Goal: Task Accomplishment & Management: Complete application form

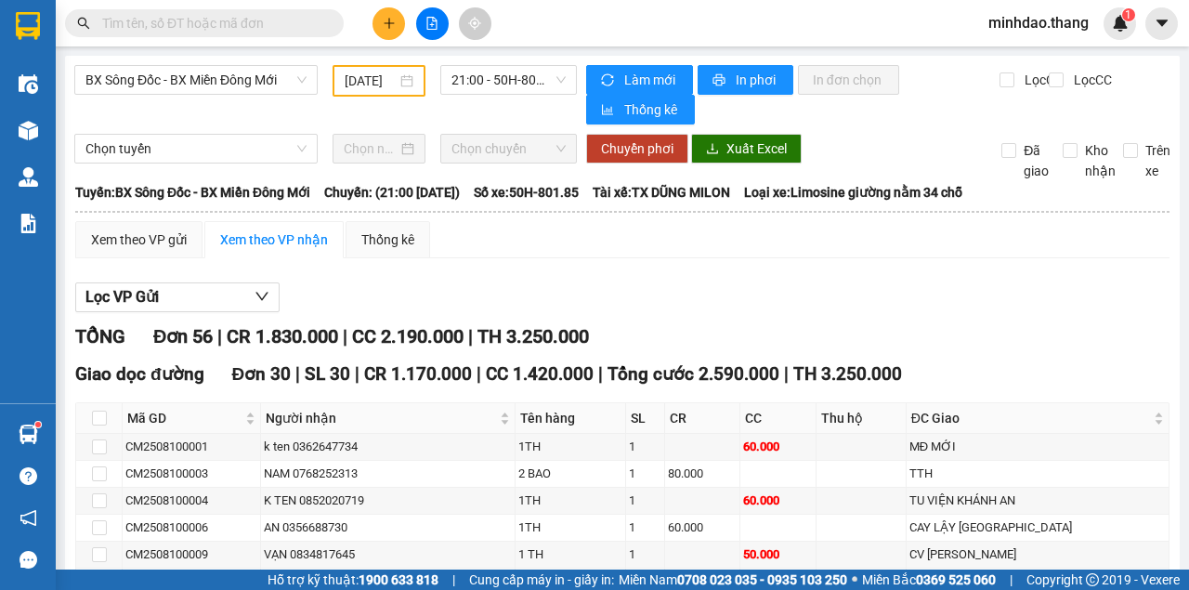
click at [311, 21] on input "text" at bounding box center [211, 23] width 219 height 20
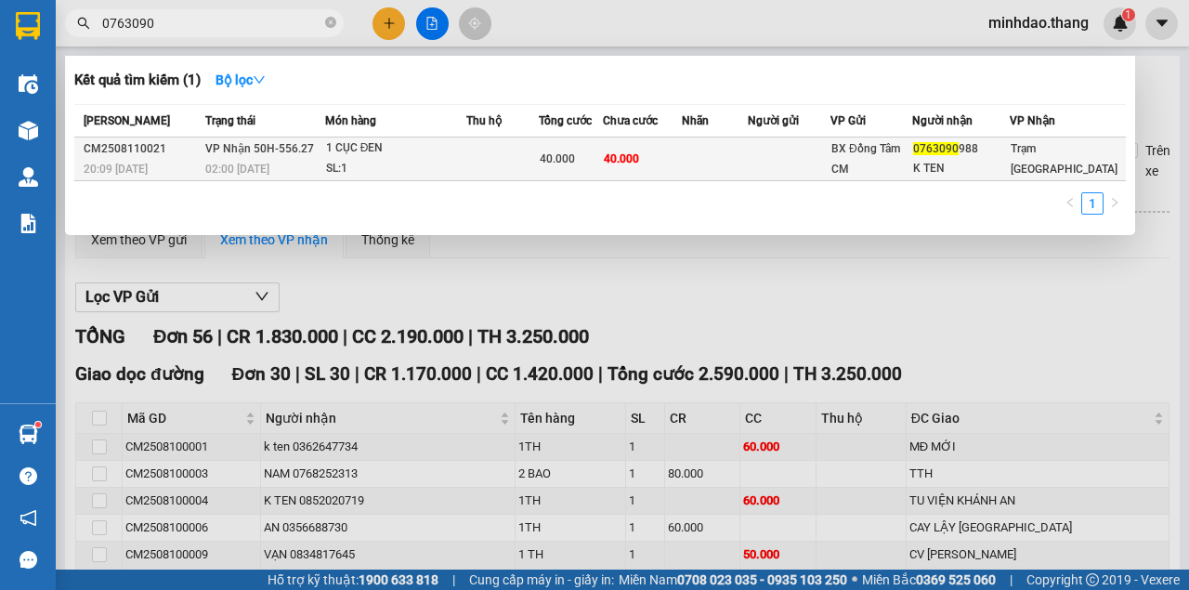
type input "0763090"
click at [507, 167] on td at bounding box center [502, 159] width 72 height 44
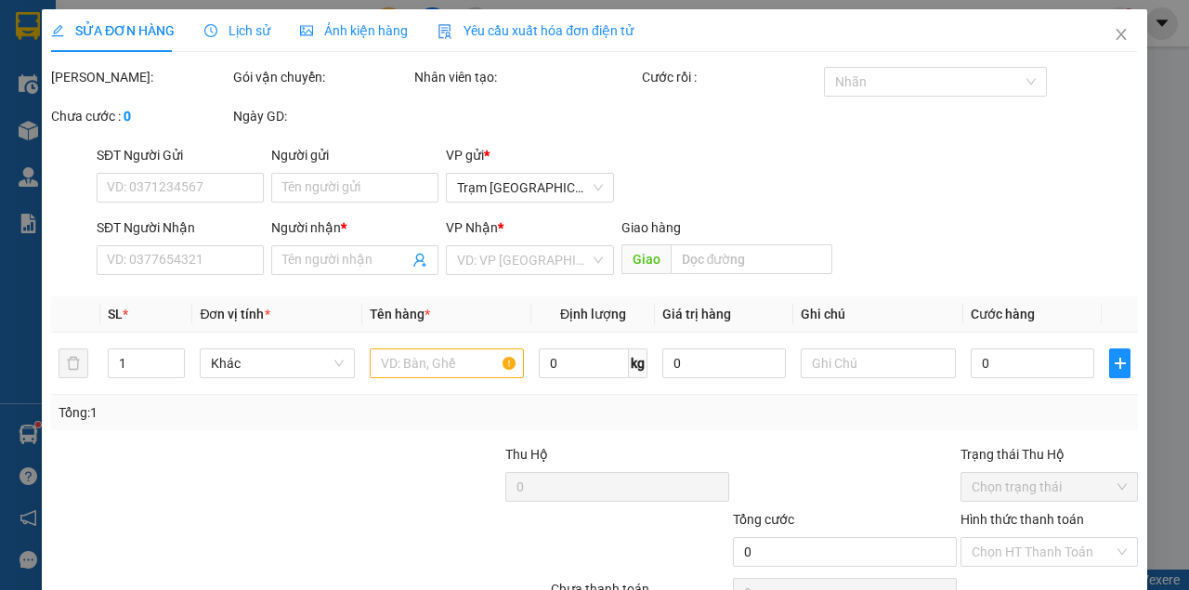
type input "0763090988"
type input "K TEN"
type input "40.000"
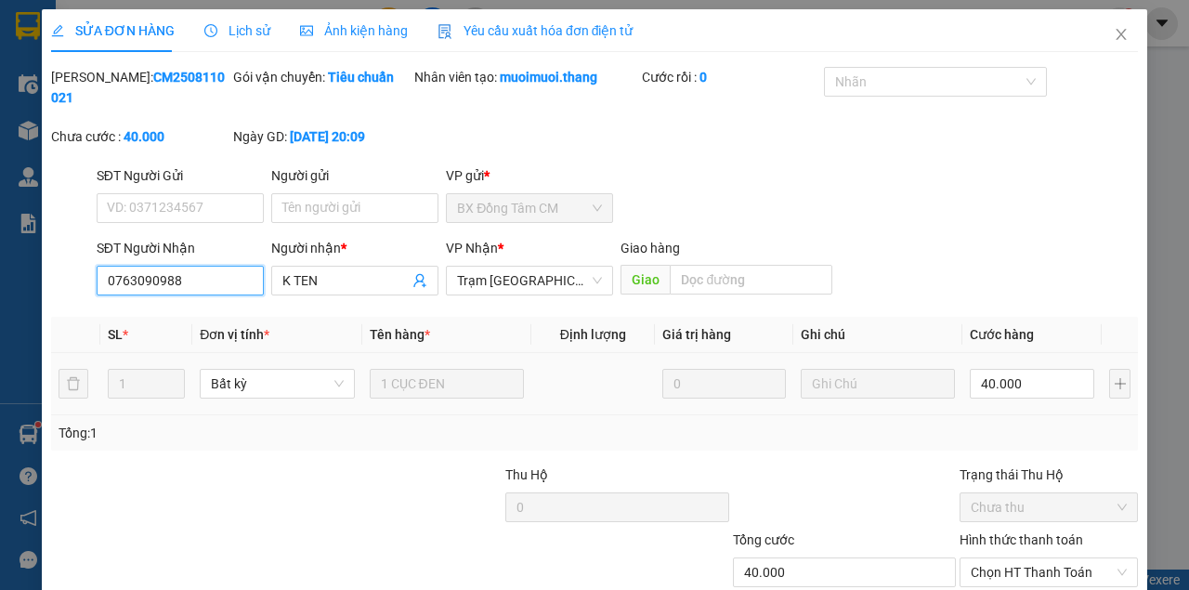
drag, startPoint x: 235, startPoint y: 290, endPoint x: 59, endPoint y: 290, distance: 176.4
click at [59, 290] on div "SĐT Người Nhận 0763090988 0763090988 Người nhận * K TEN VP Nhận * Trạm Sài Gòn …" at bounding box center [594, 270] width 1090 height 65
click at [1113, 39] on icon "close" at bounding box center [1120, 34] width 15 height 15
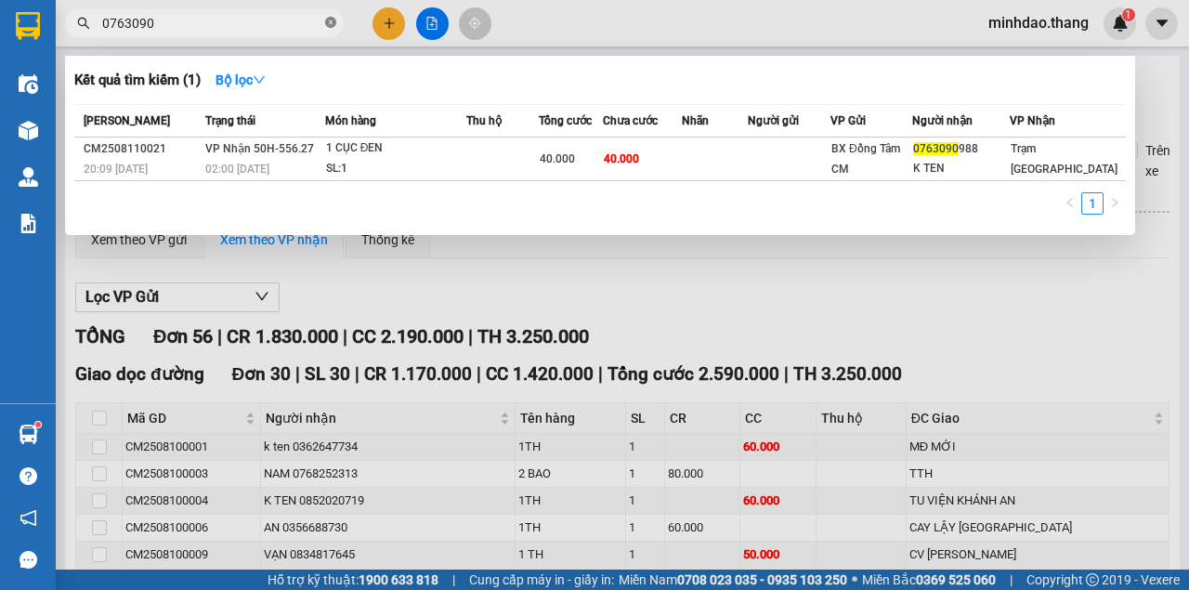
click at [330, 20] on icon "close-circle" at bounding box center [330, 22] width 11 height 11
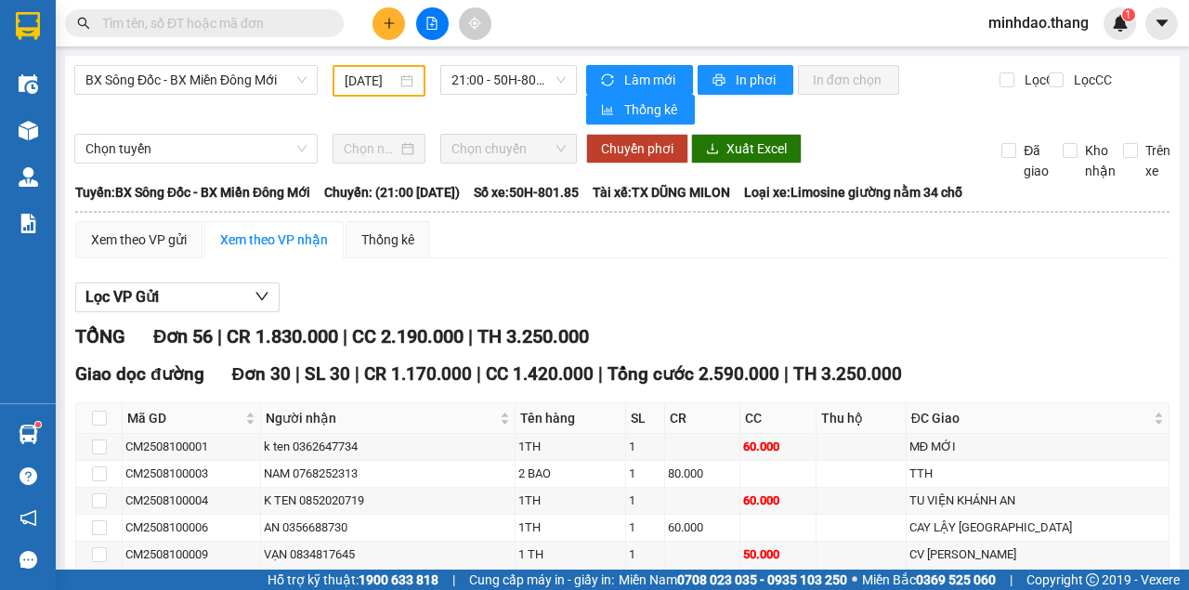
click at [304, 21] on input "text" at bounding box center [211, 23] width 219 height 20
type input "884"
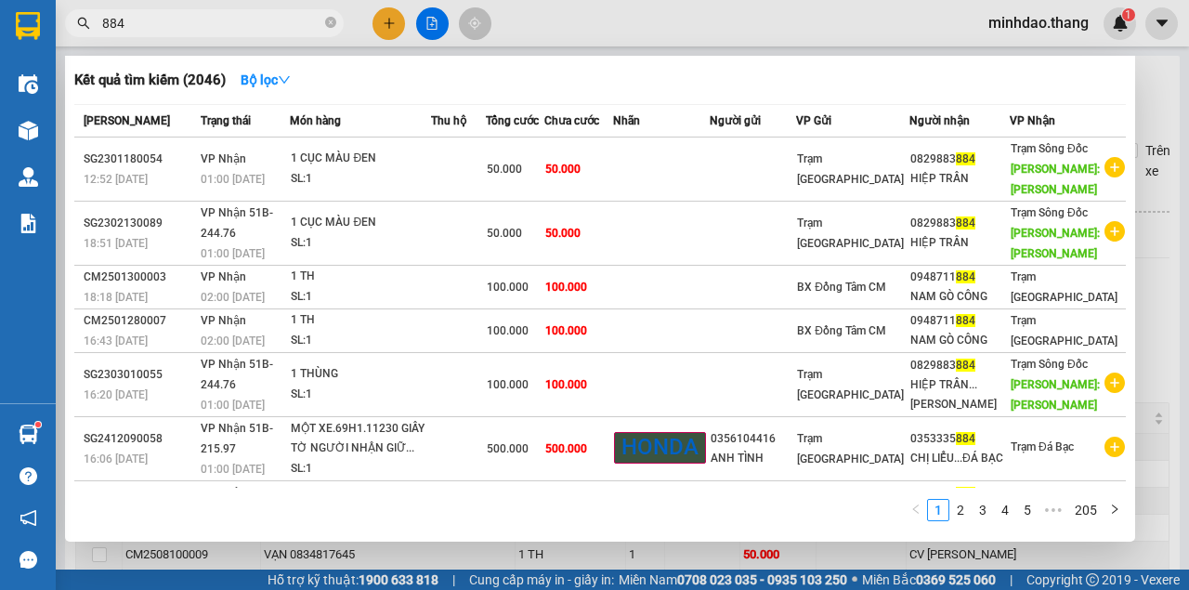
click at [330, 23] on icon "close-circle" at bounding box center [330, 22] width 11 height 11
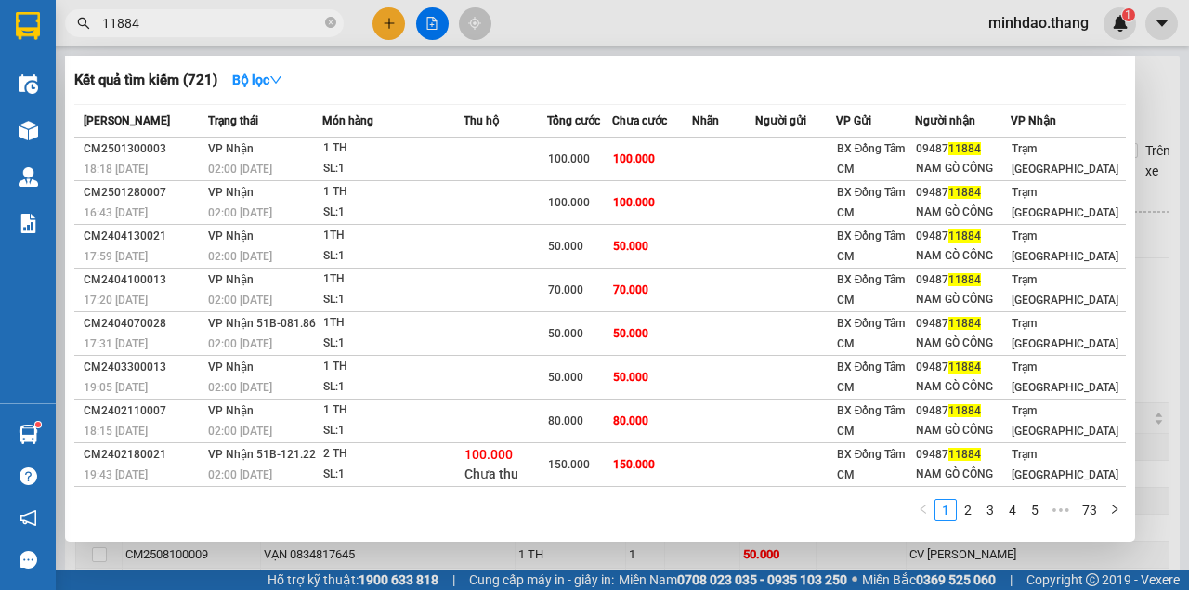
type input "11884"
click at [338, 20] on span "11884" at bounding box center [204, 23] width 279 height 28
click at [332, 21] on icon "close-circle" at bounding box center [330, 22] width 11 height 11
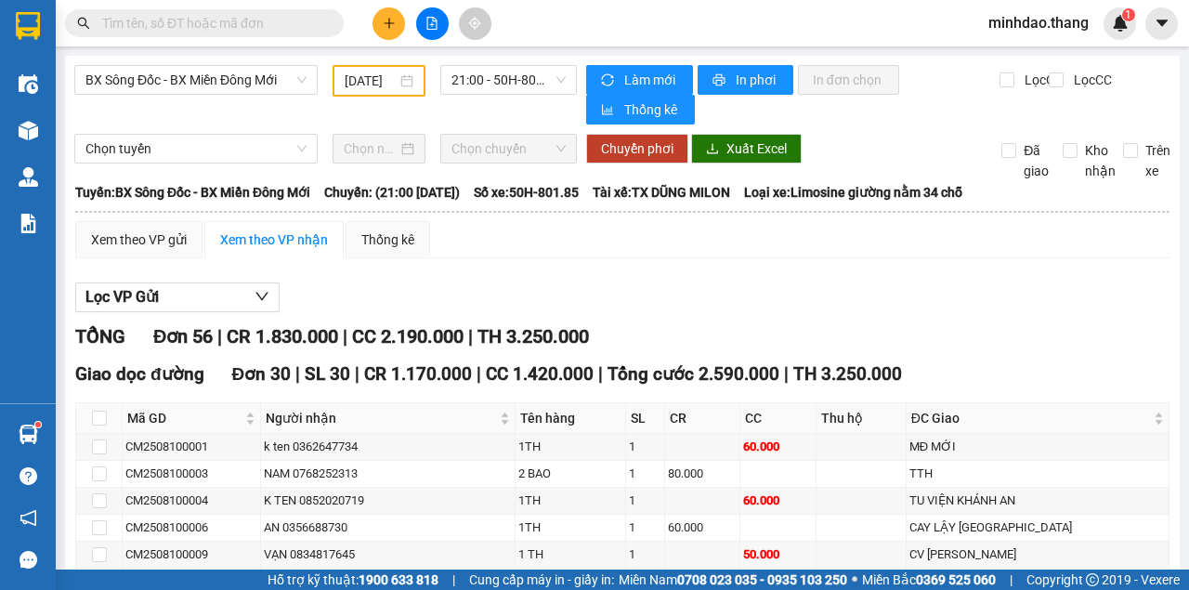
click at [310, 19] on input "text" at bounding box center [211, 23] width 219 height 20
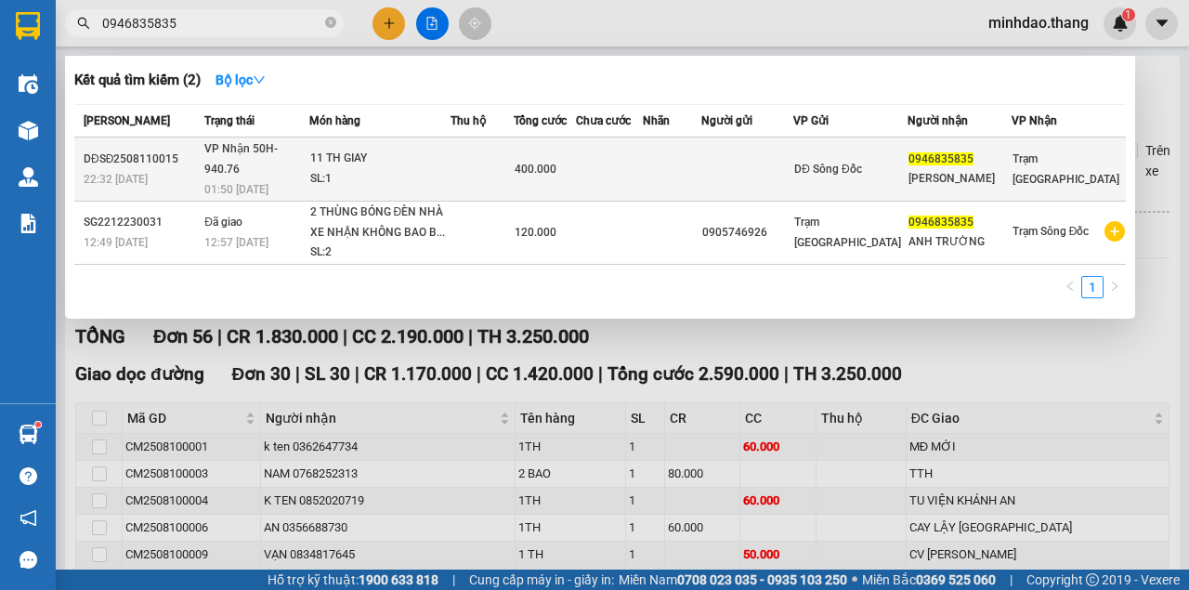
type input "0946835835"
click at [575, 163] on div "400.000" at bounding box center [544, 169] width 60 height 20
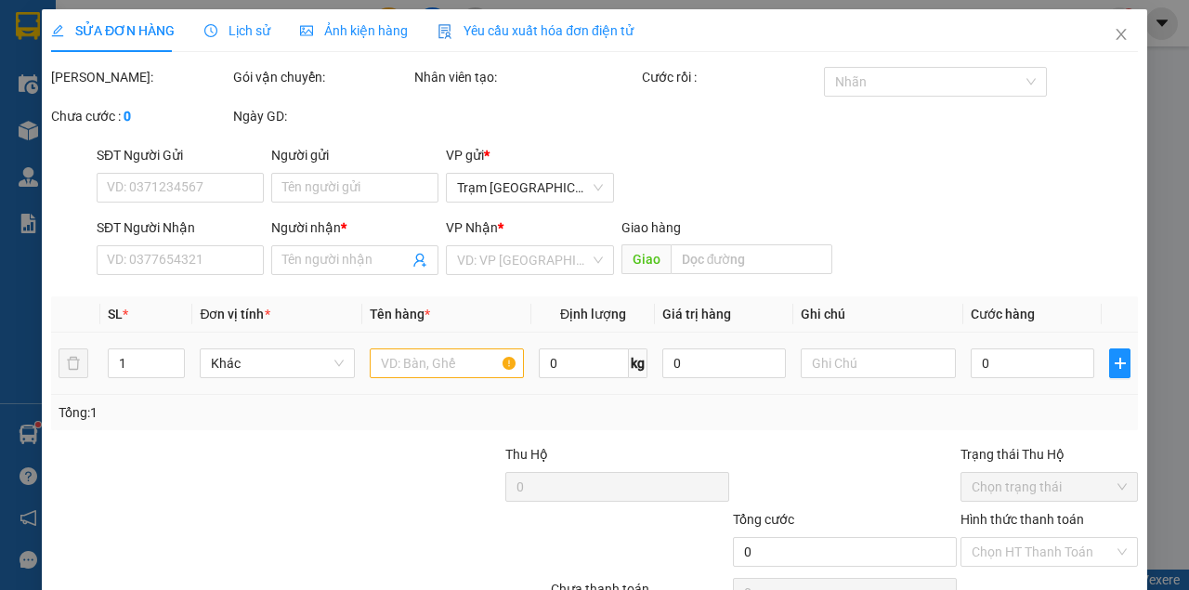
type input "0946835835"
type input "CHU TUONG"
type input "400.000"
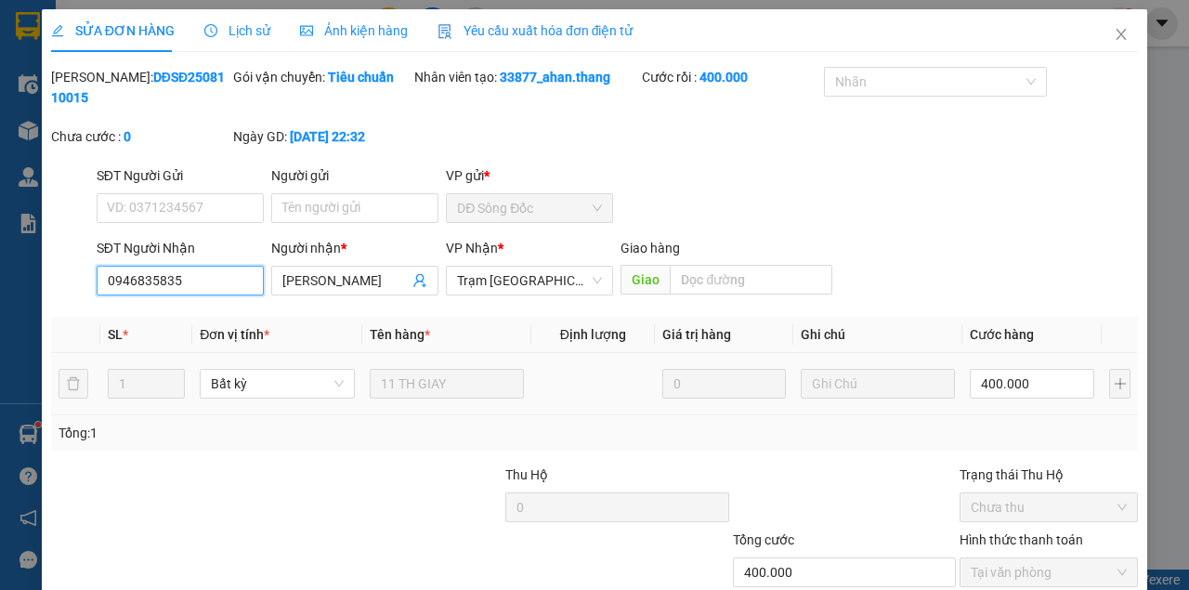
drag, startPoint x: 80, startPoint y: 278, endPoint x: 66, endPoint y: 275, distance: 14.2
click at [66, 275] on div "SĐT Người Nhận 0946835835 Người nhận * CHU TUONG VP Nhận * Trạm Sài Gòn Giao hà…" at bounding box center [594, 270] width 1090 height 65
click at [1113, 32] on icon "close" at bounding box center [1120, 34] width 15 height 15
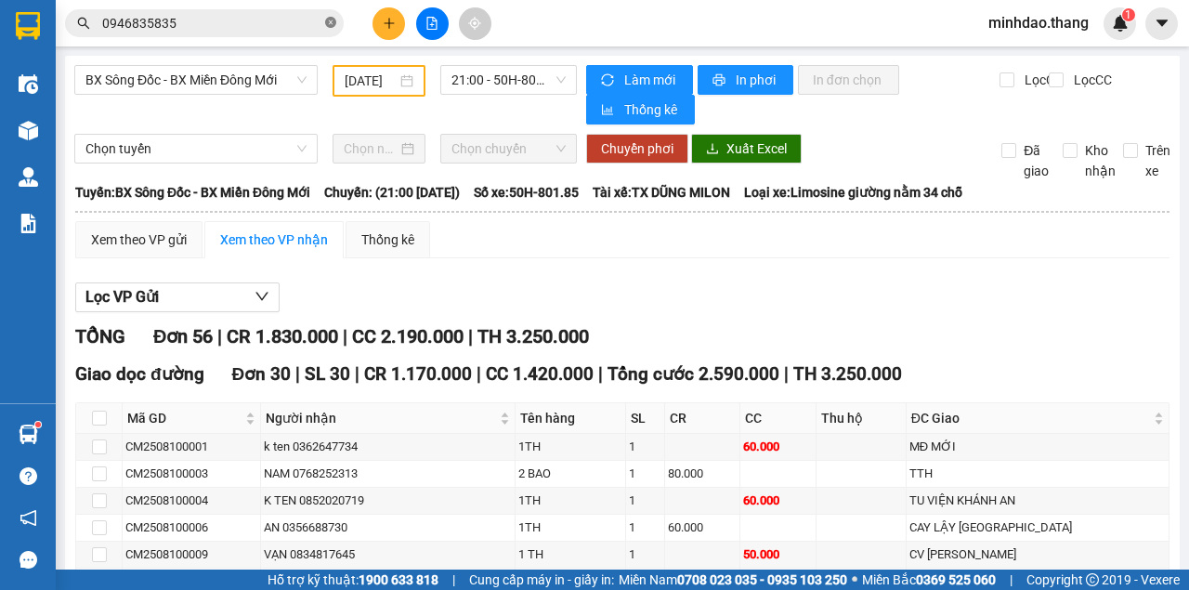
click at [325, 20] on icon "close-circle" at bounding box center [330, 22] width 11 height 11
click at [306, 22] on input "text" at bounding box center [211, 23] width 219 height 20
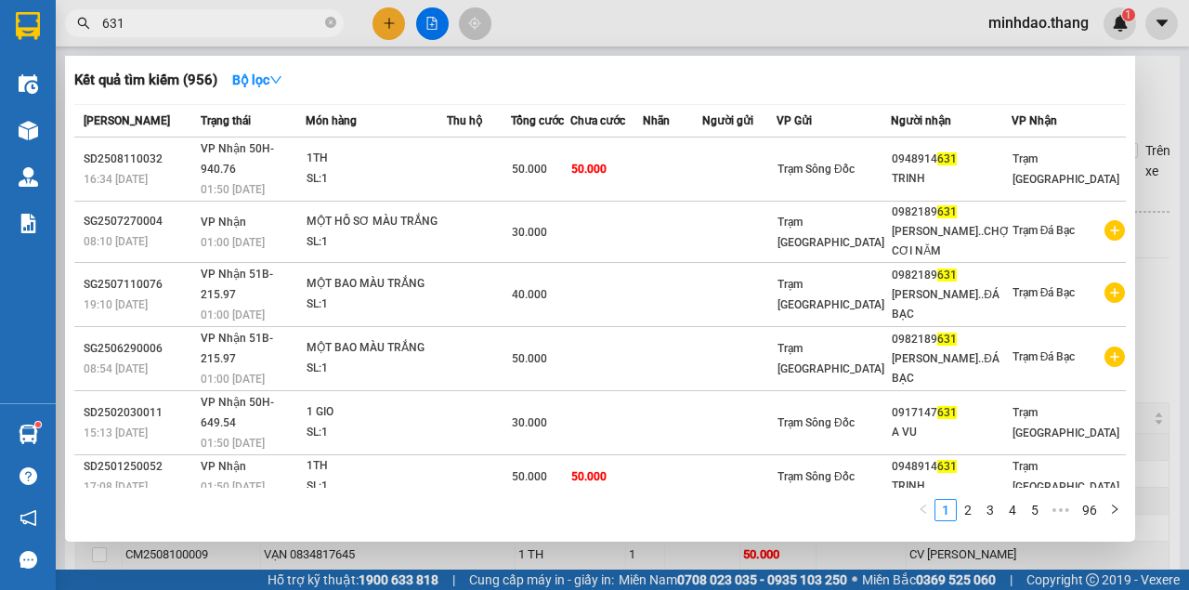
type input "631"
click at [570, 131] on th "Tổng cước" at bounding box center [540, 121] width 59 height 33
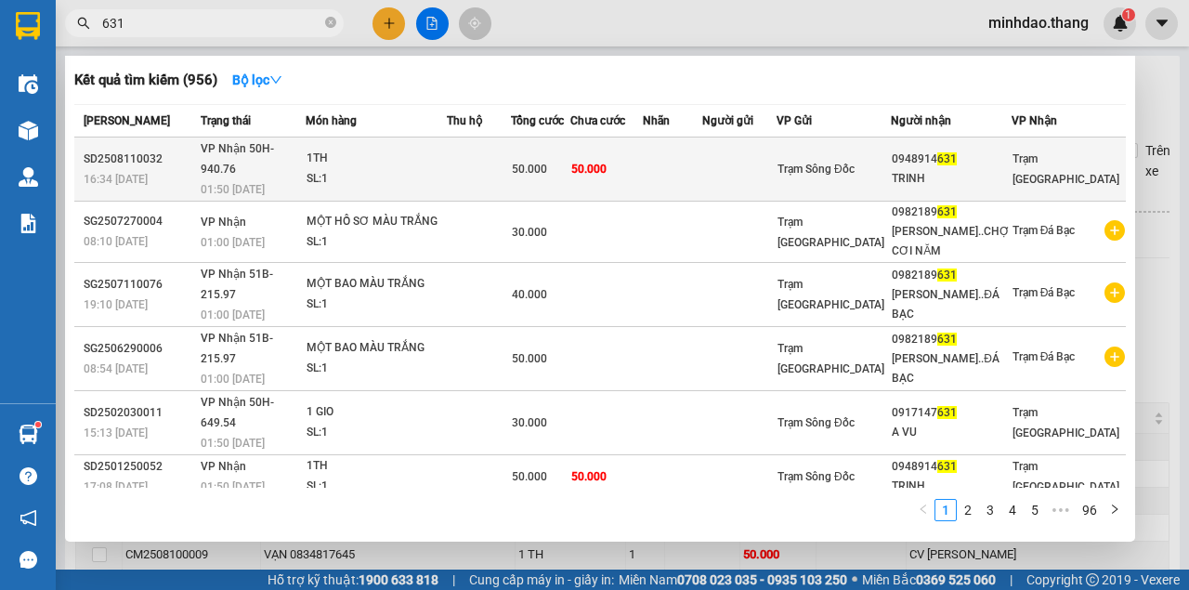
click at [570, 146] on td "50.000" at bounding box center [540, 169] width 59 height 64
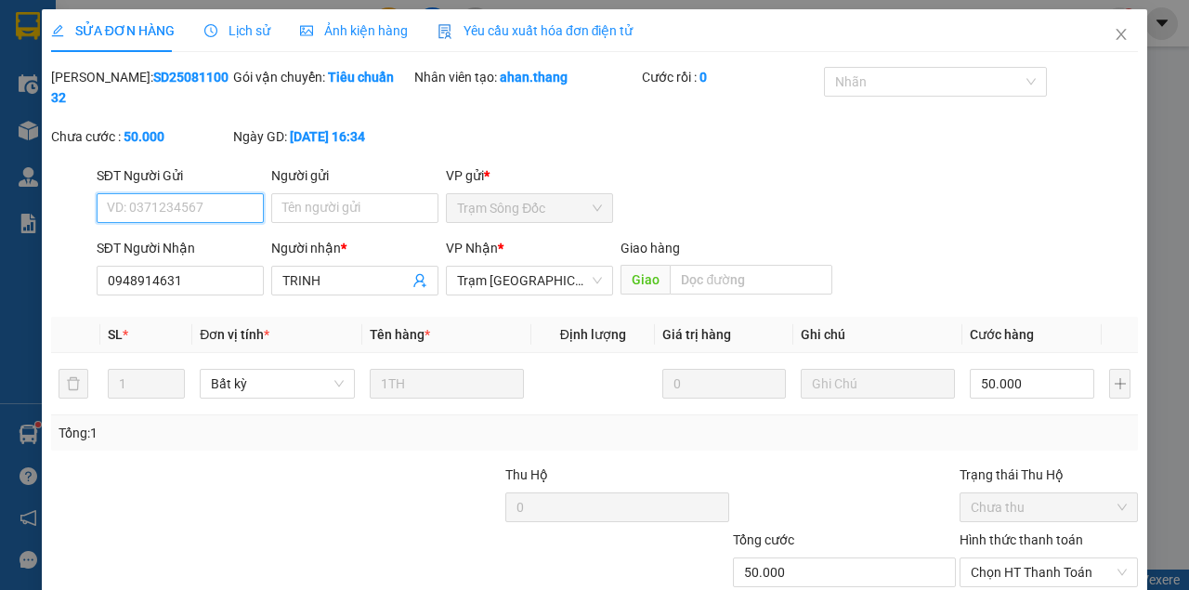
scroll to position [120, 0]
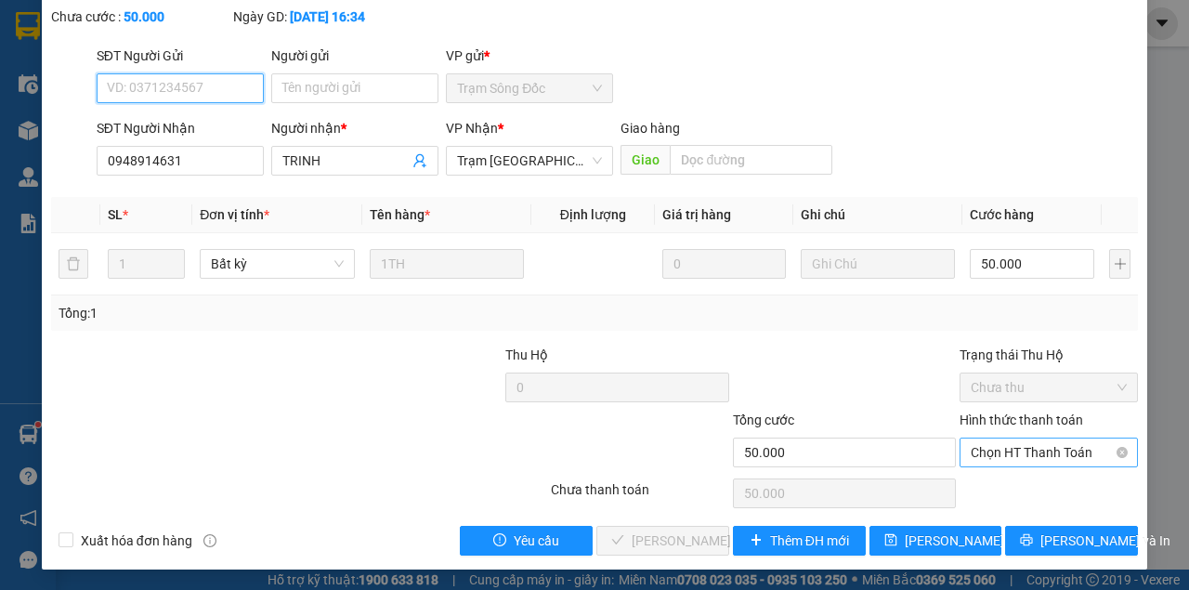
click at [1033, 462] on span "Chọn HT Thanh Toán" at bounding box center [1048, 452] width 156 height 28
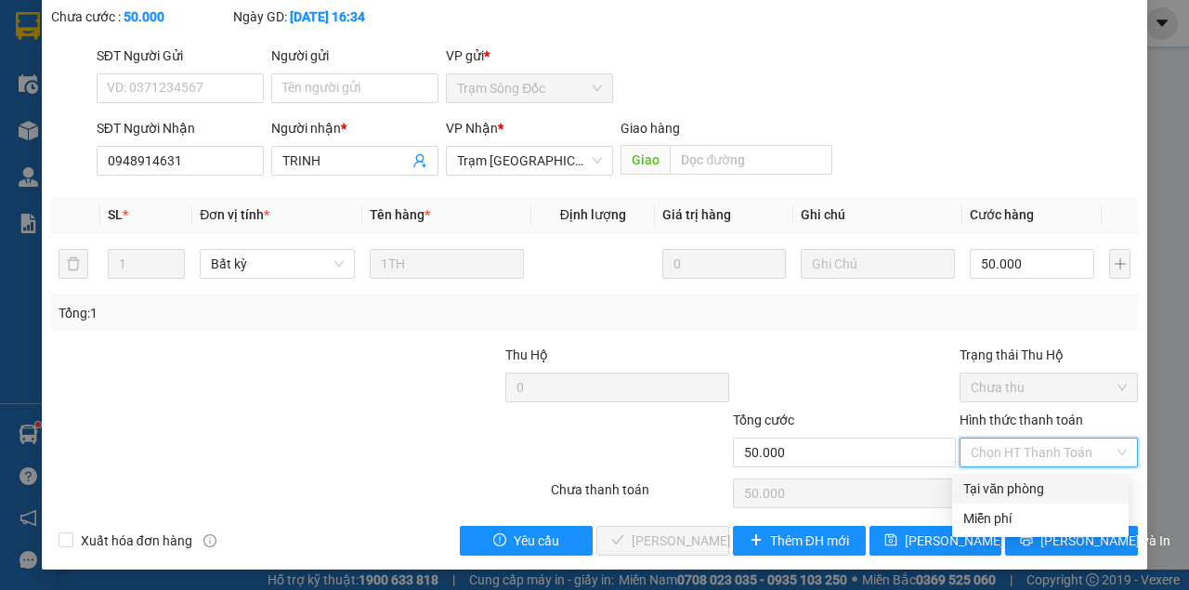
drag, startPoint x: 1013, startPoint y: 481, endPoint x: 904, endPoint y: 514, distance: 113.7
click at [1004, 484] on div "Tại văn phòng" at bounding box center [1040, 488] width 154 height 20
type input "0"
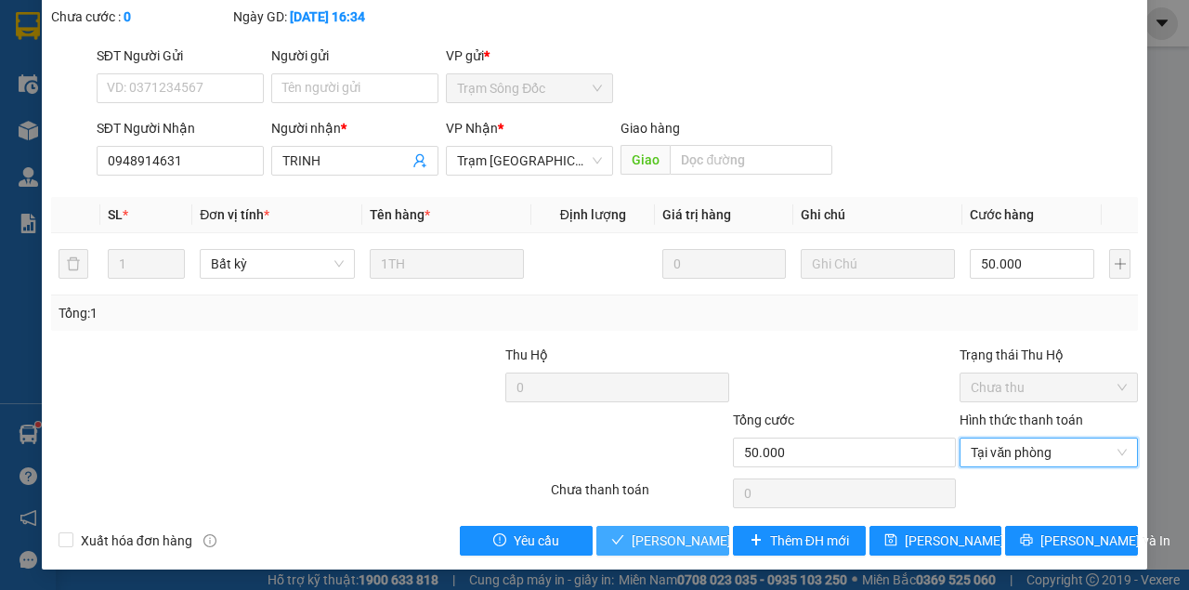
click at [596, 526] on button "[PERSON_NAME] và Giao hàng" at bounding box center [662, 541] width 133 height 30
click at [691, 539] on span "[PERSON_NAME] và Giao hàng" at bounding box center [720, 540] width 178 height 20
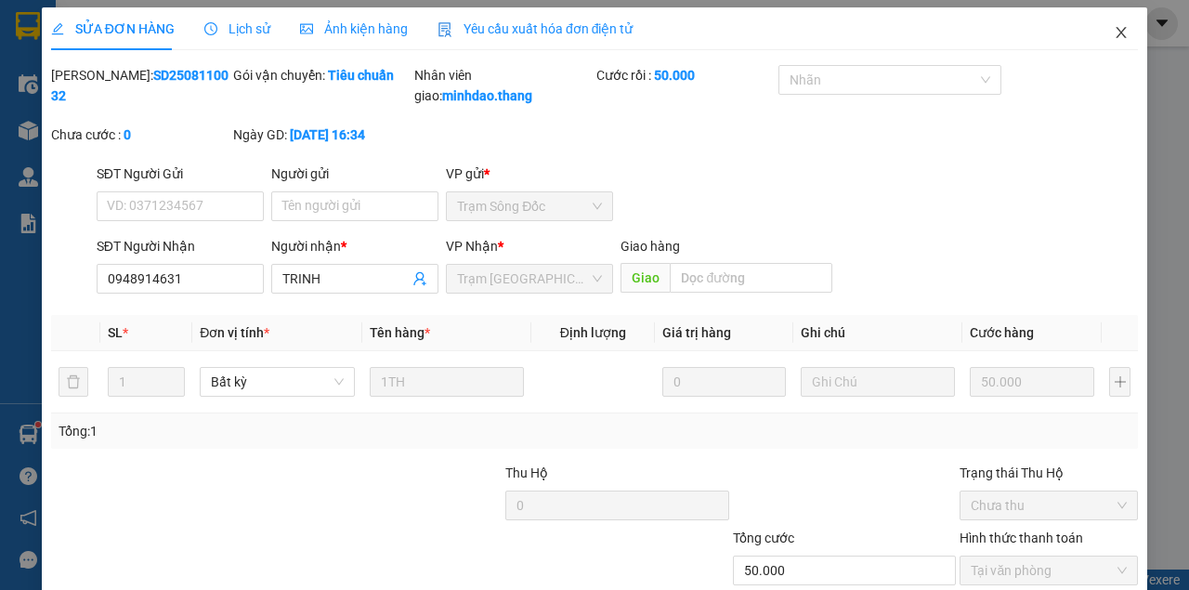
scroll to position [0, 0]
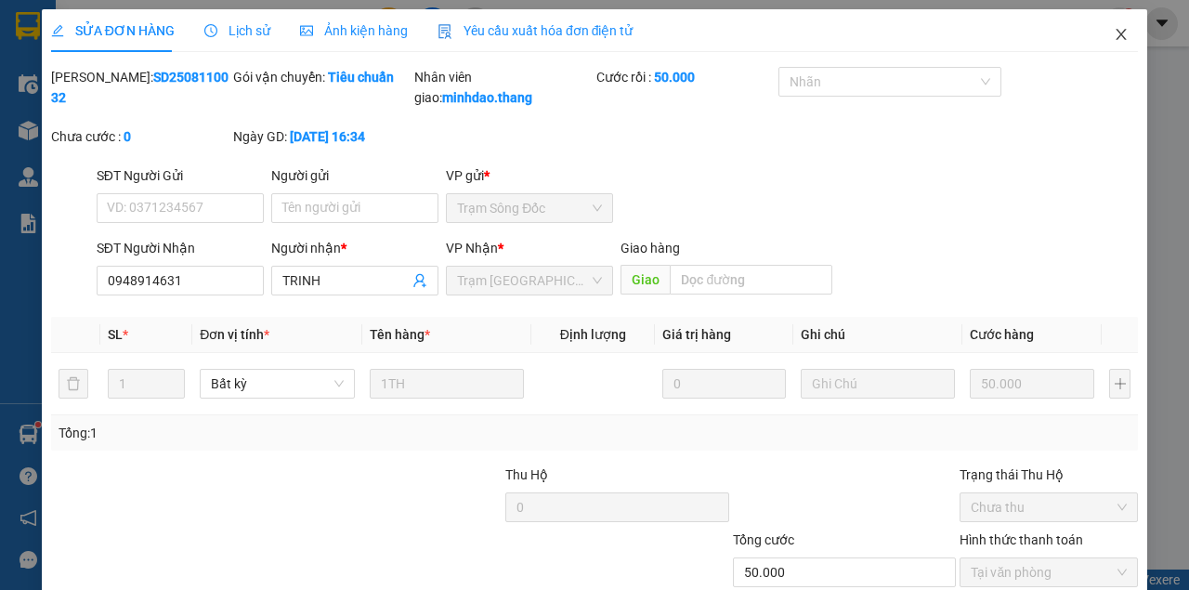
drag, startPoint x: 1106, startPoint y: 32, endPoint x: 373, endPoint y: 37, distance: 732.7
click at [1101, 37] on span "Close" at bounding box center [1121, 35] width 52 height 52
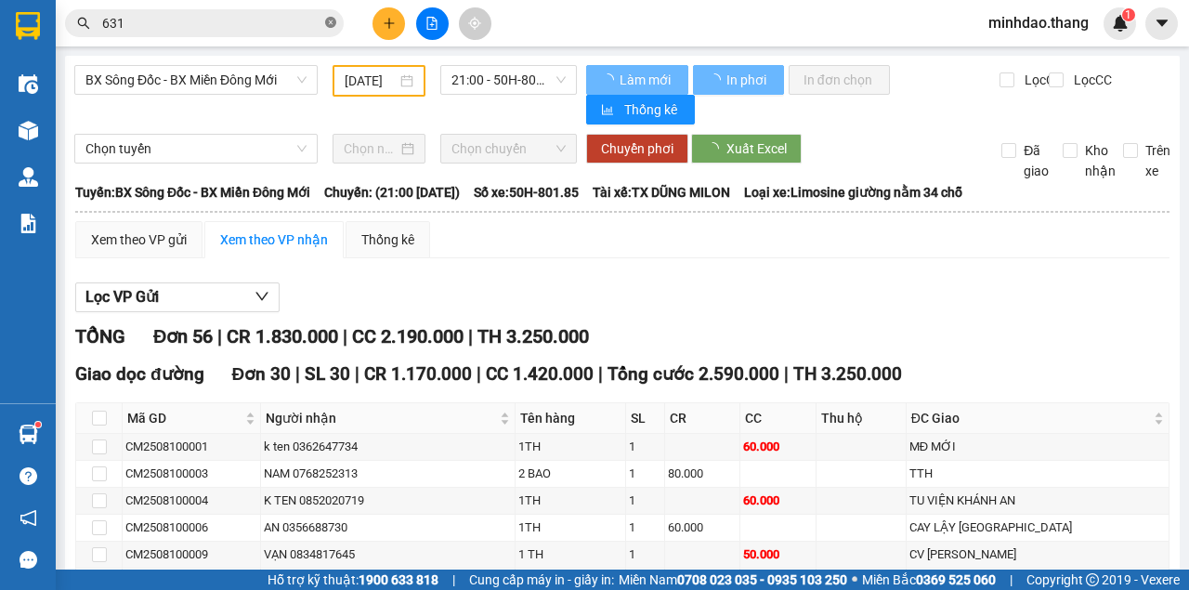
click at [331, 24] on icon "close-circle" at bounding box center [330, 22] width 11 height 11
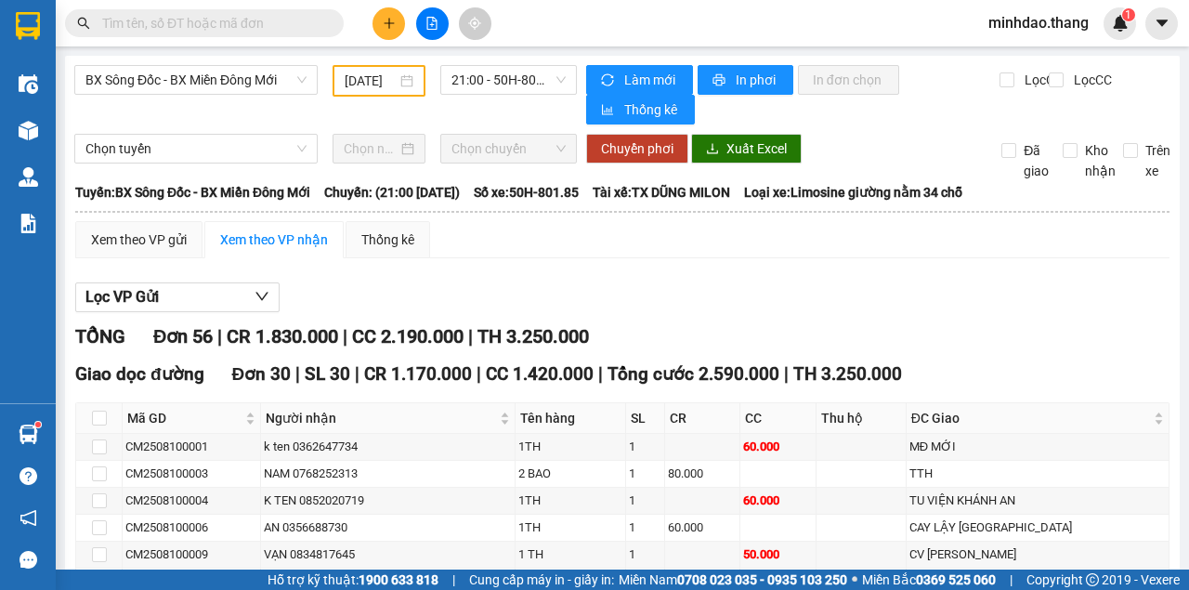
paste input "0935737838"
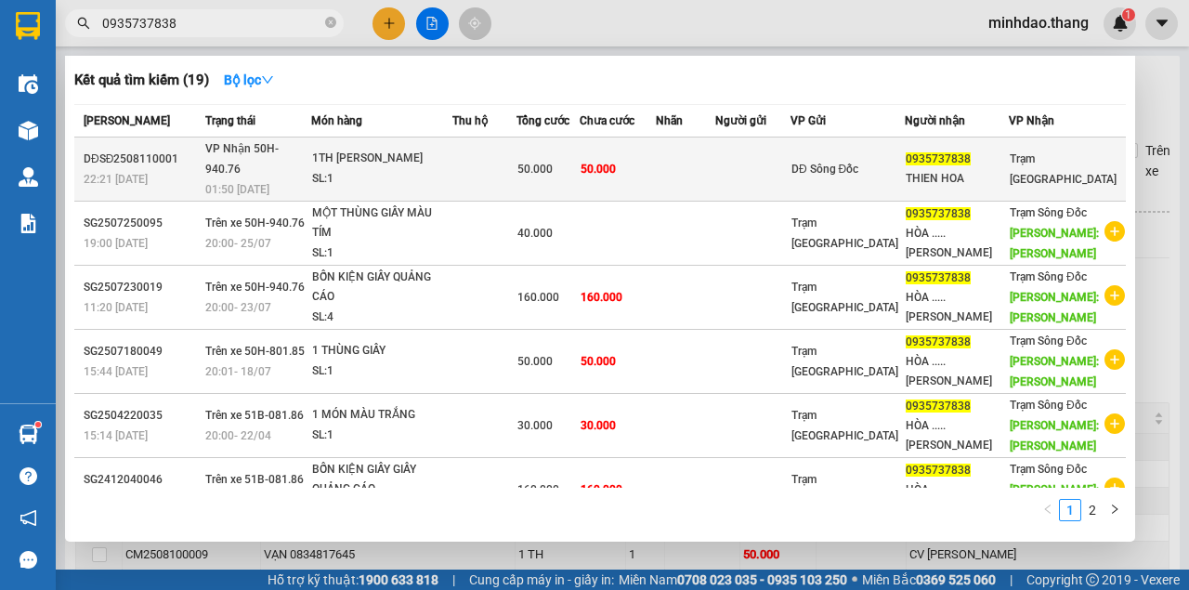
type input "0935737838"
click at [579, 159] on div "50.000" at bounding box center [547, 169] width 61 height 20
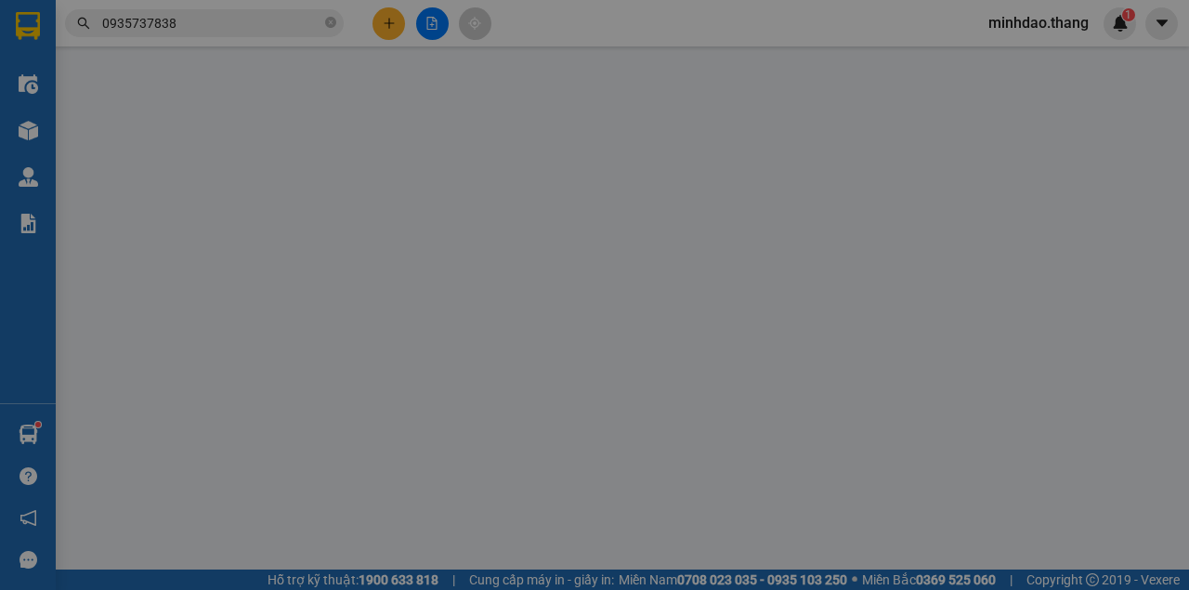
type input "0935737838"
type input "THIEN HOA"
type input "50.000"
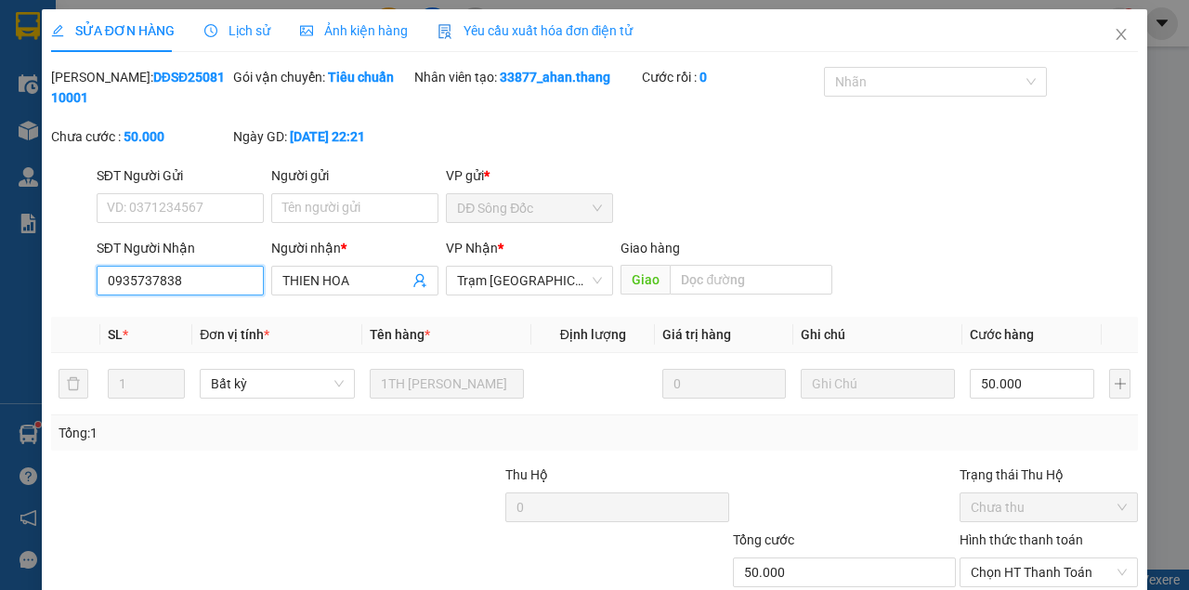
drag, startPoint x: 193, startPoint y: 287, endPoint x: 0, endPoint y: 279, distance: 193.3
click at [0, 279] on div "SỬA ĐƠN HÀNG Lịch sử Ảnh kiện hàng Yêu cầu xuất hóa đơn điện tử Total Paid Fee …" at bounding box center [594, 295] width 1189 height 590
drag, startPoint x: 1109, startPoint y: 33, endPoint x: 353, endPoint y: 53, distance: 756.1
click at [1113, 34] on icon "close" at bounding box center [1120, 34] width 15 height 15
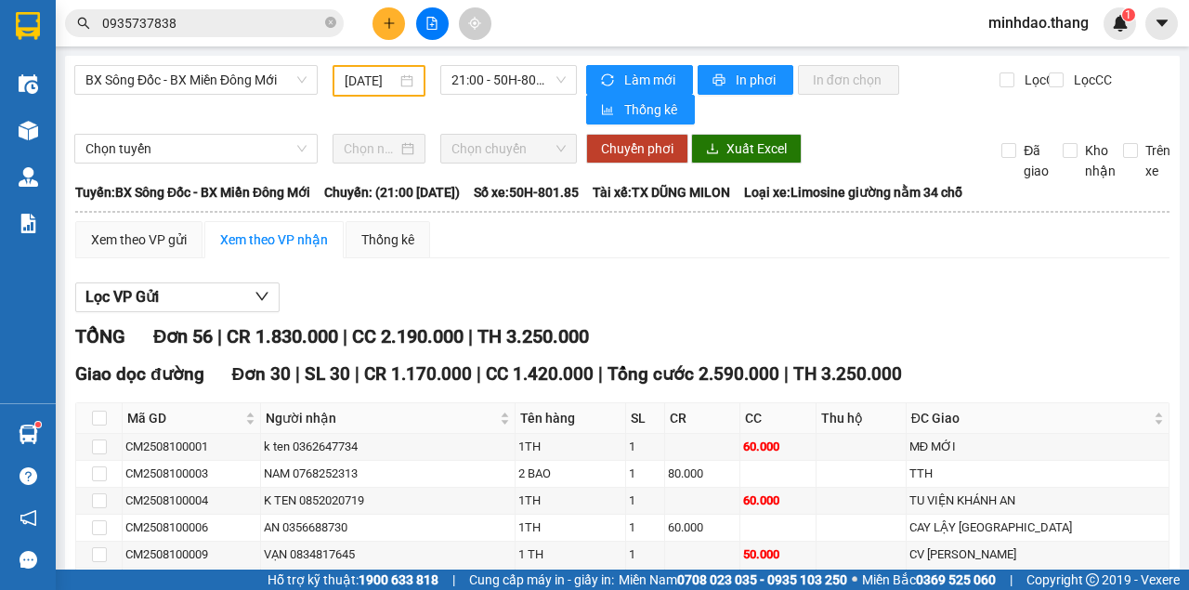
click at [270, 21] on input "0935737838" at bounding box center [211, 23] width 219 height 20
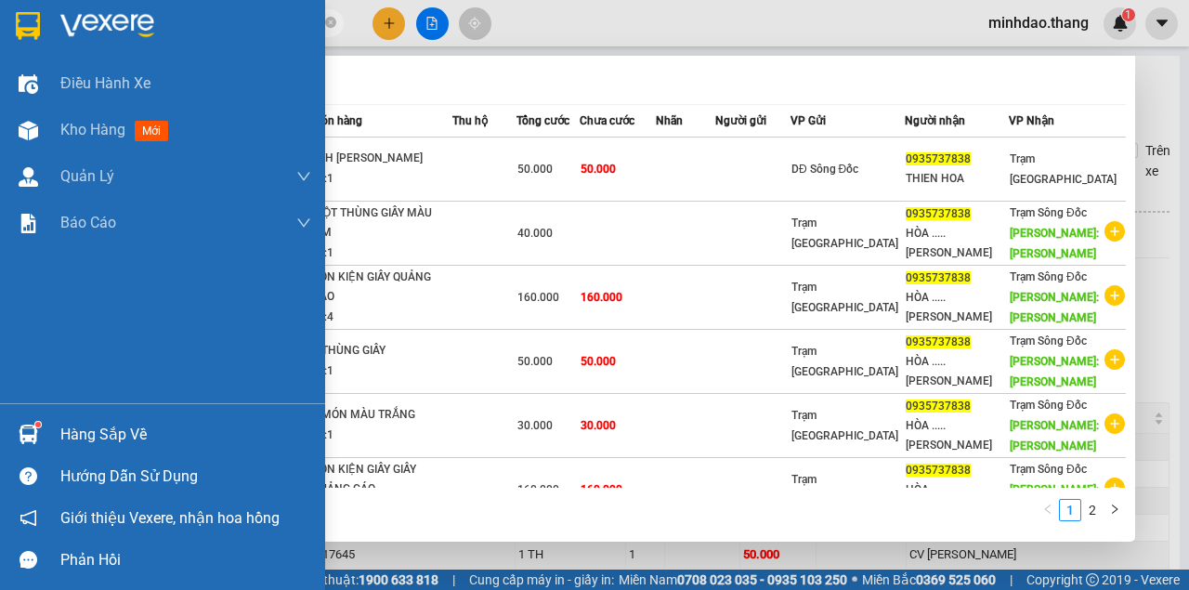
drag, startPoint x: 208, startPoint y: 21, endPoint x: 0, endPoint y: 19, distance: 208.0
click at [0, 19] on section "Kết quả tìm kiếm ( 19 ) Bộ lọc Mã ĐH Trạng thái Món hàng Thu hộ Tổng cước Chưa …" at bounding box center [594, 295] width 1189 height 590
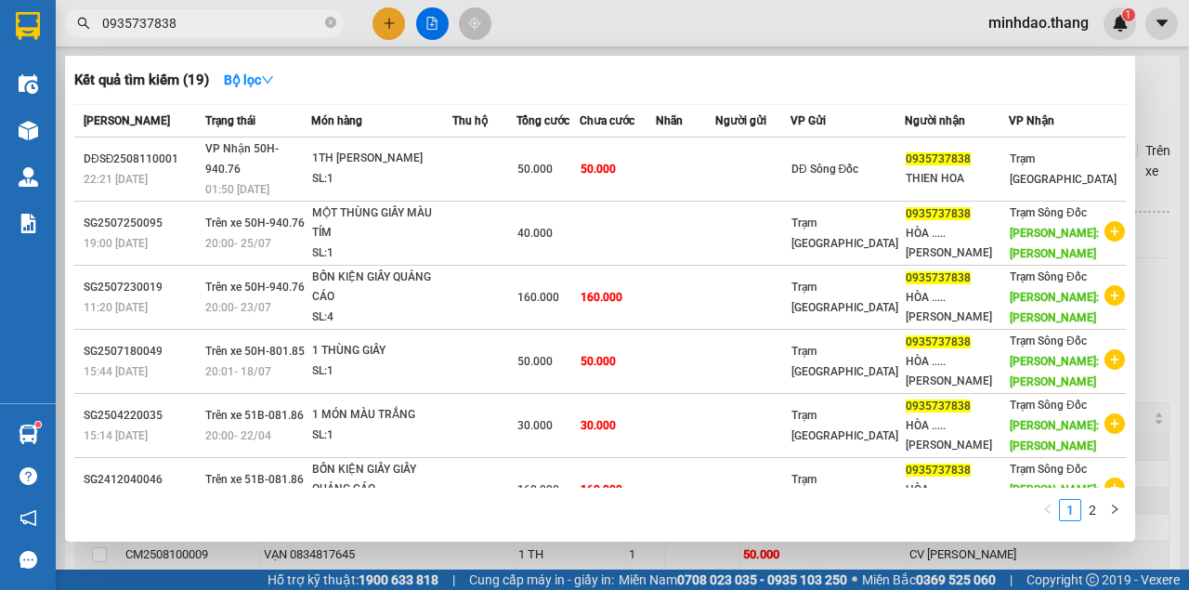
drag, startPoint x: 331, startPoint y: 20, endPoint x: 314, endPoint y: 26, distance: 17.6
click at [329, 21] on icon "close-circle" at bounding box center [330, 22] width 11 height 11
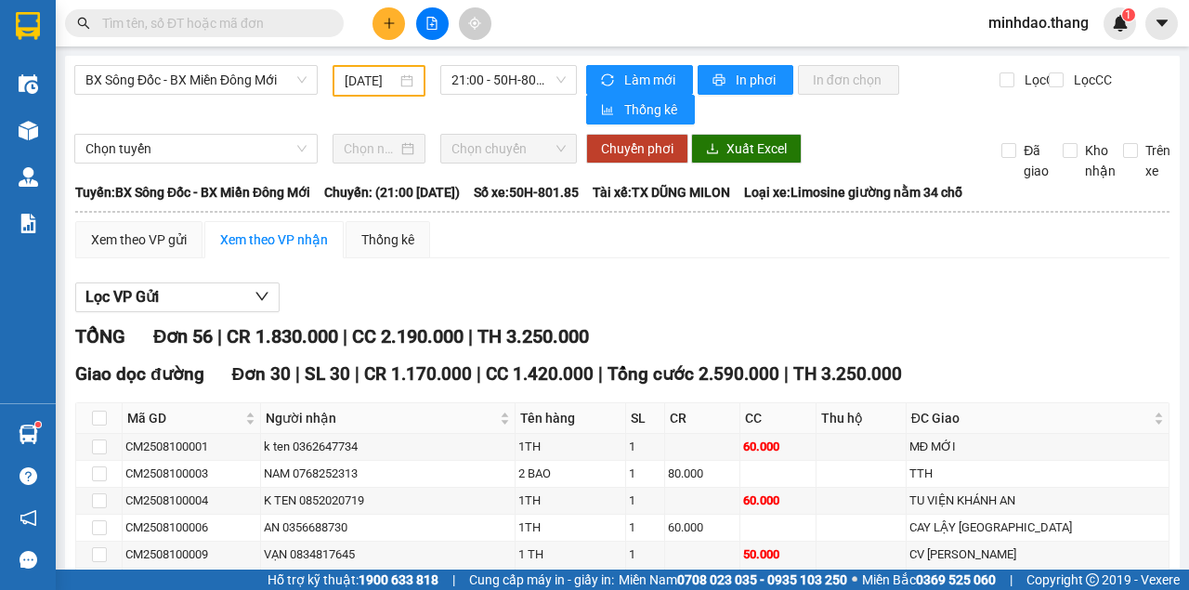
click at [310, 27] on input "text" at bounding box center [211, 23] width 219 height 20
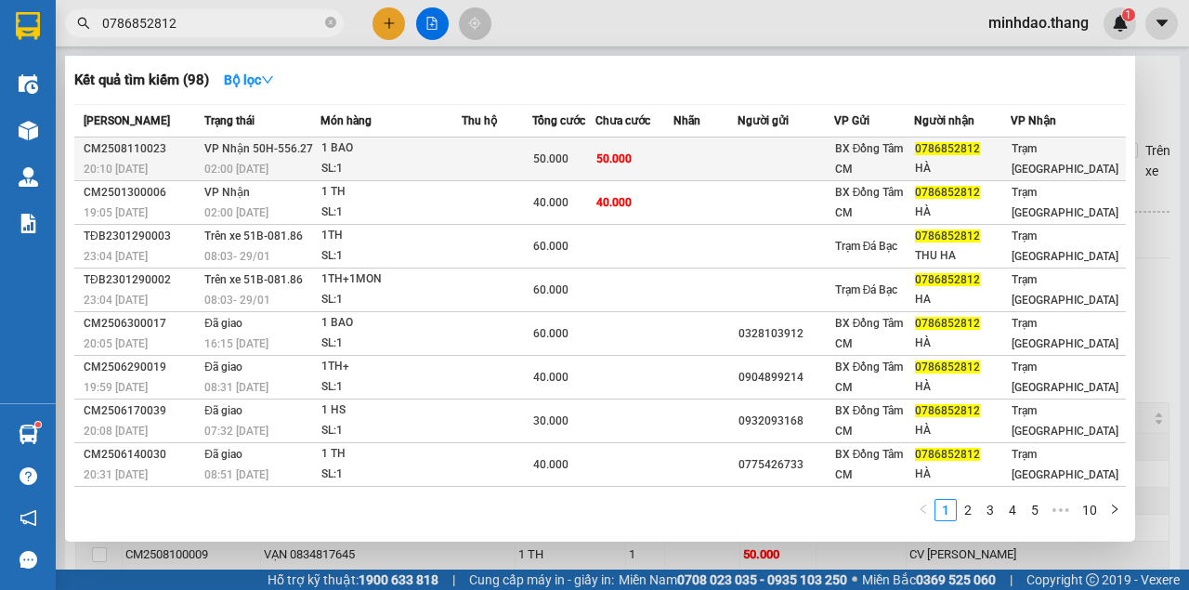
type input "0786852812"
click at [594, 158] on div "50.000" at bounding box center [563, 159] width 61 height 20
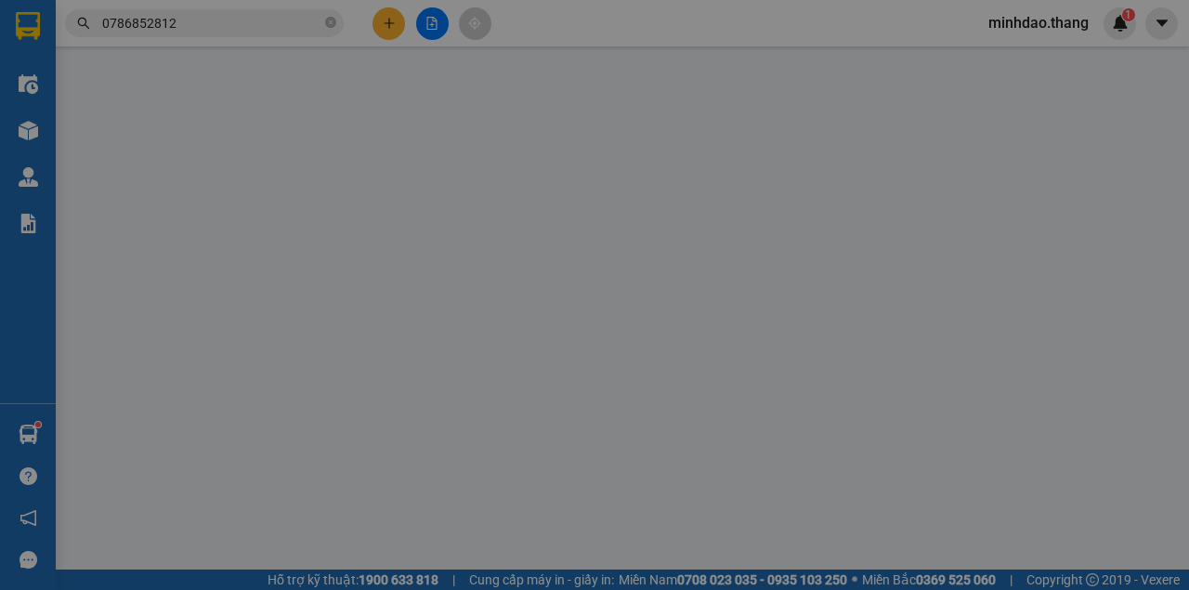
type input "0786852812"
type input "HÀ"
type input "50.000"
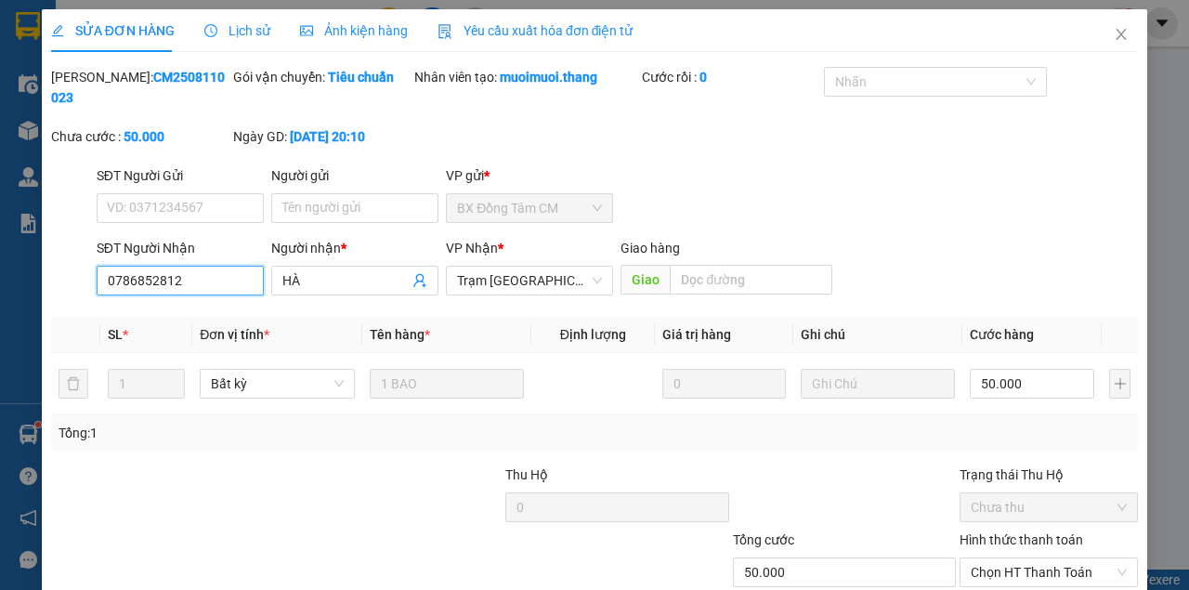
drag, startPoint x: 186, startPoint y: 284, endPoint x: 0, endPoint y: 274, distance: 186.0
click at [0, 274] on div "SỬA ĐƠN HÀNG Lịch sử Ảnh kiện hàng Yêu cầu xuất hóa đơn điện tử Total Paid Fee …" at bounding box center [594, 295] width 1189 height 590
drag, startPoint x: 1109, startPoint y: 34, endPoint x: 401, endPoint y: 41, distance: 707.6
click at [1113, 35] on icon "close" at bounding box center [1120, 34] width 15 height 15
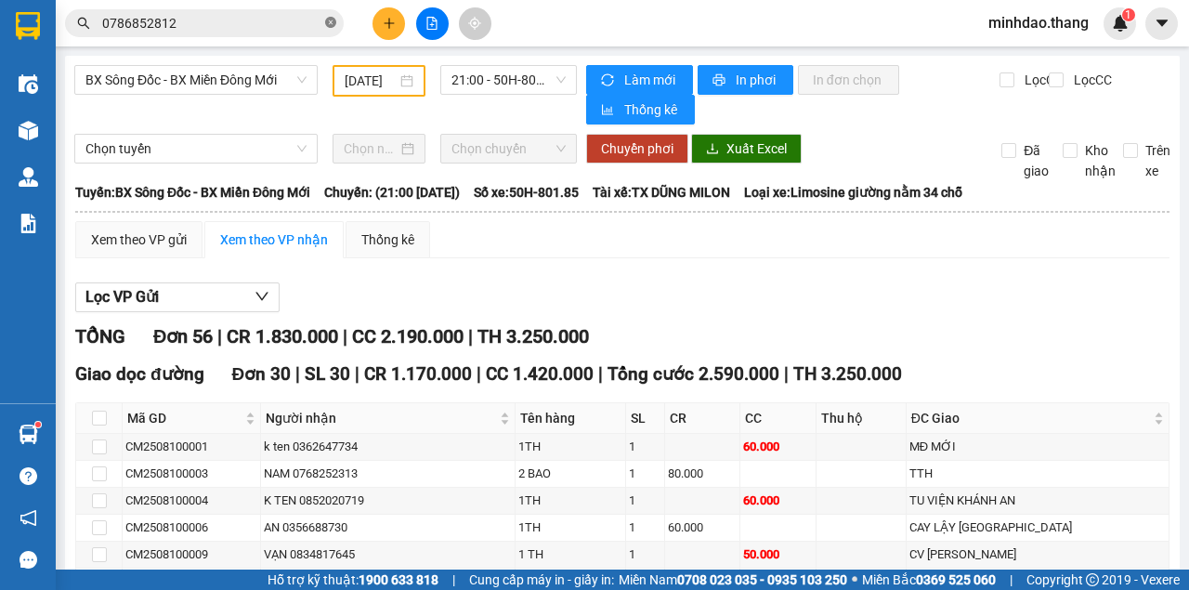
click at [328, 21] on icon "close-circle" at bounding box center [330, 22] width 11 height 11
drag, startPoint x: 301, startPoint y: 21, endPoint x: 300, endPoint y: 11, distance: 10.3
click at [300, 11] on span at bounding box center [204, 23] width 279 height 28
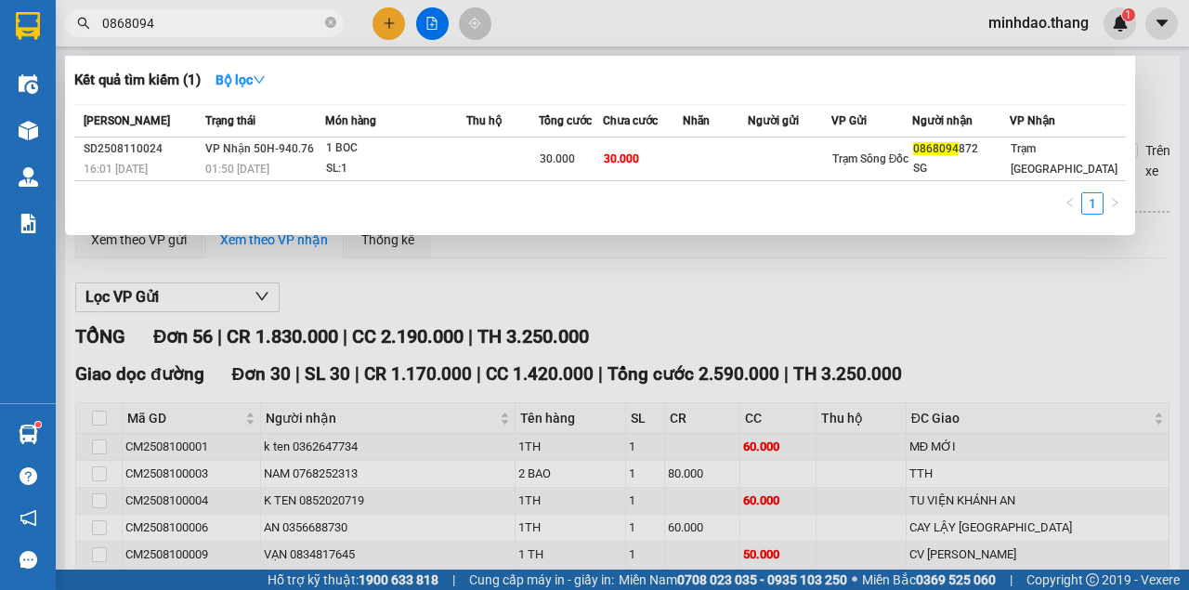
type input "0868094"
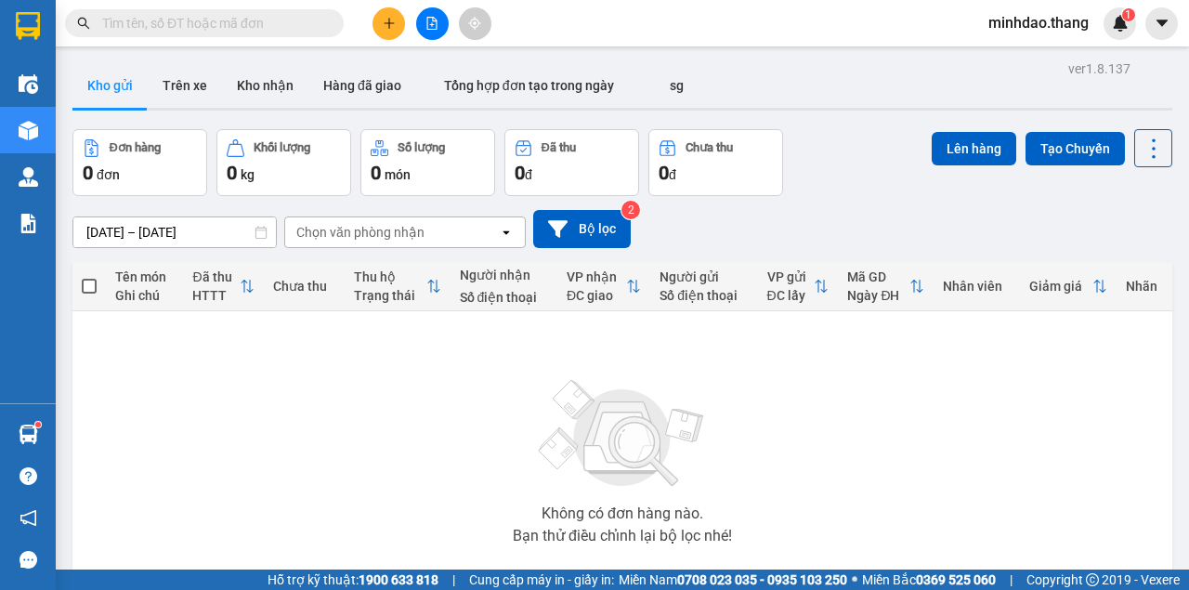
scroll to position [105, 0]
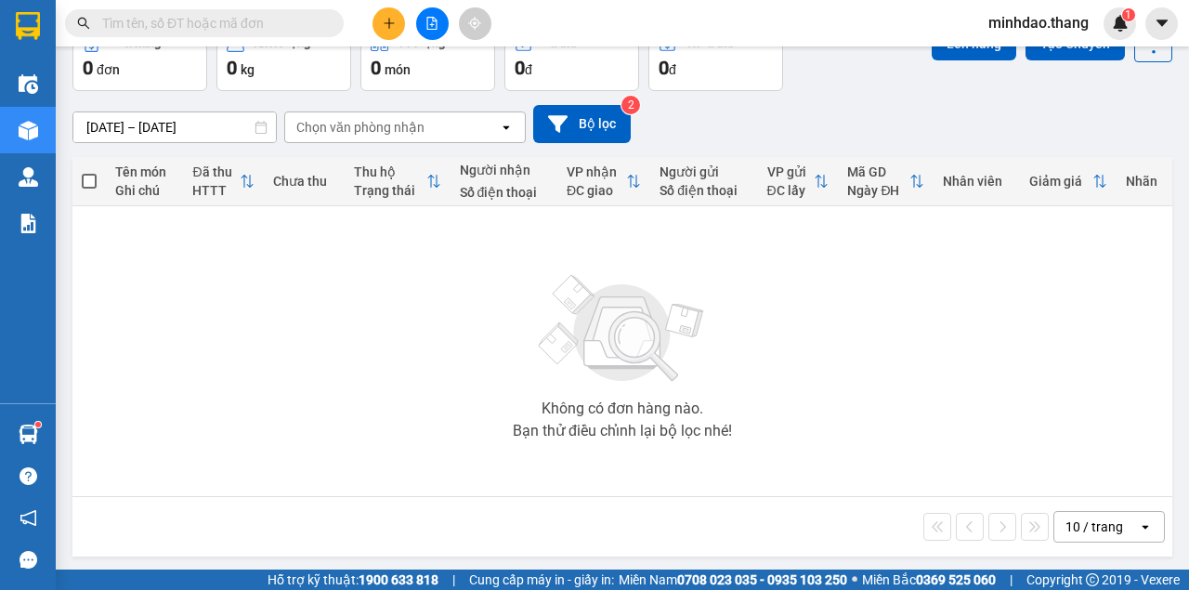
click at [231, 25] on input "text" at bounding box center [211, 23] width 219 height 20
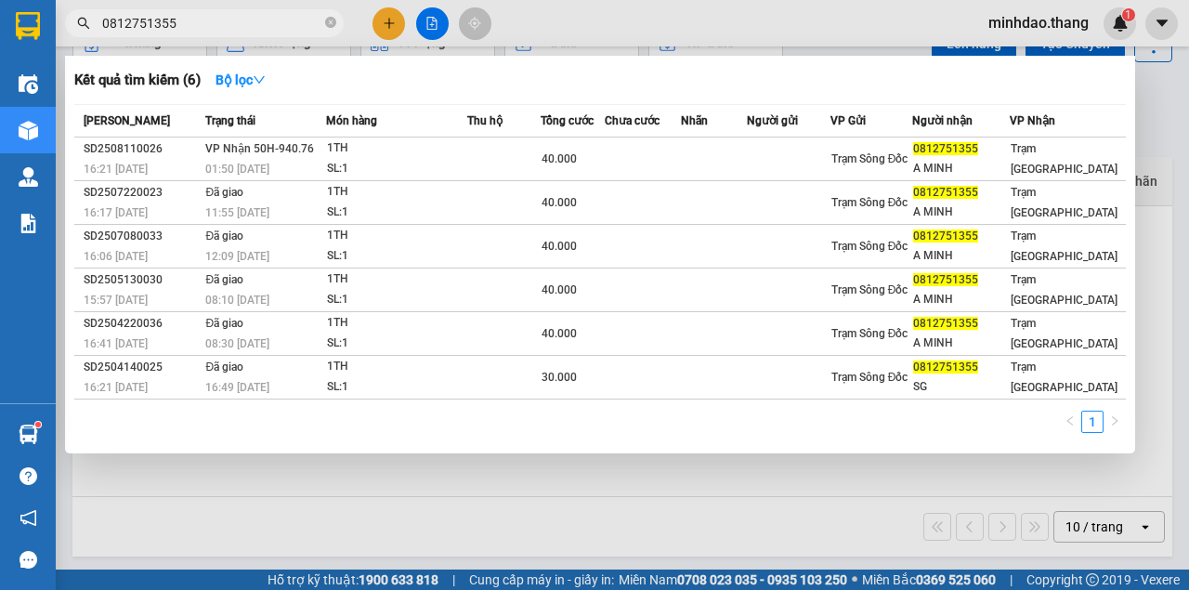
drag, startPoint x: 220, startPoint y: 20, endPoint x: 64, endPoint y: 23, distance: 156.0
click at [67, 22] on span "0812751355" at bounding box center [204, 23] width 279 height 28
type input "0812751355"
click at [335, 23] on icon "close-circle" at bounding box center [330, 22] width 11 height 11
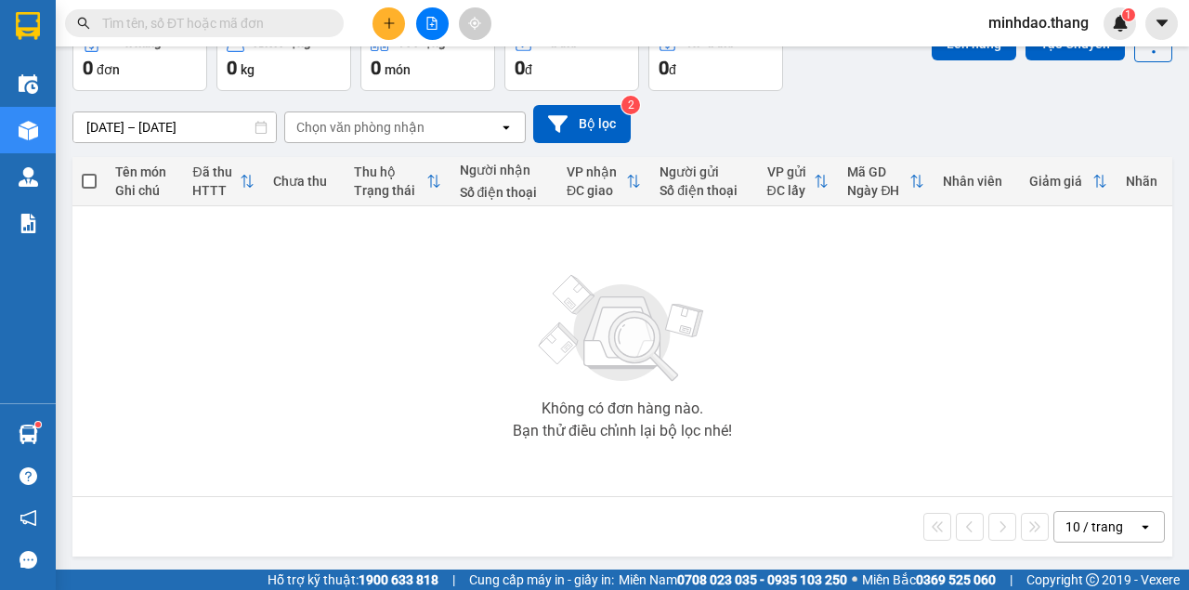
click at [305, 28] on input "text" at bounding box center [211, 23] width 219 height 20
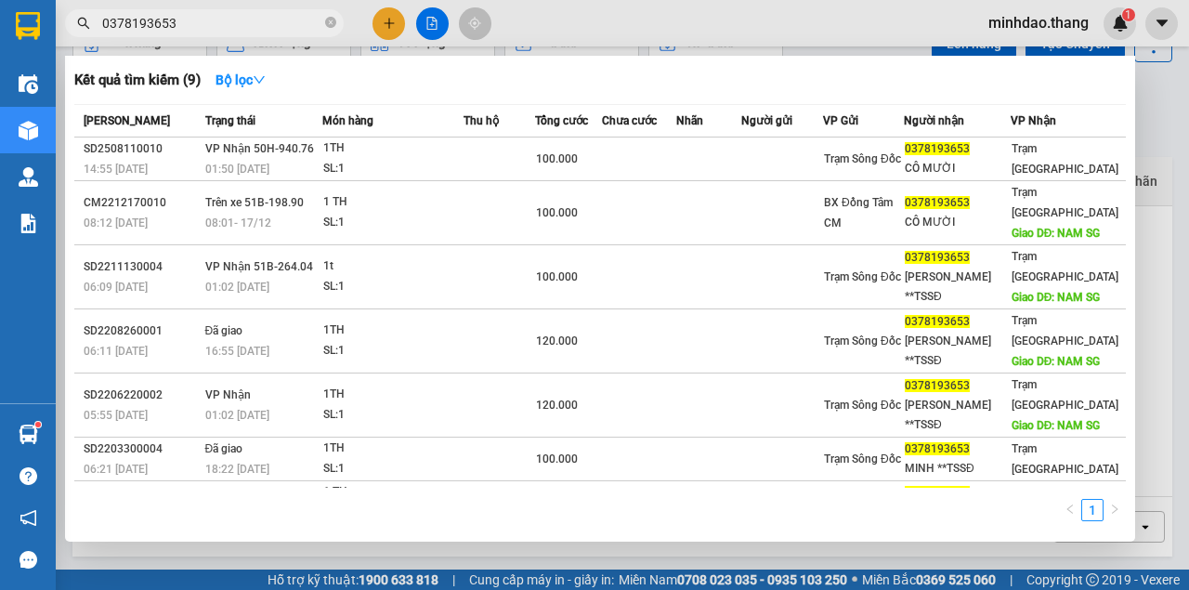
type input "0378193653"
click at [332, 28] on icon "close-circle" at bounding box center [330, 22] width 11 height 11
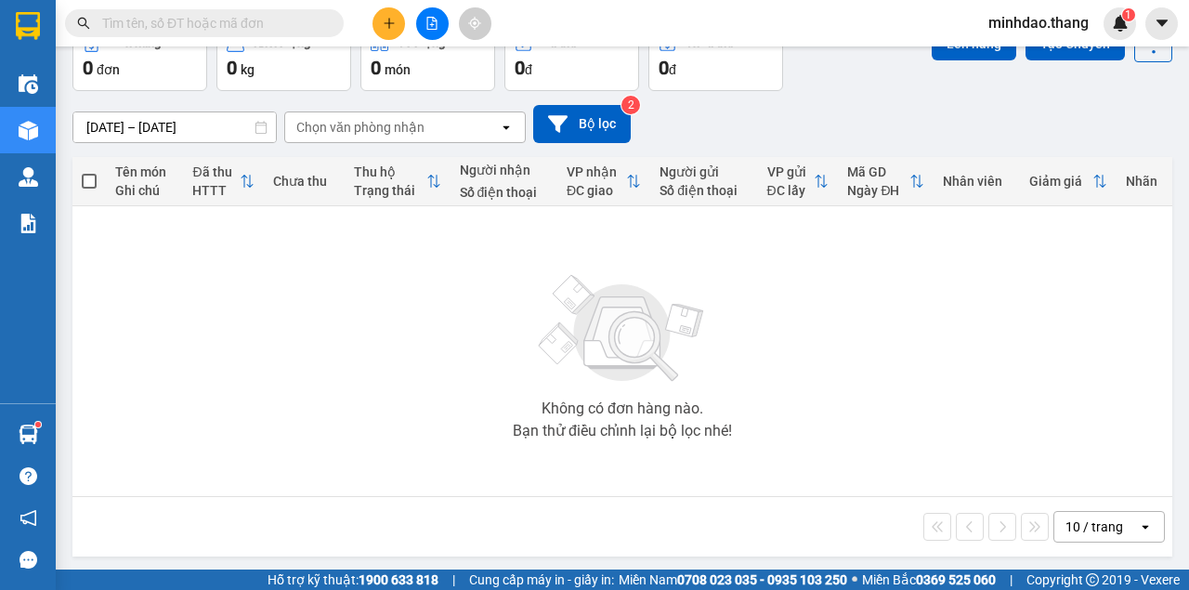
click at [312, 27] on input "text" at bounding box center [211, 23] width 219 height 20
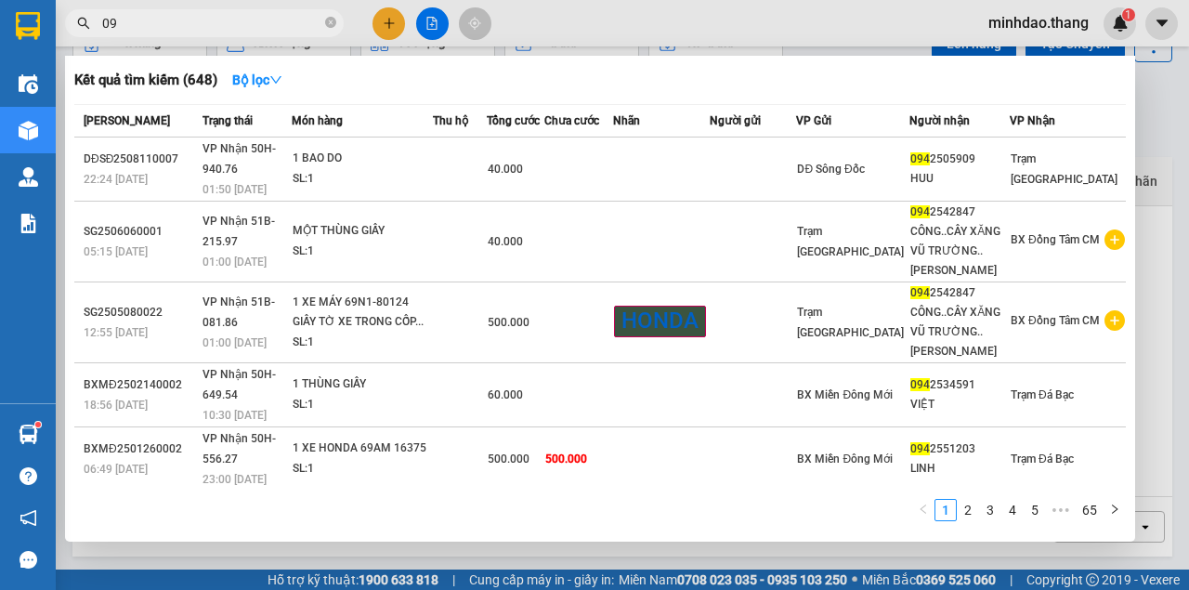
type input "0"
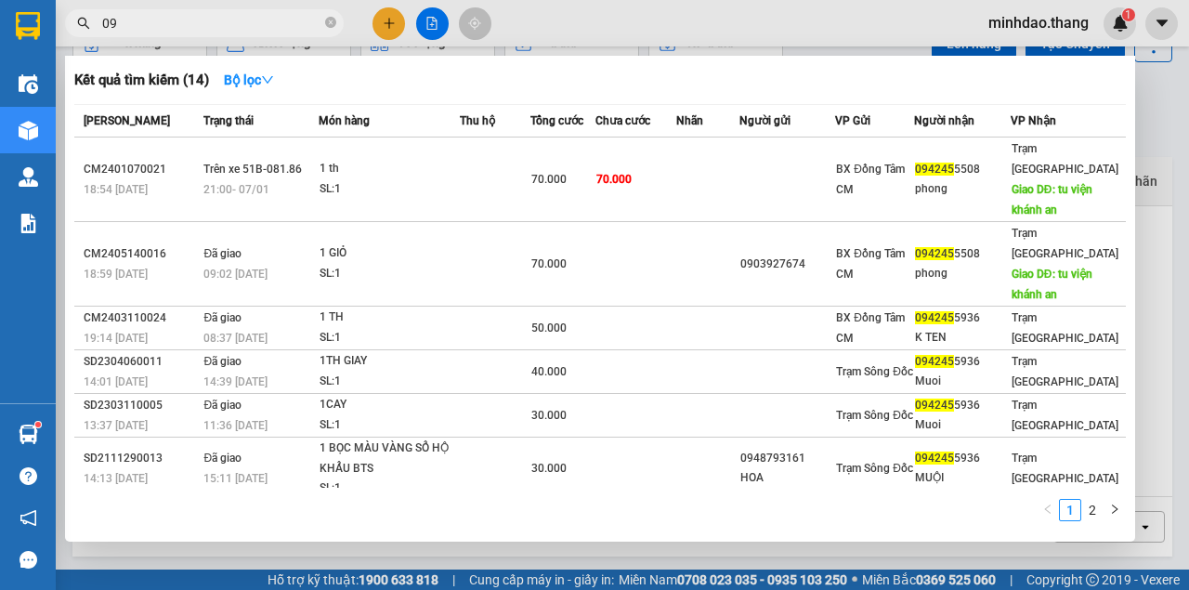
type input "0"
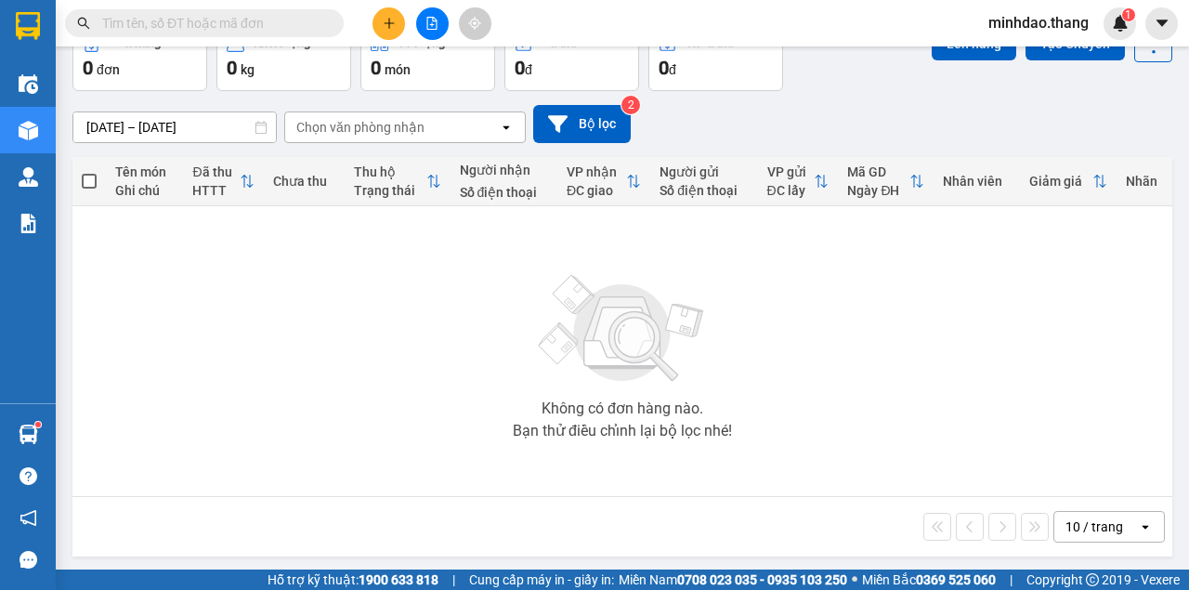
click at [274, 27] on input "text" at bounding box center [211, 23] width 219 height 20
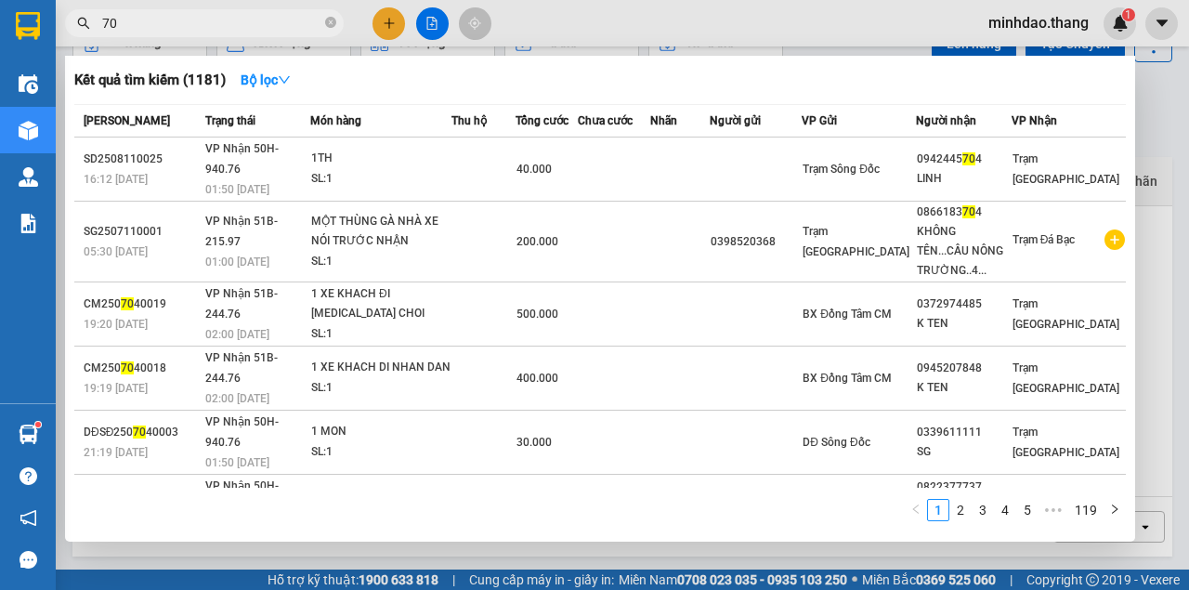
type input "7"
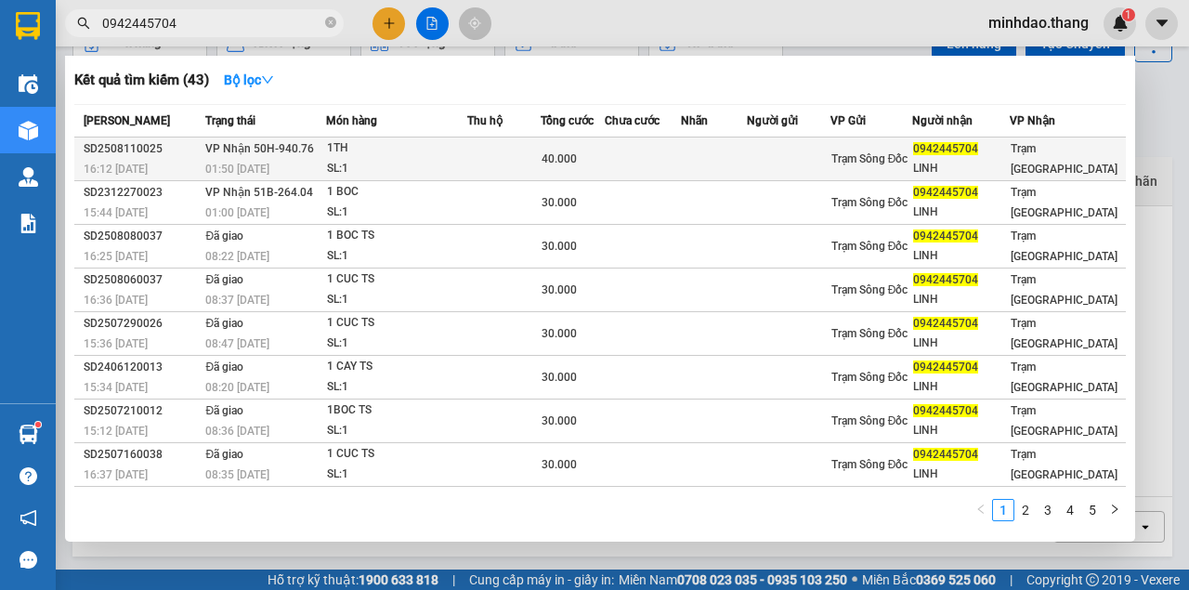
type input "0942445704"
click at [594, 169] on div "40.000" at bounding box center [572, 159] width 62 height 20
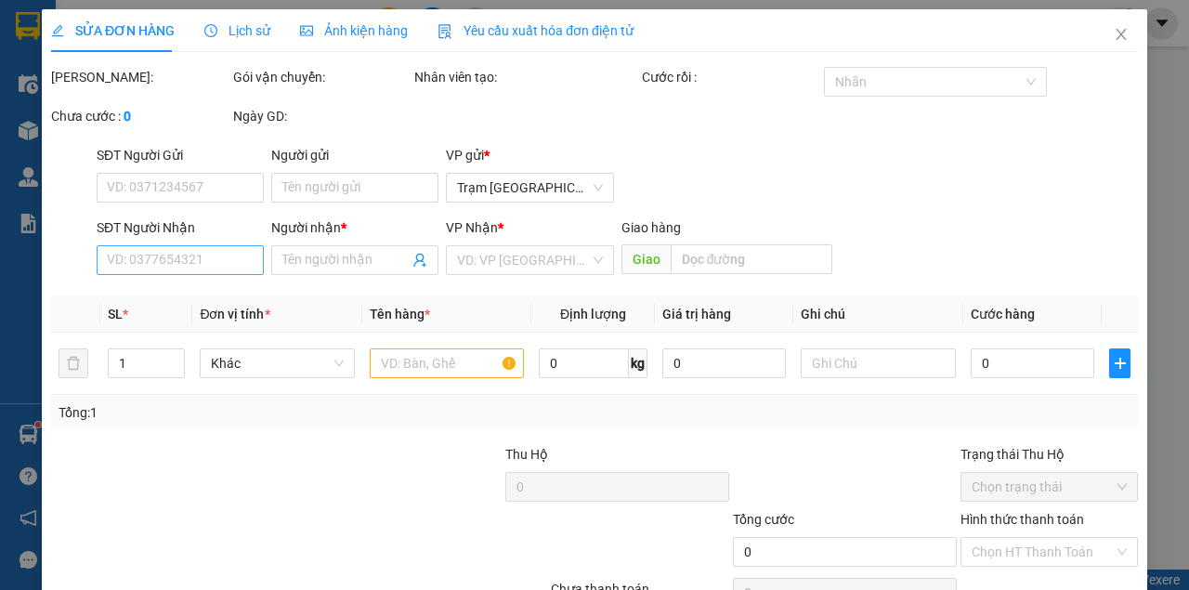
type input "0942445704"
type input "LINH"
type input "40.000"
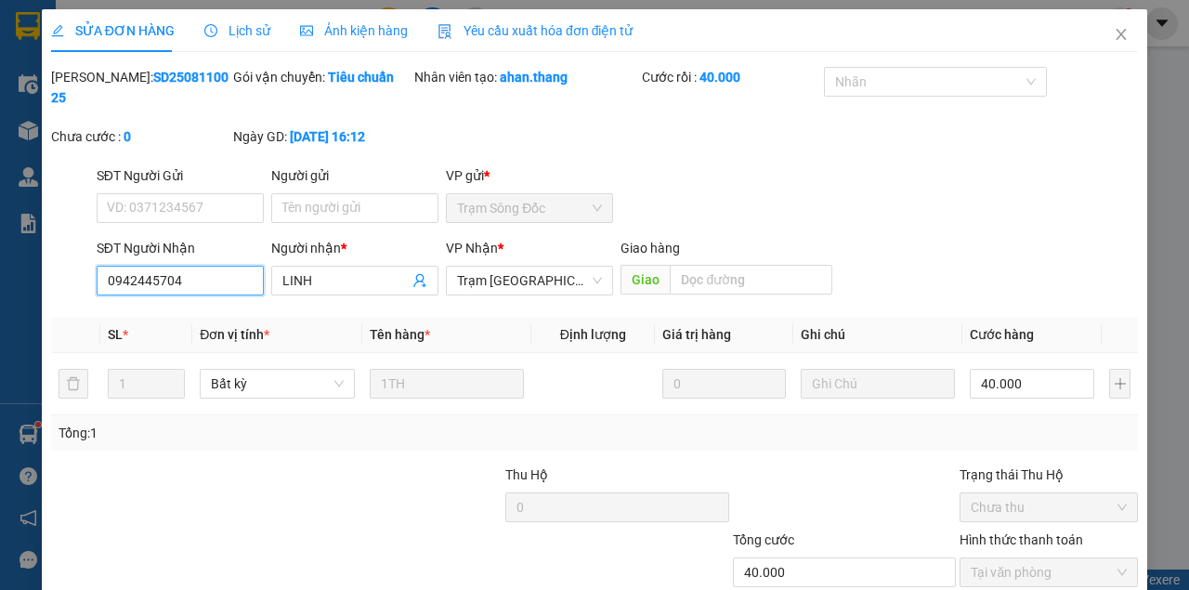
drag, startPoint x: 184, startPoint y: 281, endPoint x: 22, endPoint y: 281, distance: 161.6
click at [22, 281] on div "SỬA ĐƠN HÀNG Lịch sử Ảnh kiện hàng Yêu cầu xuất hóa đơn điện tử Total Paid Fee …" at bounding box center [594, 295] width 1189 height 590
click at [1114, 37] on icon "close" at bounding box center [1120, 34] width 15 height 15
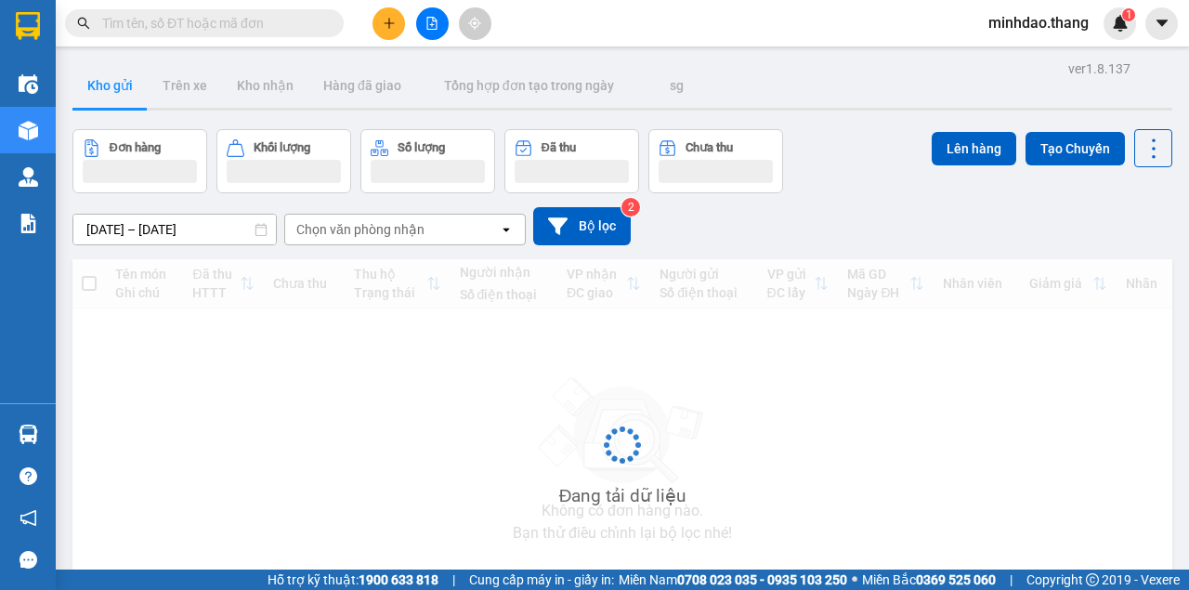
click at [290, 20] on input "text" at bounding box center [211, 23] width 219 height 20
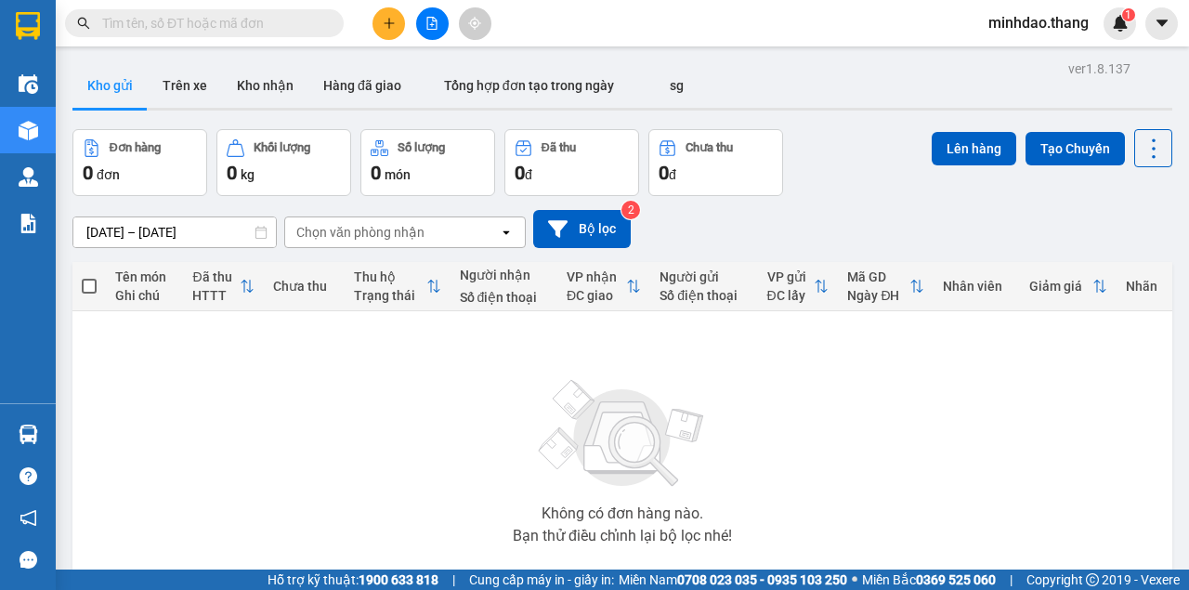
click at [290, 20] on input "text" at bounding box center [211, 23] width 219 height 20
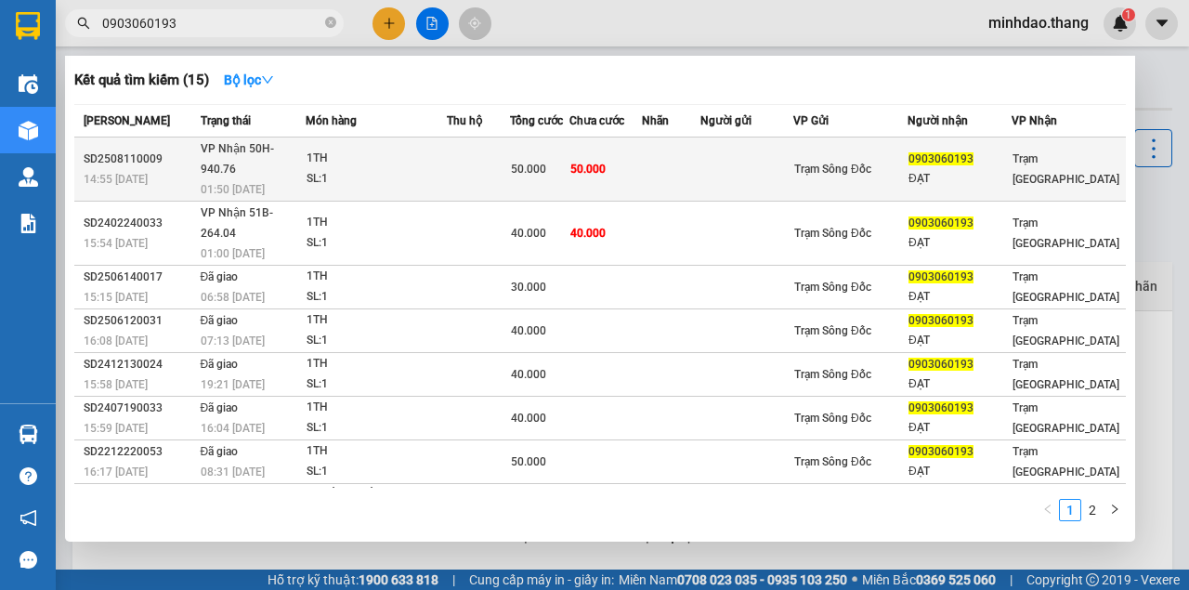
type input "0903060193"
click at [416, 169] on div "SL: 1" at bounding box center [375, 179] width 139 height 20
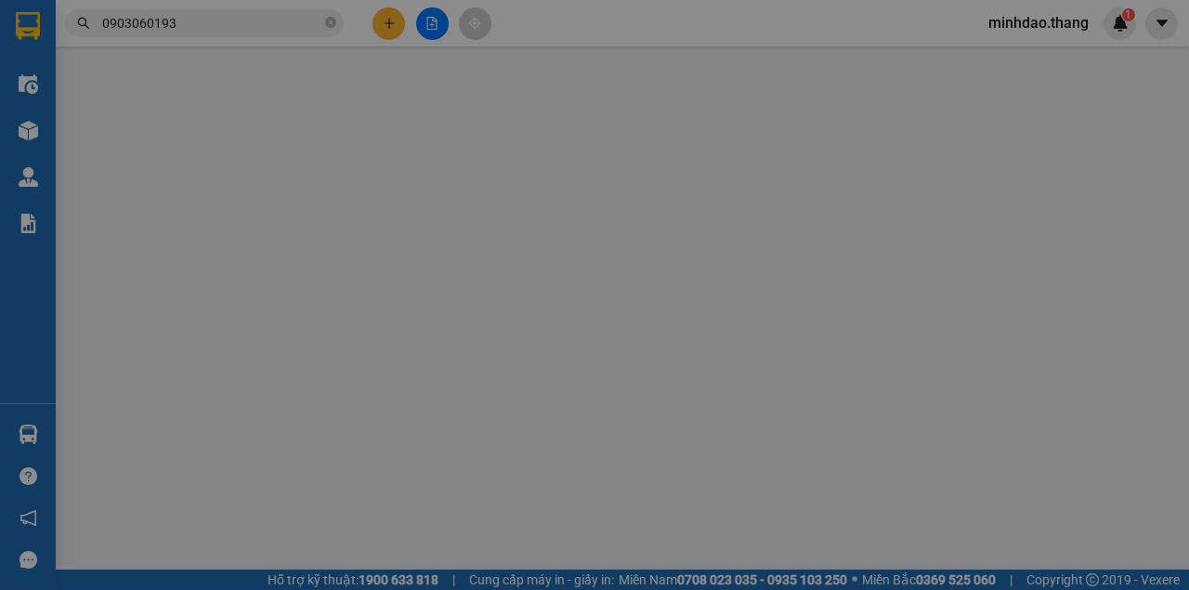
type input "0903060193"
type input "ĐẠT"
type input "50.000"
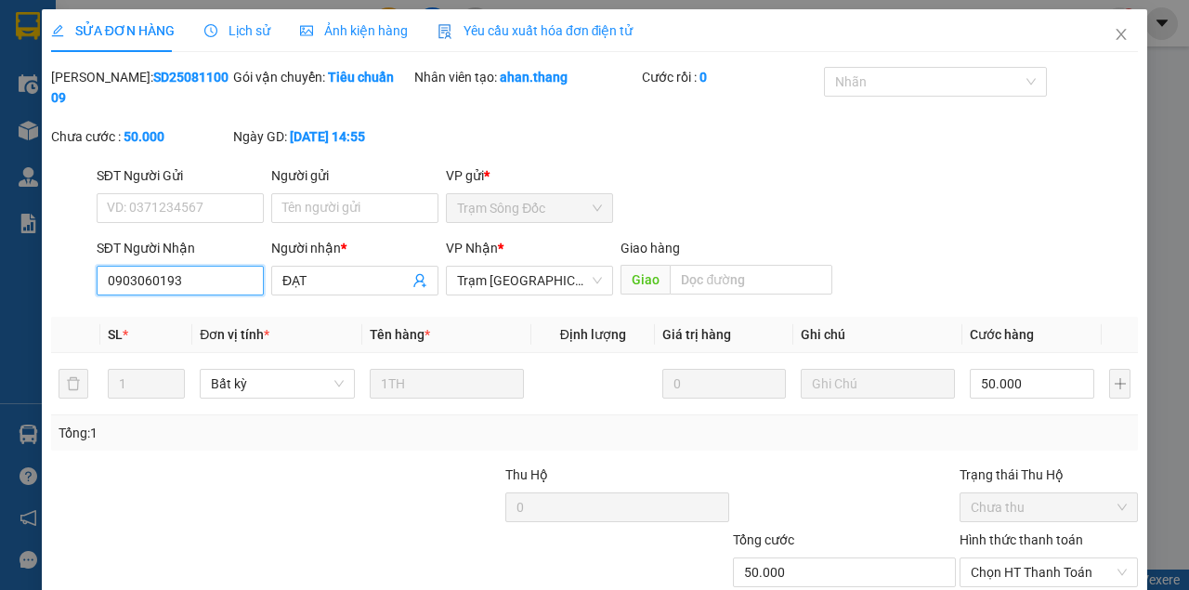
drag, startPoint x: 193, startPoint y: 286, endPoint x: 1, endPoint y: 287, distance: 192.2
click at [0, 285] on div "SỬA ĐƠN HÀNG Lịch sử Ảnh kiện hàng Yêu cầu xuất hóa đơn điện tử Total Paid Fee …" at bounding box center [594, 295] width 1189 height 590
click at [1099, 41] on span "Close" at bounding box center [1121, 35] width 52 height 52
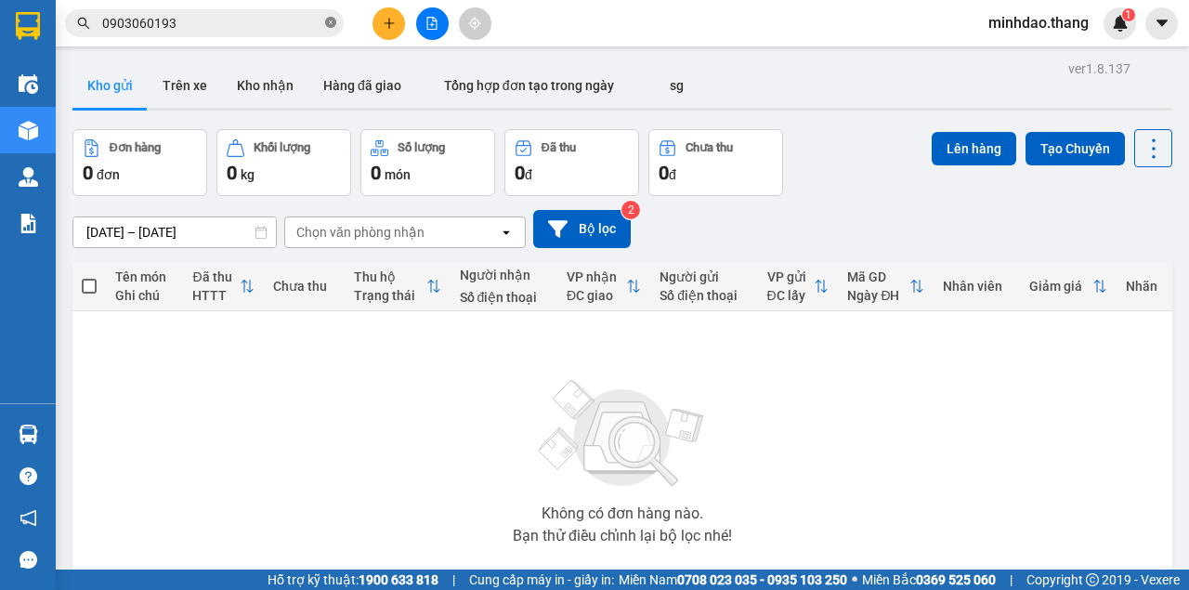
click at [334, 30] on span at bounding box center [330, 24] width 11 height 18
click at [305, 27] on input "text" at bounding box center [211, 23] width 219 height 20
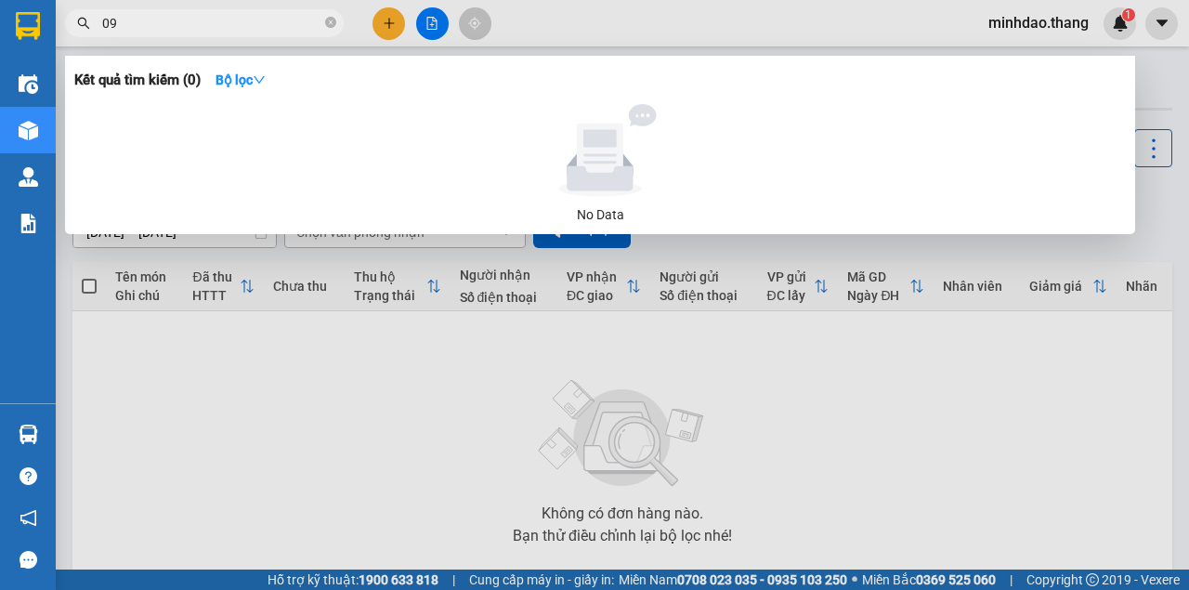
type input "0"
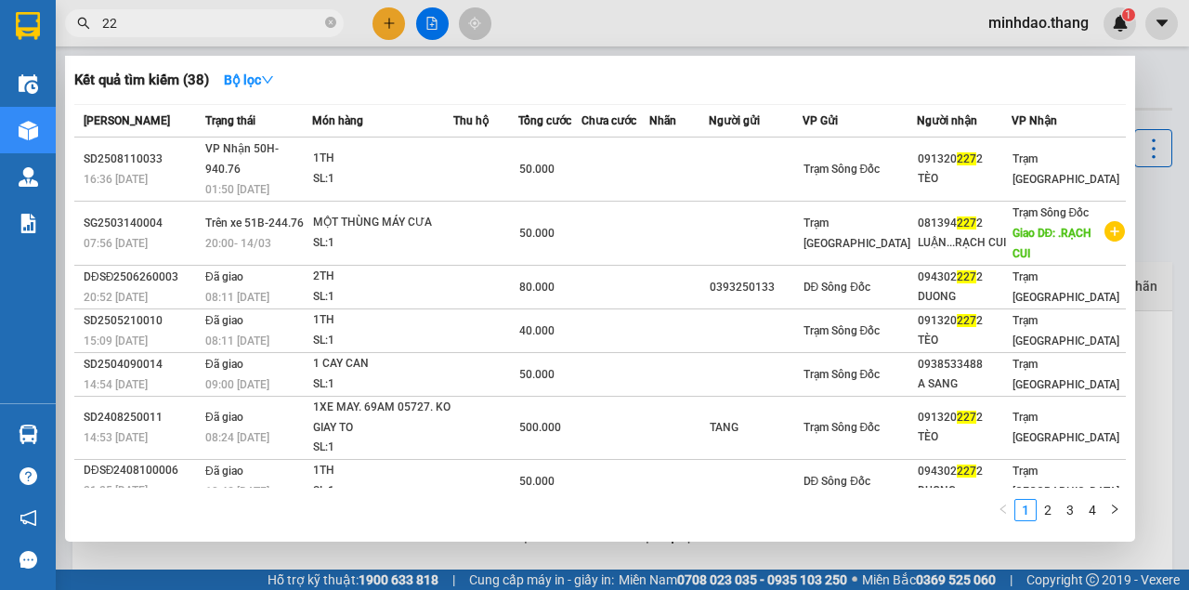
type input "2"
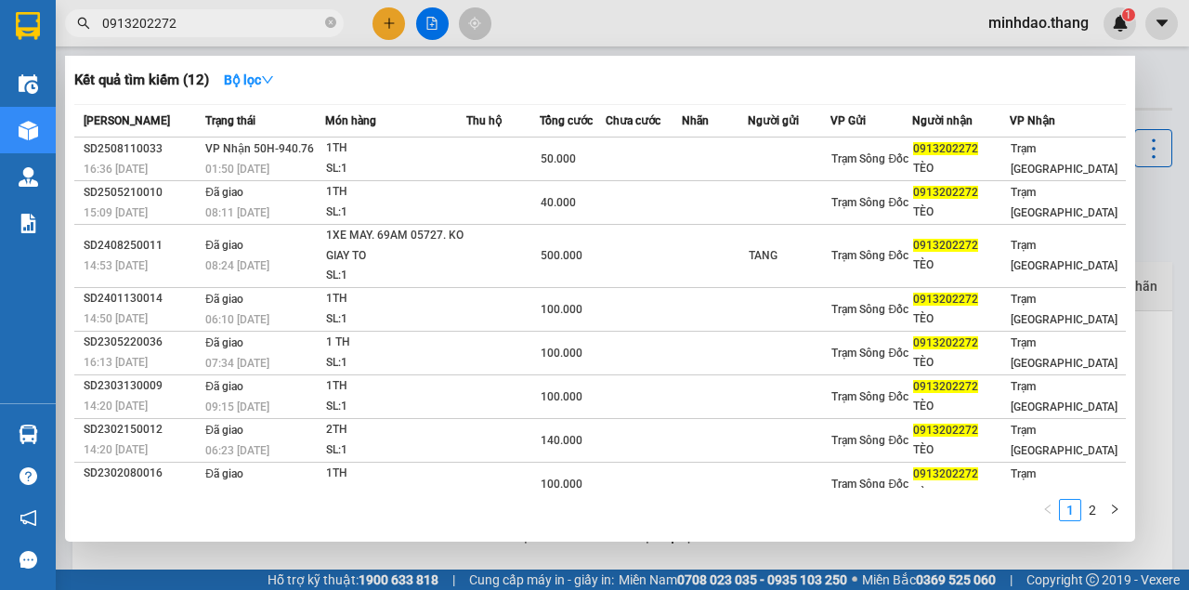
type input "0913202272"
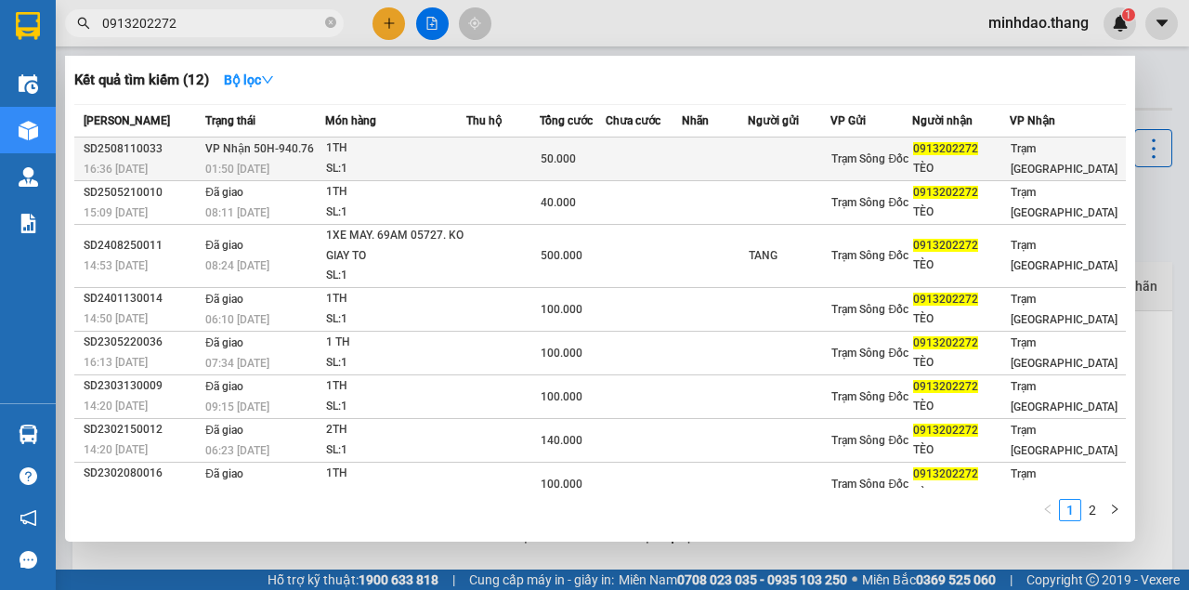
click at [806, 149] on td at bounding box center [790, 159] width 84 height 44
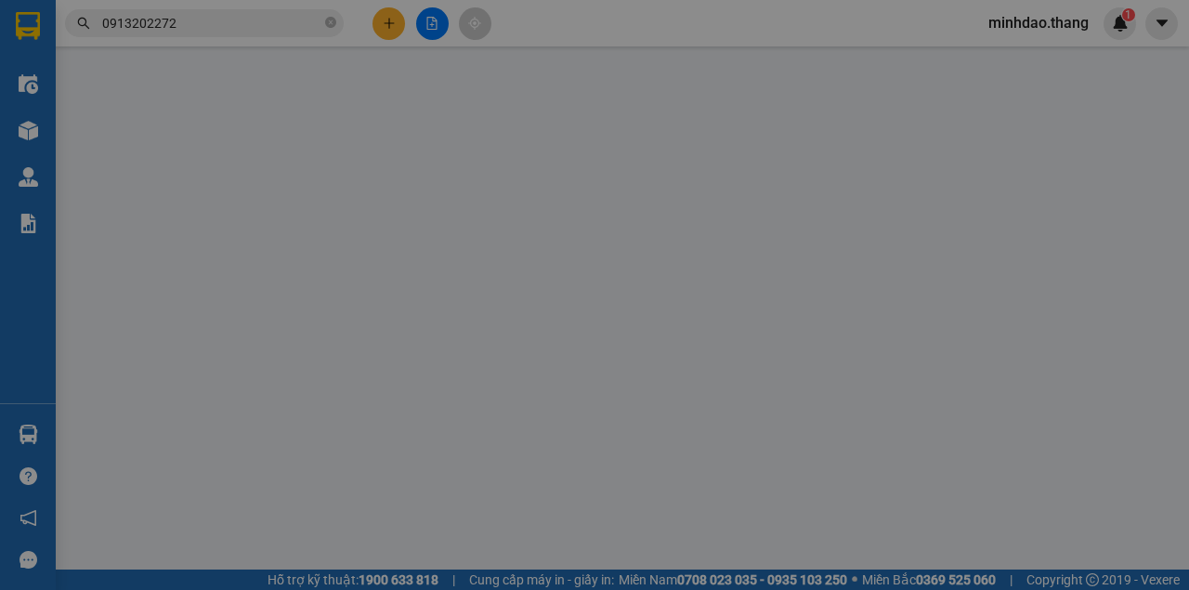
type input "0913202272"
type input "TÈO"
type input "50.000"
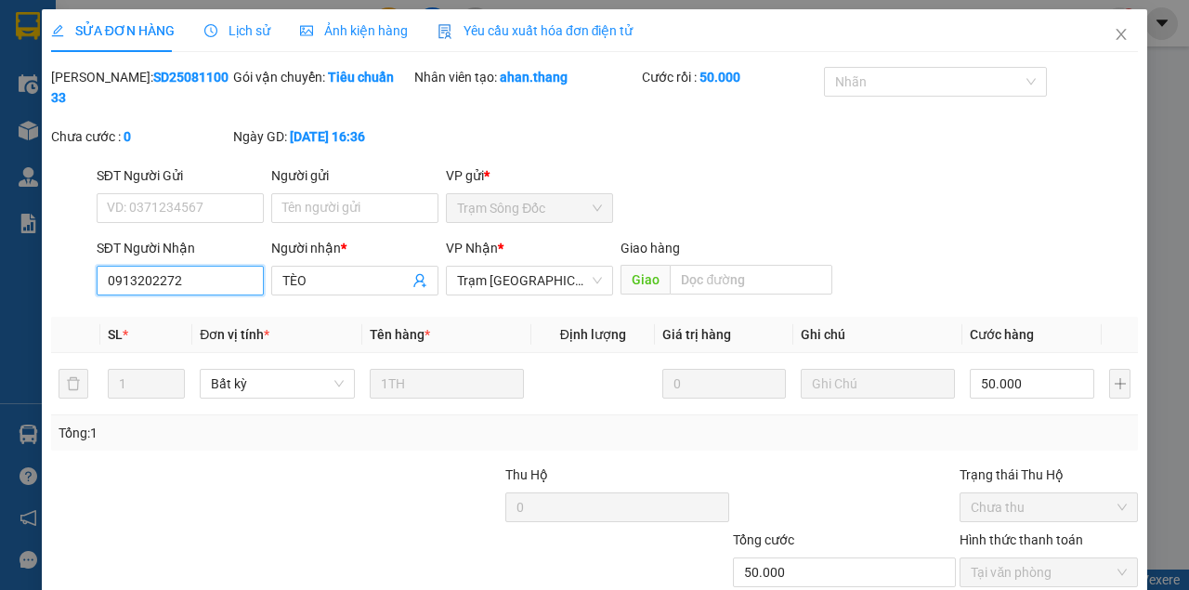
drag, startPoint x: 212, startPoint y: 288, endPoint x: 0, endPoint y: 253, distance: 214.6
click at [0, 253] on div "SỬA ĐƠN HÀNG Lịch sử Ảnh kiện hàng Yêu cầu xuất hóa đơn điện tử Total Paid Fee …" at bounding box center [594, 295] width 1189 height 590
click at [1113, 40] on icon "close" at bounding box center [1120, 34] width 15 height 15
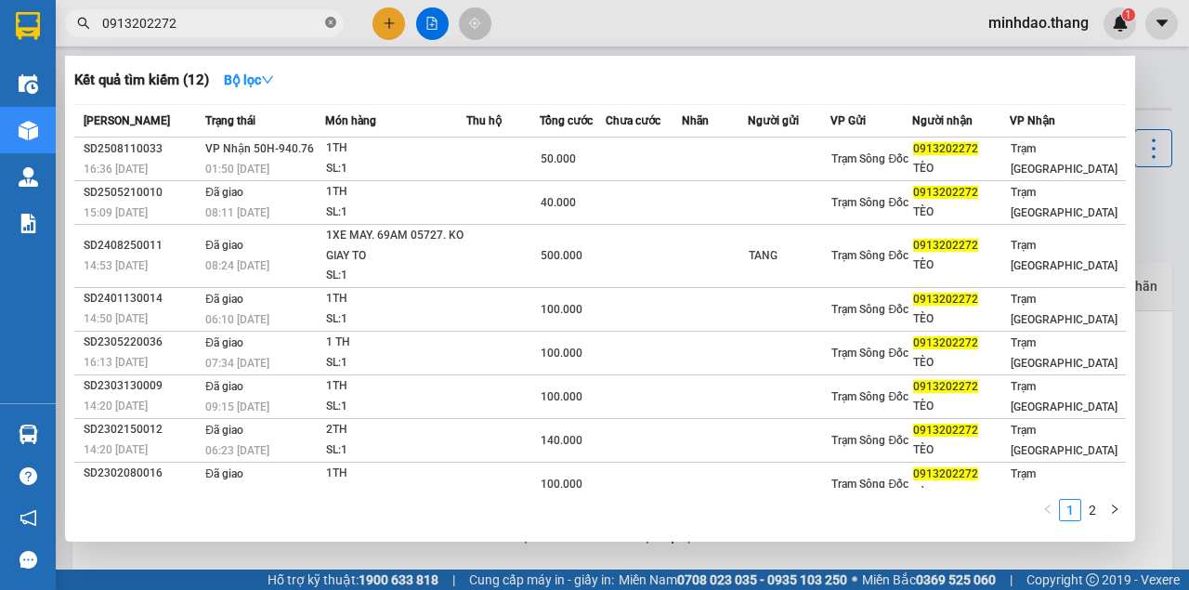
click at [330, 24] on icon "close-circle" at bounding box center [330, 22] width 11 height 11
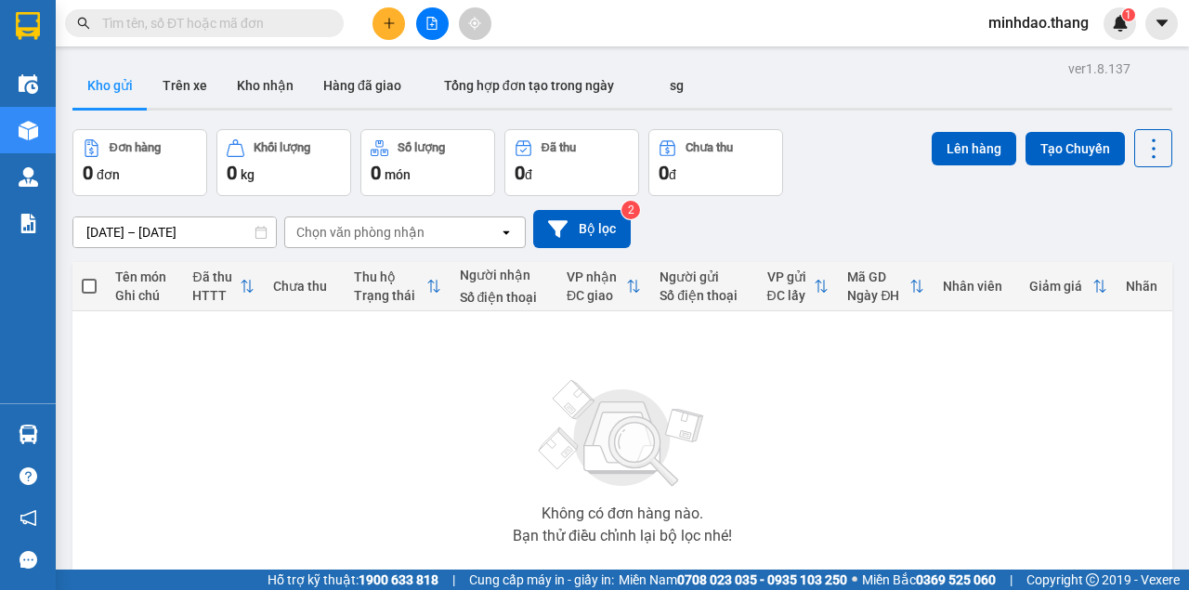
click at [293, 25] on input "text" at bounding box center [211, 23] width 219 height 20
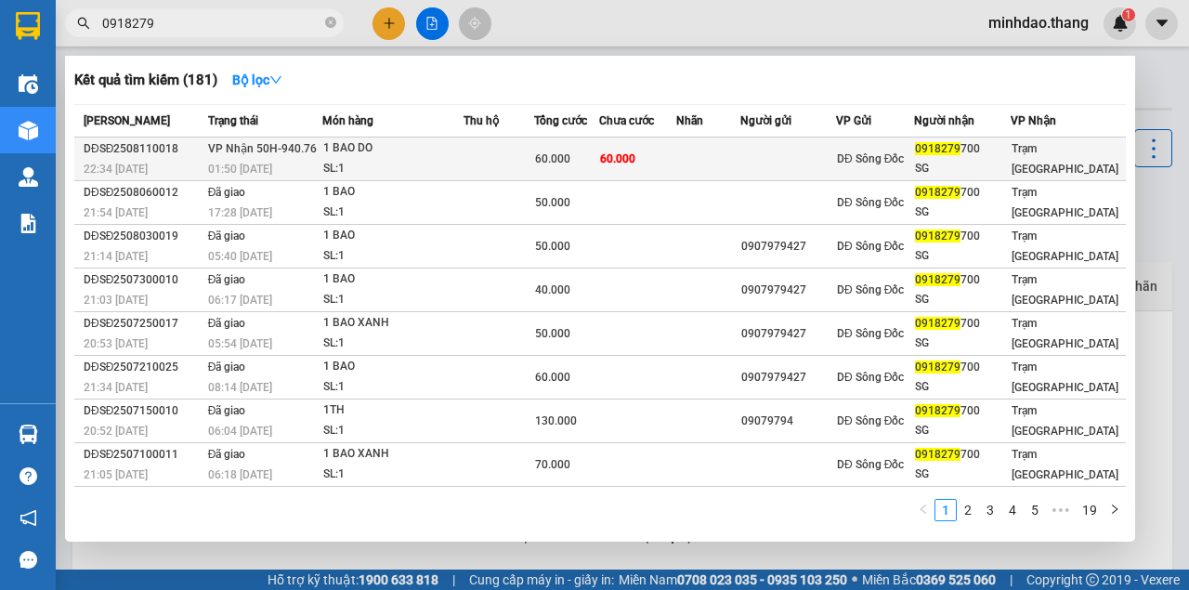
type input "0918279"
click at [598, 149] on div "60.000" at bounding box center [566, 159] width 63 height 20
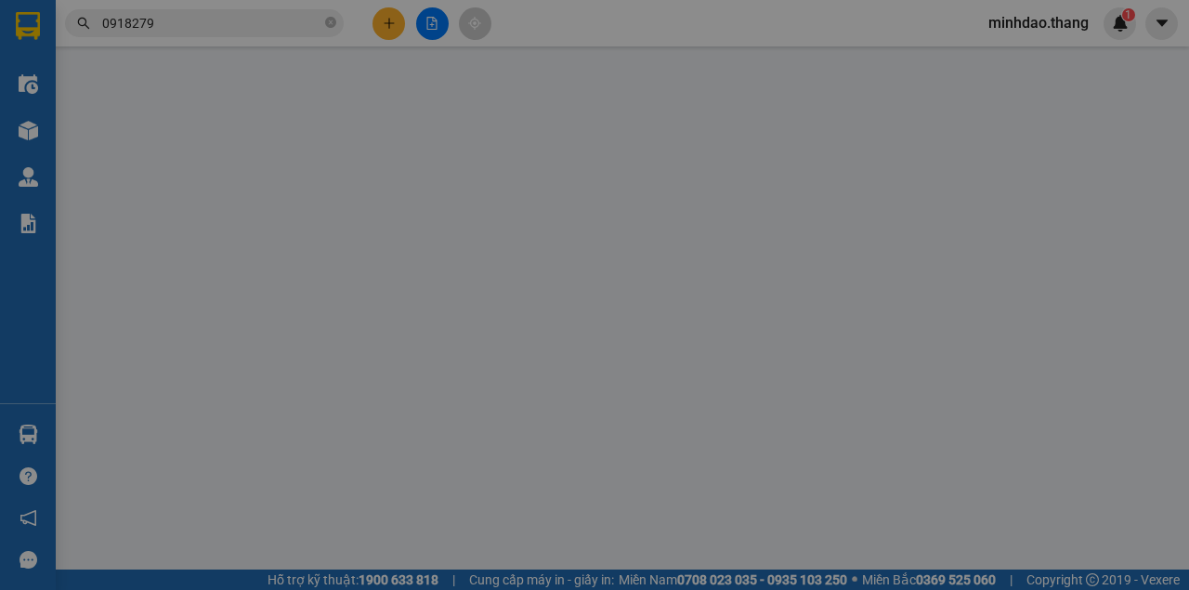
type input "0918279700"
type input "SG"
type input "60.000"
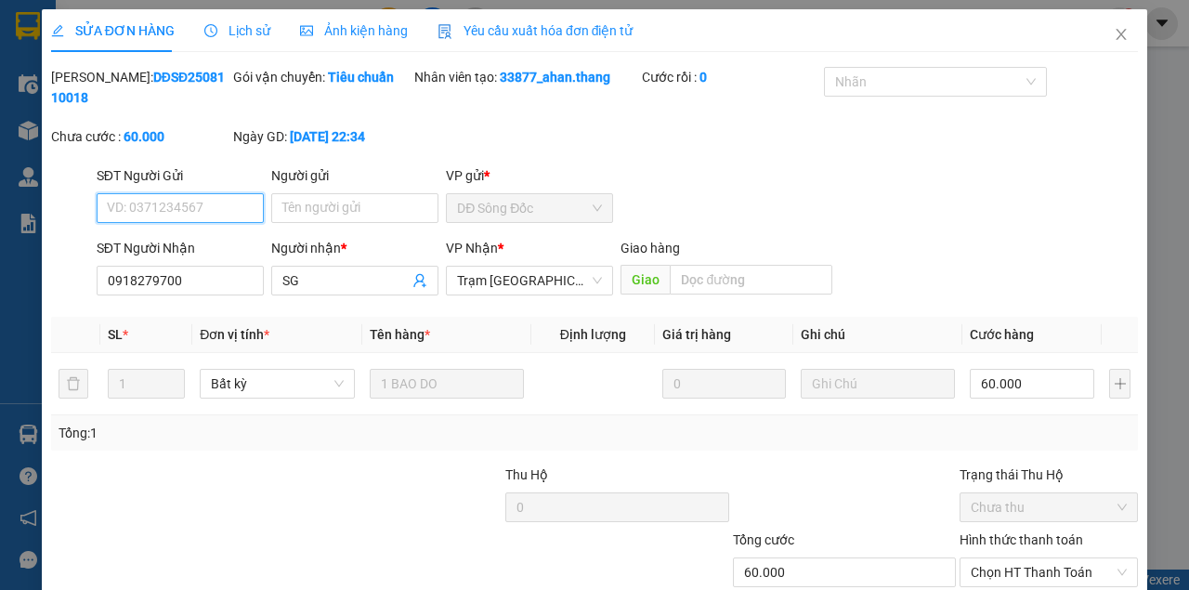
scroll to position [120, 0]
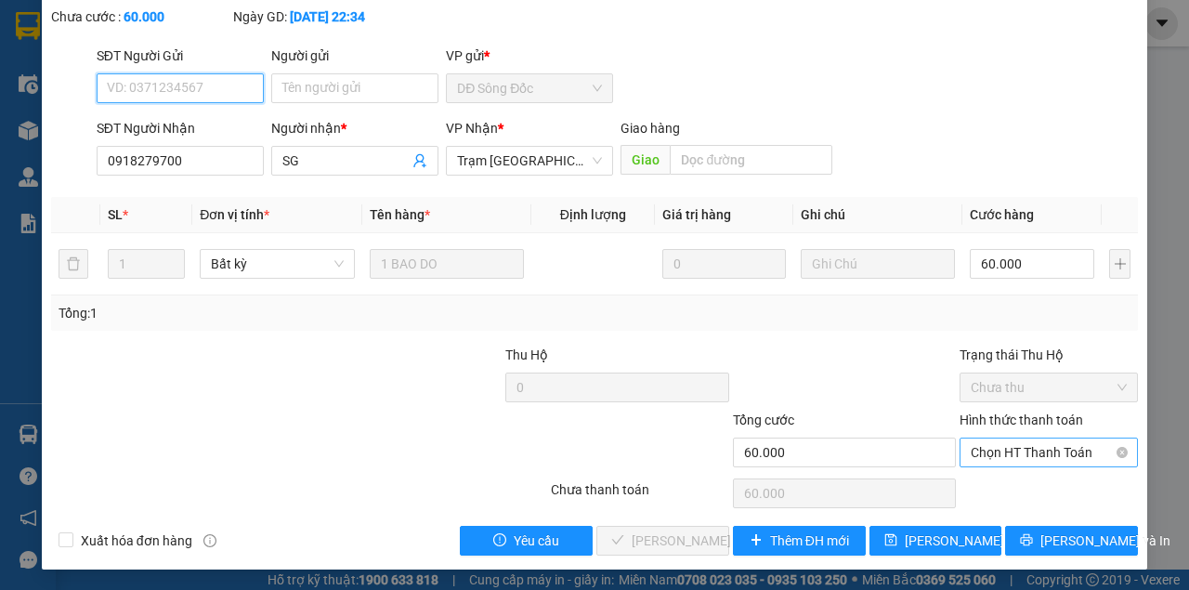
click at [1040, 455] on span "Chọn HT Thanh Toán" at bounding box center [1048, 452] width 156 height 28
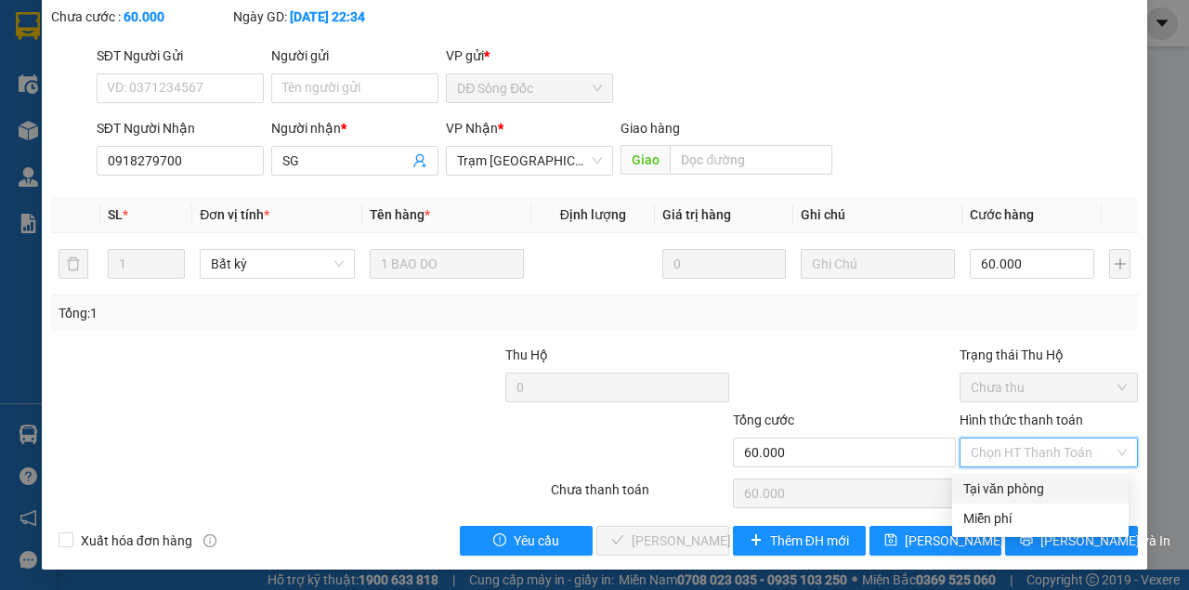
drag, startPoint x: 1008, startPoint y: 487, endPoint x: 982, endPoint y: 496, distance: 26.7
click at [1001, 488] on div "Tại văn phòng" at bounding box center [1040, 488] width 154 height 20
type input "0"
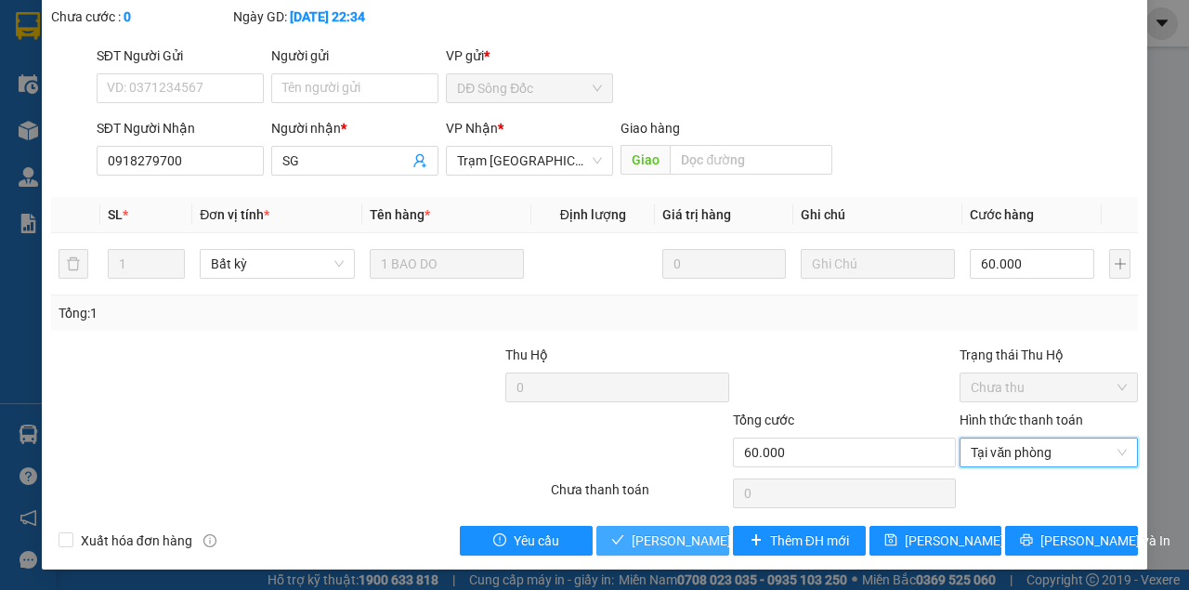
click at [596, 526] on button "[PERSON_NAME] và Giao hàng" at bounding box center [662, 541] width 133 height 30
click at [661, 541] on span "[PERSON_NAME] và Giao hàng" at bounding box center [720, 540] width 178 height 20
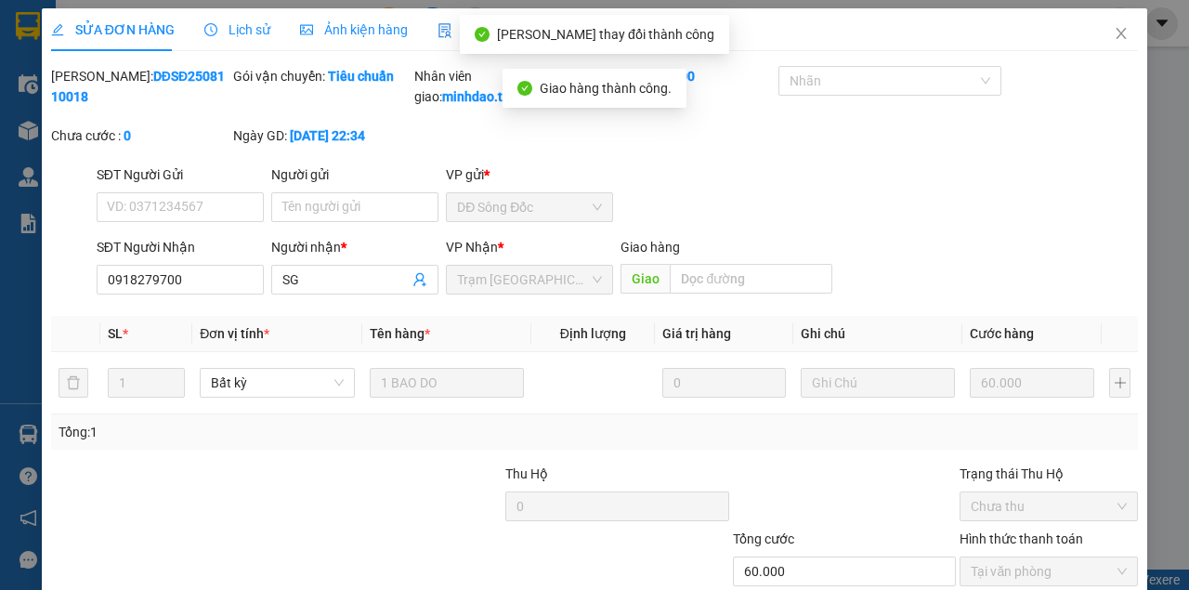
scroll to position [0, 0]
drag, startPoint x: 1107, startPoint y: 43, endPoint x: 605, endPoint y: 91, distance: 503.7
click at [1100, 43] on span "Close" at bounding box center [1121, 35] width 52 height 52
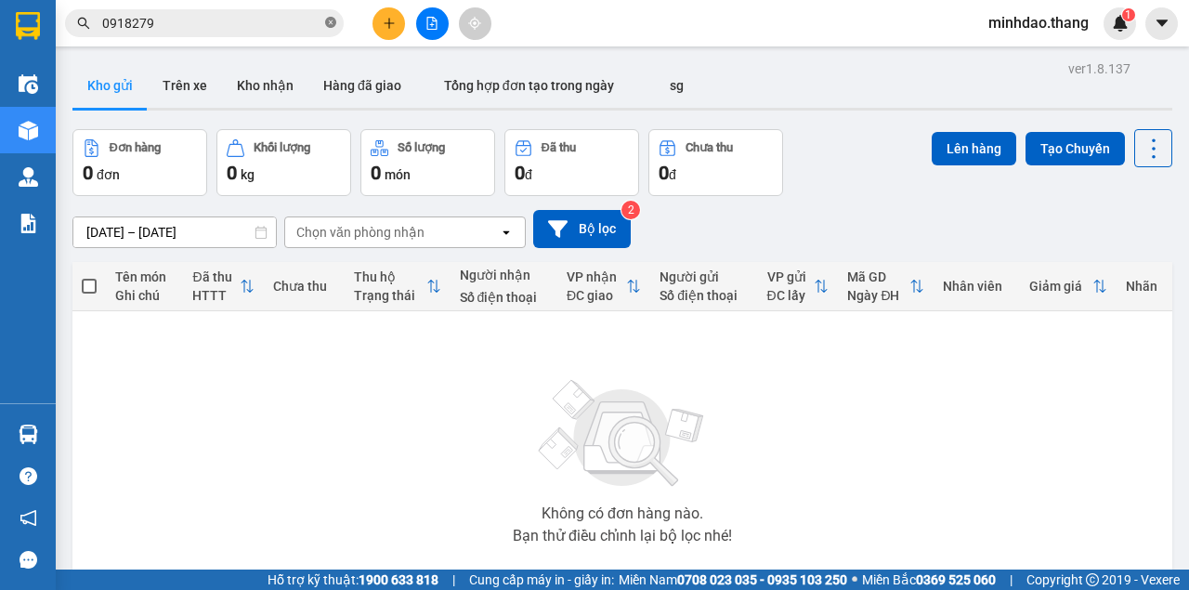
click at [327, 24] on icon "close-circle" at bounding box center [330, 22] width 11 height 11
click at [299, 25] on input "text" at bounding box center [211, 23] width 219 height 20
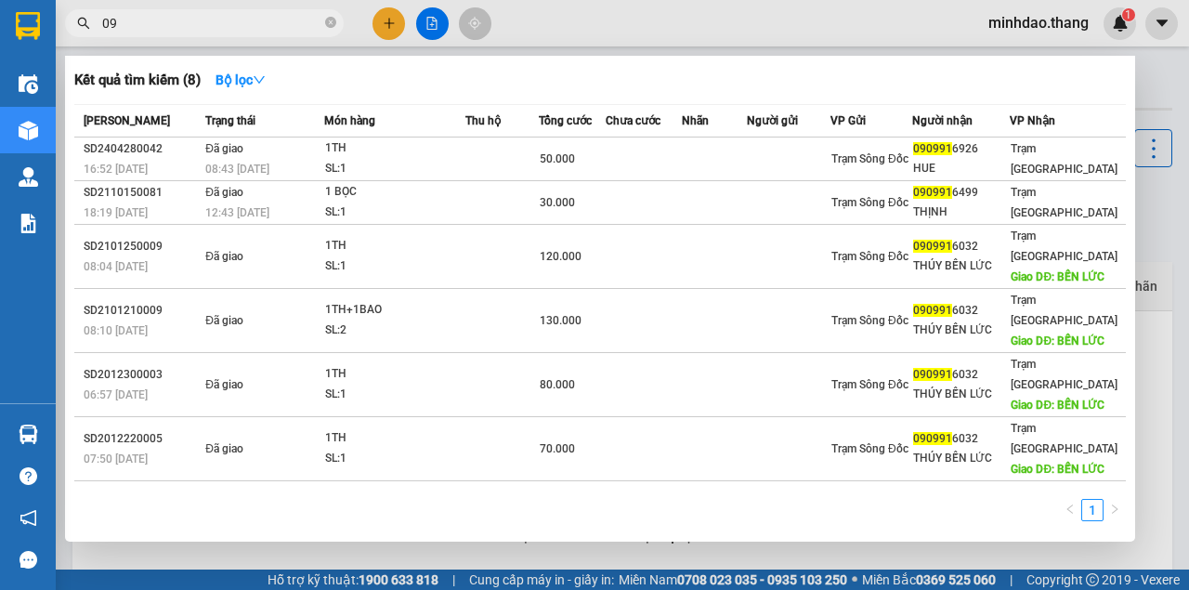
type input "0"
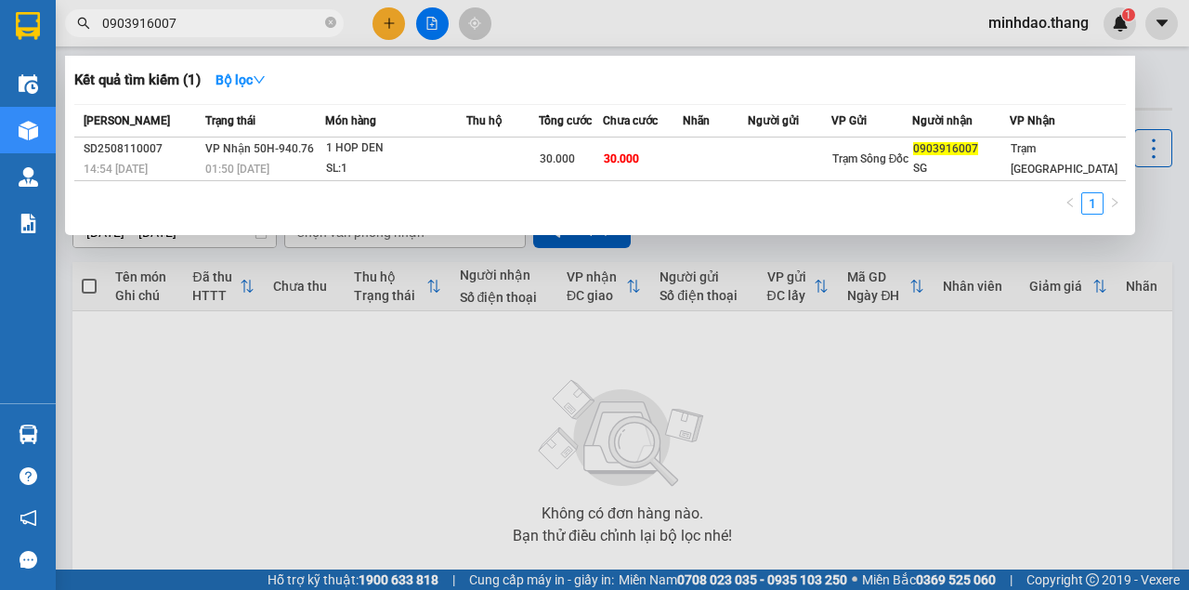
type input "0903916007"
click at [368, 127] on span "Món hàng" at bounding box center [350, 120] width 51 height 13
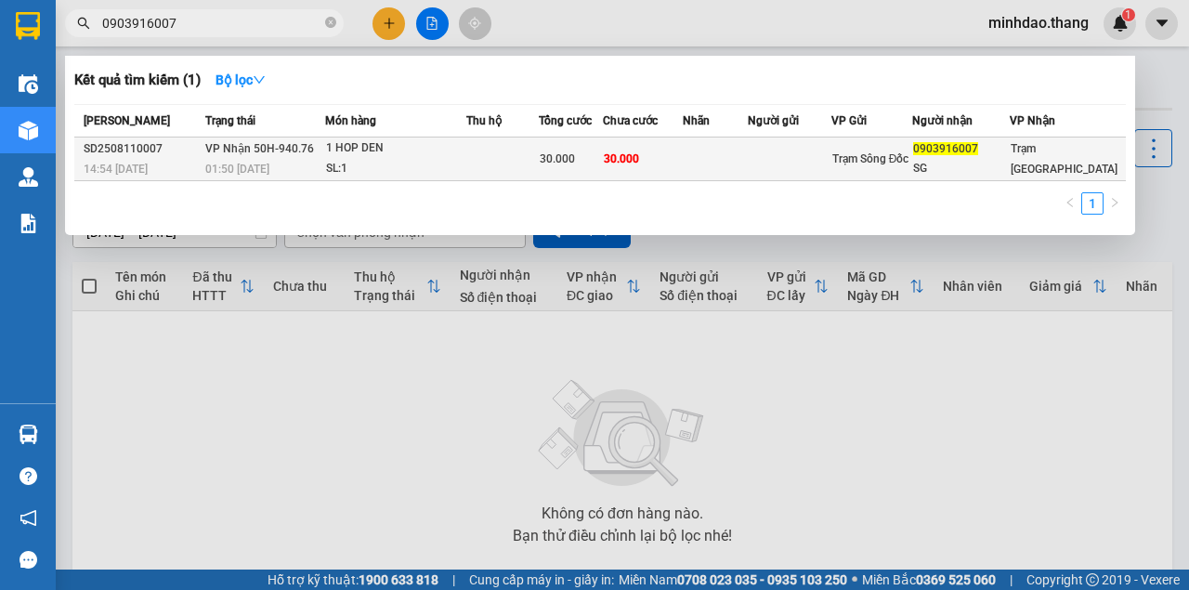
click at [360, 150] on div "1 HOP DEN" at bounding box center [395, 148] width 139 height 20
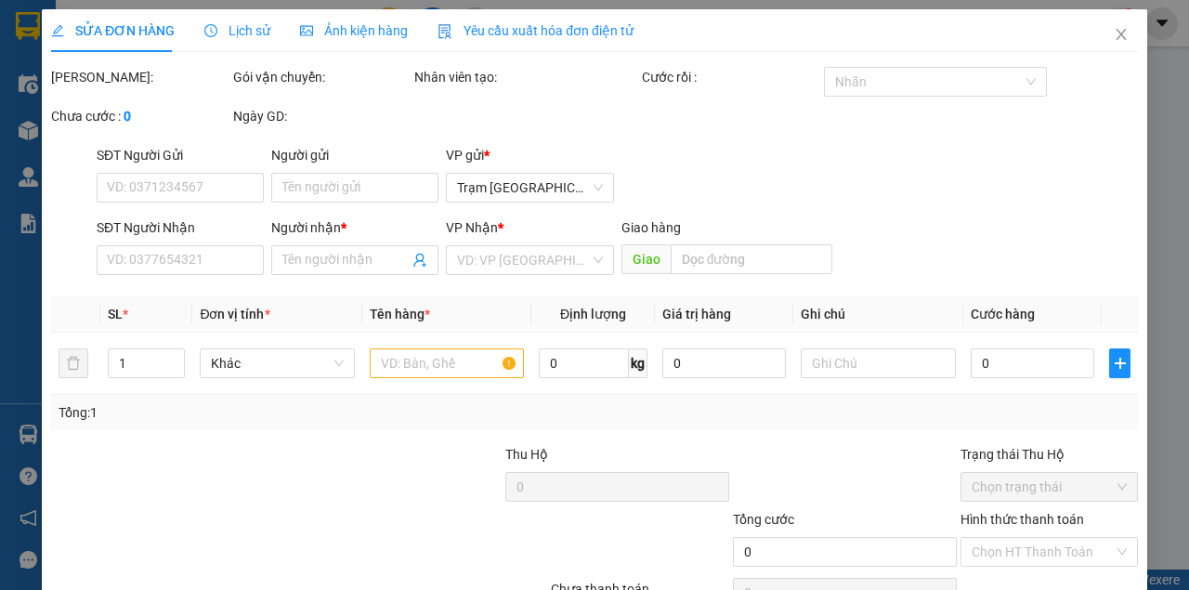
type input "0903916007"
type input "SG"
type input "30.000"
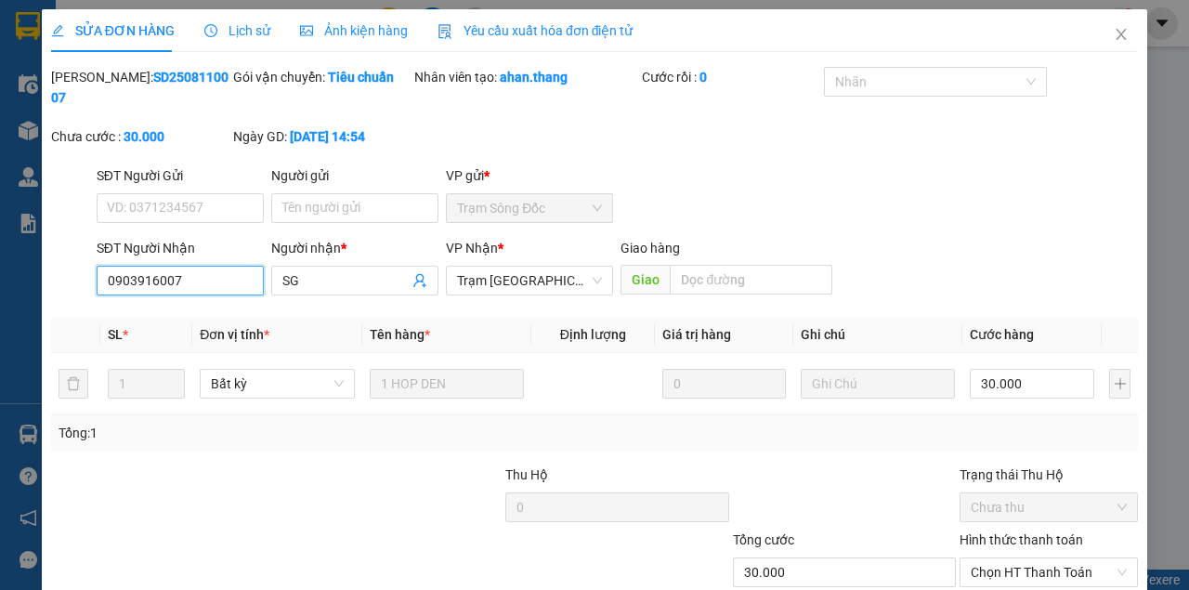
drag, startPoint x: 182, startPoint y: 287, endPoint x: 0, endPoint y: 287, distance: 182.0
click at [0, 287] on div "SỬA ĐƠN HÀNG Lịch sử Ảnh kiện hàng Yêu cầu xuất hóa đơn điện tử Total Paid Fee …" at bounding box center [594, 295] width 1189 height 590
drag, startPoint x: 1108, startPoint y: 28, endPoint x: 1086, endPoint y: 52, distance: 32.2
click at [1108, 28] on span "Close" at bounding box center [1121, 35] width 52 height 52
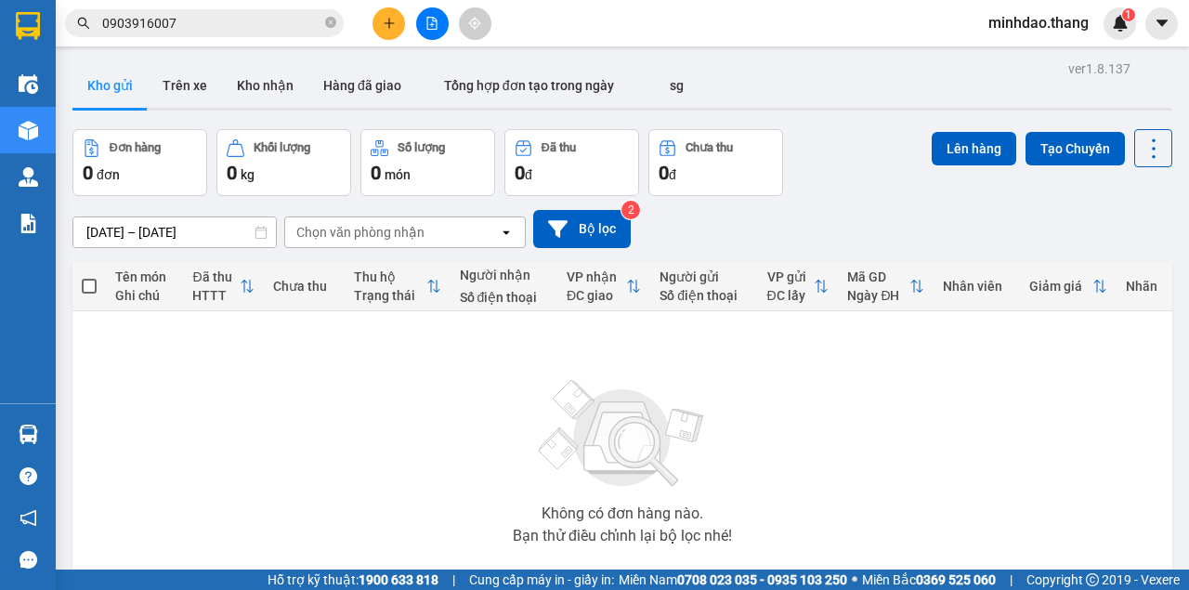
drag, startPoint x: 327, startPoint y: 22, endPoint x: 303, endPoint y: 22, distance: 24.1
click at [326, 22] on icon "close-circle" at bounding box center [330, 22] width 11 height 11
click at [267, 7] on div "Kết quả tìm kiếm ( 1 ) Bộ lọc Mã ĐH Trạng thái Món hàng Thu hộ Tổng cước Chưa c…" at bounding box center [181, 23] width 362 height 33
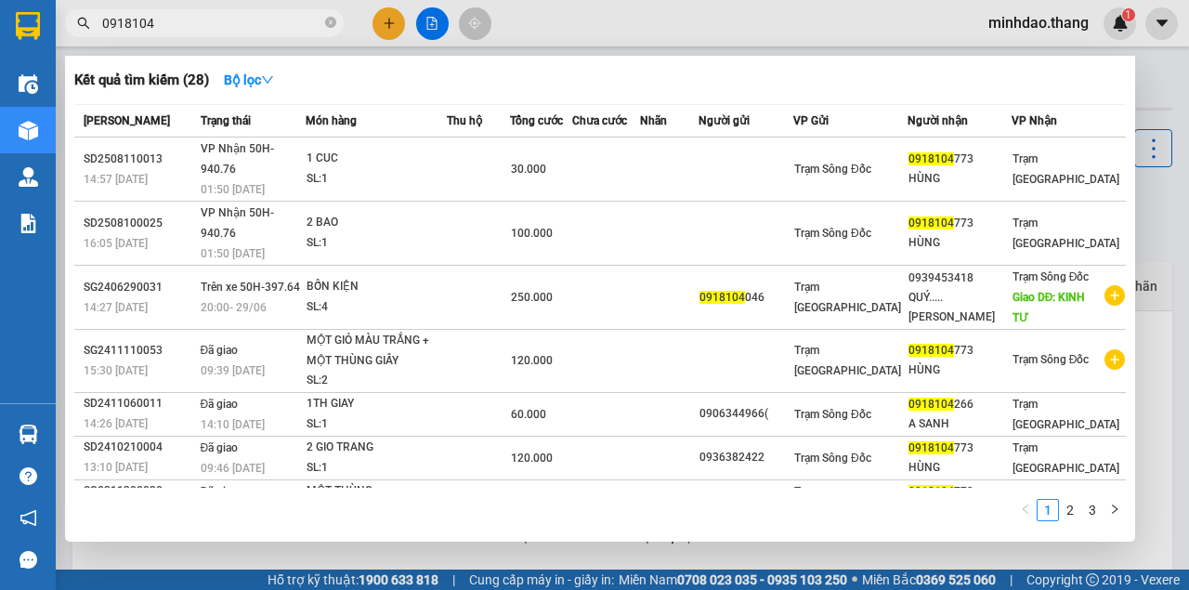
type input "0918104"
click at [332, 30] on span at bounding box center [330, 24] width 11 height 18
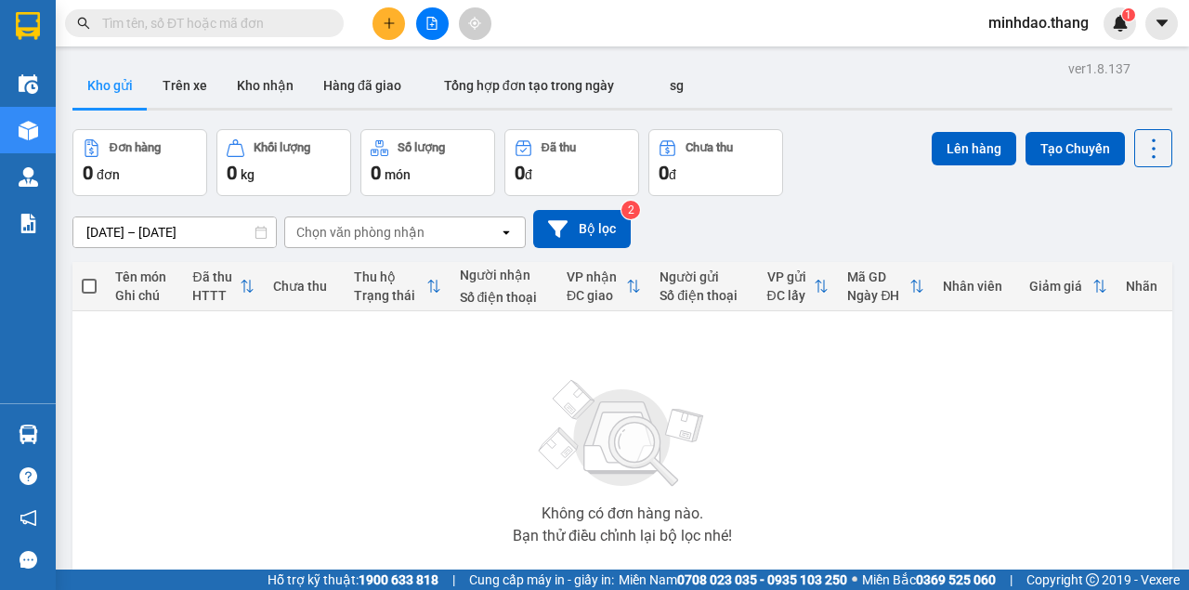
click at [306, 29] on input "text" at bounding box center [211, 23] width 219 height 20
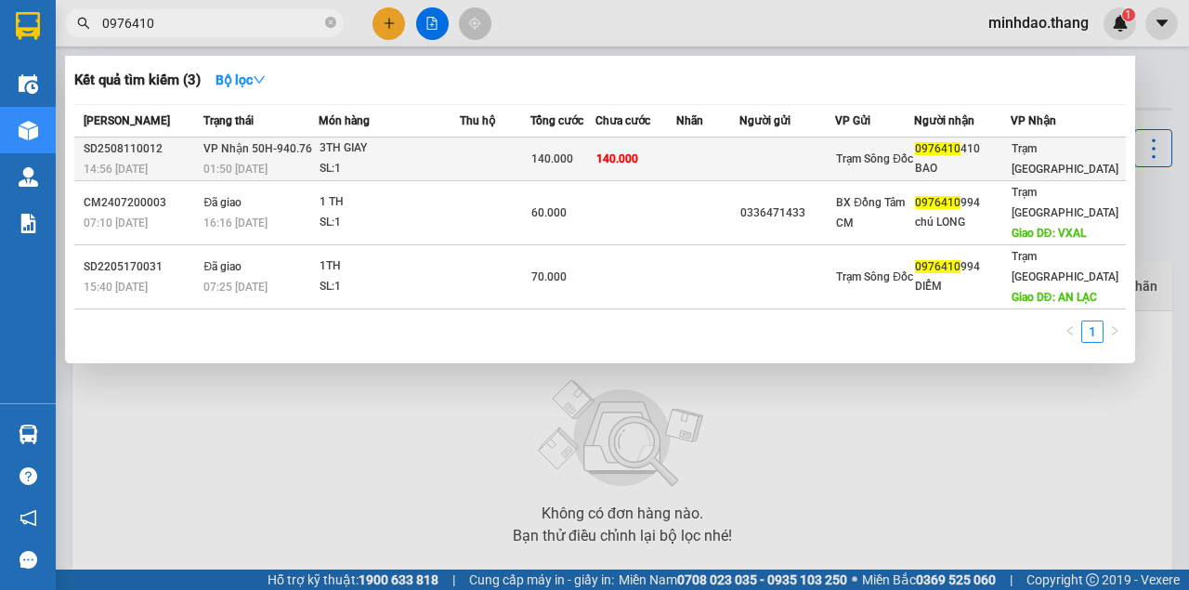
type input "0976410"
click at [634, 154] on span "140.000" at bounding box center [617, 158] width 42 height 13
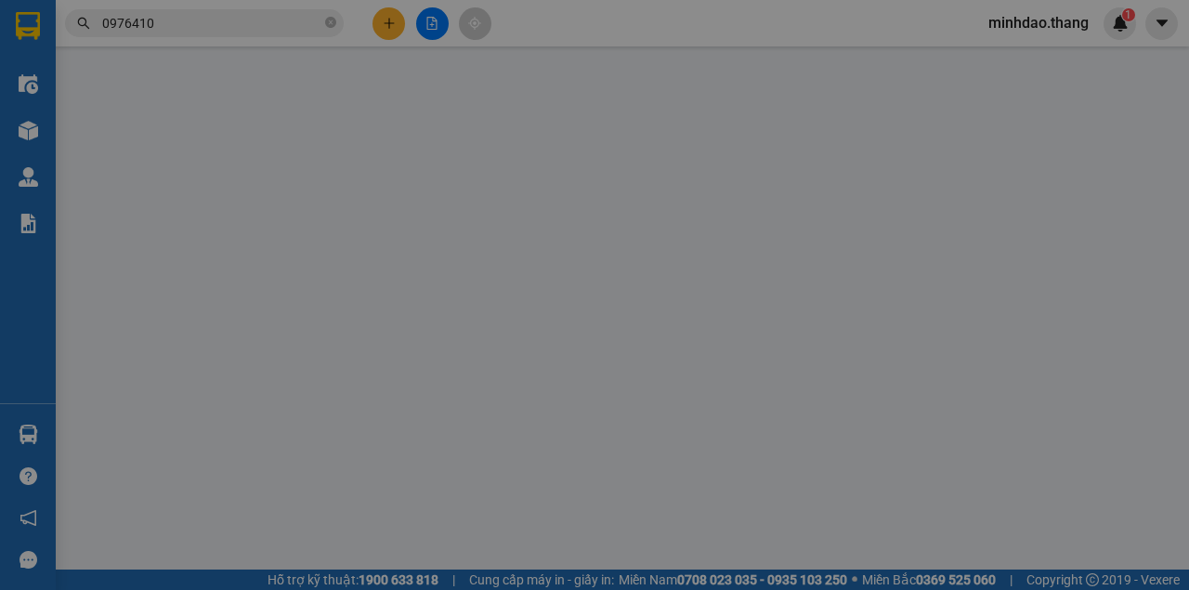
type input "0976410410"
type input "BAO"
type input "140.000"
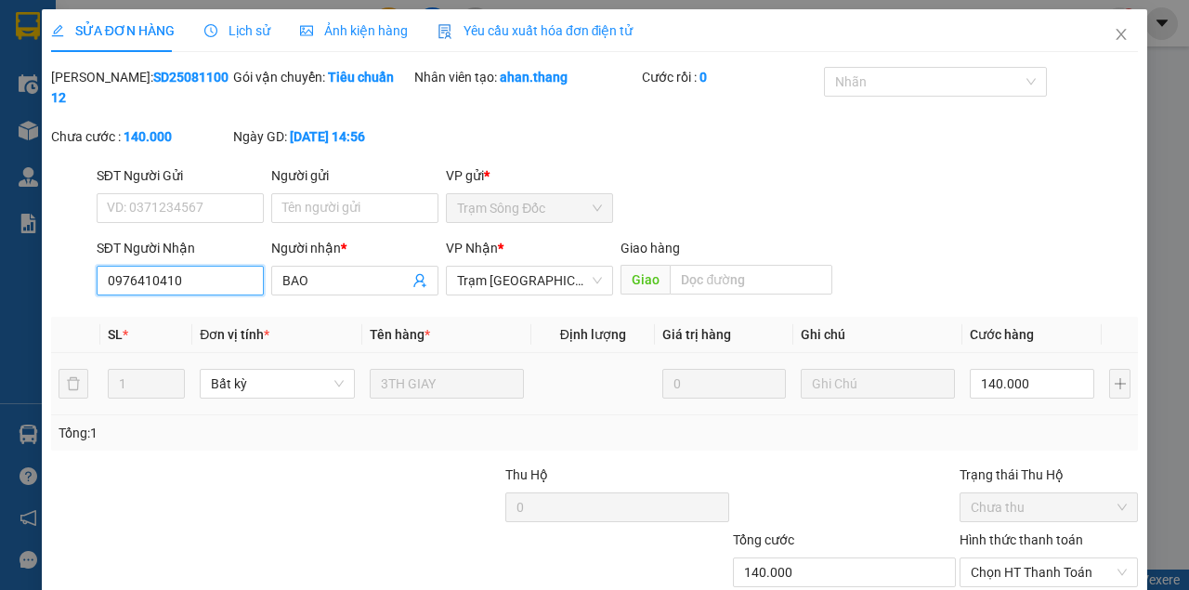
drag, startPoint x: 229, startPoint y: 292, endPoint x: 0, endPoint y: 284, distance: 229.5
click at [0, 284] on div "SỬA ĐƠN HÀNG Lịch sử Ảnh kiện hàng Yêu cầu xuất hóa đơn điện tử Total Paid Fee …" at bounding box center [594, 295] width 1189 height 590
click at [1113, 32] on icon "close" at bounding box center [1120, 34] width 15 height 15
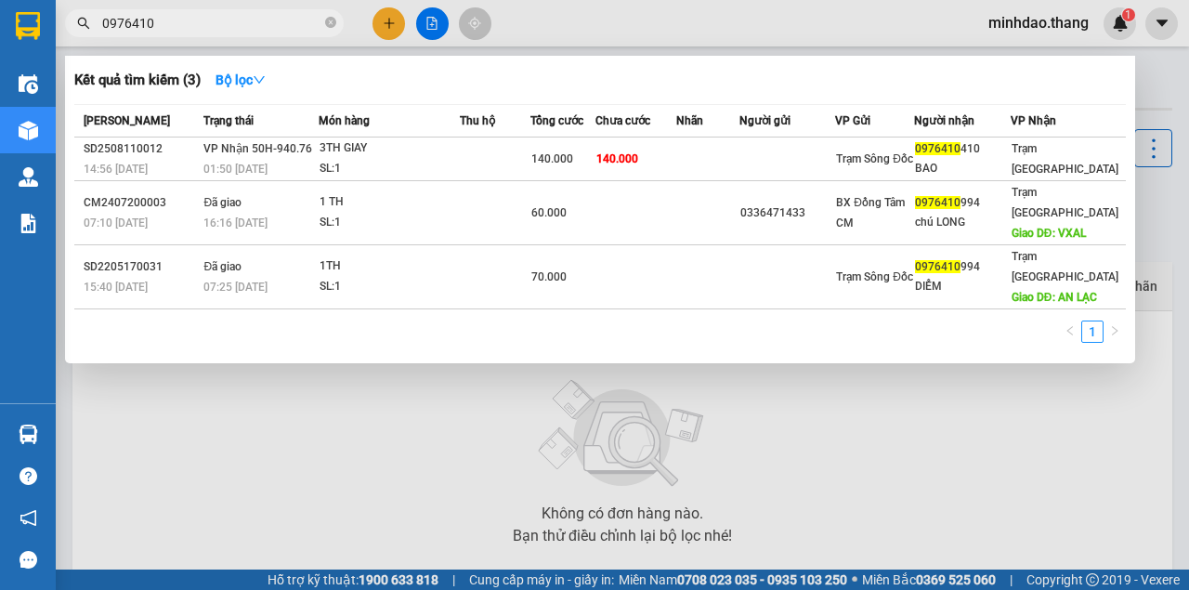
drag, startPoint x: 332, startPoint y: 26, endPoint x: 317, endPoint y: 26, distance: 15.8
click at [332, 26] on icon "close-circle" at bounding box center [330, 22] width 11 height 11
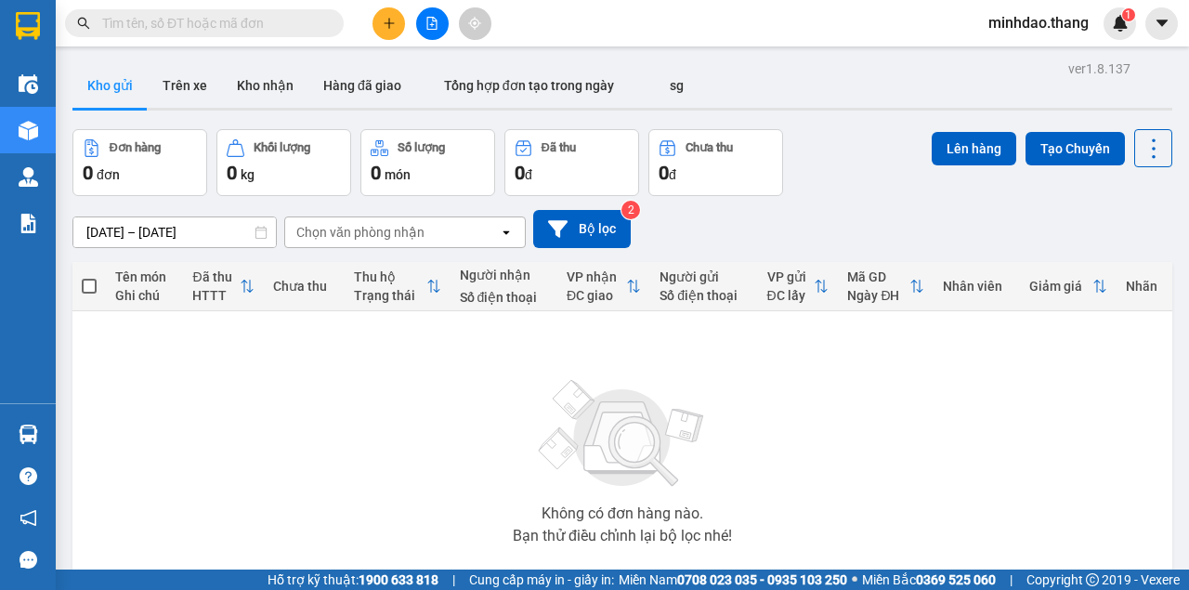
click at [314, 26] on input "text" at bounding box center [211, 23] width 219 height 20
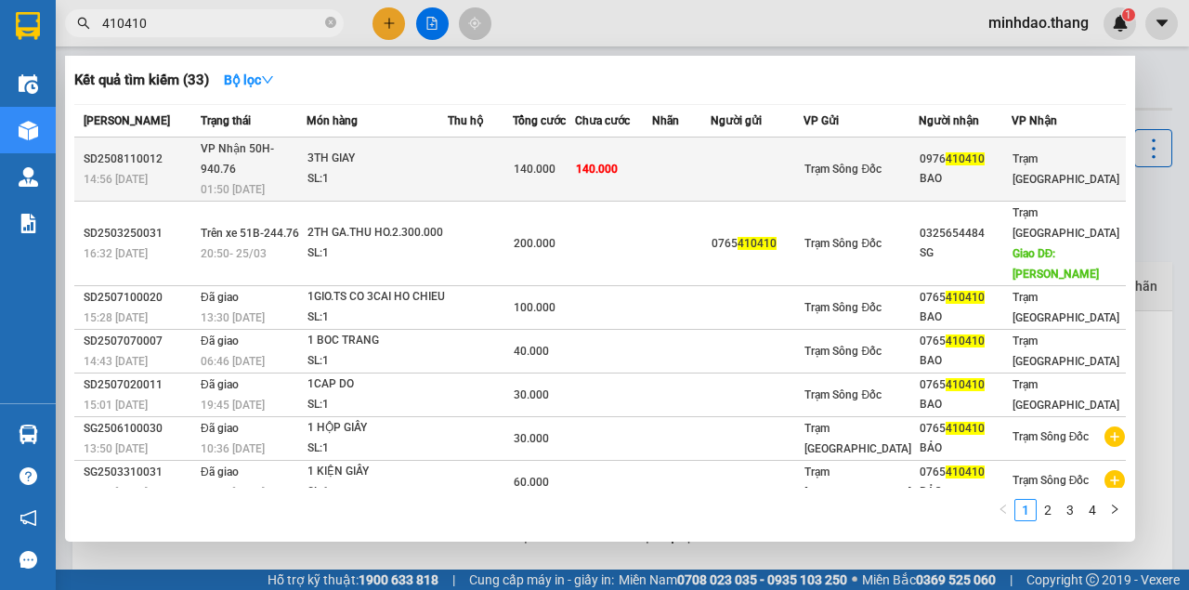
type input "410410"
click at [618, 163] on span "140.000" at bounding box center [597, 169] width 42 height 13
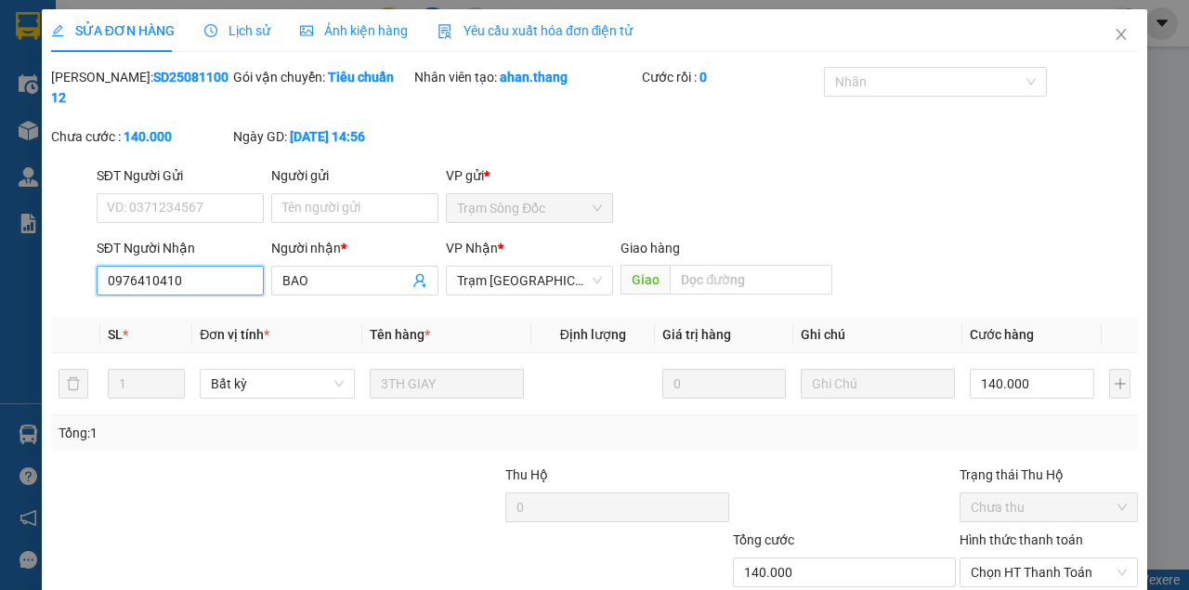
drag, startPoint x: 248, startPoint y: 273, endPoint x: 0, endPoint y: 277, distance: 248.0
click at [0, 277] on div "SỬA ĐƠN HÀNG Lịch sử Ảnh kiện hàng Yêu cầu xuất hóa đơn điện tử Total Paid Fee …" at bounding box center [594, 295] width 1189 height 590
click at [1113, 36] on icon "close" at bounding box center [1120, 34] width 15 height 15
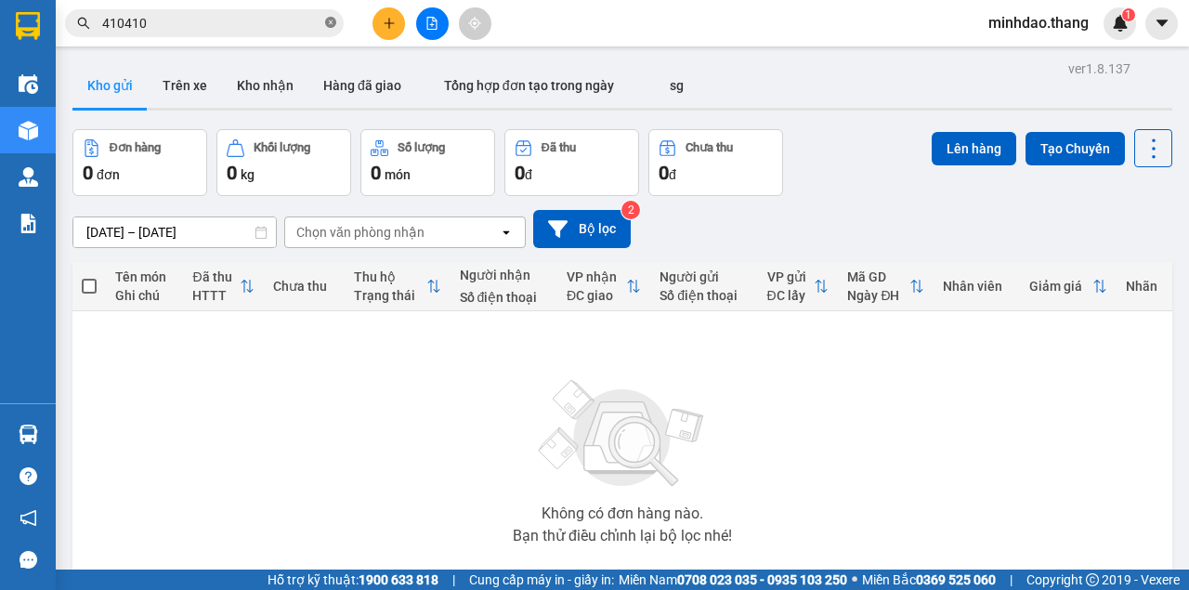
click at [332, 22] on icon "close-circle" at bounding box center [330, 22] width 11 height 11
click at [310, 22] on input "text" at bounding box center [211, 23] width 219 height 20
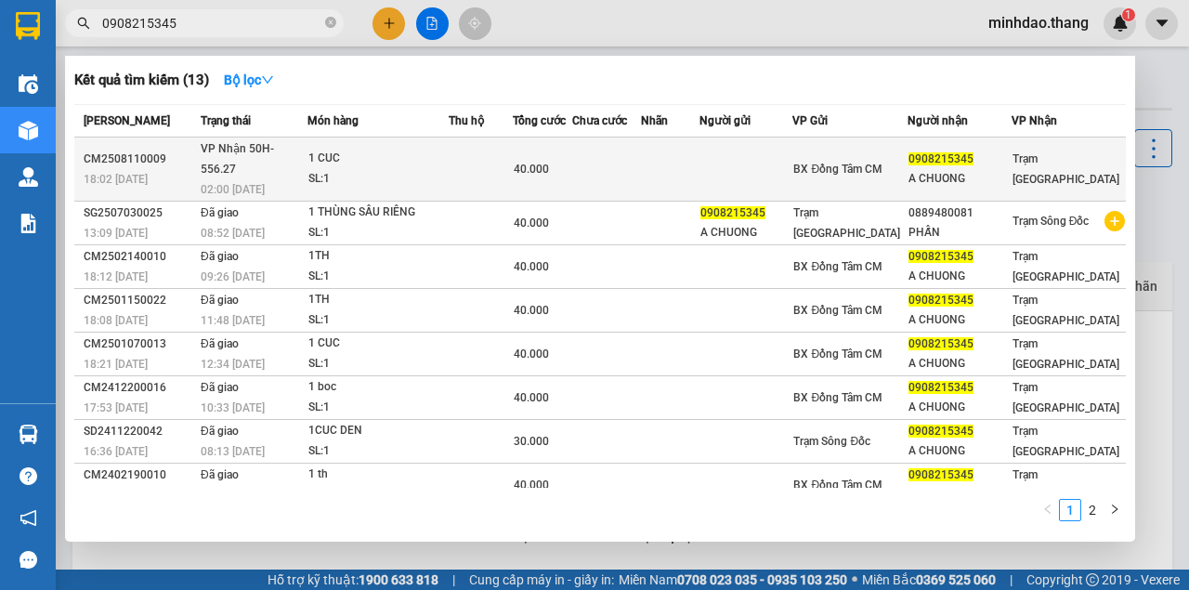
type input "0908215345"
click at [513, 155] on td at bounding box center [481, 169] width 64 height 64
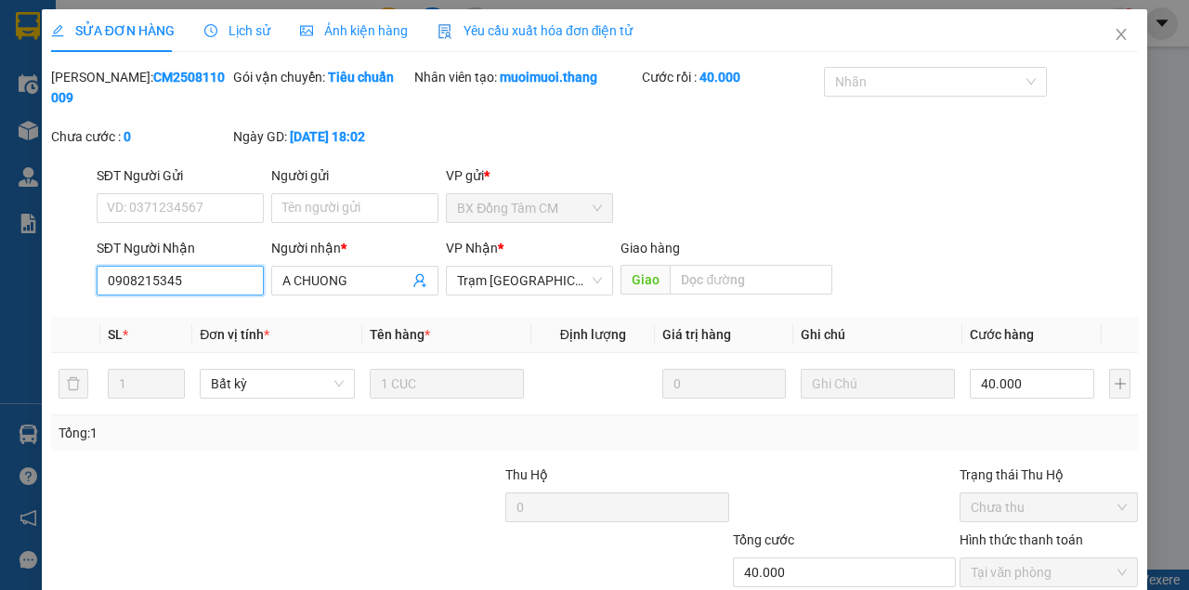
drag, startPoint x: 216, startPoint y: 285, endPoint x: 0, endPoint y: 267, distance: 217.1
click at [0, 267] on div "SỬA ĐƠN HÀNG Lịch sử Ảnh kiện hàng Yêu cầu xuất hóa đơn điện tử Total Paid Fee …" at bounding box center [594, 295] width 1189 height 590
click at [1112, 41] on span "Close" at bounding box center [1121, 35] width 52 height 52
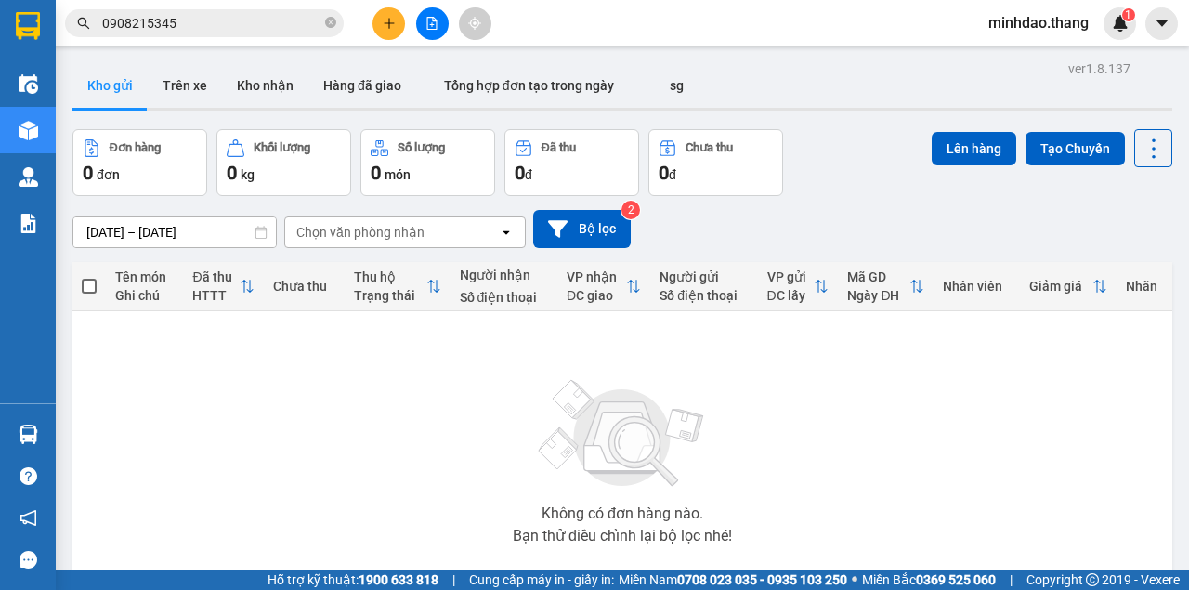
click at [338, 25] on span "0908215345" at bounding box center [204, 23] width 279 height 28
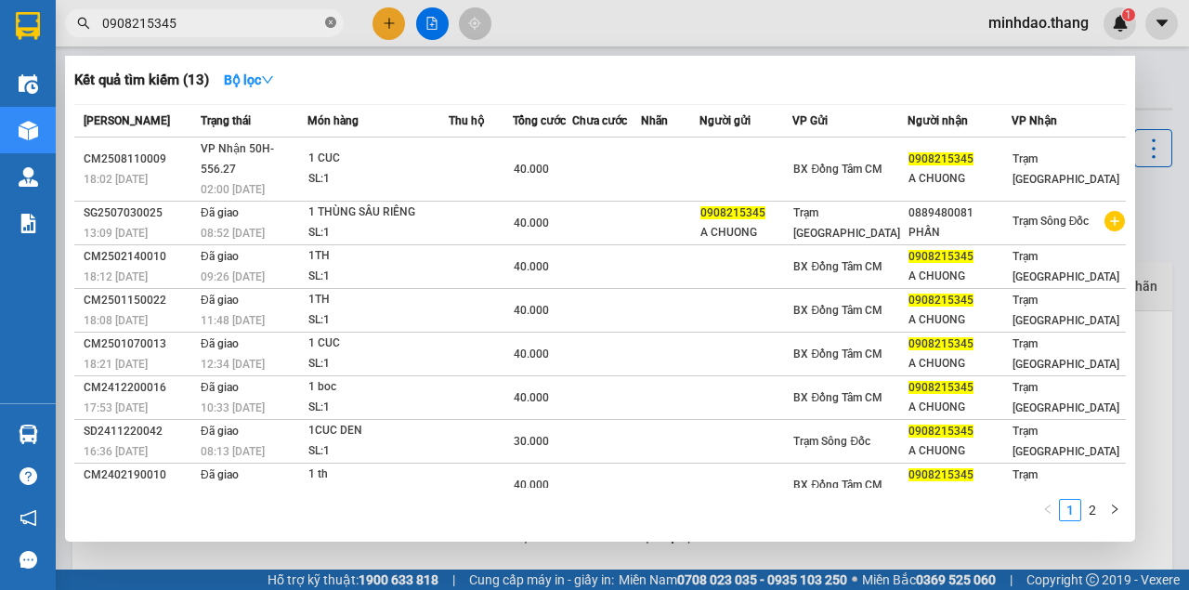
drag, startPoint x: 336, startPoint y: 25, endPoint x: 326, endPoint y: 25, distance: 10.2
click at [335, 25] on span "0908215345" at bounding box center [204, 23] width 279 height 28
click at [326, 25] on icon "close-circle" at bounding box center [330, 22] width 11 height 11
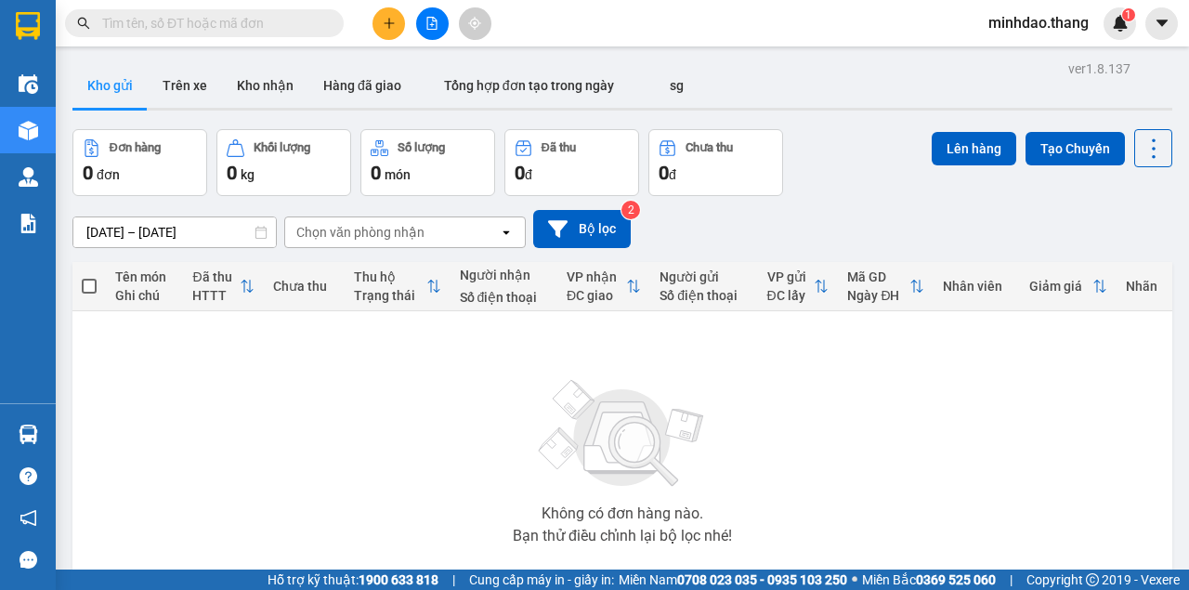
click at [290, 28] on input "text" at bounding box center [211, 23] width 219 height 20
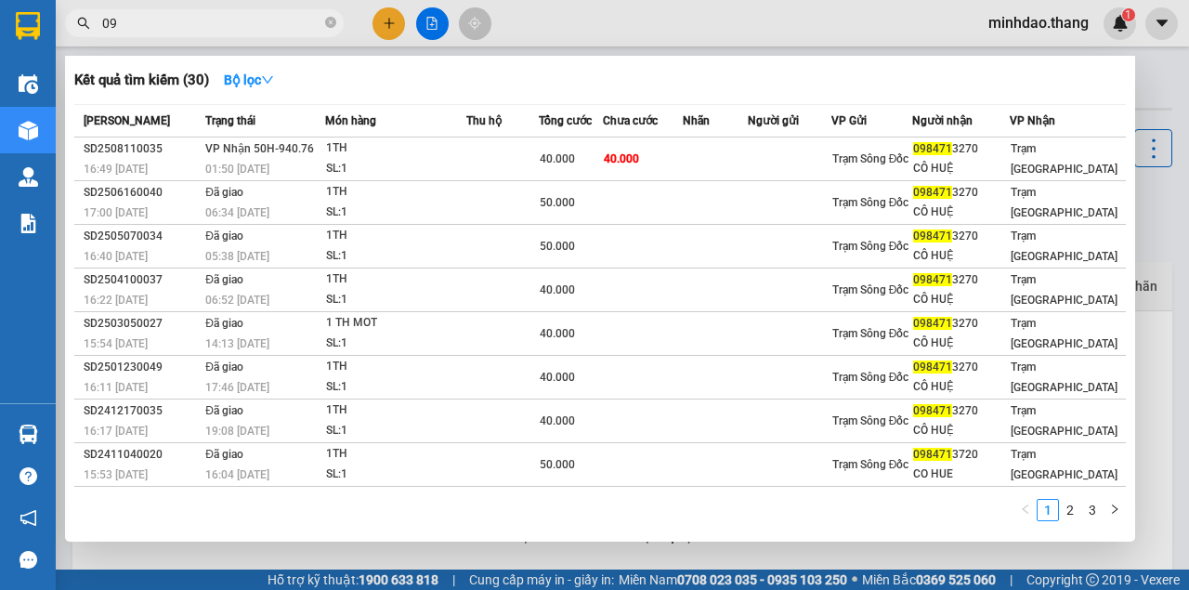
type input "0"
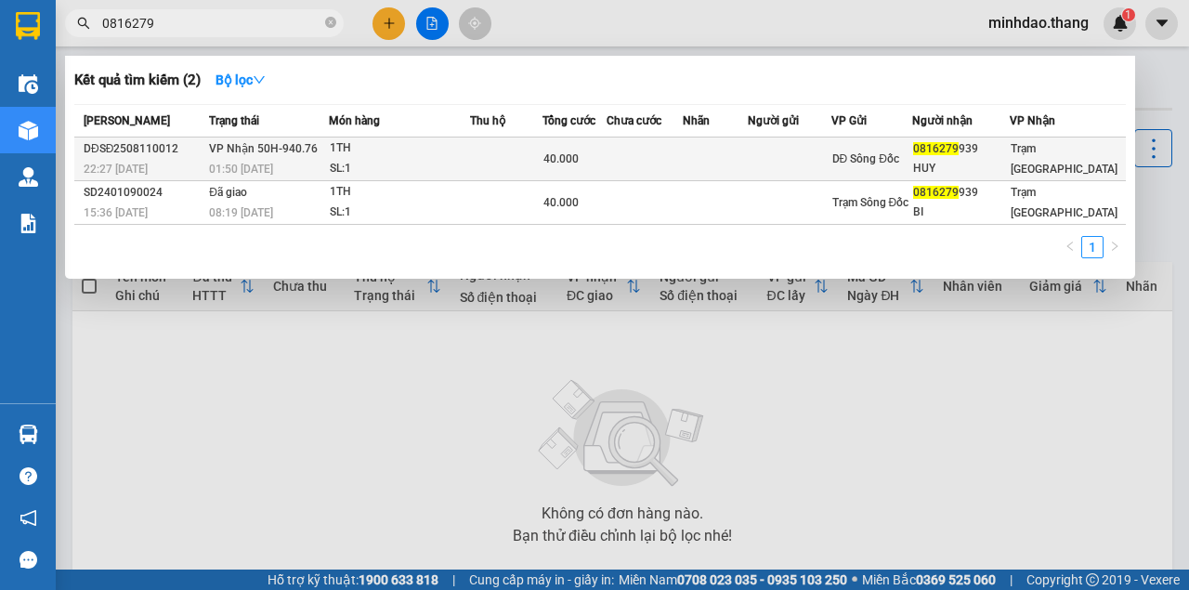
type input "0816279"
click at [636, 159] on td at bounding box center [644, 159] width 76 height 44
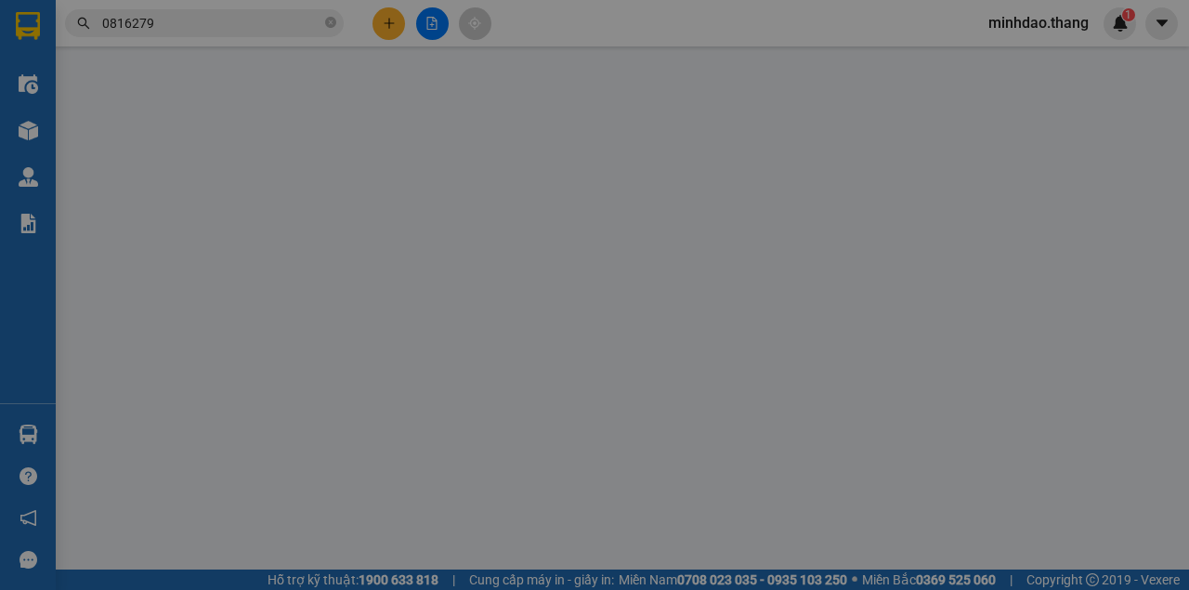
type input "0816279939"
type input "HUY"
type input "40.000"
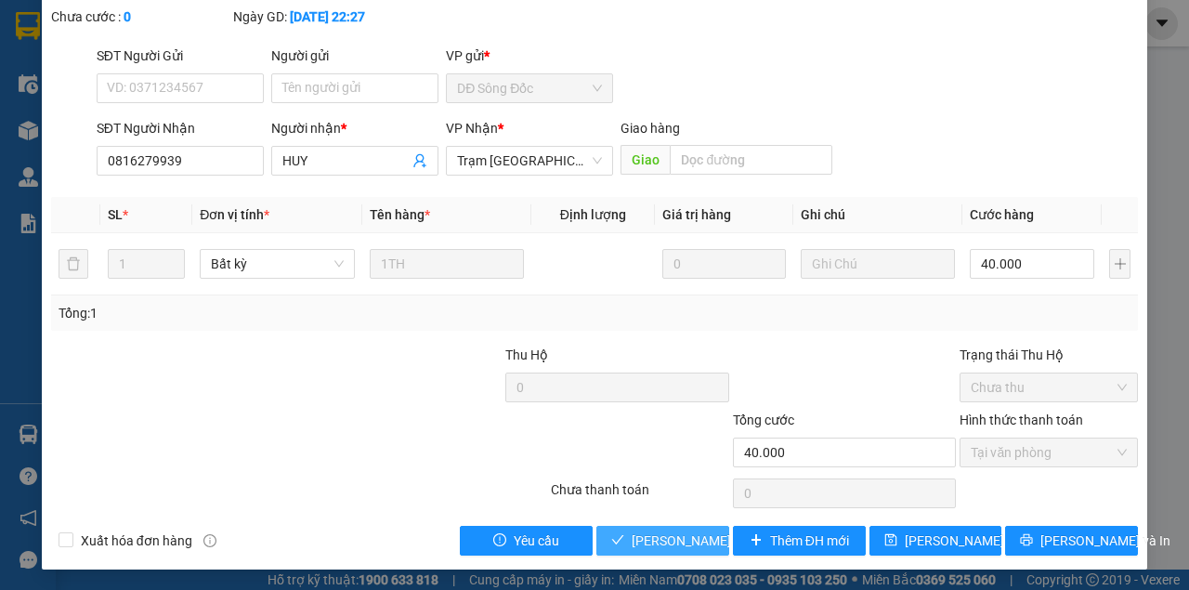
drag, startPoint x: 683, startPoint y: 548, endPoint x: 886, endPoint y: 295, distance: 324.3
click at [683, 547] on span "[PERSON_NAME] và Giao hàng" at bounding box center [720, 540] width 178 height 20
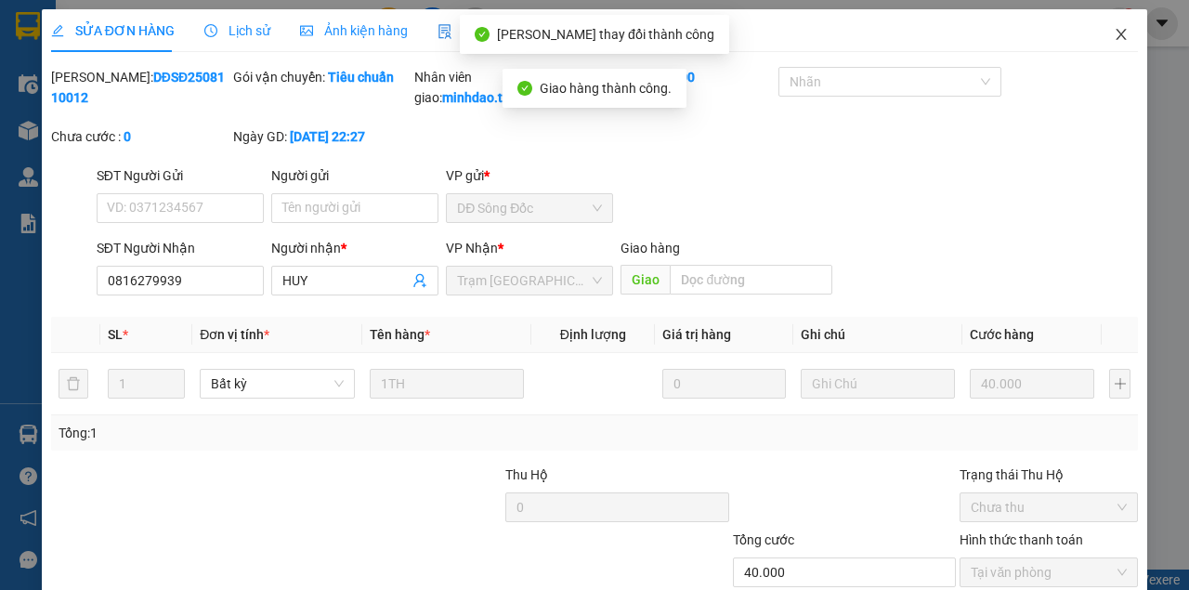
drag, startPoint x: 1115, startPoint y: 29, endPoint x: 514, endPoint y: 72, distance: 603.2
click at [1095, 35] on span "Close" at bounding box center [1121, 35] width 52 height 52
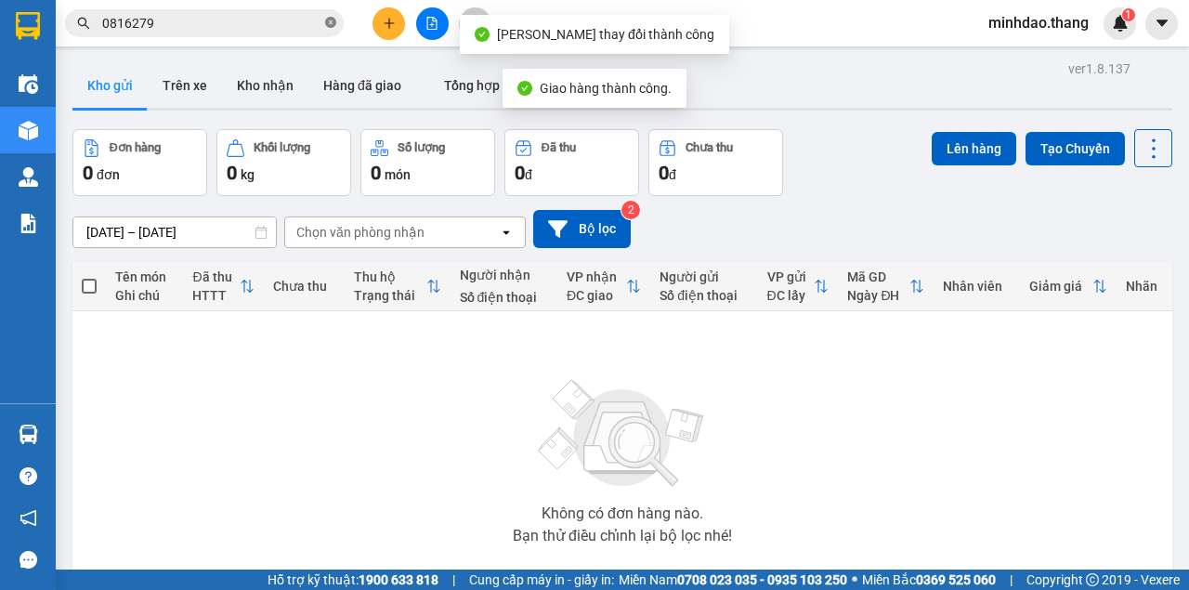
click at [325, 22] on icon "close-circle" at bounding box center [330, 22] width 11 height 11
click at [297, 24] on input "text" at bounding box center [211, 23] width 219 height 20
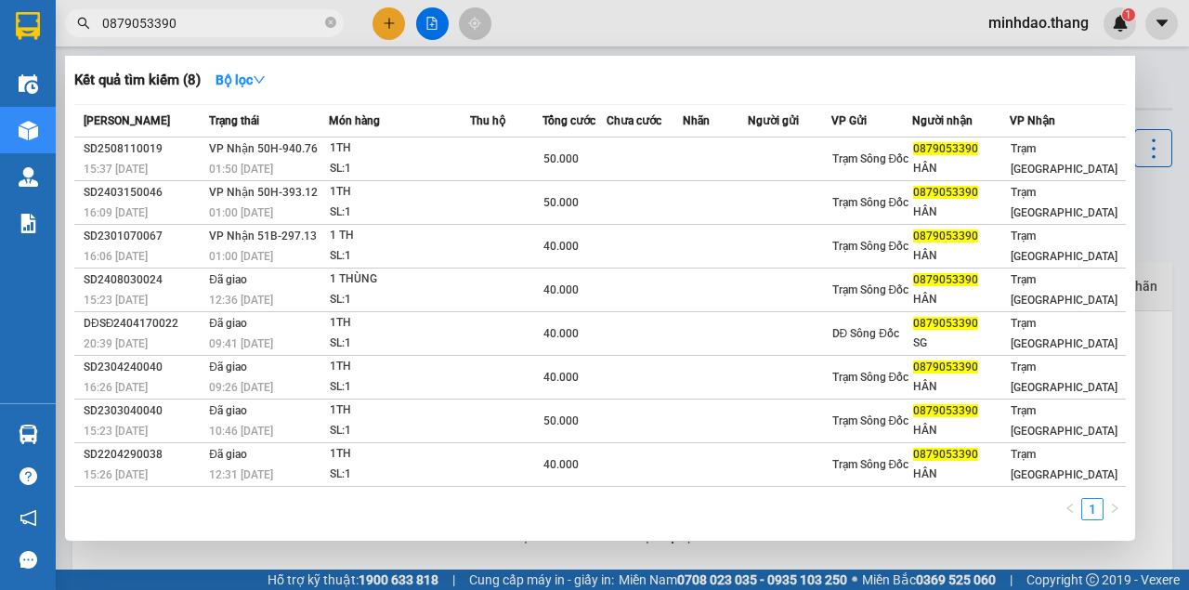
type input "0879053390"
drag, startPoint x: 328, startPoint y: 22, endPoint x: 312, endPoint y: 26, distance: 16.2
click at [328, 23] on icon "close-circle" at bounding box center [330, 22] width 11 height 11
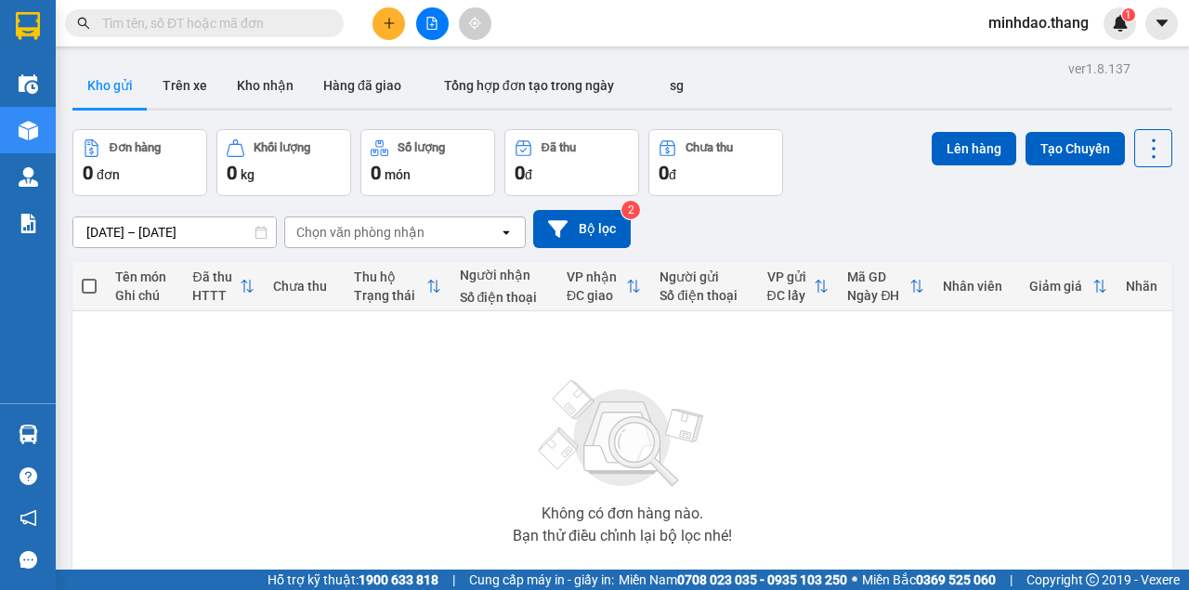
click at [286, 25] on input "text" at bounding box center [211, 23] width 219 height 20
click at [277, 24] on input "text" at bounding box center [211, 23] width 219 height 20
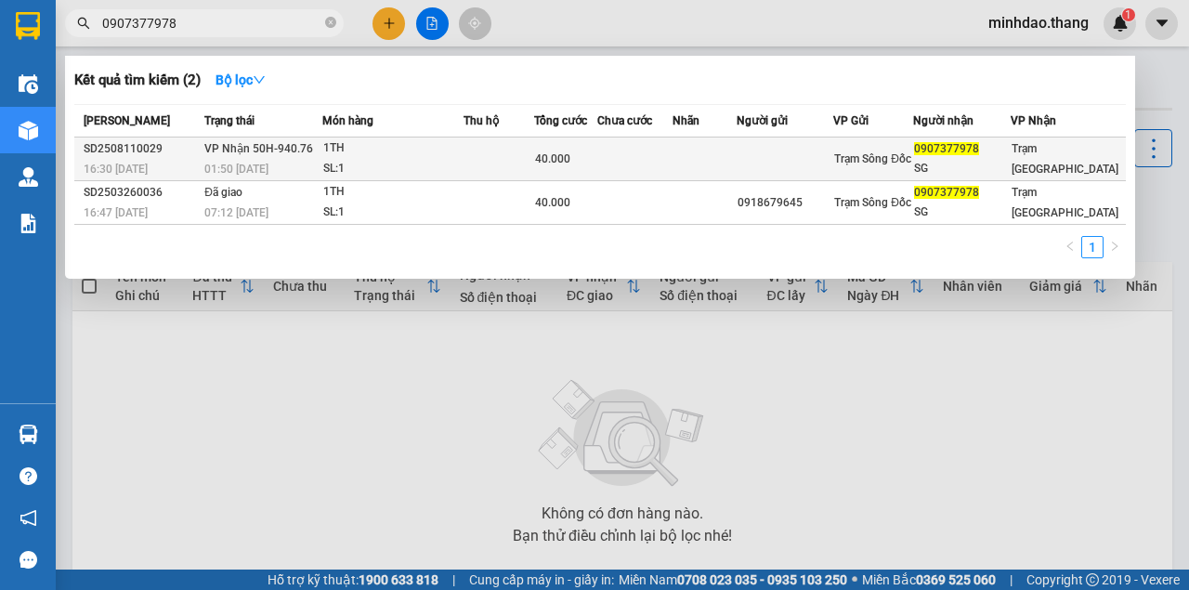
type input "0907377978"
click at [581, 169] on div "40.000" at bounding box center [565, 159] width 61 height 20
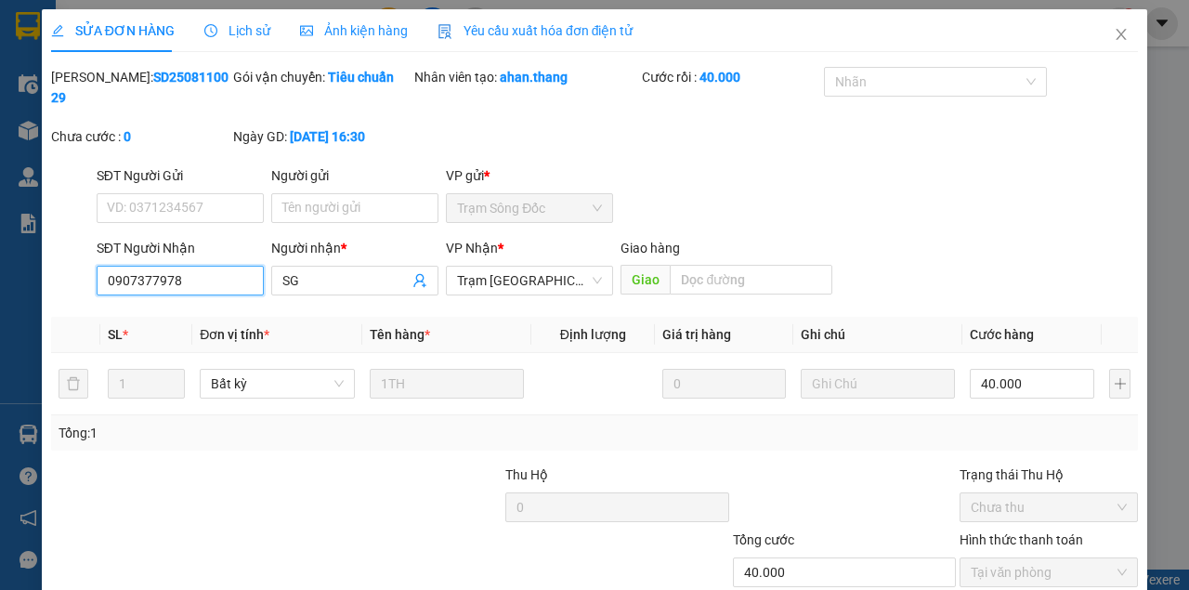
drag, startPoint x: 225, startPoint y: 286, endPoint x: 0, endPoint y: 284, distance: 224.7
click at [0, 285] on div "SỬA ĐƠN HÀNG Lịch sử Ảnh kiện hàng Yêu cầu xuất hóa đơn điện tử Total Paid Fee …" at bounding box center [594, 295] width 1189 height 590
click at [1113, 38] on icon "close" at bounding box center [1120, 34] width 15 height 15
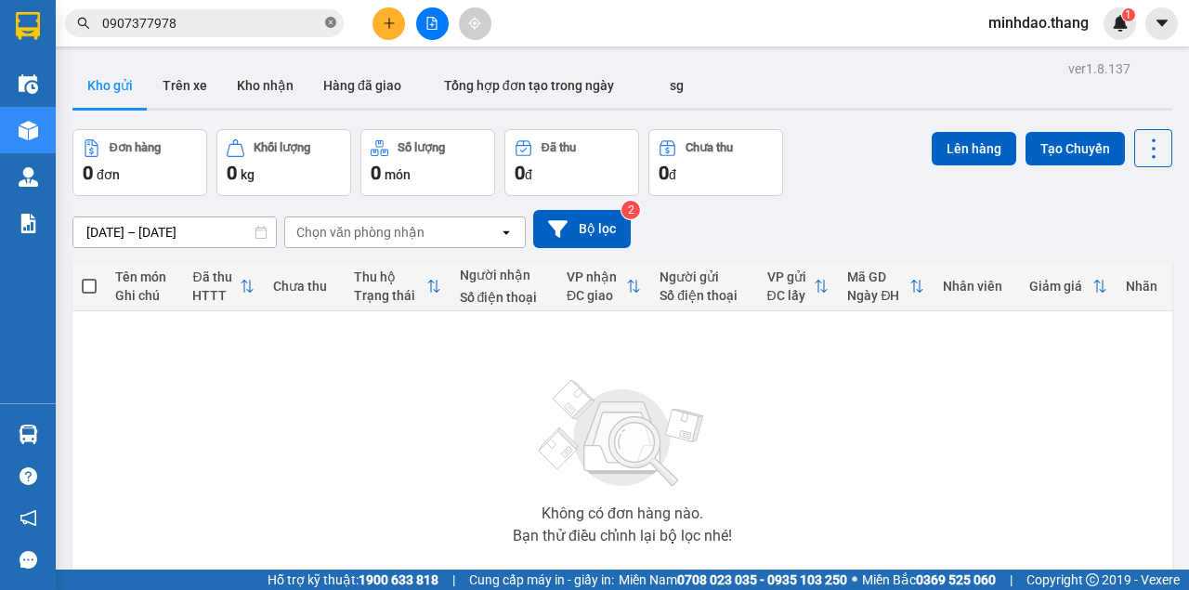
click at [333, 21] on icon "close-circle" at bounding box center [330, 22] width 11 height 11
click at [277, 21] on input "text" at bounding box center [211, 23] width 219 height 20
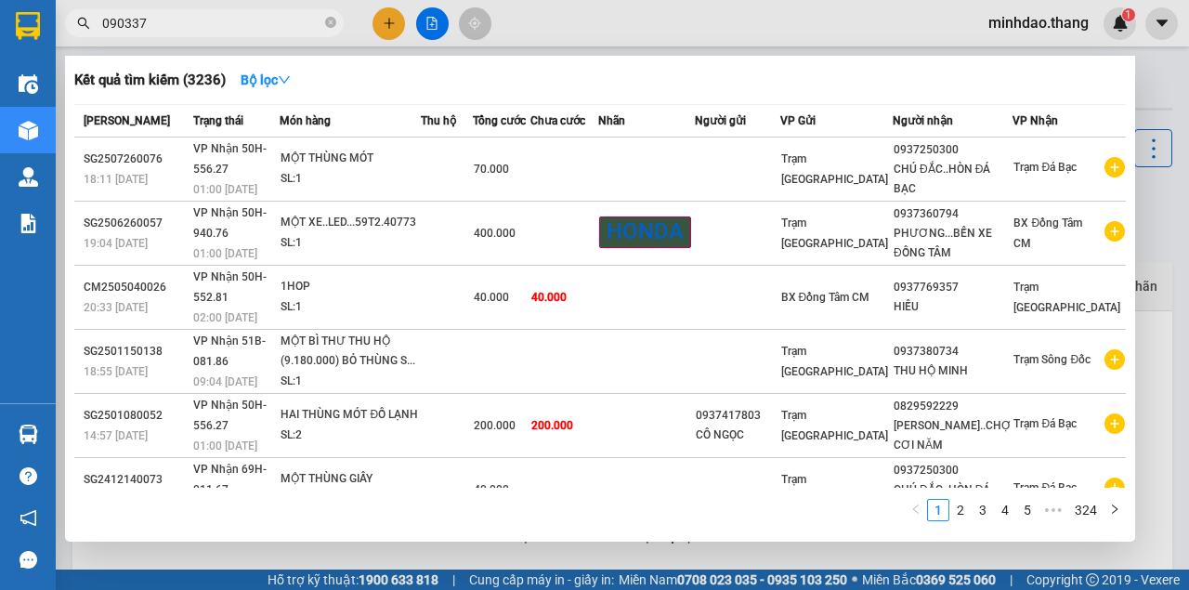
type input "0903377"
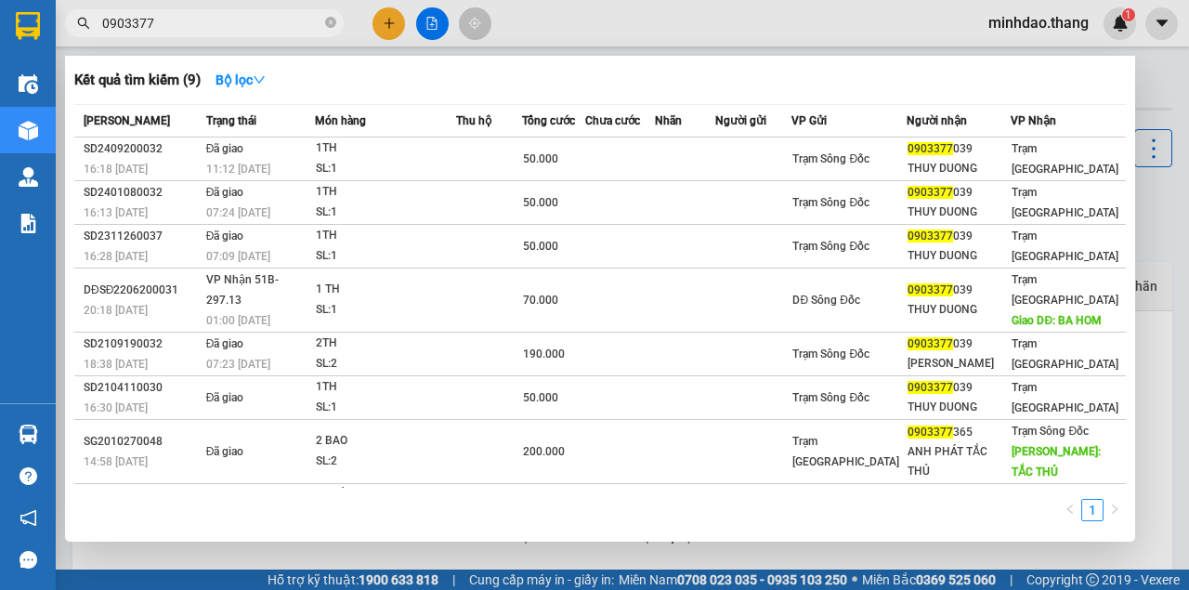
drag, startPoint x: 329, startPoint y: 19, endPoint x: 303, endPoint y: 29, distance: 27.9
click at [329, 20] on icon "close-circle" at bounding box center [330, 22] width 11 height 11
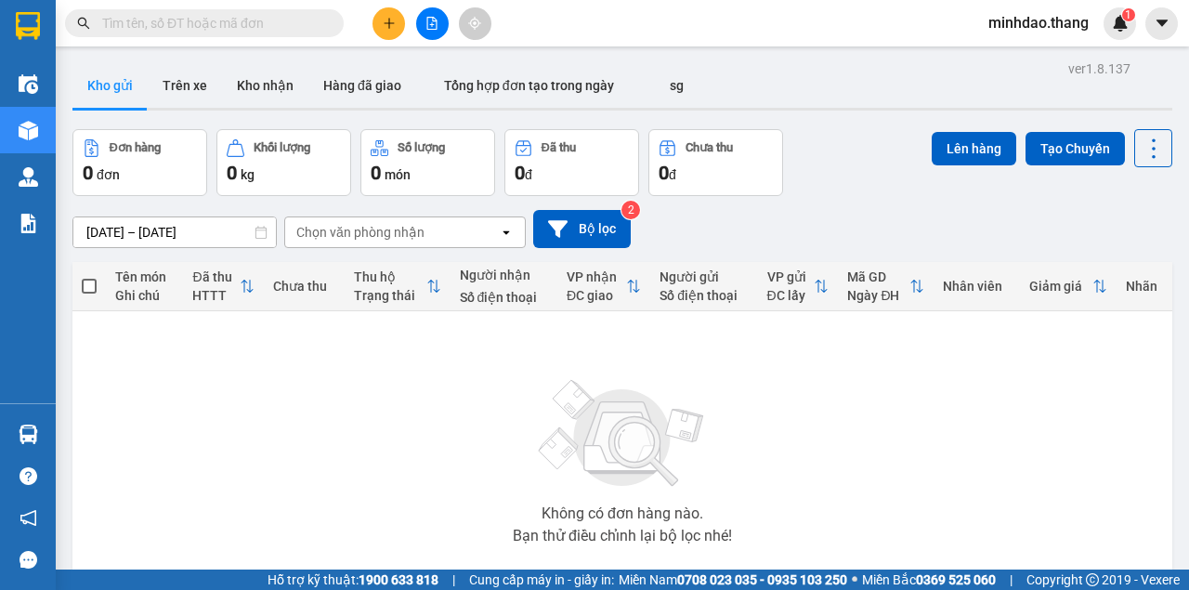
click at [276, 29] on input "text" at bounding box center [211, 23] width 219 height 20
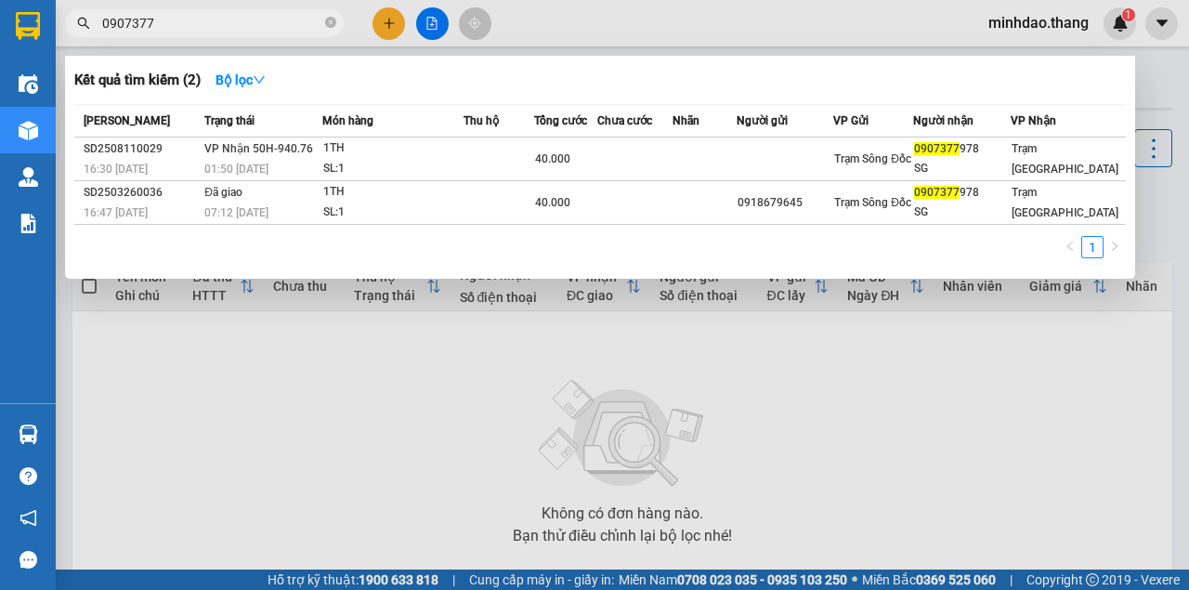
type input "0907377"
click at [327, 21] on icon "close-circle" at bounding box center [330, 22] width 11 height 11
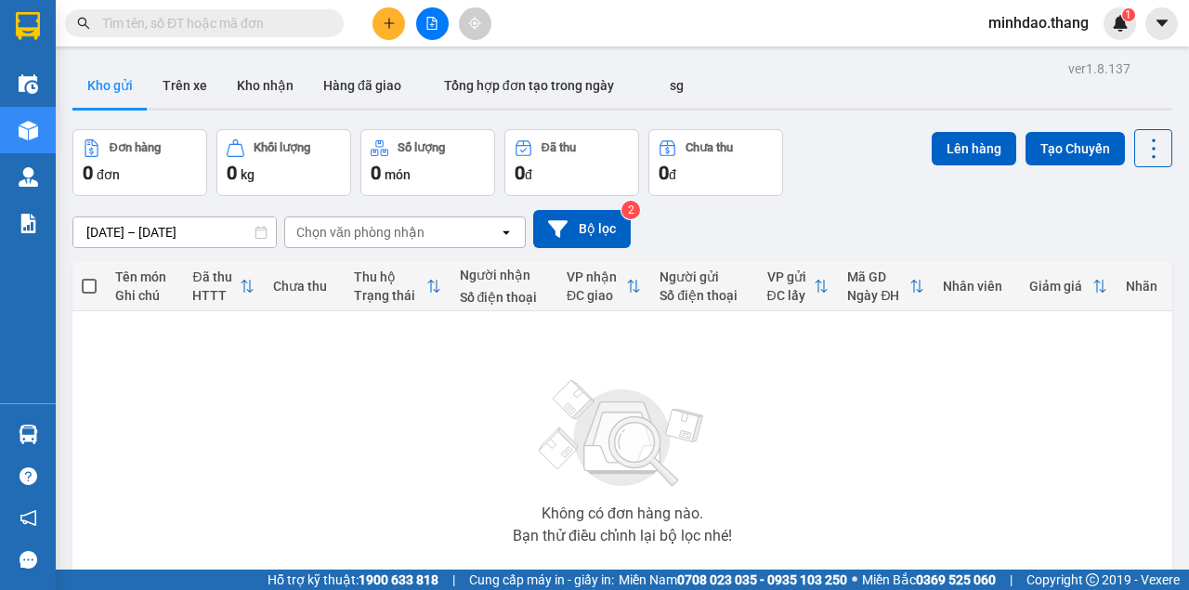
click at [299, 26] on input "text" at bounding box center [211, 23] width 219 height 20
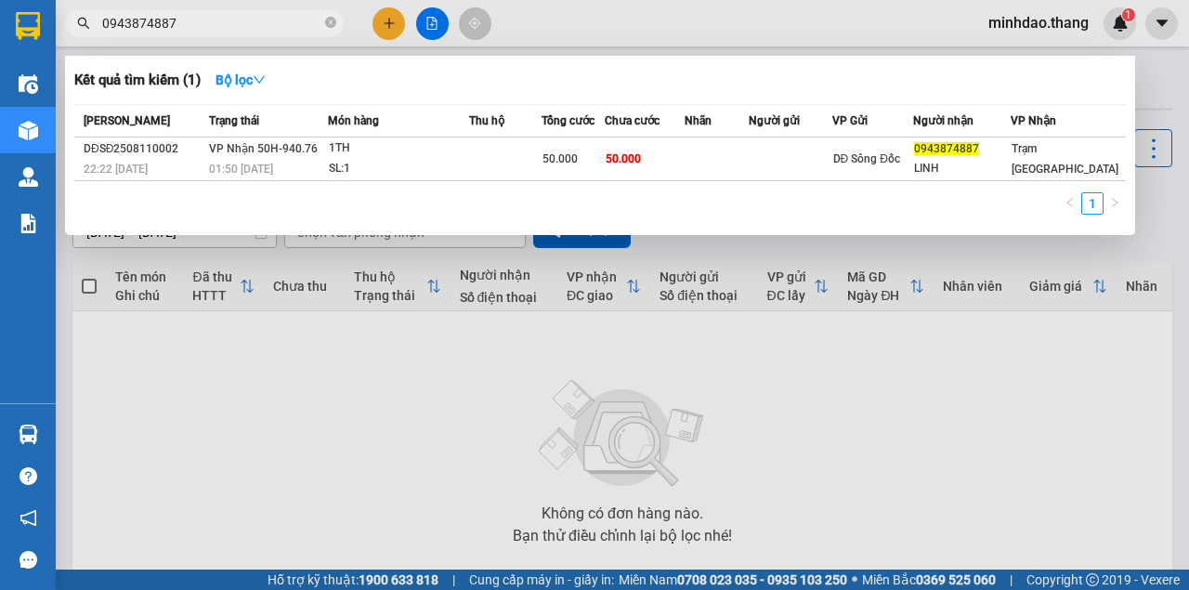
type input "0943874887"
click at [334, 24] on icon "close-circle" at bounding box center [330, 22] width 11 height 11
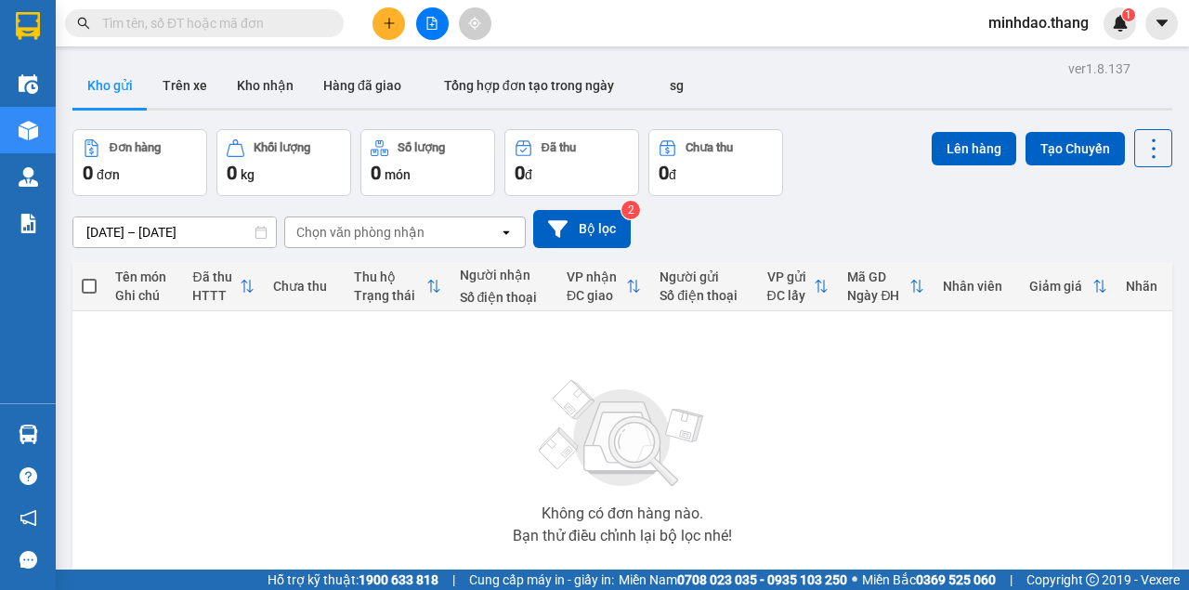
click at [284, 23] on input "text" at bounding box center [211, 23] width 219 height 20
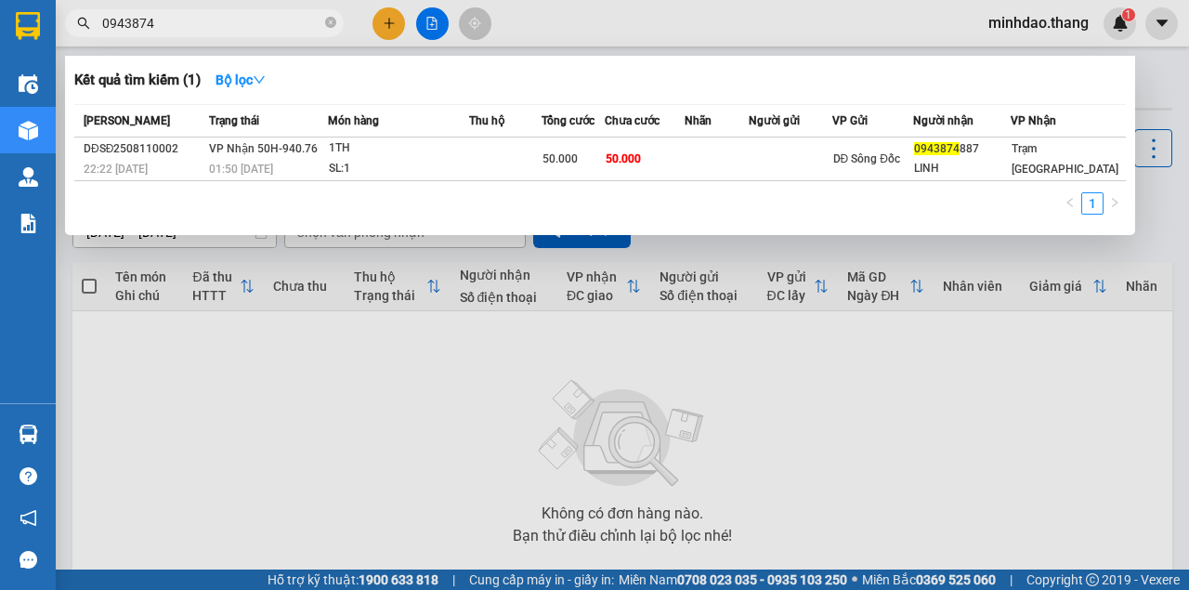
type input "0943874"
click at [340, 28] on span "0943874" at bounding box center [204, 23] width 279 height 28
click at [334, 26] on icon "close-circle" at bounding box center [330, 22] width 11 height 11
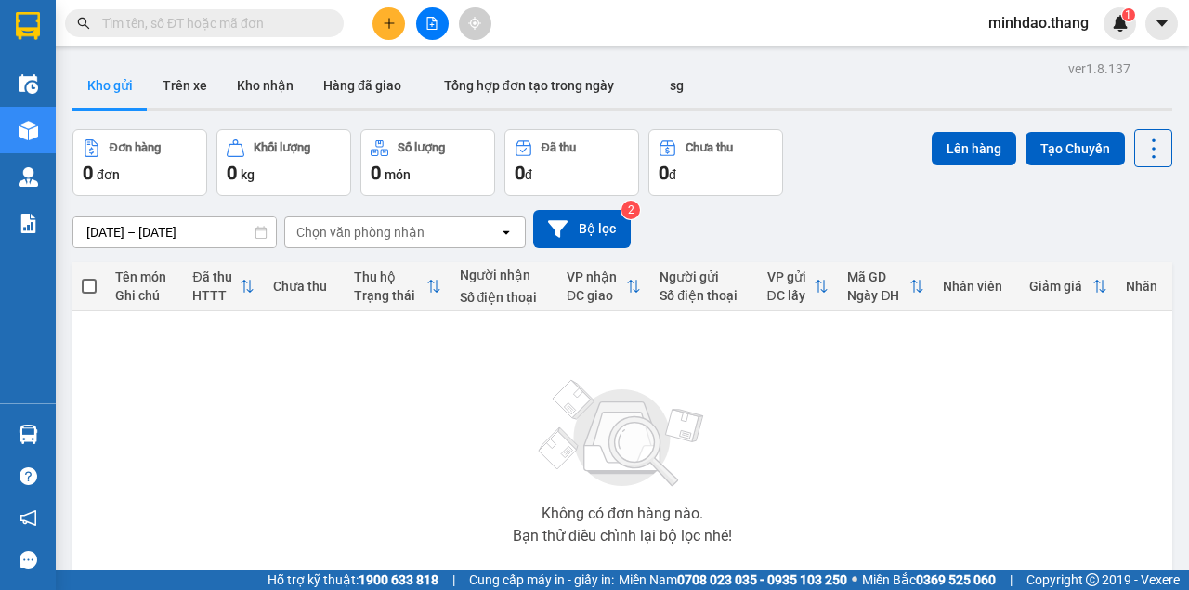
click at [302, 22] on input "text" at bounding box center [211, 23] width 219 height 20
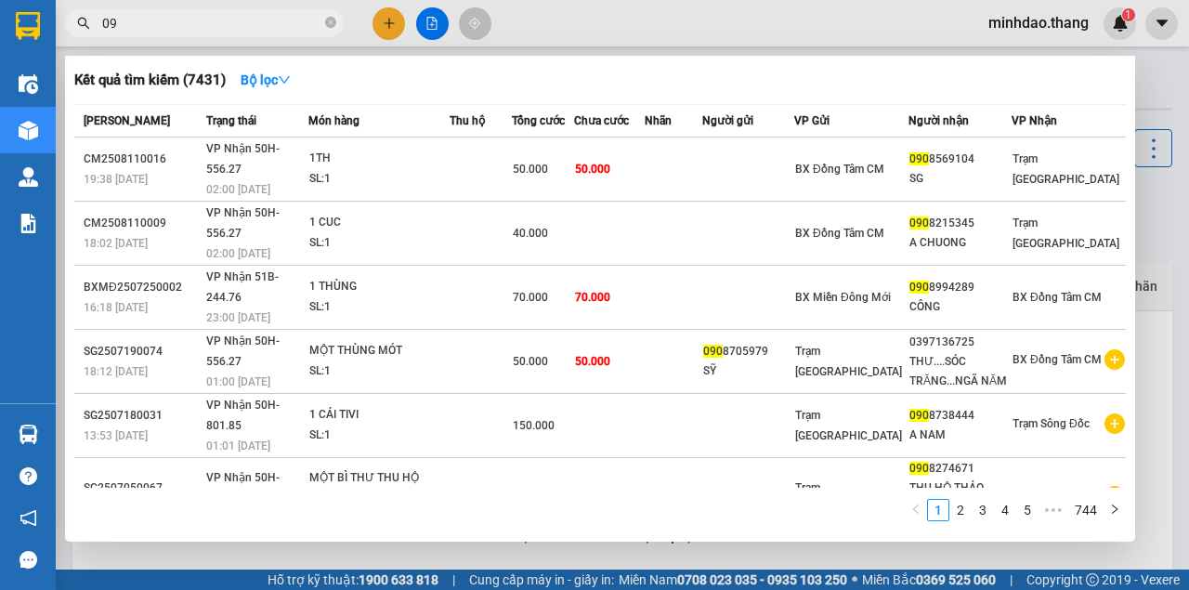
type input "0"
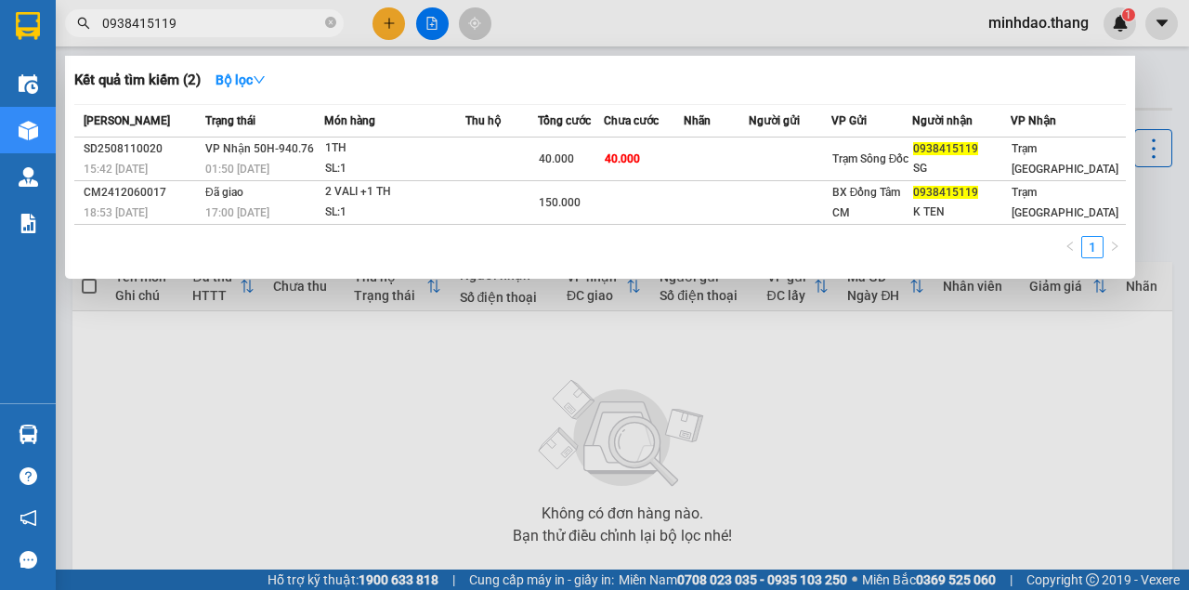
type input "0938415119"
drag, startPoint x: 334, startPoint y: 26, endPoint x: 308, endPoint y: 26, distance: 26.0
click at [332, 26] on icon "close-circle" at bounding box center [330, 22] width 11 height 11
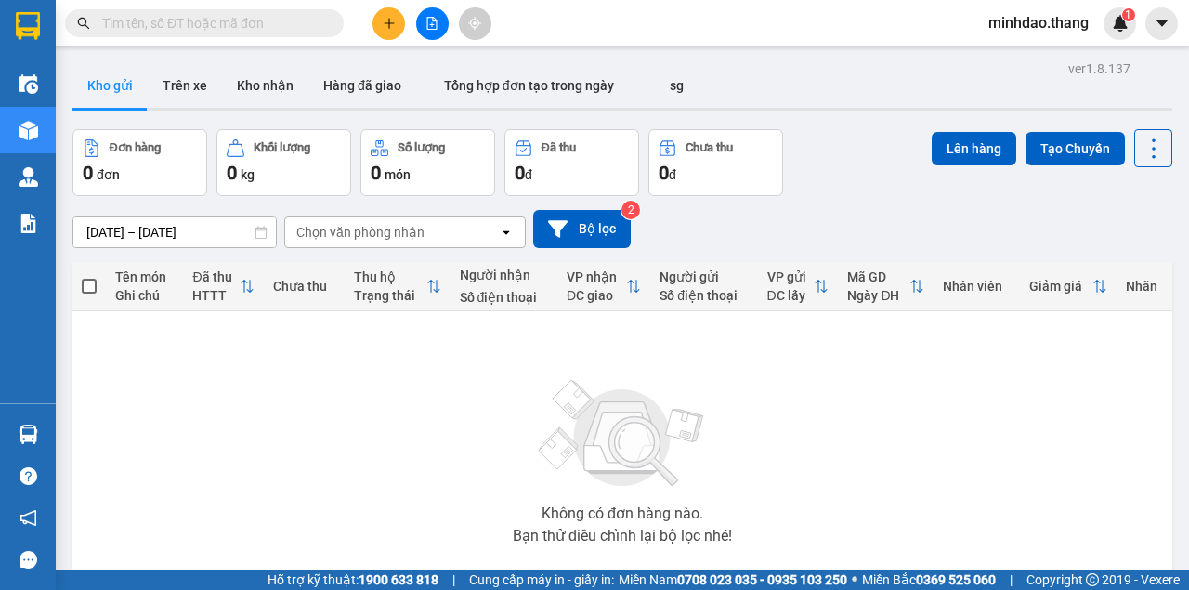
click at [298, 26] on input "text" at bounding box center [211, 23] width 219 height 20
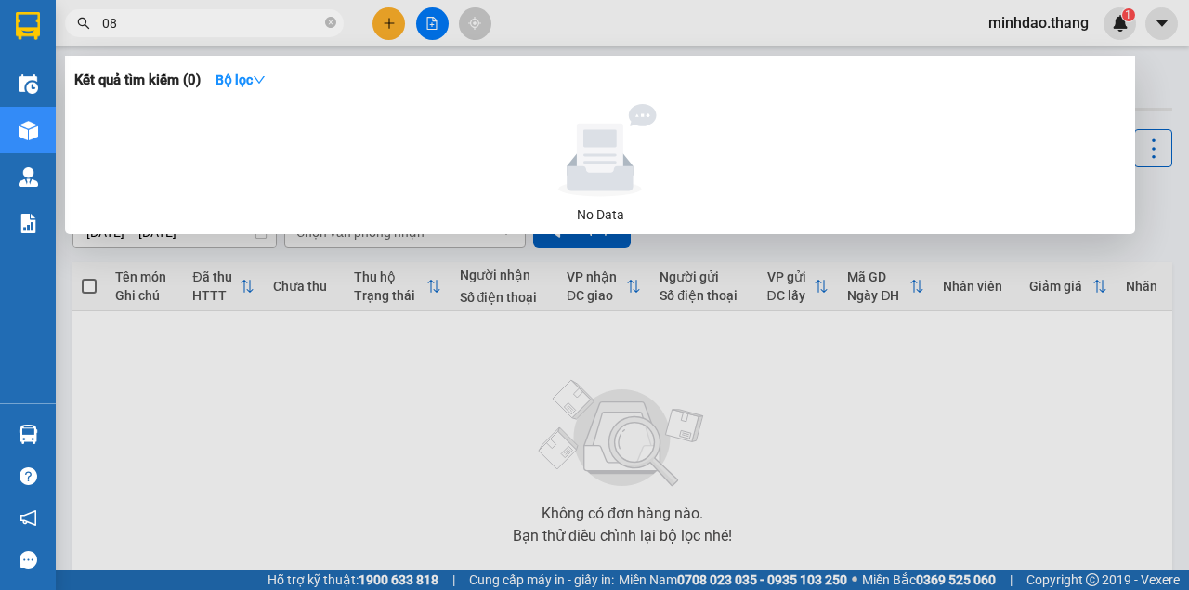
type input "0"
type input "7"
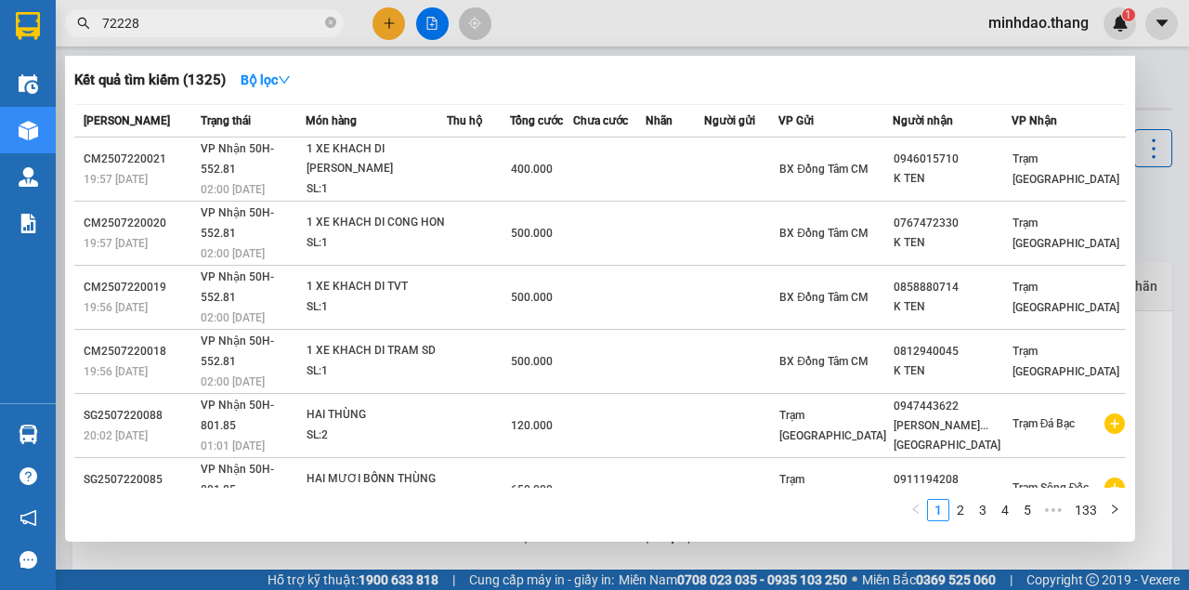
type input "722282"
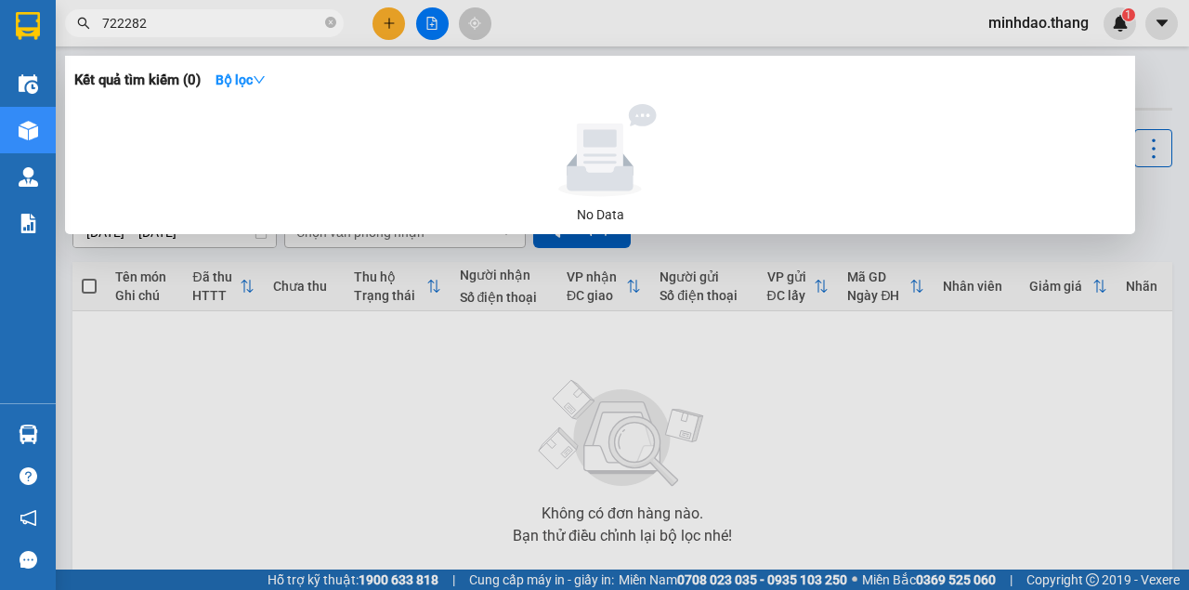
click at [137, 22] on input "722282" at bounding box center [211, 23] width 219 height 20
click at [131, 24] on input "722282" at bounding box center [211, 23] width 219 height 20
drag, startPoint x: 156, startPoint y: 26, endPoint x: 59, endPoint y: 26, distance: 97.5
click at [63, 26] on div "722282" at bounding box center [181, 23] width 362 height 28
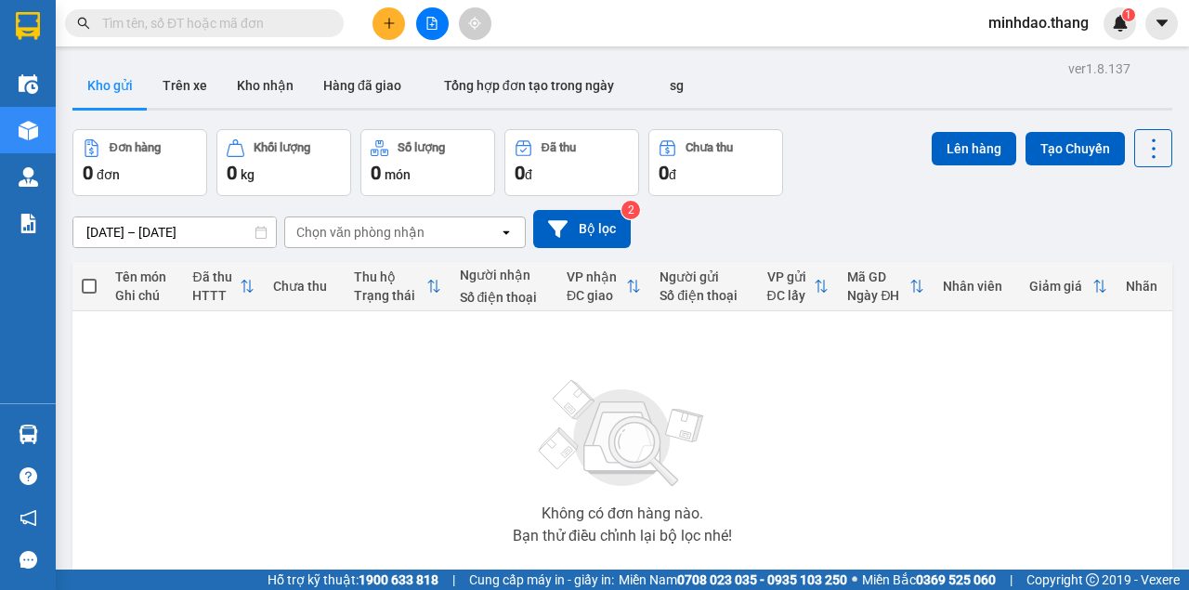
click at [299, 23] on input "text" at bounding box center [211, 23] width 219 height 20
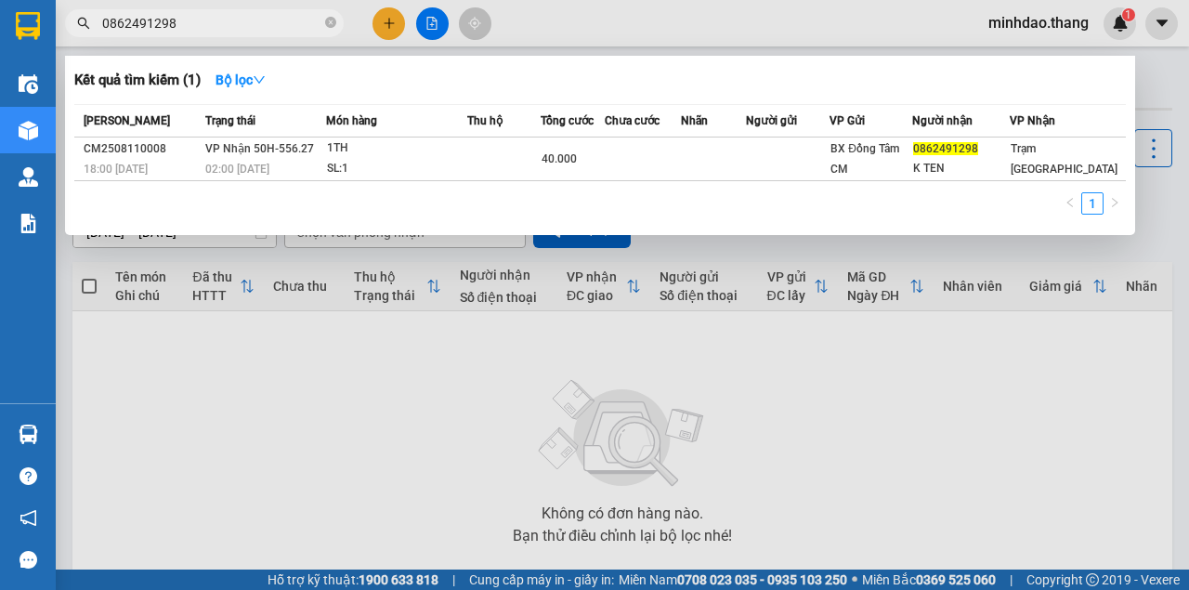
type input "0862491298"
click at [327, 21] on icon "close-circle" at bounding box center [330, 22] width 11 height 11
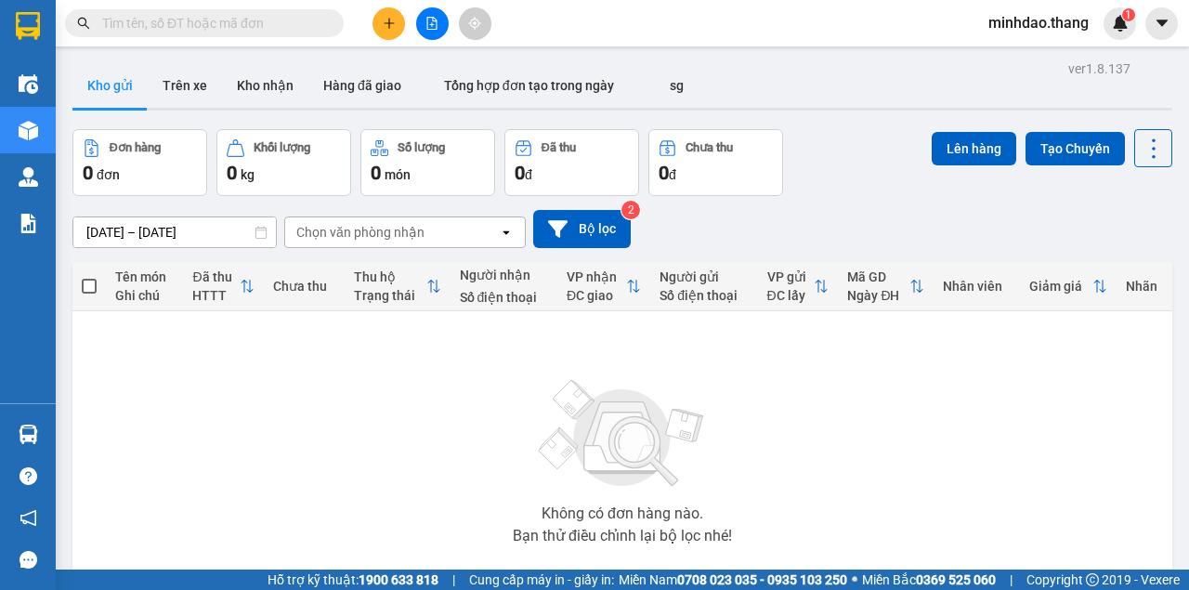
click at [296, 22] on input "text" at bounding box center [211, 23] width 219 height 20
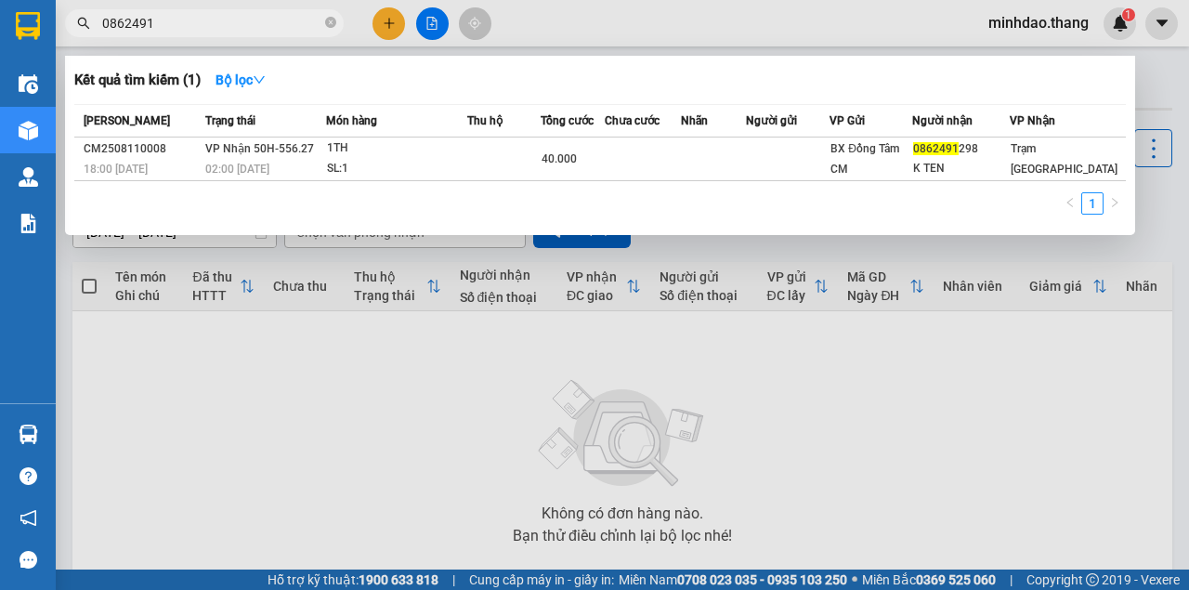
type input "0862491"
click at [327, 23] on icon "close-circle" at bounding box center [330, 22] width 11 height 11
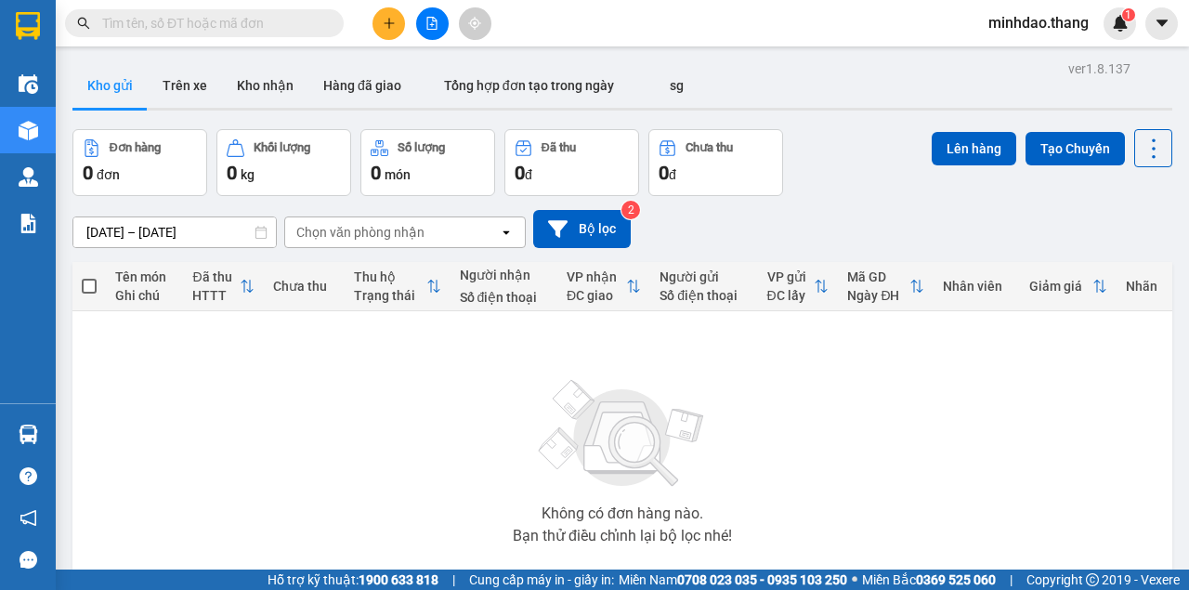
click at [290, 24] on input "text" at bounding box center [211, 23] width 219 height 20
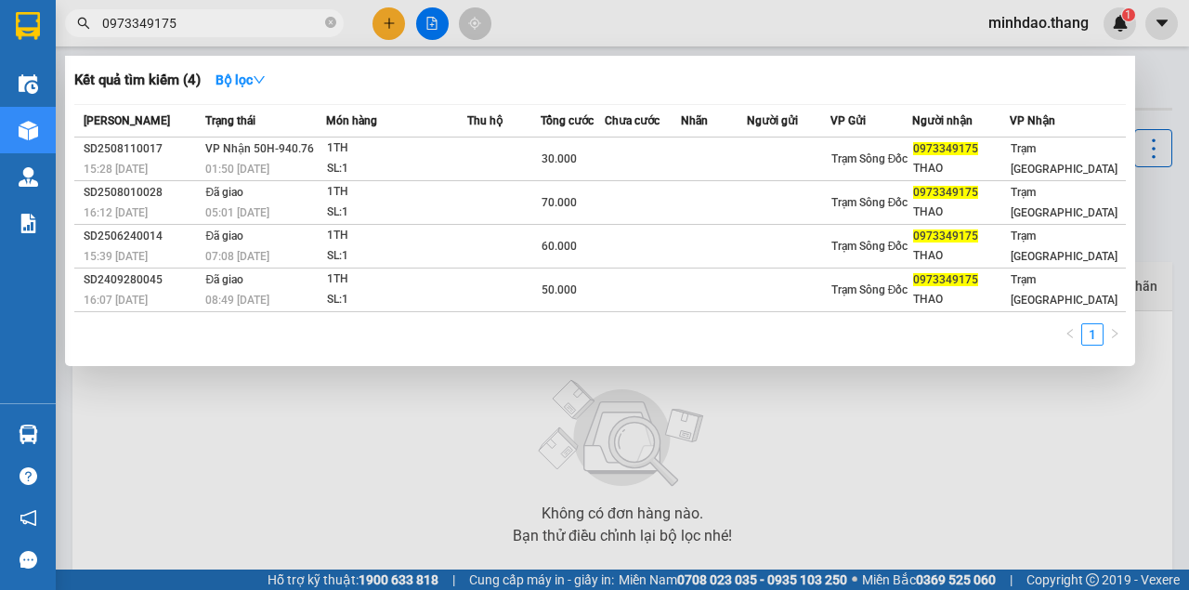
type input "0973349175"
click at [330, 23] on icon "close-circle" at bounding box center [330, 22] width 11 height 11
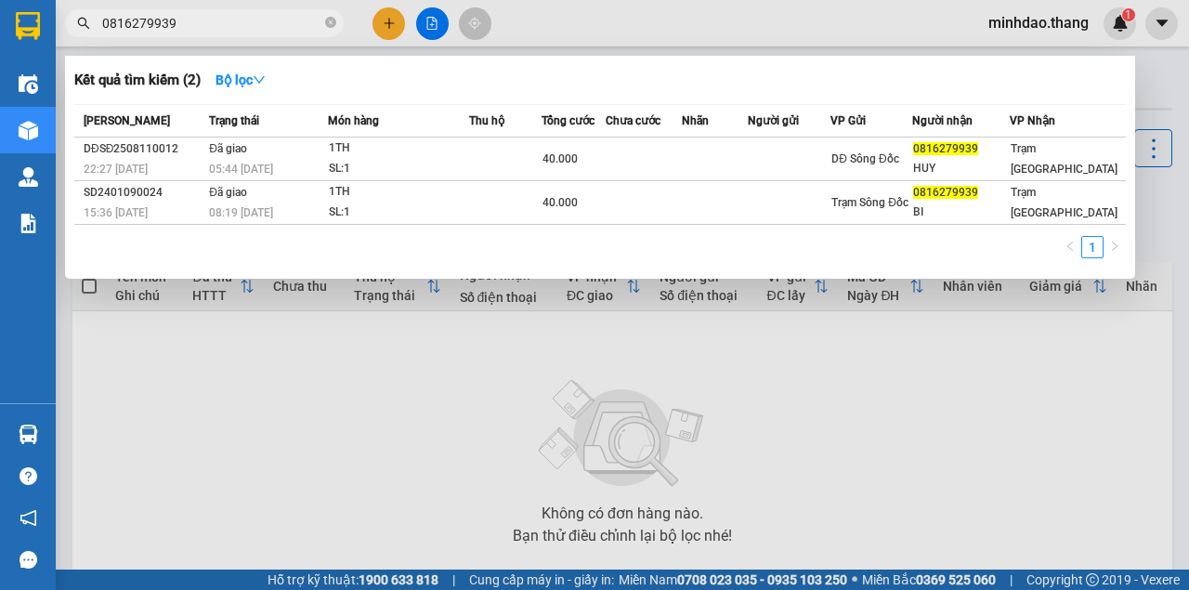
type input "0816279939"
click at [328, 20] on icon "close-circle" at bounding box center [330, 22] width 11 height 11
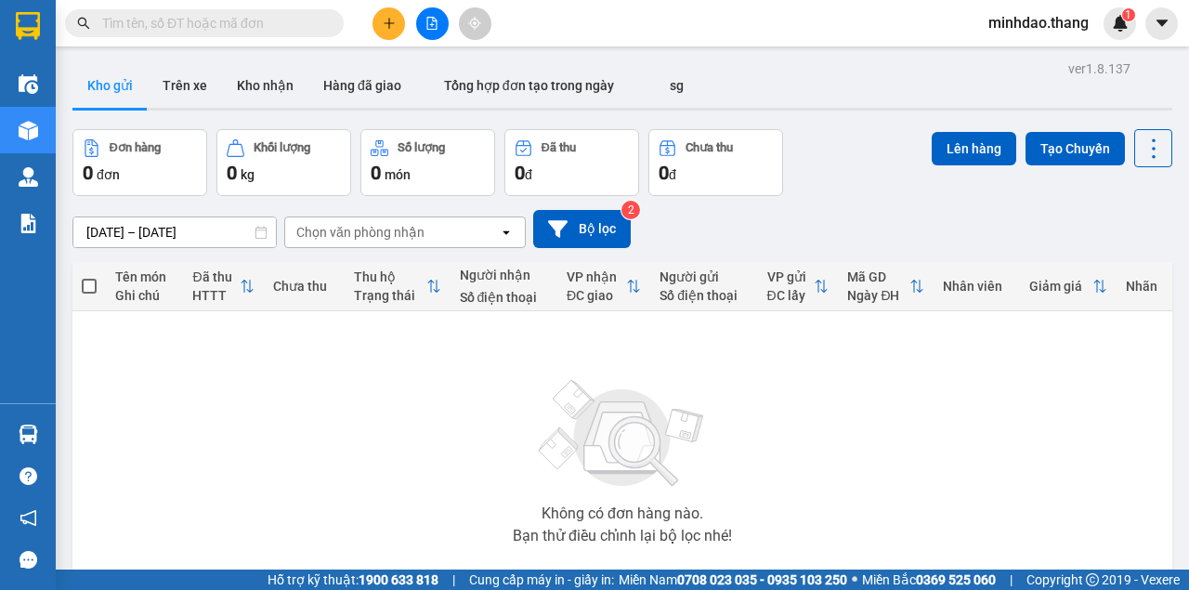
paste input "0938988649"
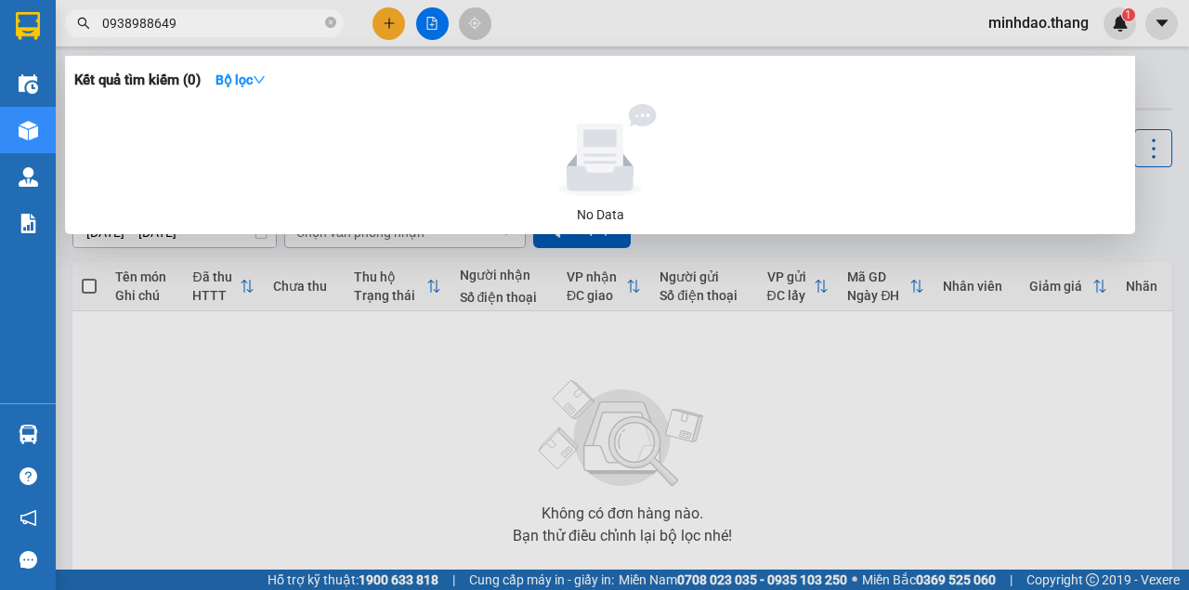
type input "0938988649"
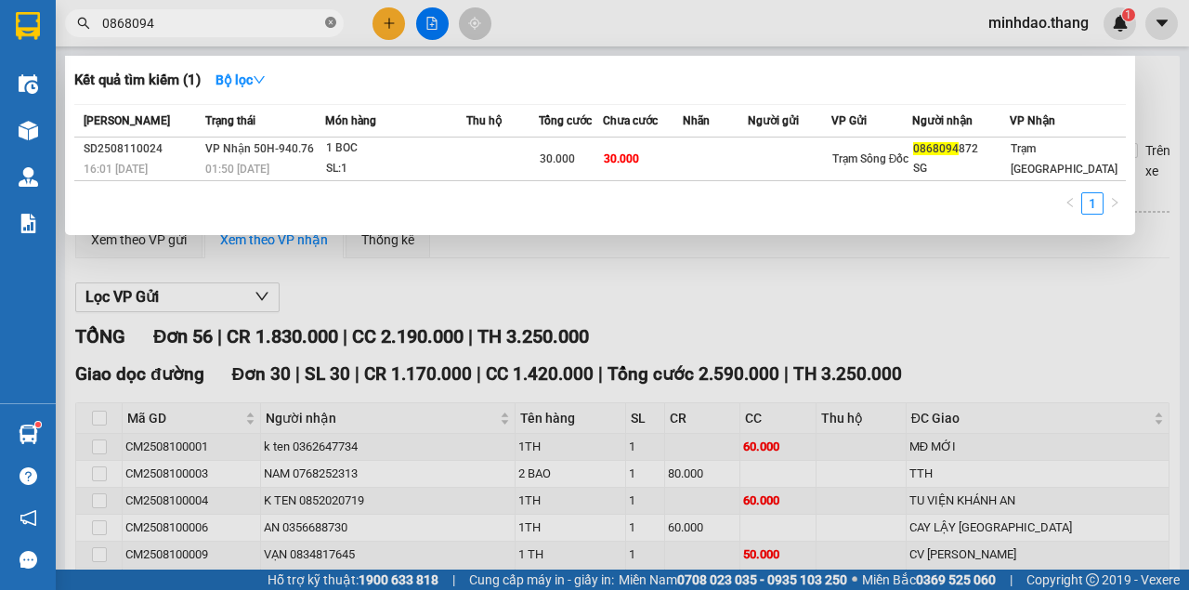
click at [327, 23] on icon "close-circle" at bounding box center [330, 22] width 11 height 11
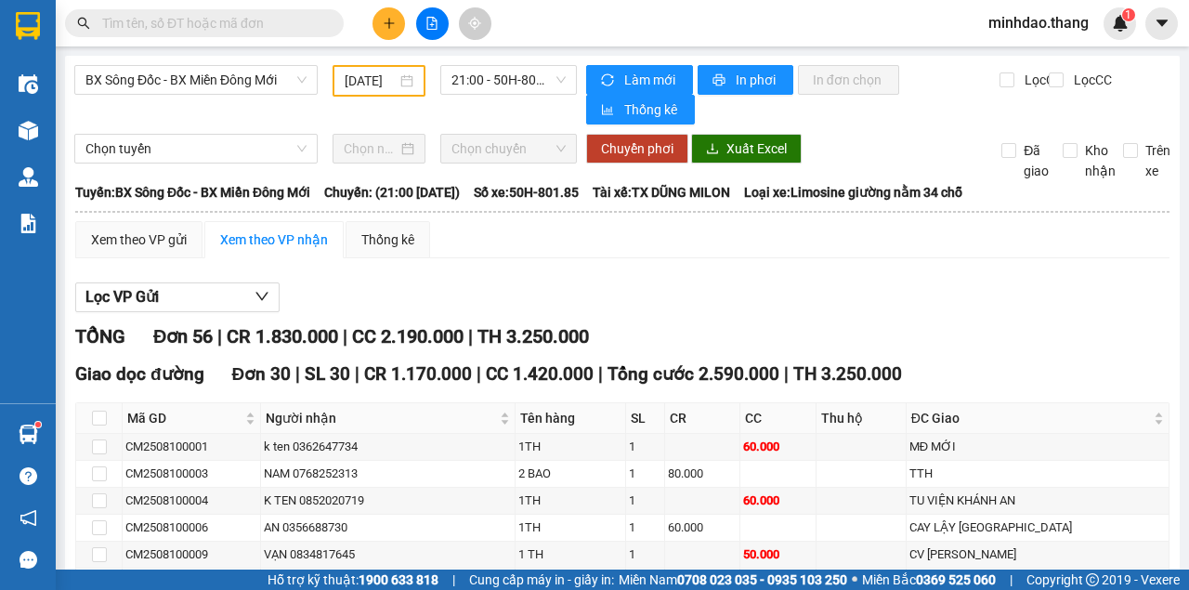
click at [308, 24] on input "text" at bounding box center [211, 23] width 219 height 20
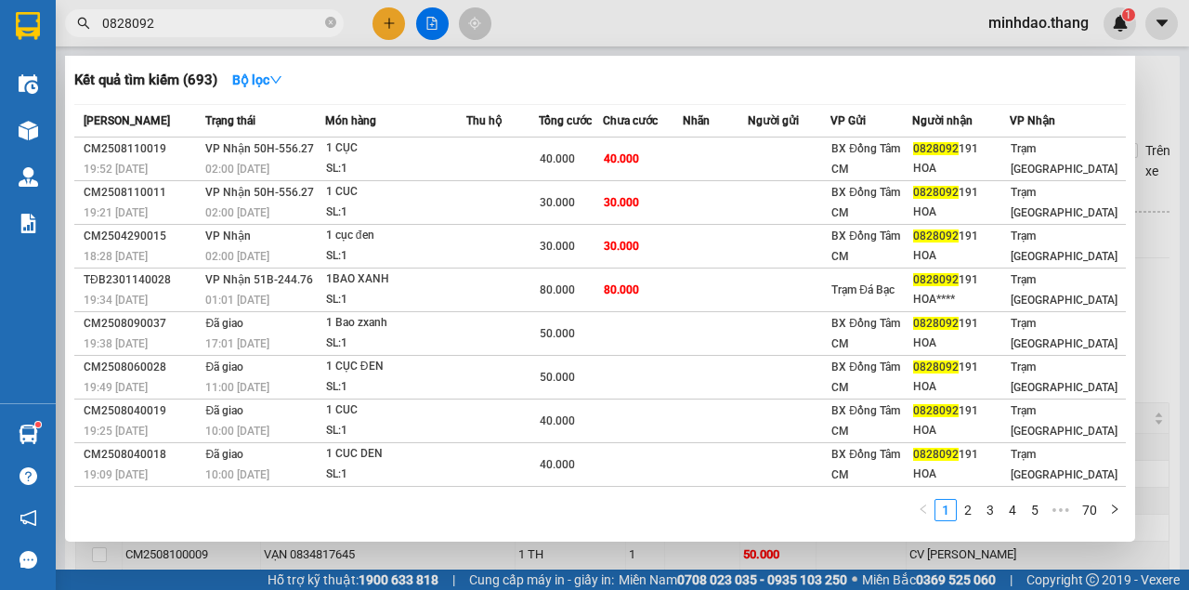
type input "0828092"
click at [334, 23] on icon "close-circle" at bounding box center [330, 22] width 11 height 11
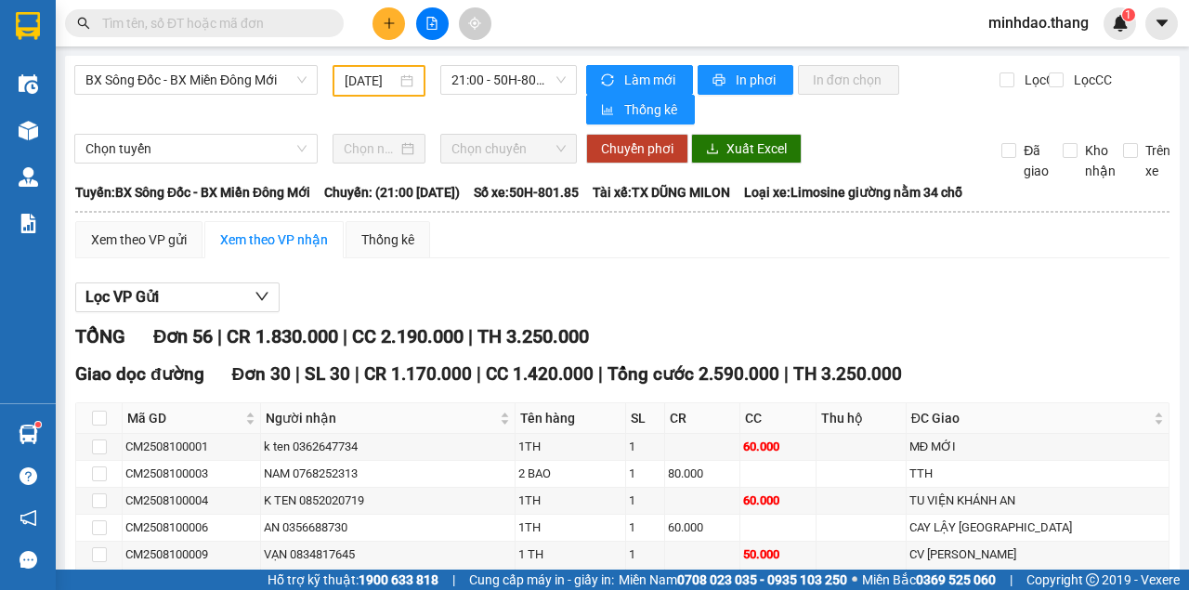
drag, startPoint x: 290, startPoint y: 22, endPoint x: 306, endPoint y: 19, distance: 16.2
click at [300, 20] on input "text" at bounding box center [211, 23] width 219 height 20
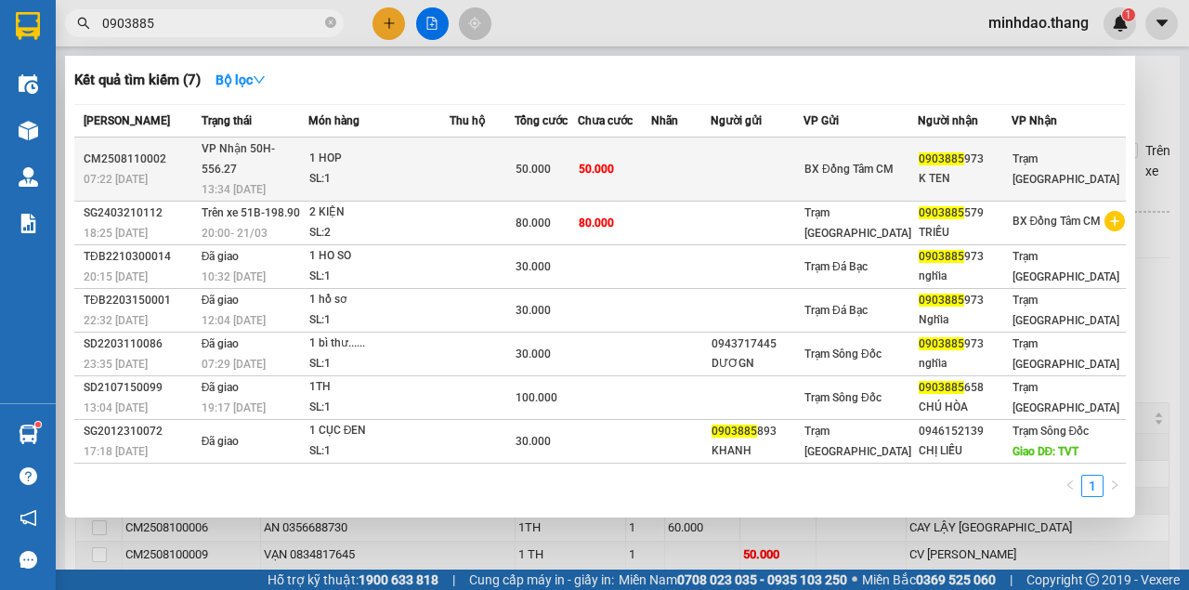
type input "0903885"
click at [710, 148] on td at bounding box center [680, 169] width 59 height 64
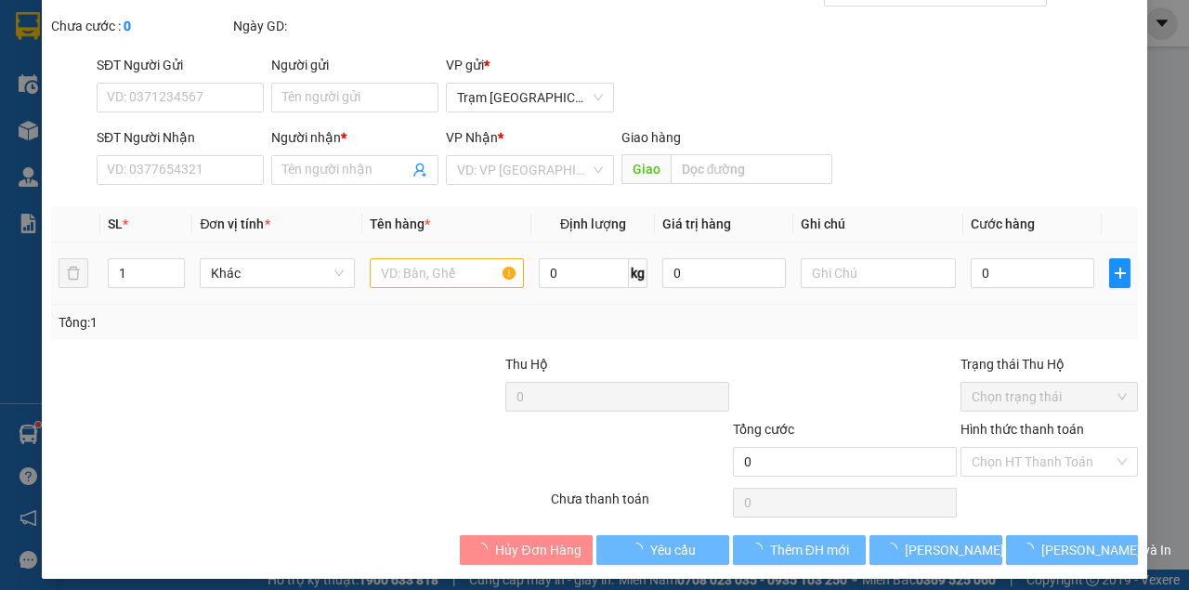
type input "0903885973"
type input "K TEN"
type input "50.000"
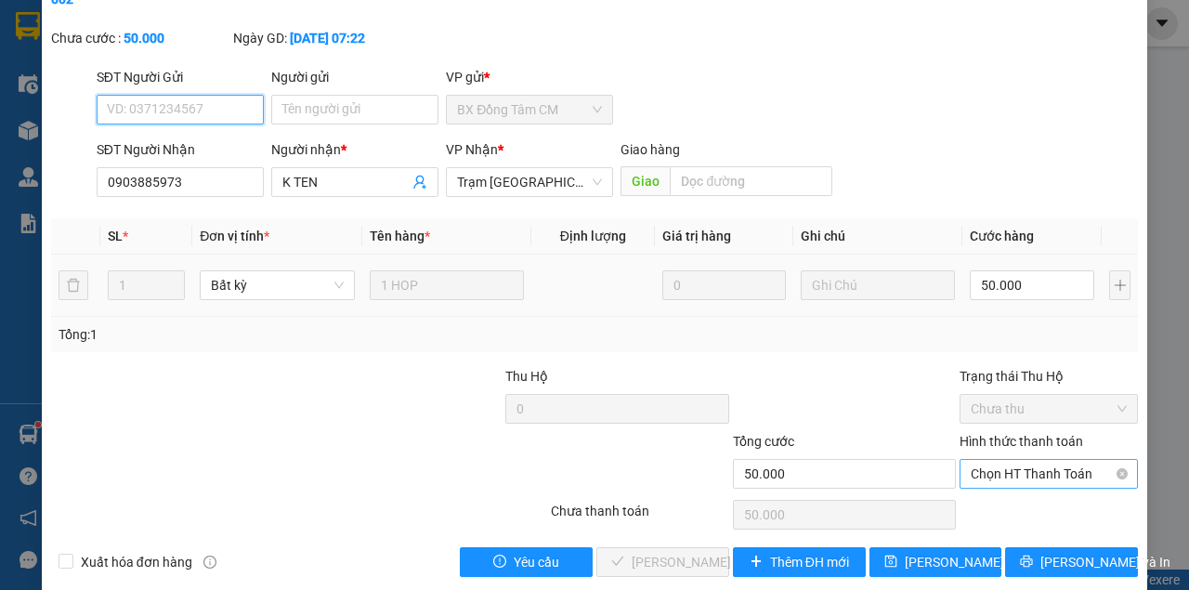
scroll to position [120, 0]
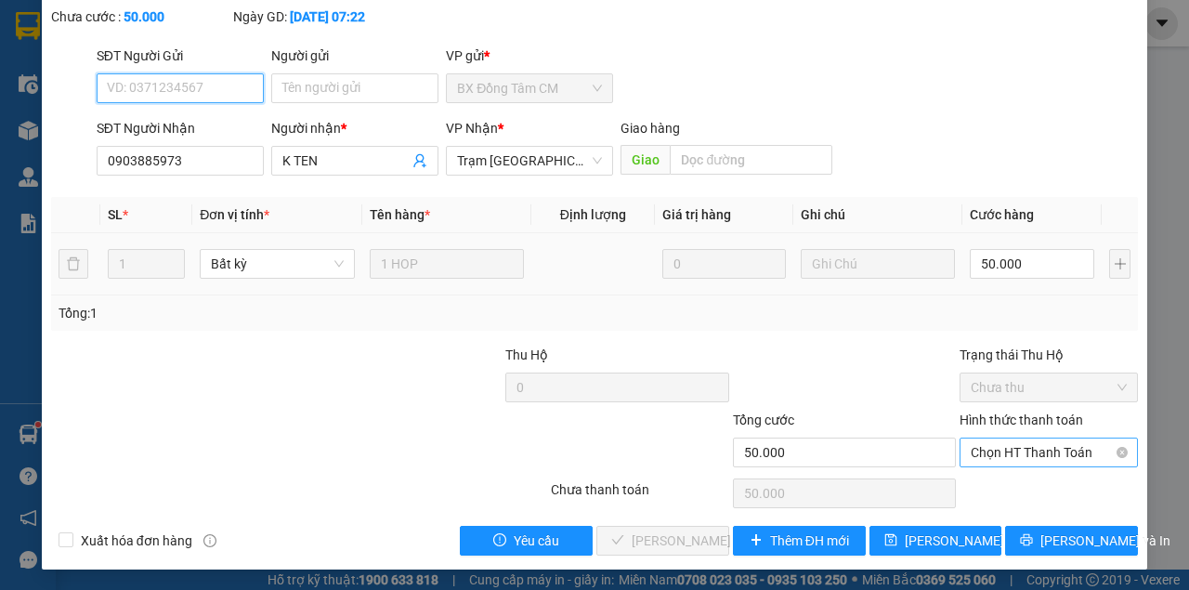
drag, startPoint x: 1017, startPoint y: 444, endPoint x: 1009, endPoint y: 467, distance: 24.4
click at [1018, 444] on span "Chọn HT Thanh Toán" at bounding box center [1048, 452] width 156 height 28
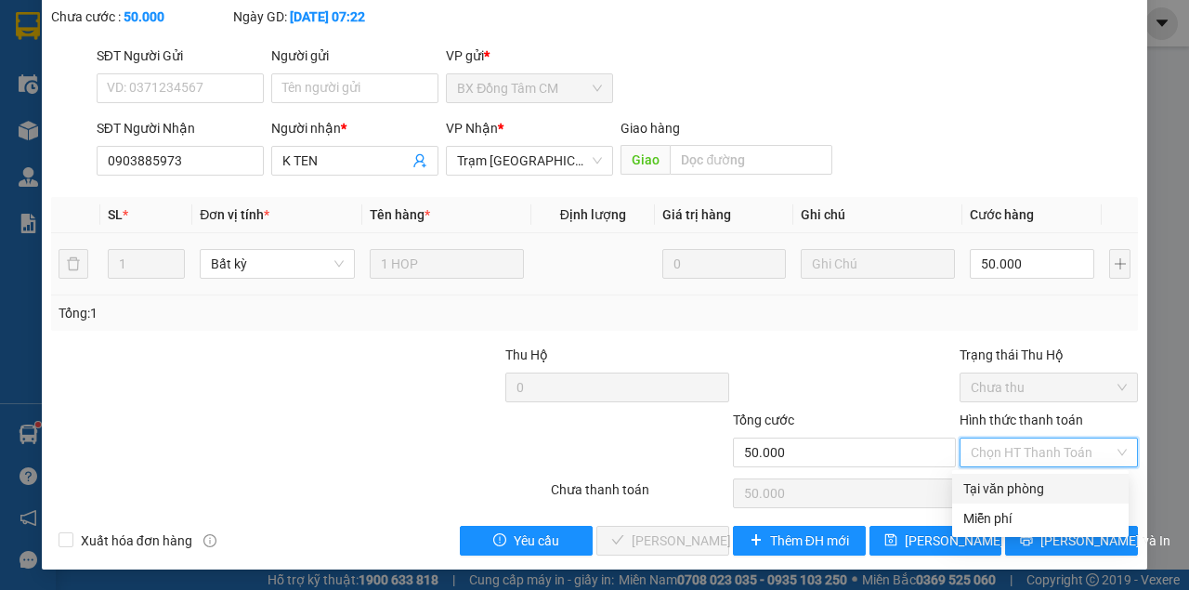
drag, startPoint x: 995, startPoint y: 479, endPoint x: 983, endPoint y: 490, distance: 16.4
click at [994, 481] on div "Tại văn phòng" at bounding box center [1040, 488] width 154 height 20
type input "0"
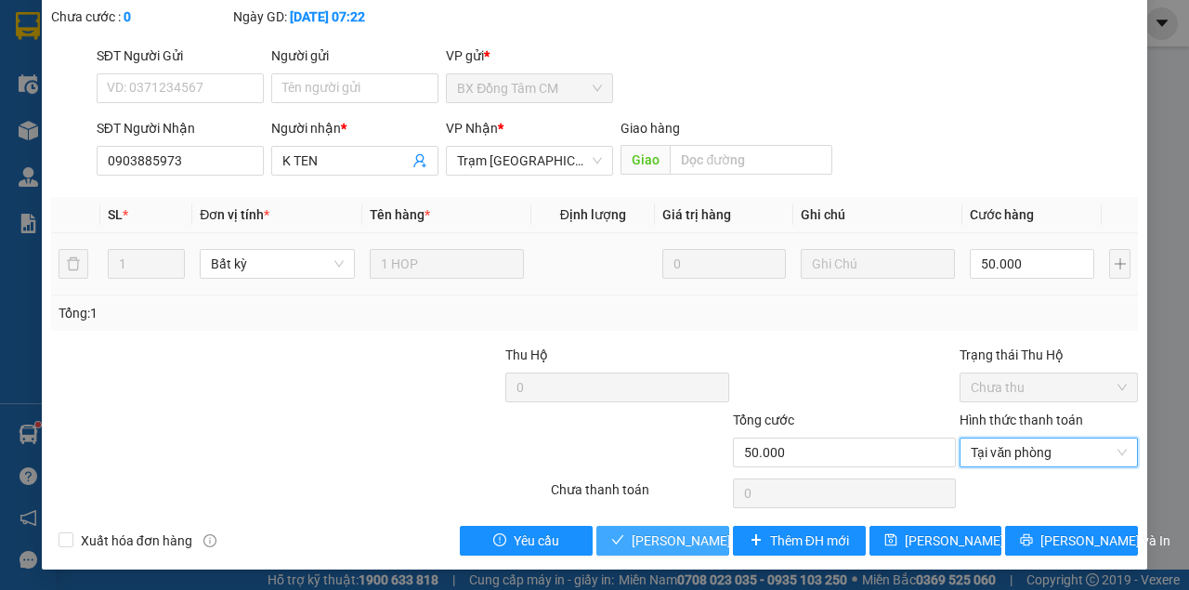
click at [660, 535] on span "[PERSON_NAME] và Giao hàng" at bounding box center [720, 540] width 178 height 20
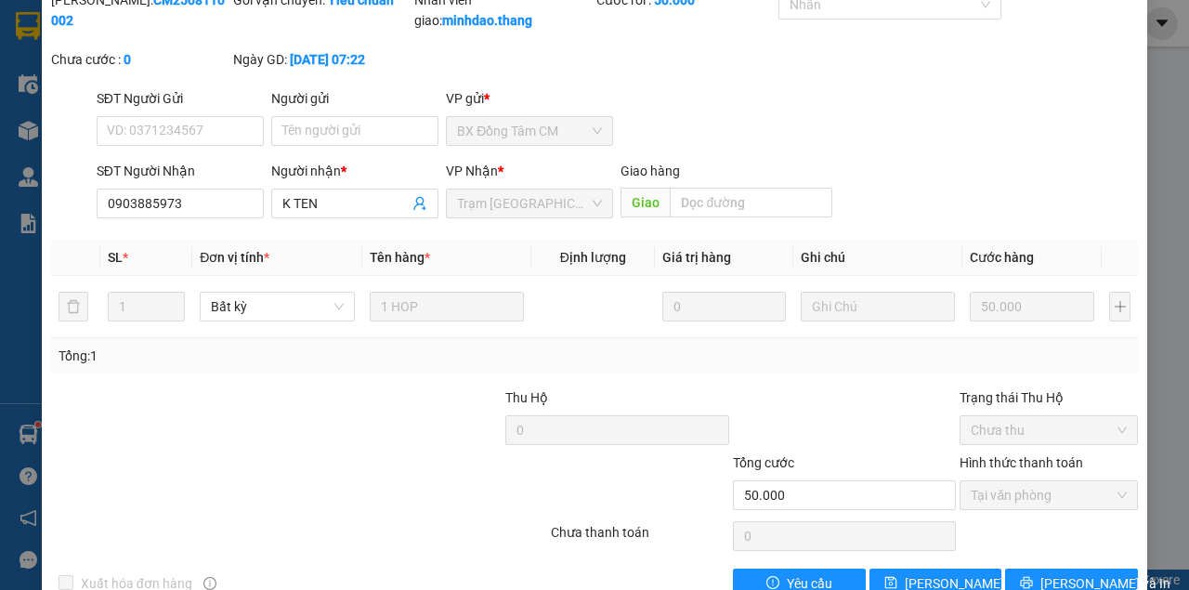
scroll to position [0, 0]
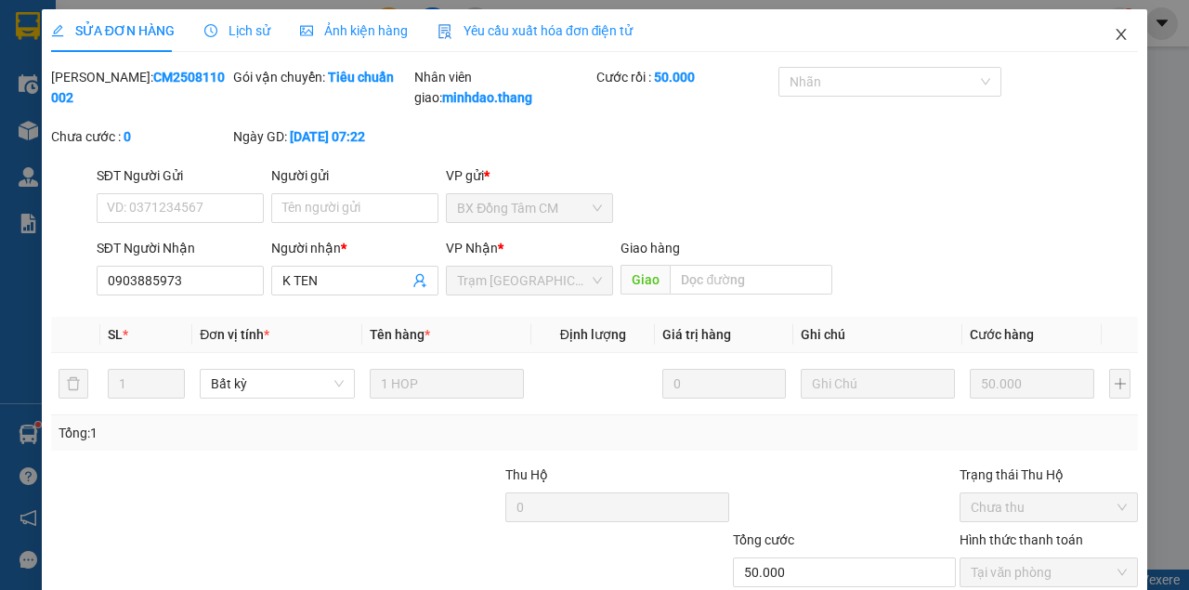
click at [1118, 33] on span "Close" at bounding box center [1121, 35] width 52 height 52
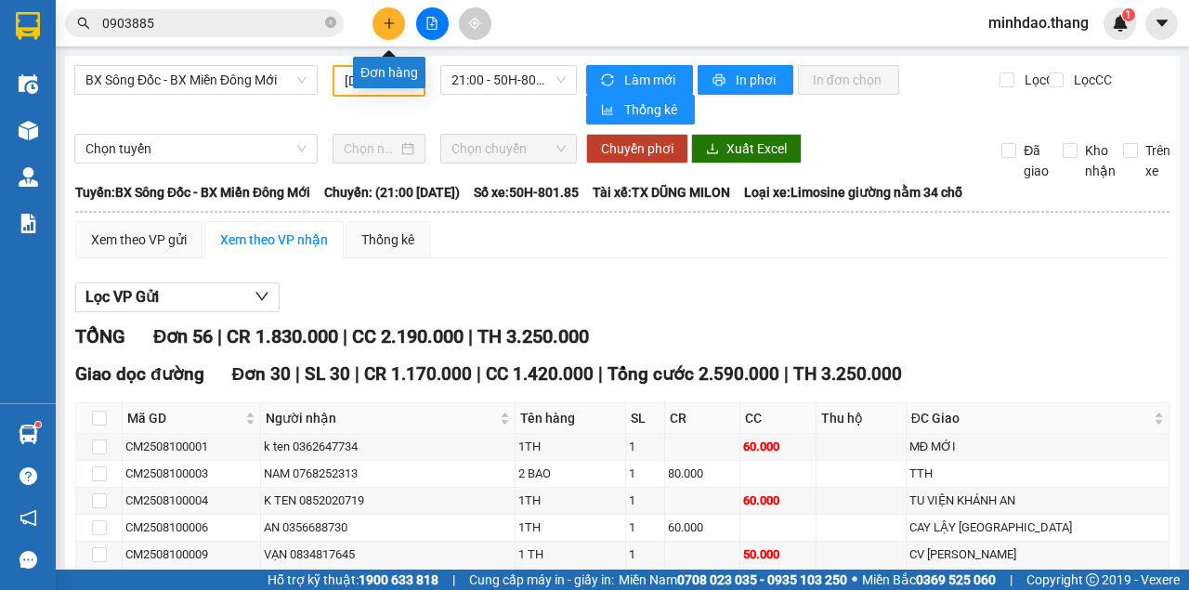
click at [387, 28] on icon "plus" at bounding box center [389, 23] width 13 height 13
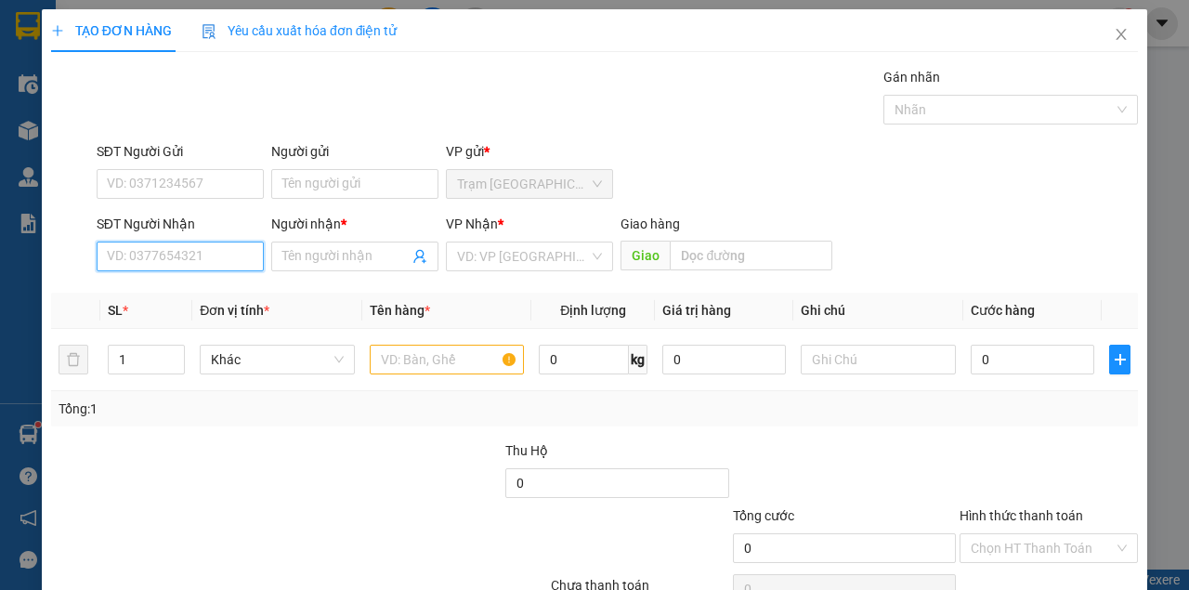
click at [189, 258] on input "SĐT Người Nhận" at bounding box center [180, 256] width 167 height 30
type input "0947229094"
click at [214, 295] on div "0947229094 - DI MƯỜI" at bounding box center [179, 292] width 144 height 20
type input "DI MƯỜI"
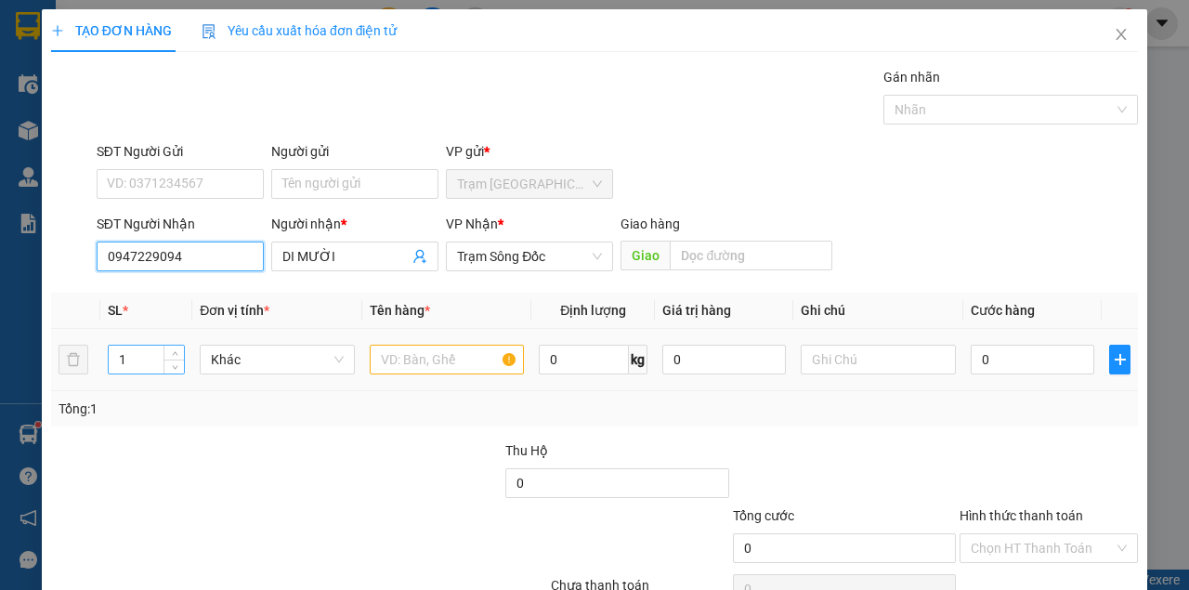
type input "0947229094"
click at [126, 368] on input "1" at bounding box center [147, 359] width 76 height 28
type input "4"
click at [427, 360] on input "text" at bounding box center [447, 360] width 155 height 30
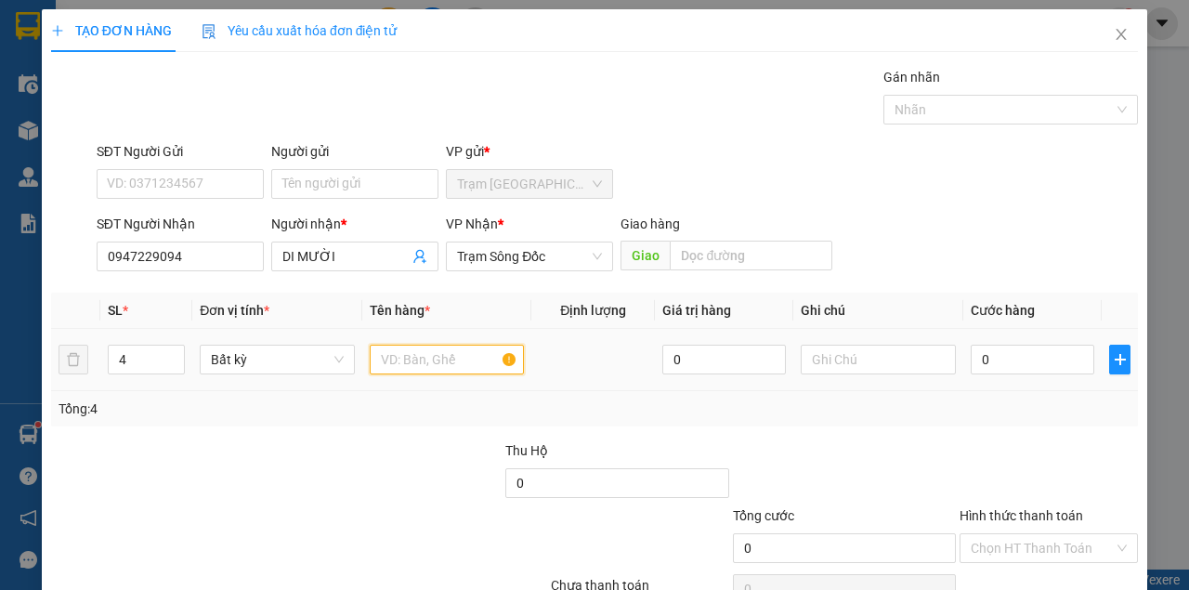
click at [427, 360] on input "text" at bounding box center [447, 360] width 155 height 30
type input "HAI THÙNG GIẤY + MỘT THÙNG MÓT + MỘT GIỎ"
click at [394, 440] on div at bounding box center [390, 472] width 228 height 65
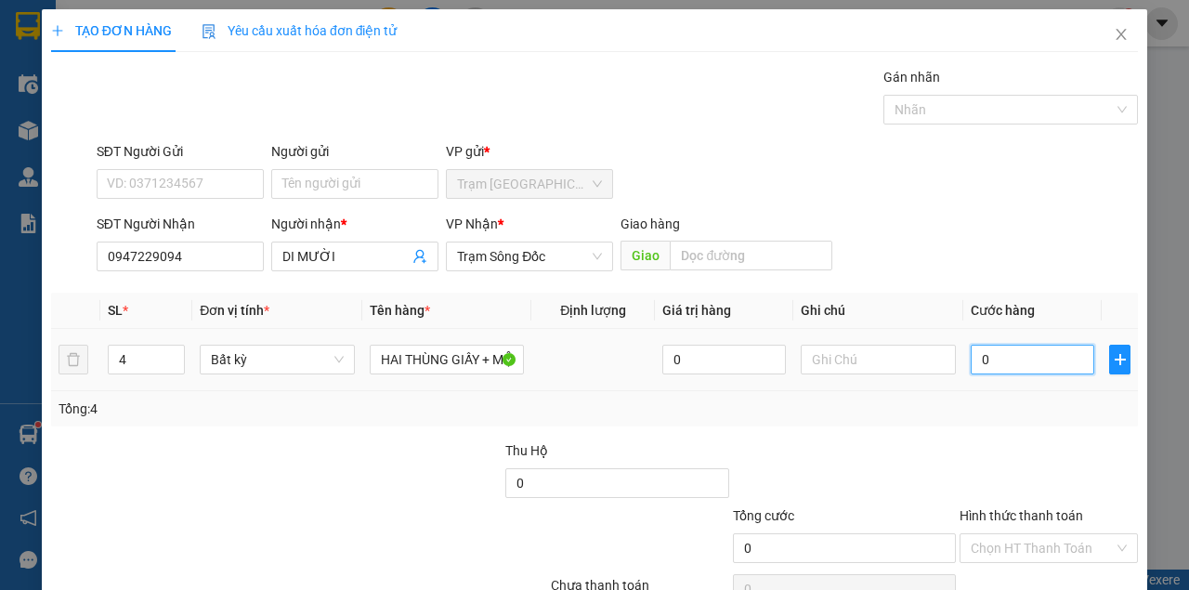
click at [1055, 362] on input "0" at bounding box center [1032, 360] width 124 height 30
type input "1"
type input "15"
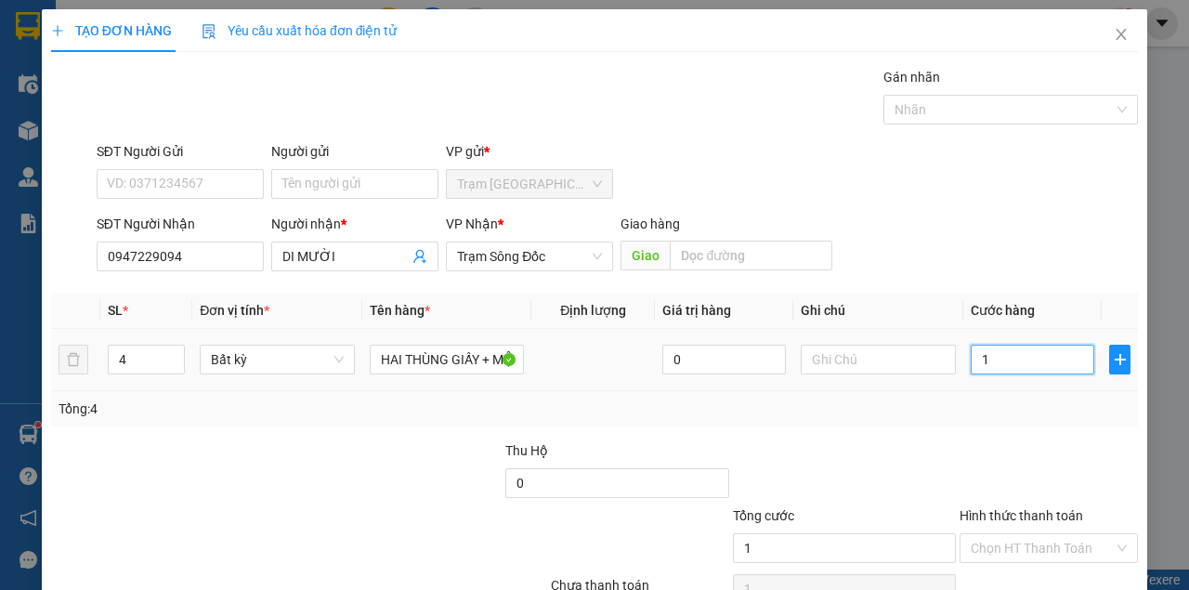
type input "15"
type input "150"
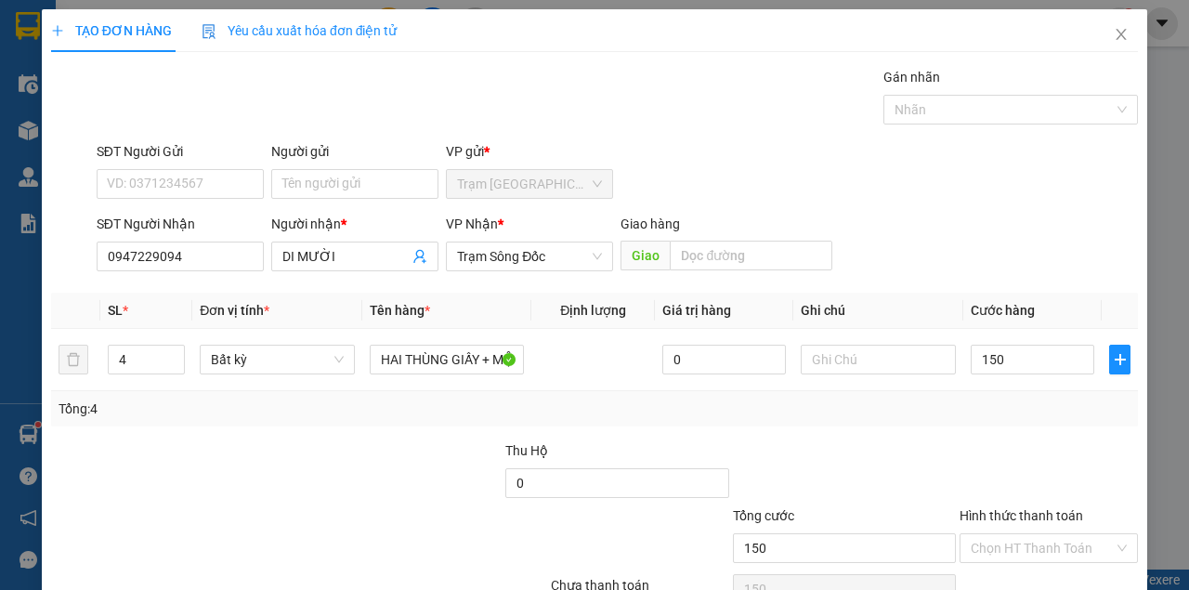
type input "150.000"
click at [943, 192] on div "SĐT Người Gửi VD: 0371234567 Người gửi Tên người gửi VP gửi * Trạm Sài Gòn" at bounding box center [617, 173] width 1048 height 65
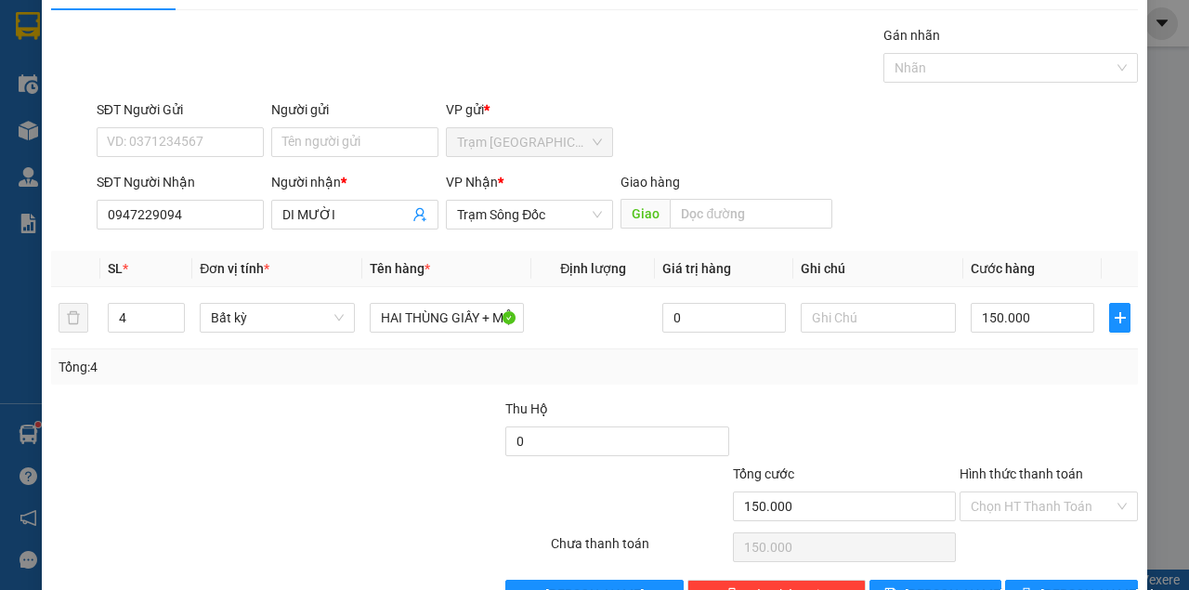
scroll to position [95, 0]
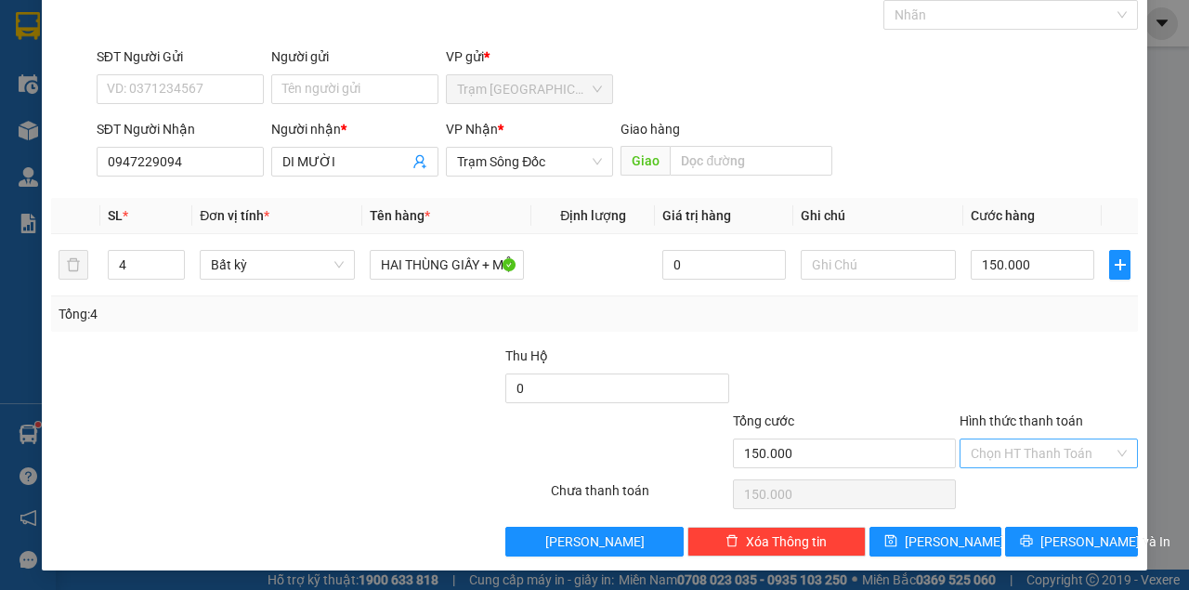
click at [1030, 445] on input "Hình thức thanh toán" at bounding box center [1041, 453] width 143 height 28
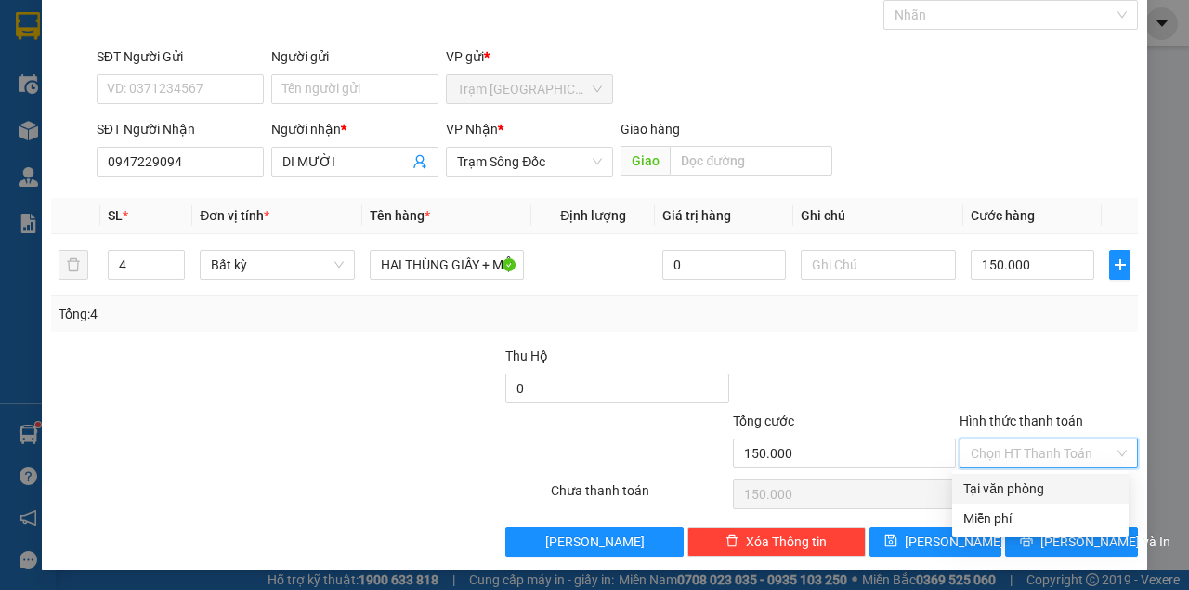
click at [1021, 492] on div "Tại văn phòng" at bounding box center [1040, 488] width 154 height 20
type input "0"
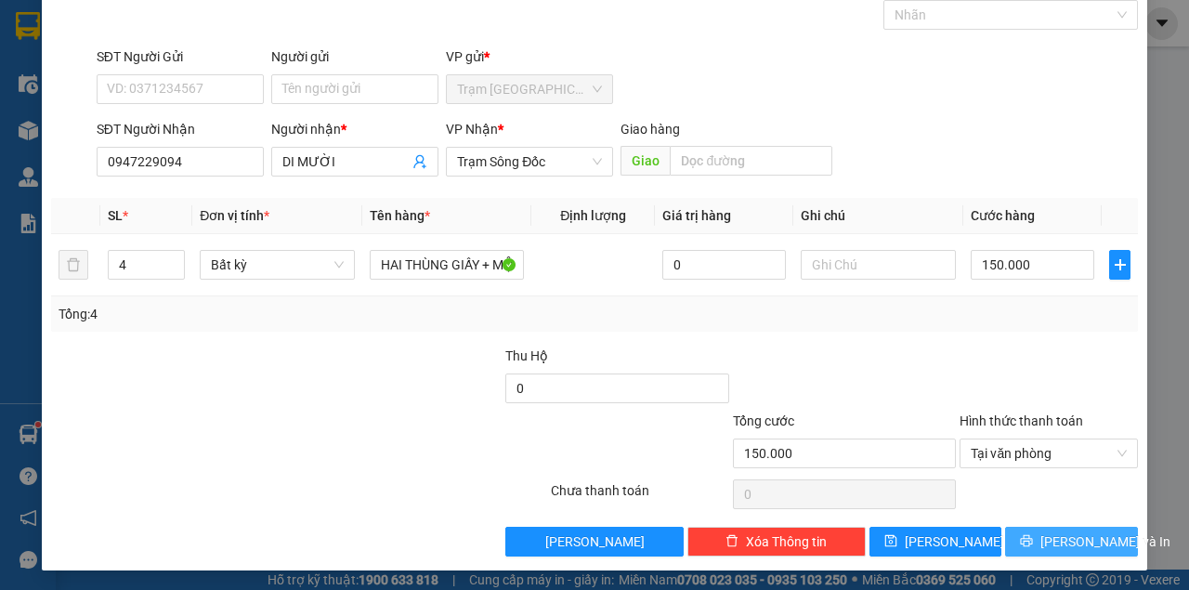
click at [1053, 531] on span "[PERSON_NAME] và In" at bounding box center [1105, 541] width 130 height 20
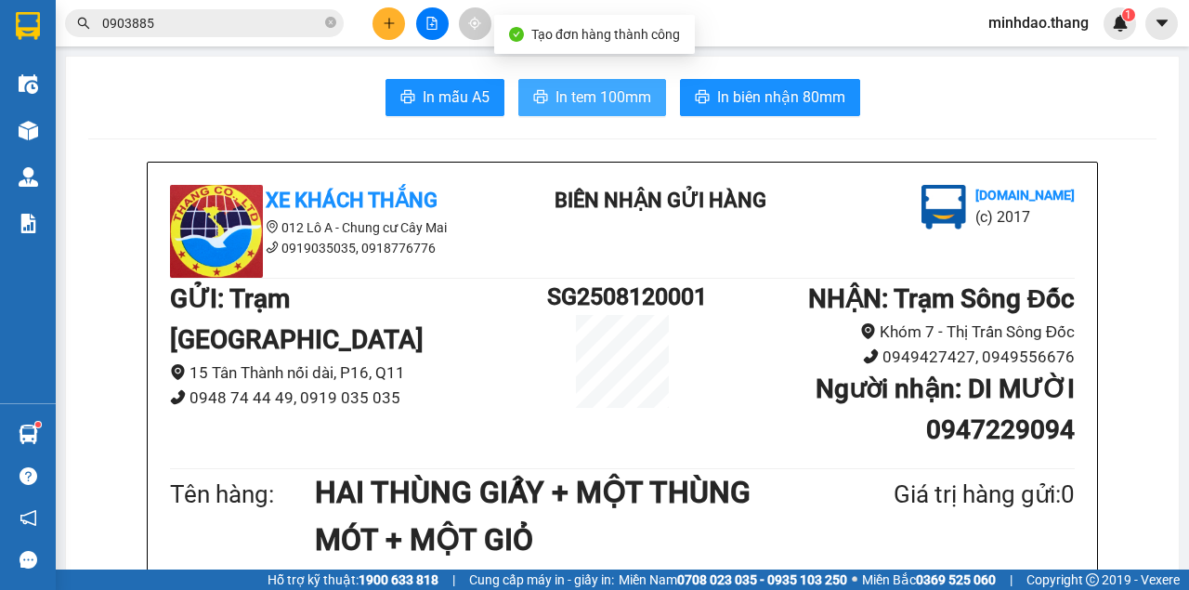
click at [589, 111] on button "In tem 100mm" at bounding box center [592, 97] width 148 height 37
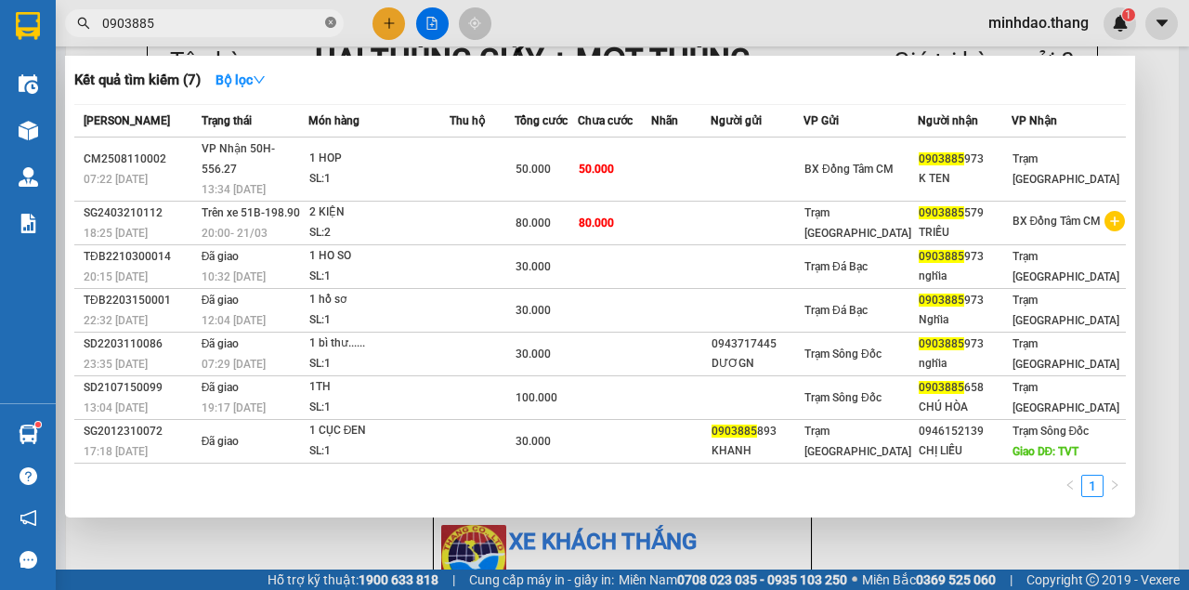
click at [327, 24] on icon "close-circle" at bounding box center [330, 22] width 11 height 11
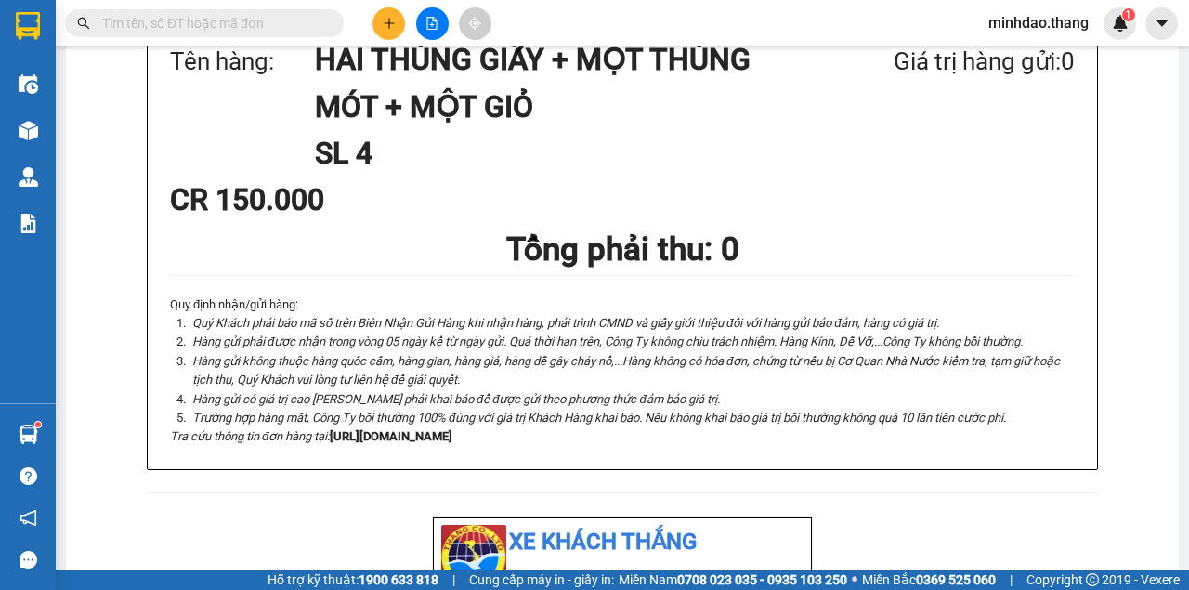
click at [314, 22] on input "text" at bounding box center [211, 23] width 219 height 20
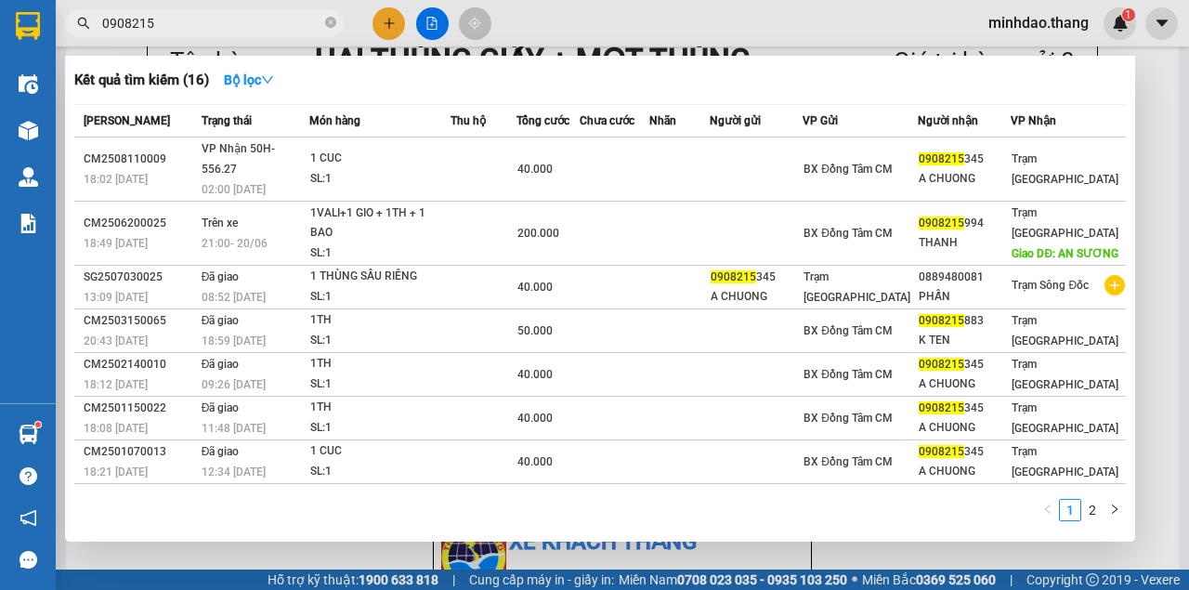
type input "0908215"
click at [332, 23] on icon "close-circle" at bounding box center [330, 22] width 11 height 11
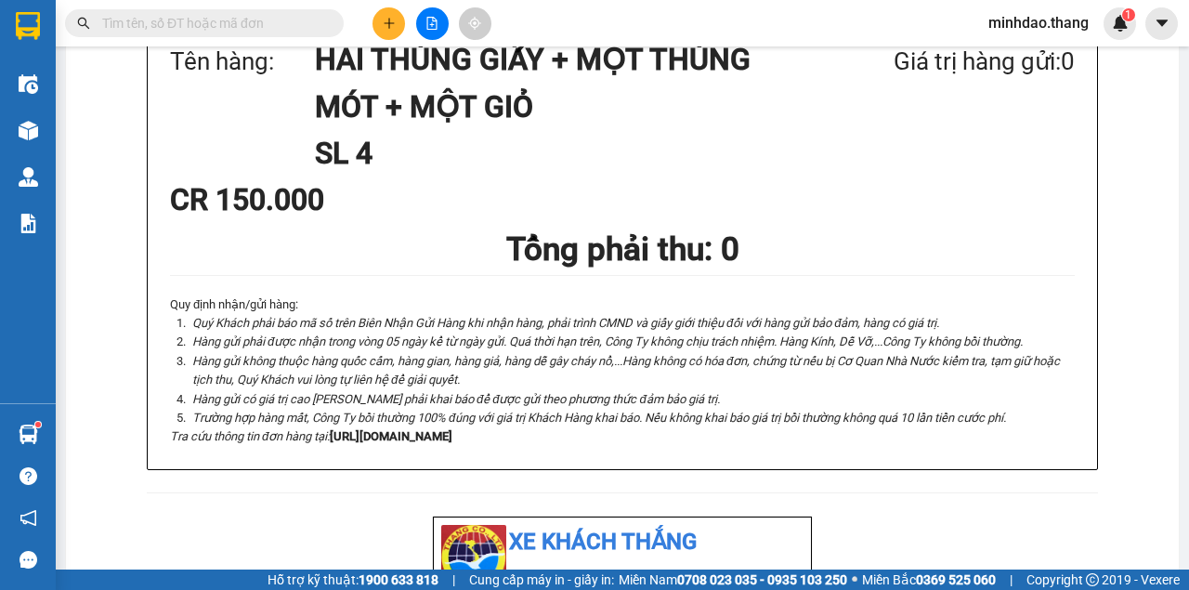
click at [285, 24] on input "text" at bounding box center [211, 23] width 219 height 20
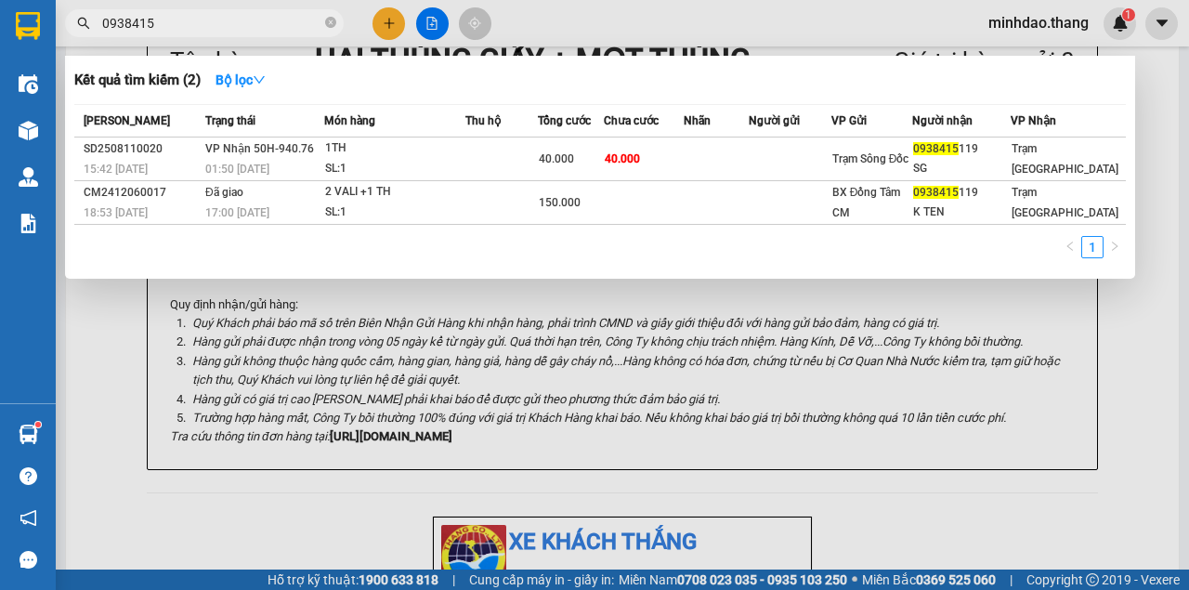
type input "0938415"
click at [331, 22] on icon "close-circle" at bounding box center [330, 22] width 11 height 11
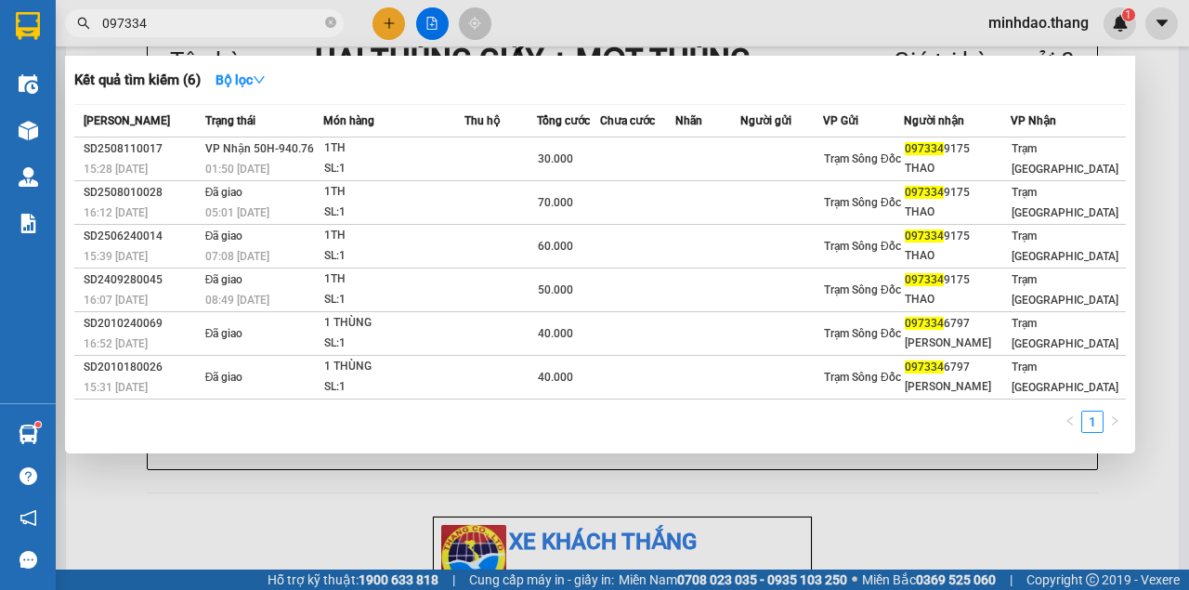
type input "097334"
click at [390, 28] on div at bounding box center [594, 295] width 1189 height 590
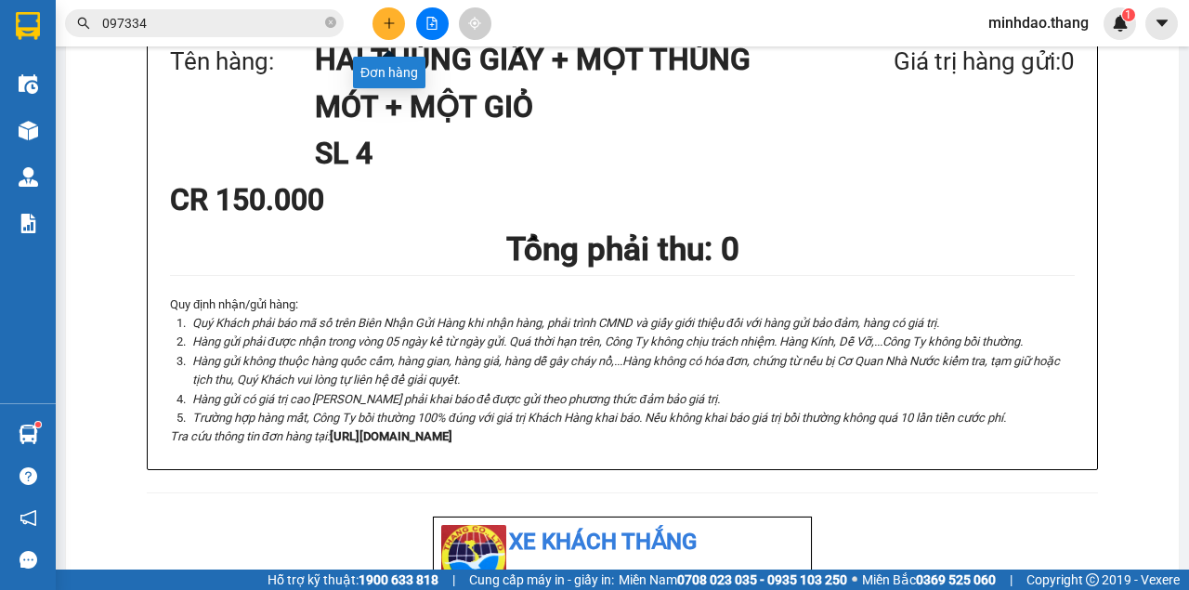
click at [383, 28] on button at bounding box center [388, 23] width 33 height 33
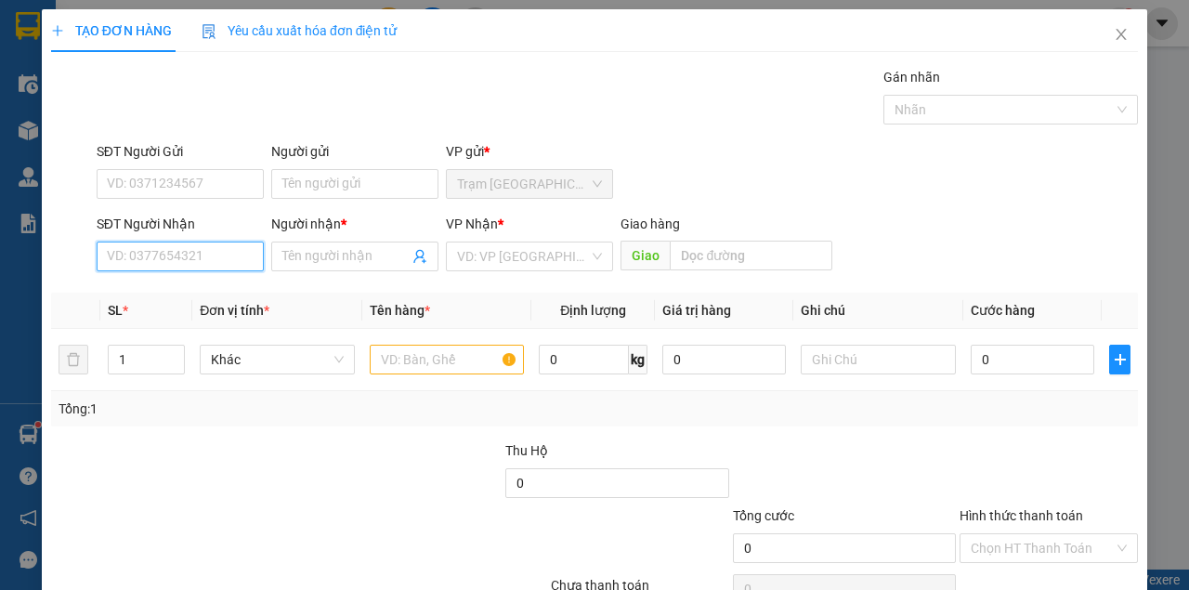
click at [202, 256] on input "SĐT Người Nhận" at bounding box center [180, 256] width 167 height 30
click at [202, 257] on input "SĐT Người Nhận" at bounding box center [180, 256] width 167 height 30
click at [202, 258] on input "SĐT Người Nhận" at bounding box center [180, 256] width 167 height 30
drag, startPoint x: 394, startPoint y: 357, endPoint x: 300, endPoint y: 327, distance: 98.4
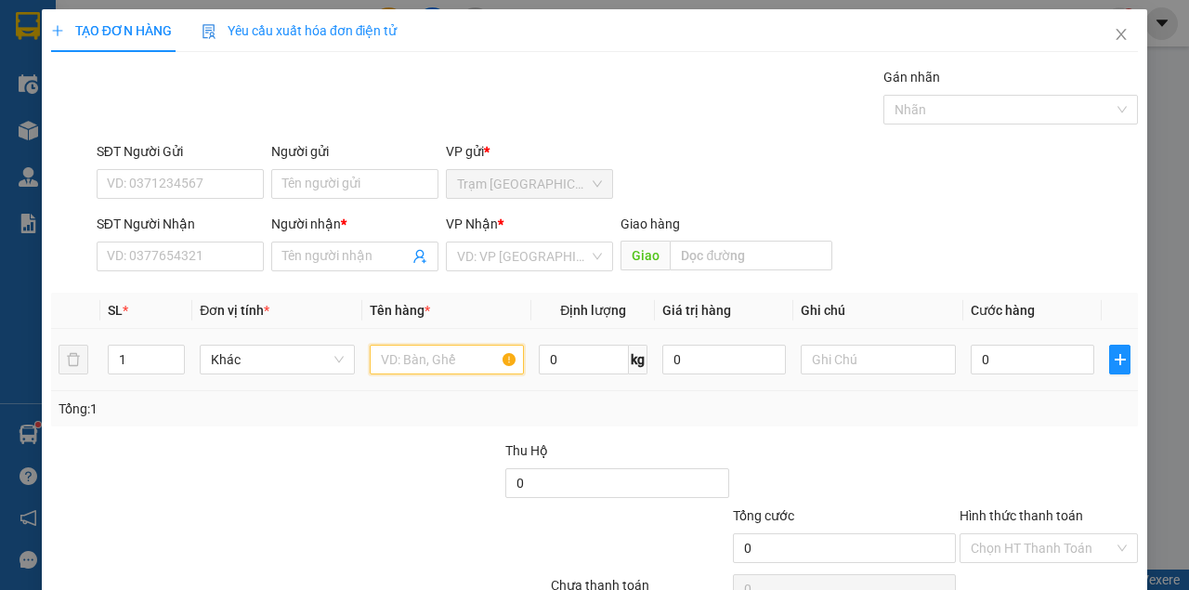
click at [328, 337] on tr "1 Khác 0 kg 0 0" at bounding box center [594, 360] width 1086 height 62
click at [208, 255] on input "SĐT Người Nhận" at bounding box center [180, 256] width 167 height 30
click at [184, 258] on input "0947554" at bounding box center [180, 256] width 167 height 30
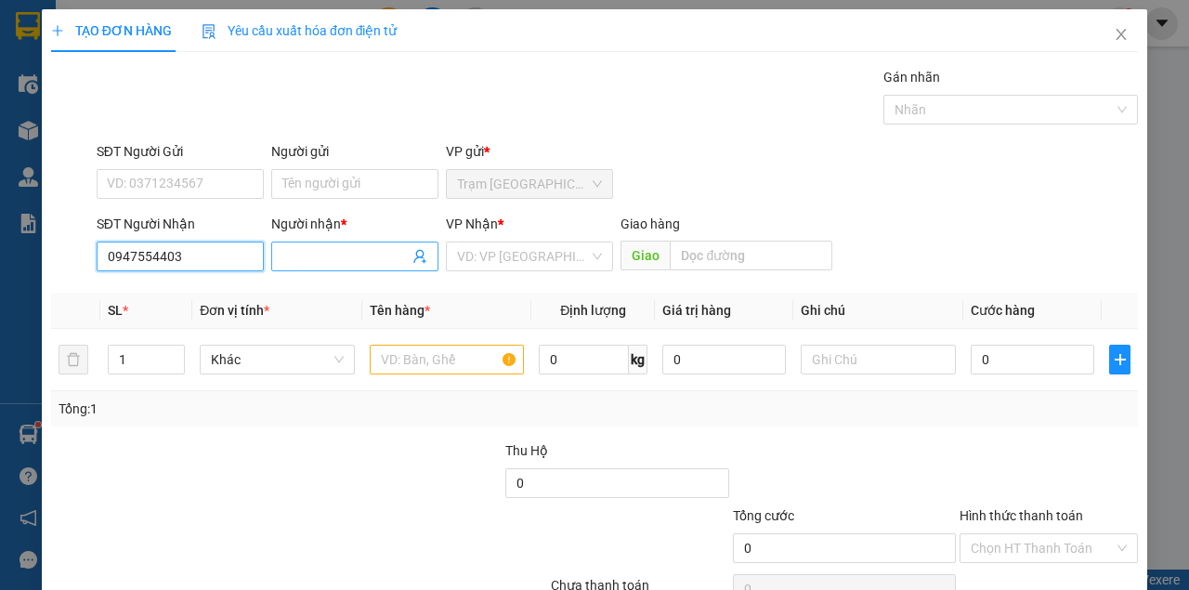
type input "0947554403"
click at [378, 260] on input "Người nhận *" at bounding box center [345, 256] width 126 height 20
type input "THƯ"
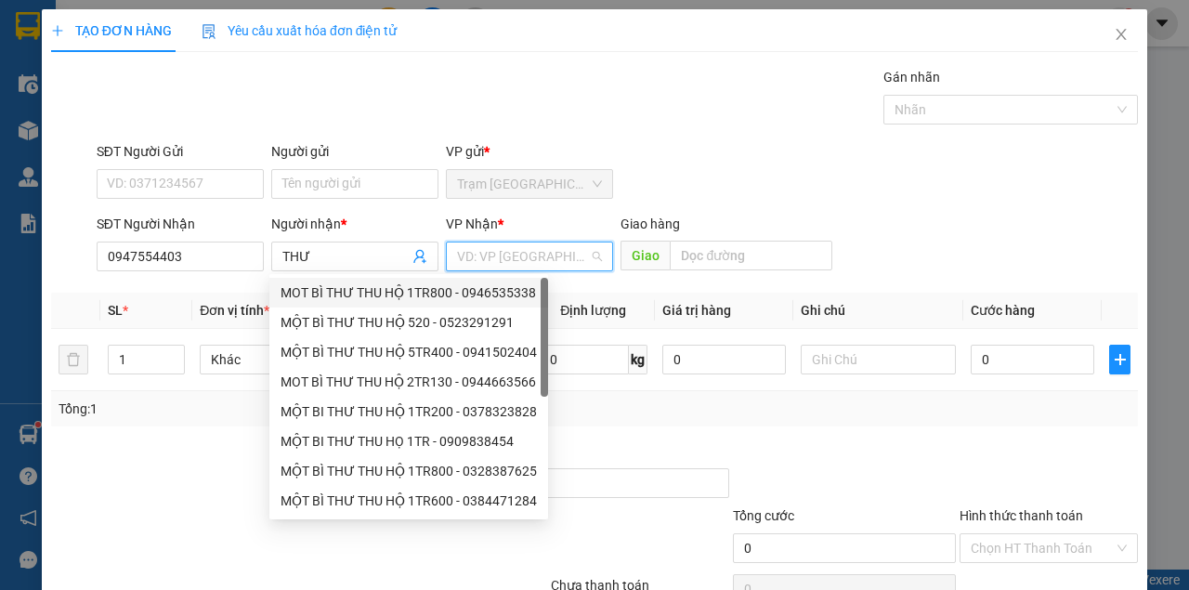
click at [529, 254] on input "search" at bounding box center [523, 256] width 132 height 28
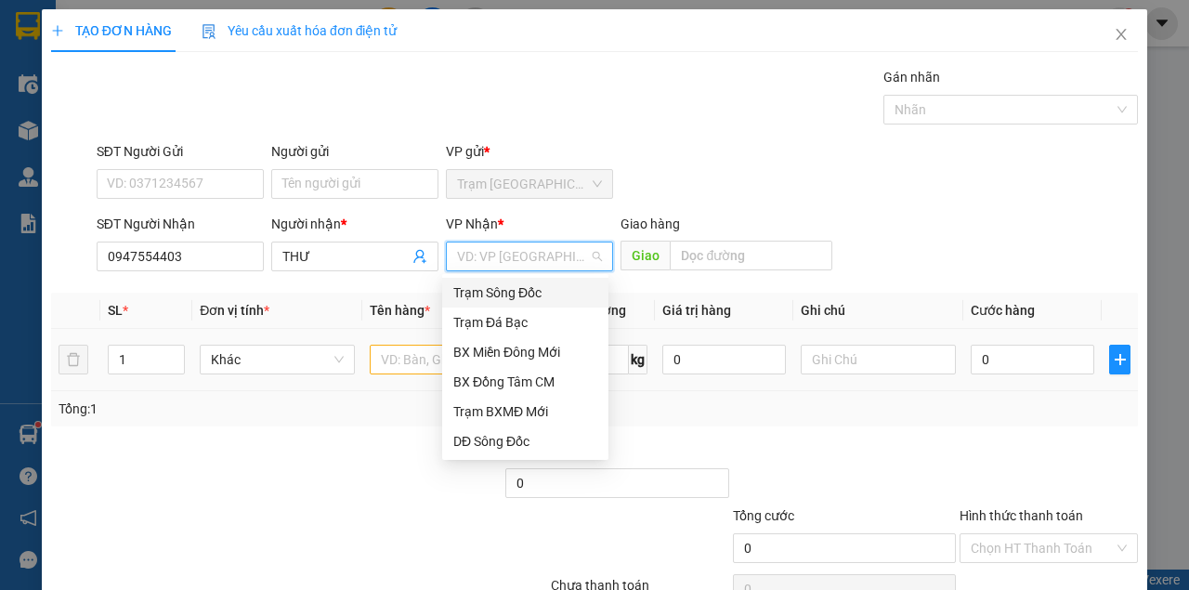
drag, startPoint x: 514, startPoint y: 287, endPoint x: 458, endPoint y: 375, distance: 104.3
click at [513, 291] on div "Trạm Sông Đốc" at bounding box center [525, 292] width 144 height 20
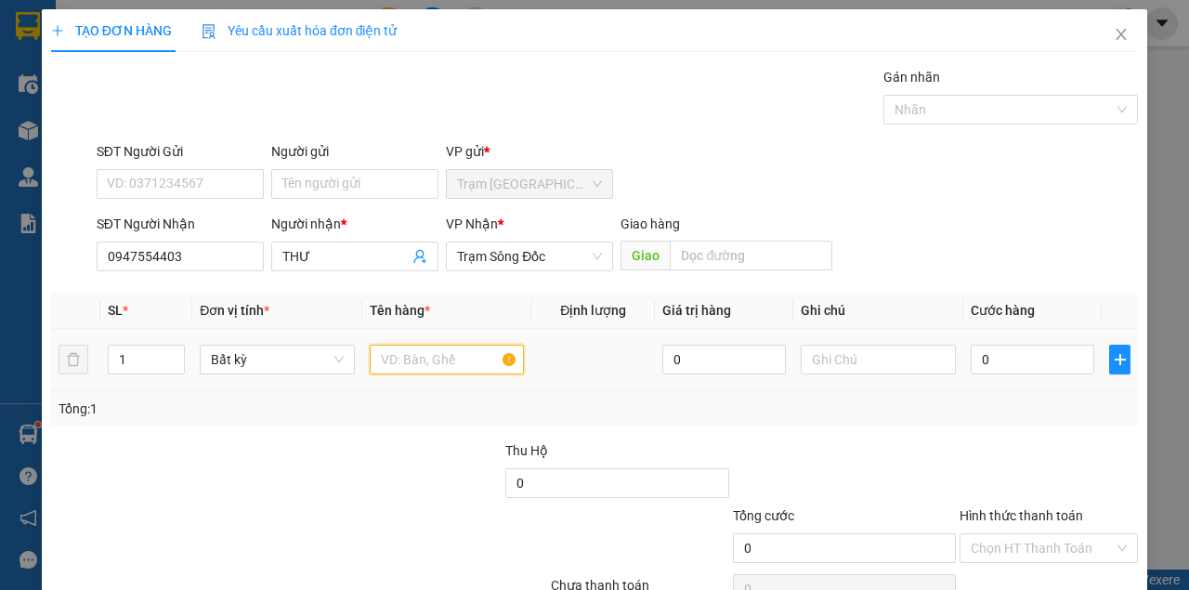
click at [448, 354] on input "text" at bounding box center [447, 360] width 155 height 30
type input "MỘT GIỎ GIẤY"
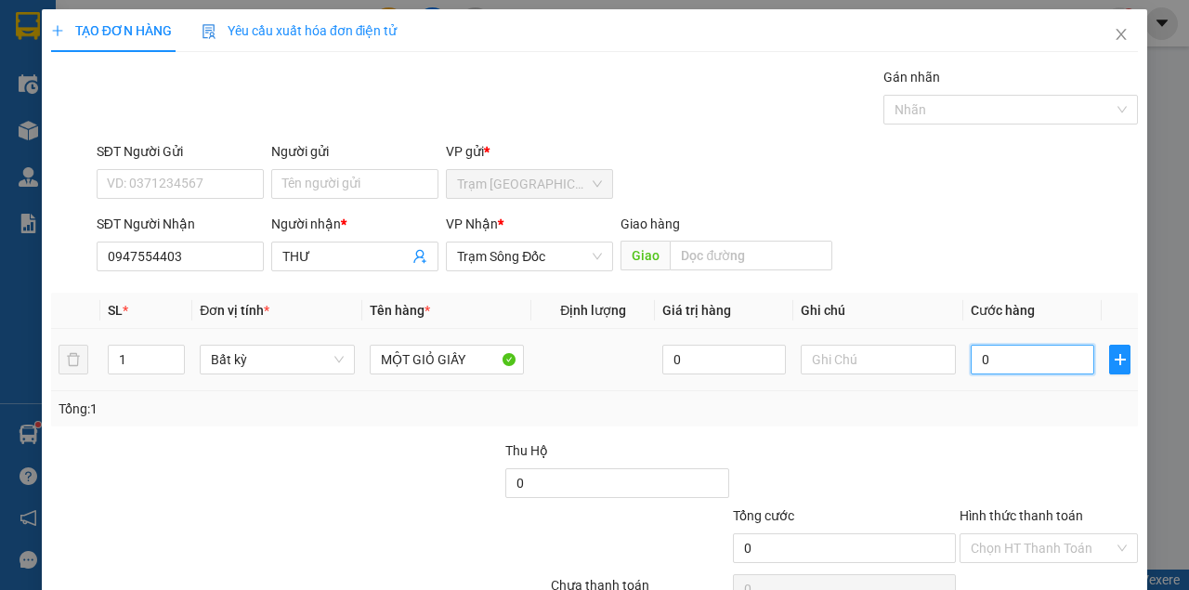
click at [1023, 363] on input "0" at bounding box center [1032, 360] width 124 height 30
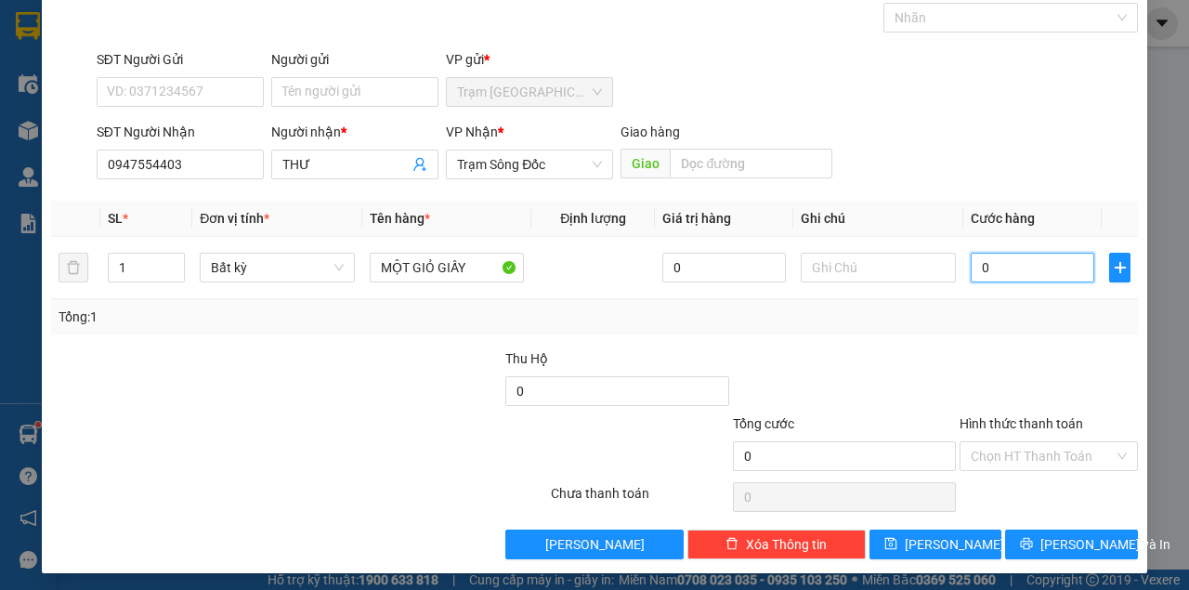
scroll to position [95, 0]
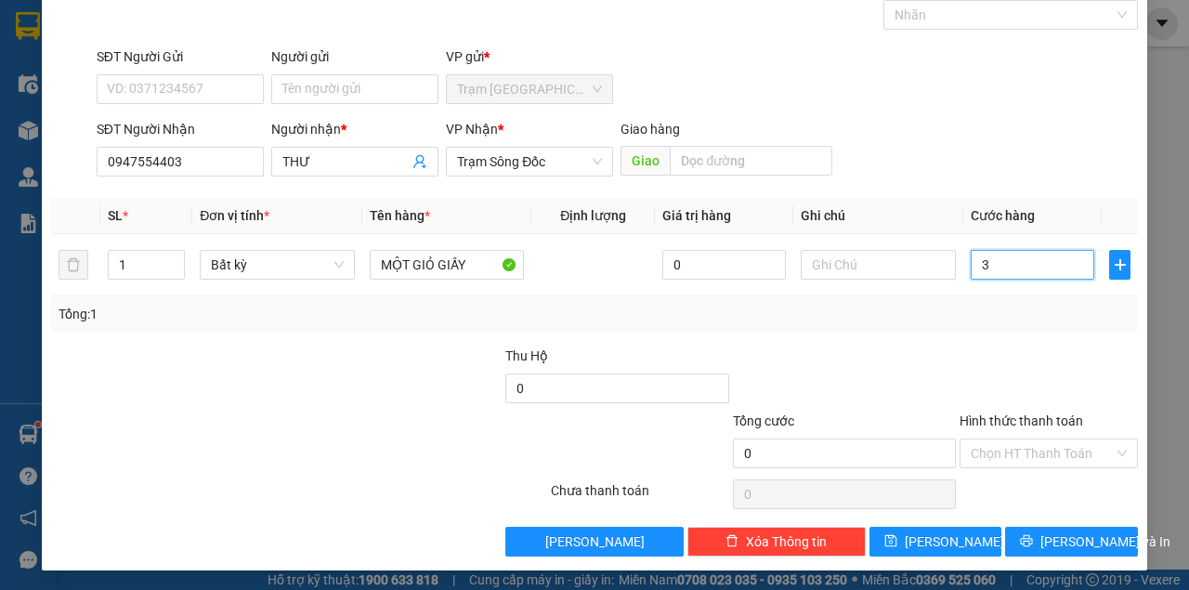
type input "32"
type input "320"
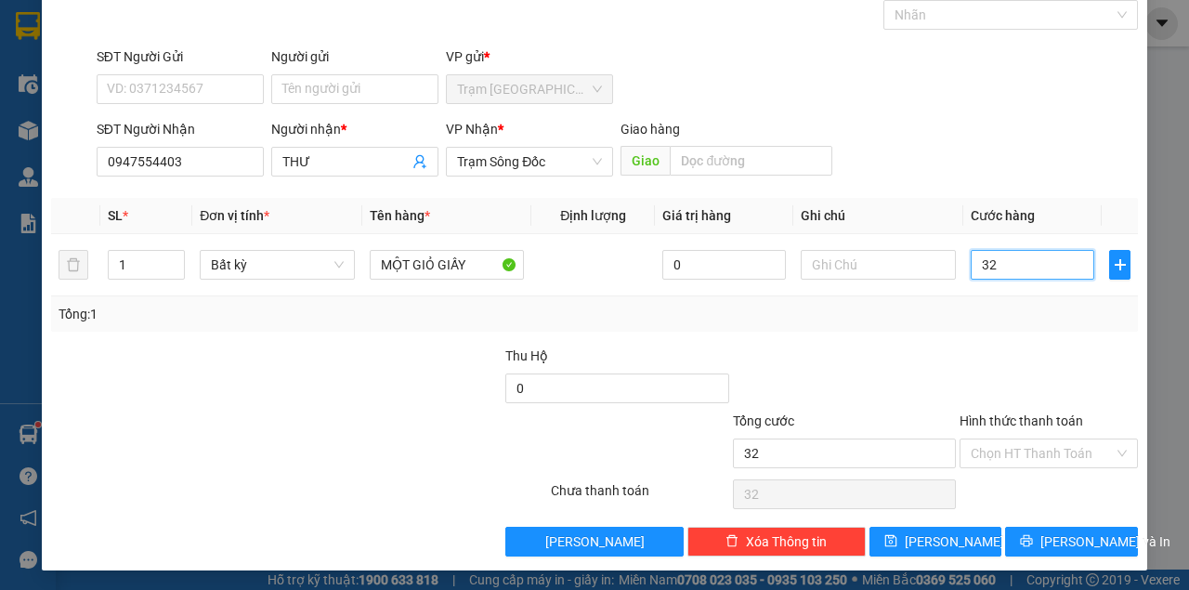
type input "320"
type input "32"
type input "3"
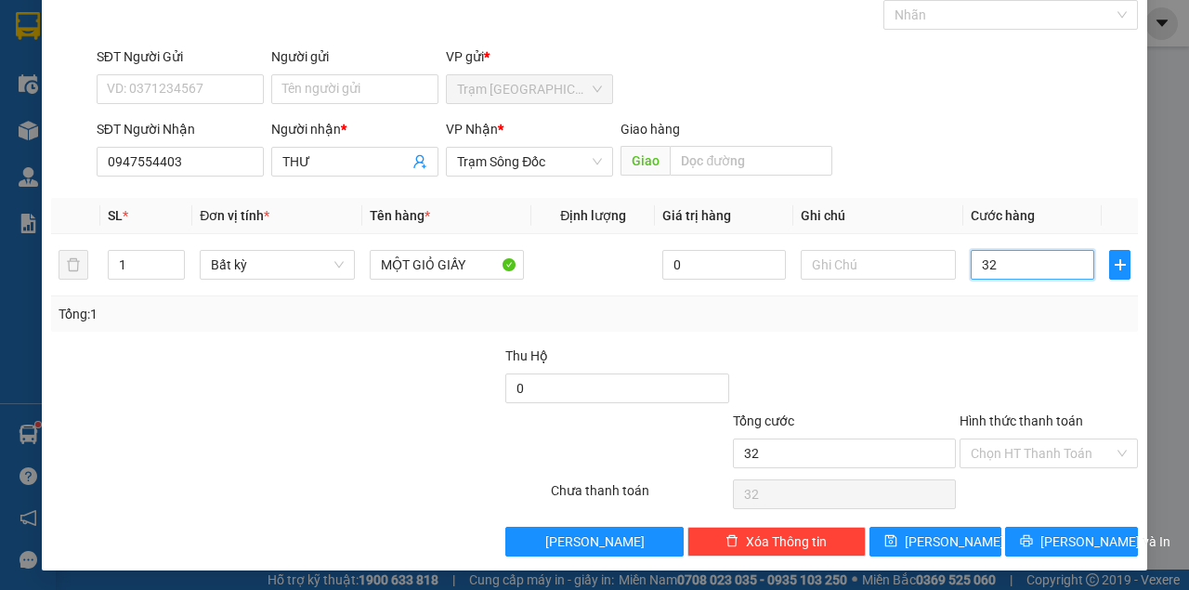
type input "3"
type input "30"
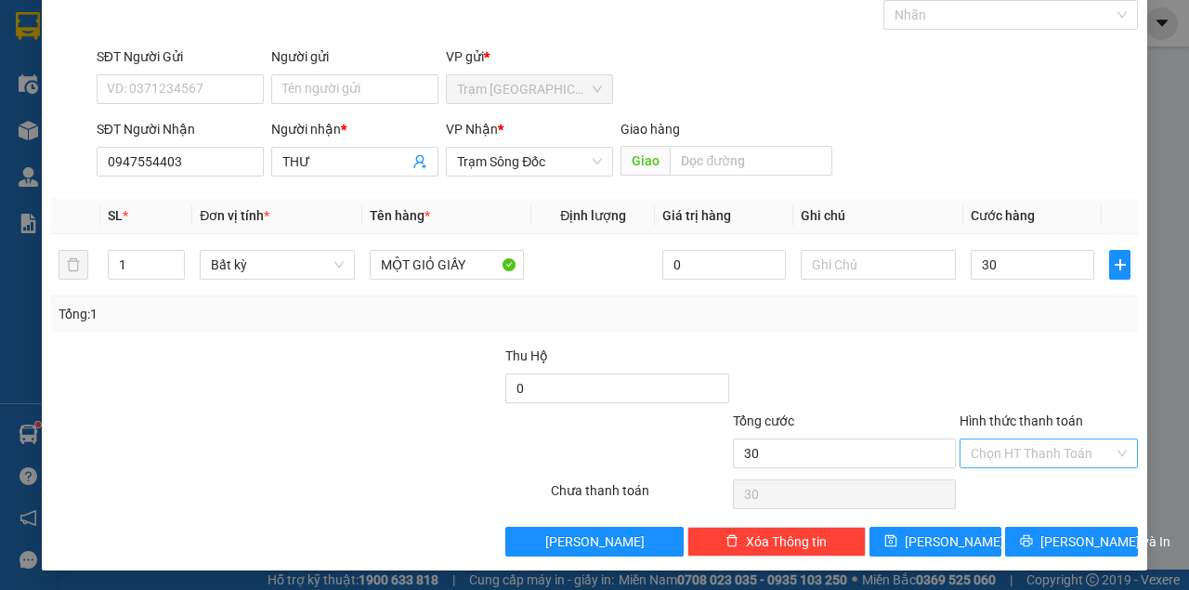
type input "30.000"
click at [1051, 453] on input "Hình thức thanh toán" at bounding box center [1041, 453] width 143 height 28
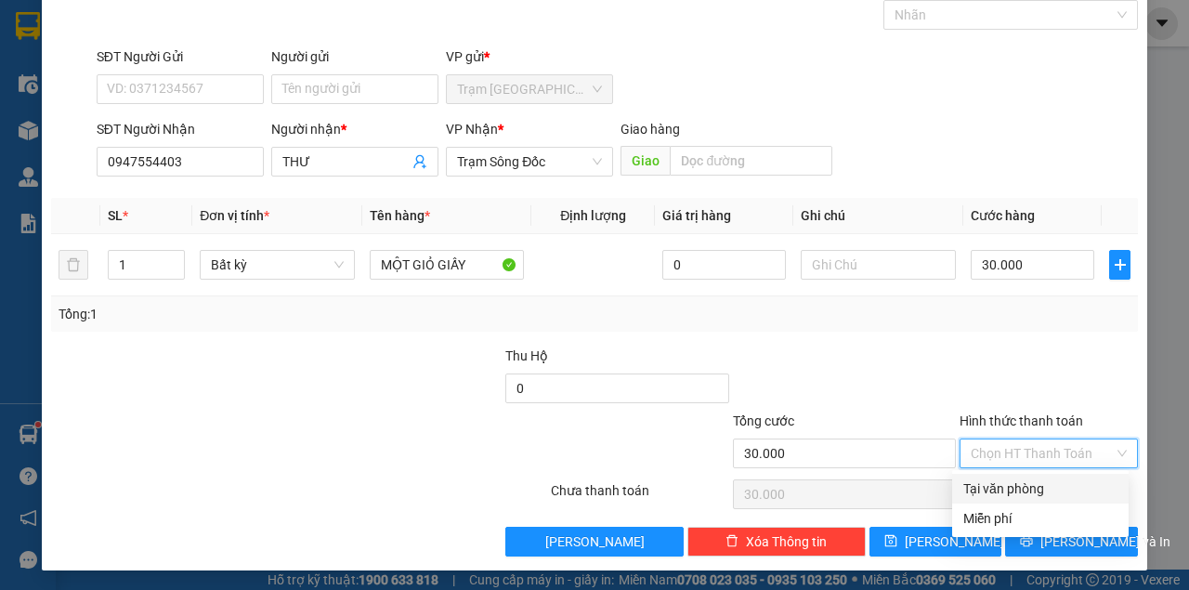
click at [1045, 494] on div "Tại văn phòng" at bounding box center [1040, 488] width 154 height 20
type input "0"
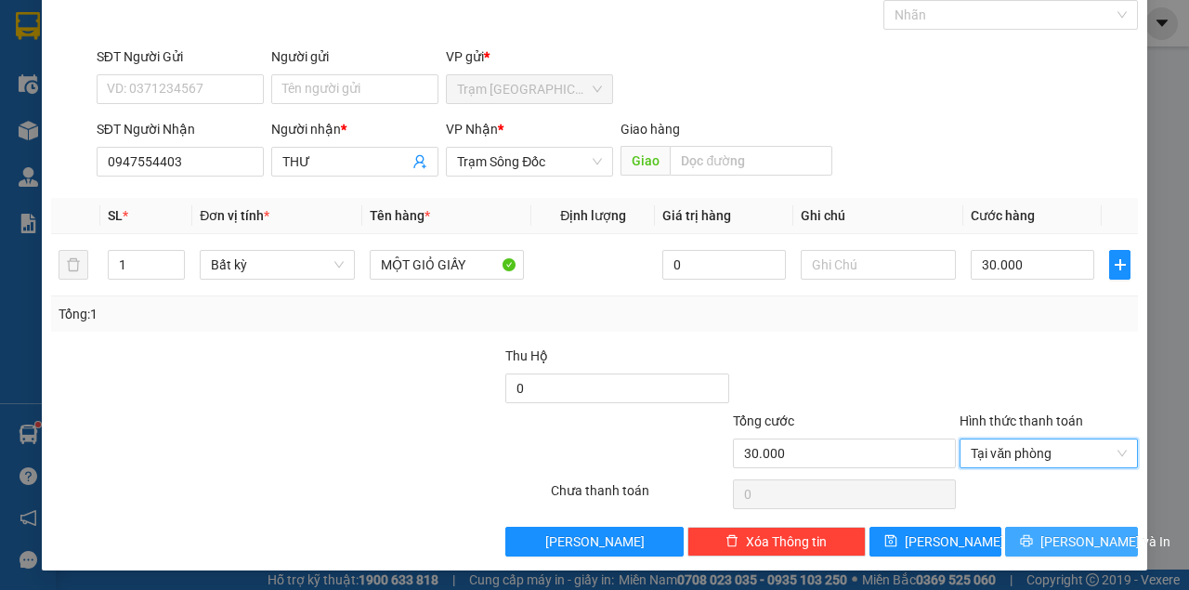
click at [1005, 527] on button "[PERSON_NAME] và In" at bounding box center [1071, 542] width 133 height 30
click at [1047, 527] on button "[PERSON_NAME] và In" at bounding box center [1071, 542] width 133 height 30
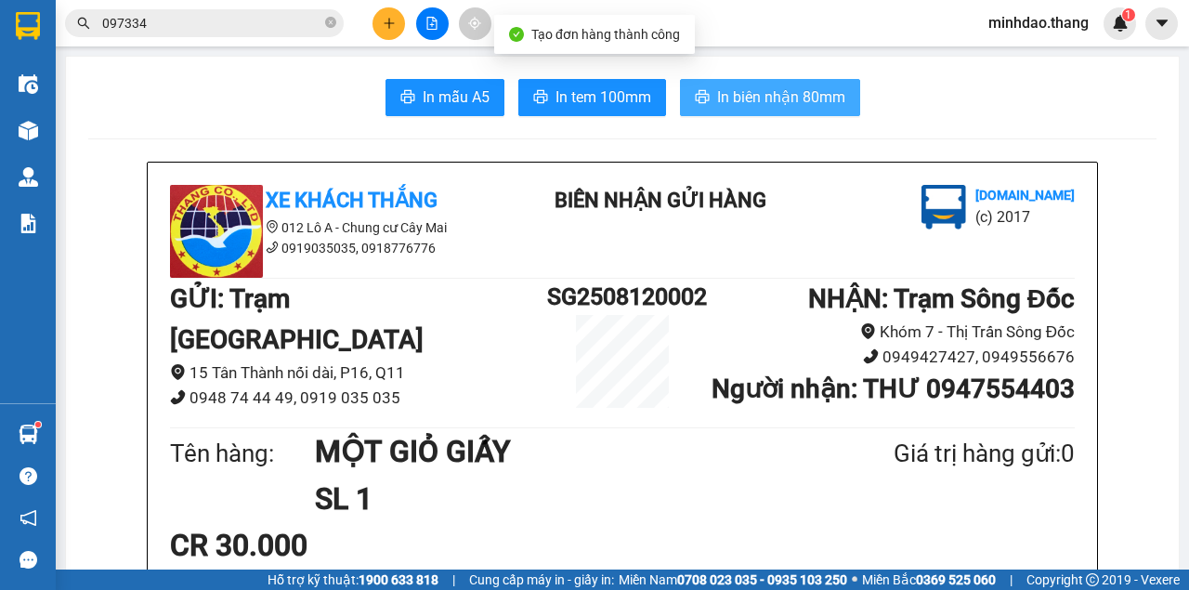
click at [785, 85] on span "In biên nhận 80mm" at bounding box center [781, 96] width 128 height 23
click at [680, 79] on button "In biên nhận 80mm" at bounding box center [770, 97] width 180 height 37
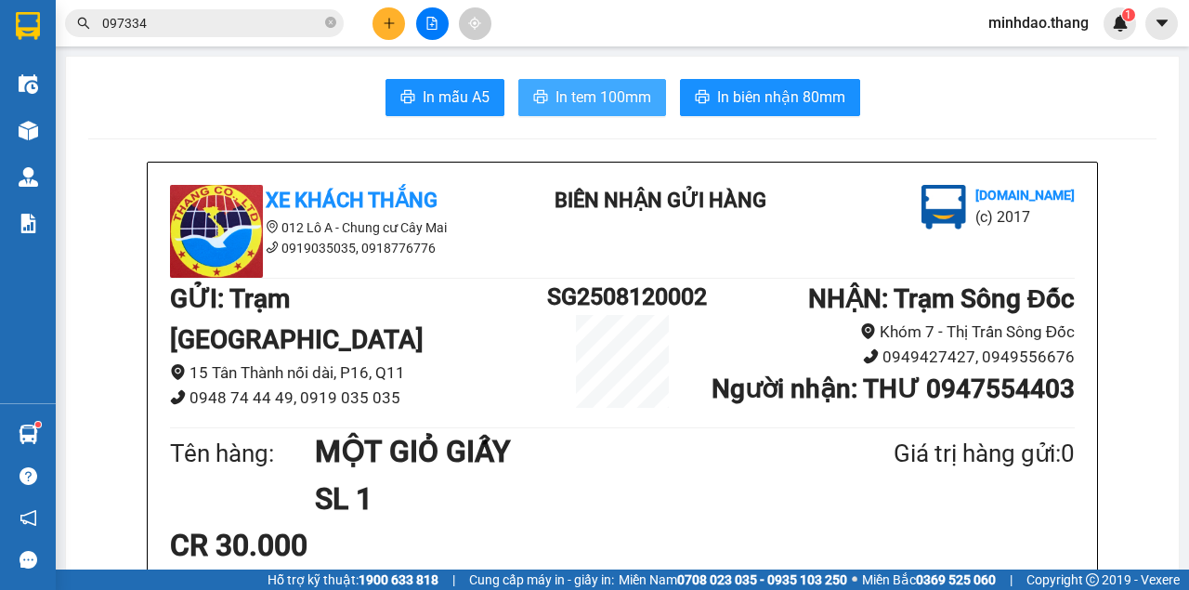
click at [518, 79] on button "In tem 100mm" at bounding box center [592, 97] width 148 height 37
click at [603, 100] on span "In tem 100mm" at bounding box center [603, 96] width 96 height 23
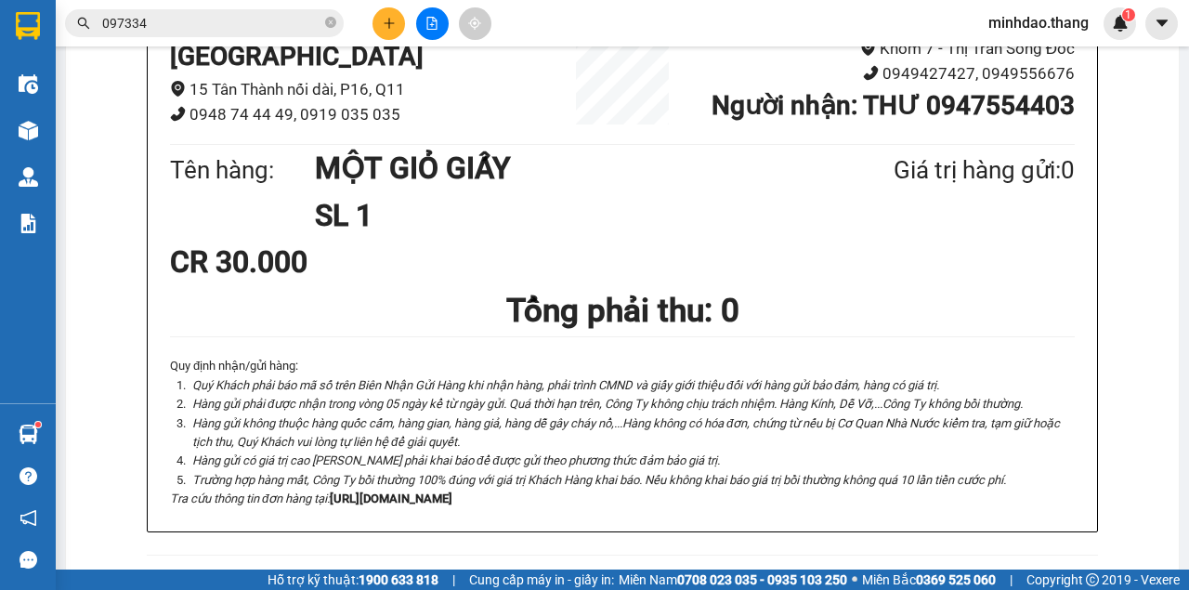
scroll to position [371, 0]
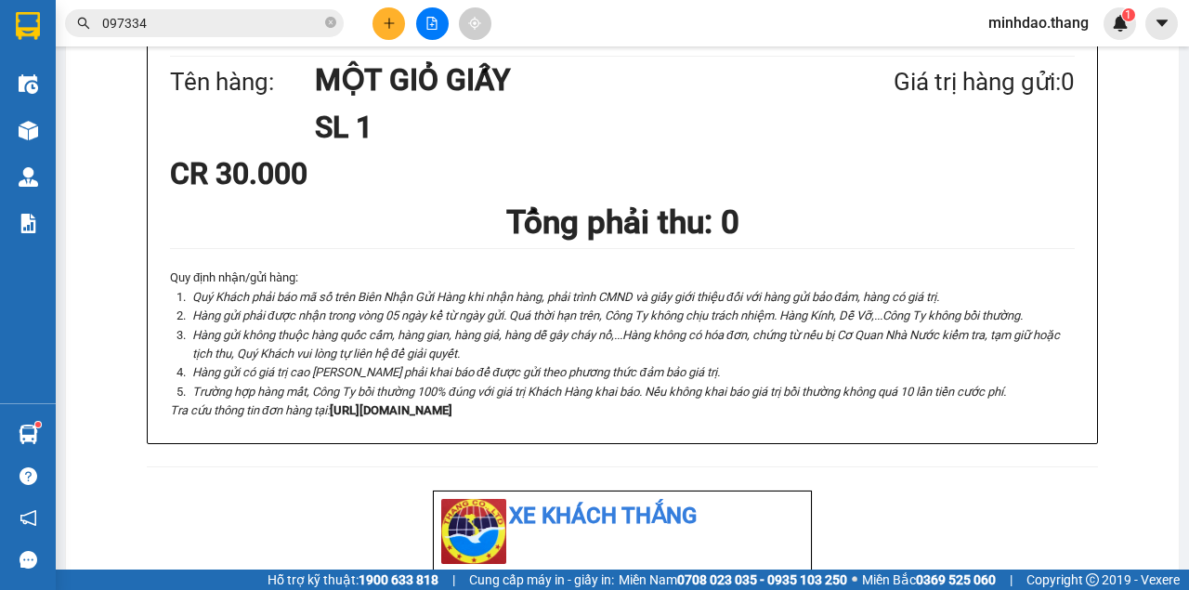
click at [441, 20] on button at bounding box center [432, 23] width 33 height 33
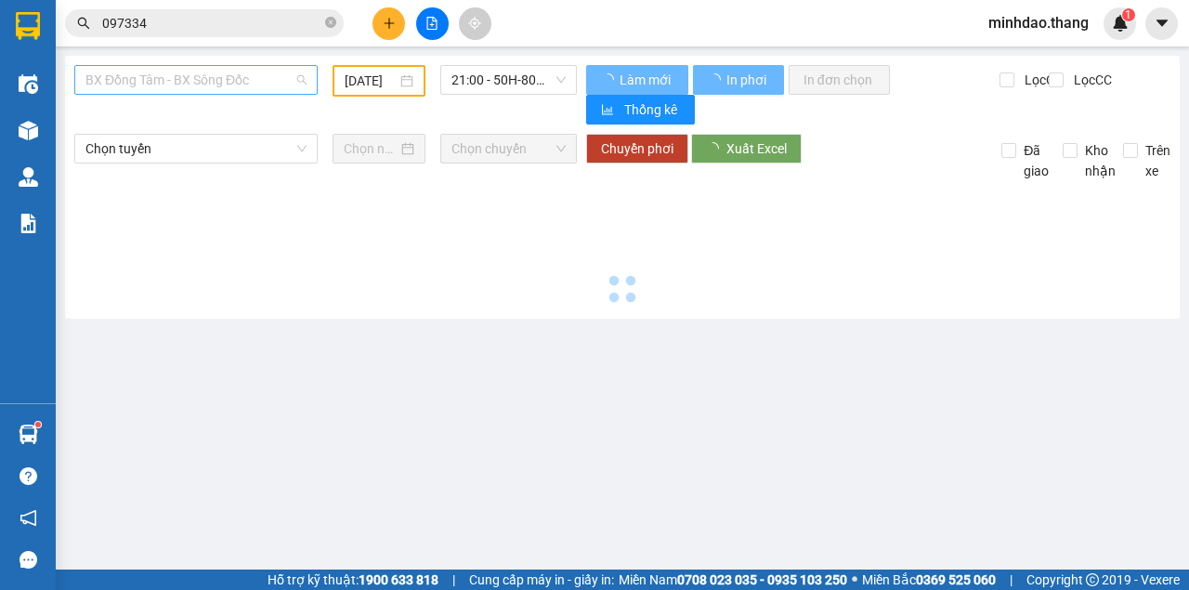
click at [161, 78] on span "BX Đồng Tâm - BX Sông Đốc" at bounding box center [195, 80] width 221 height 28
type input "12/08/2025"
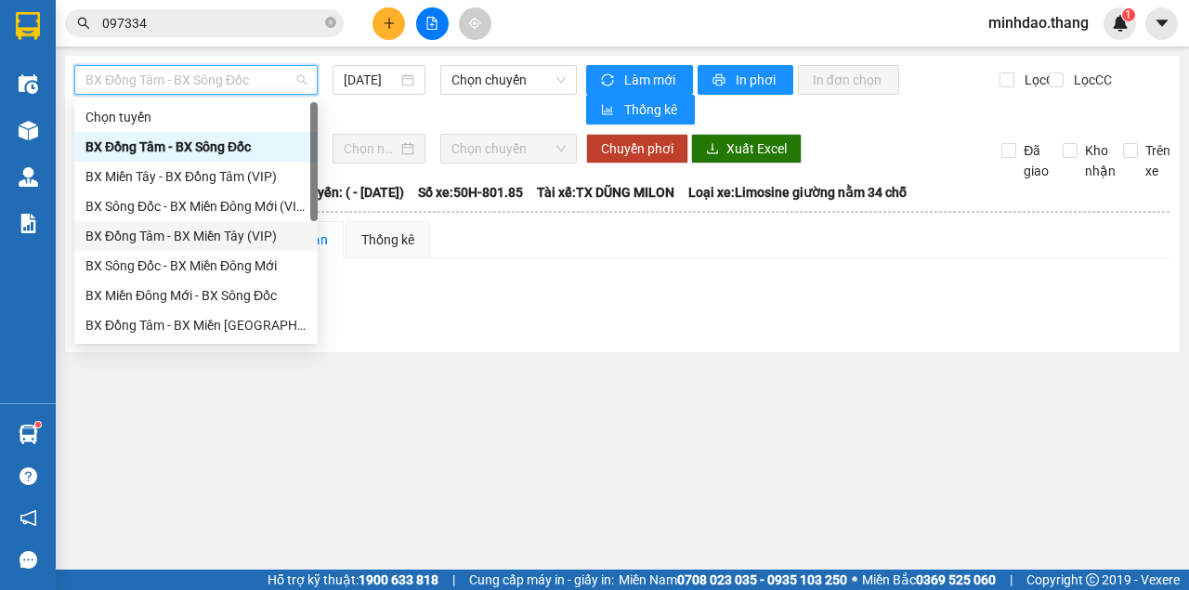
scroll to position [178, 0]
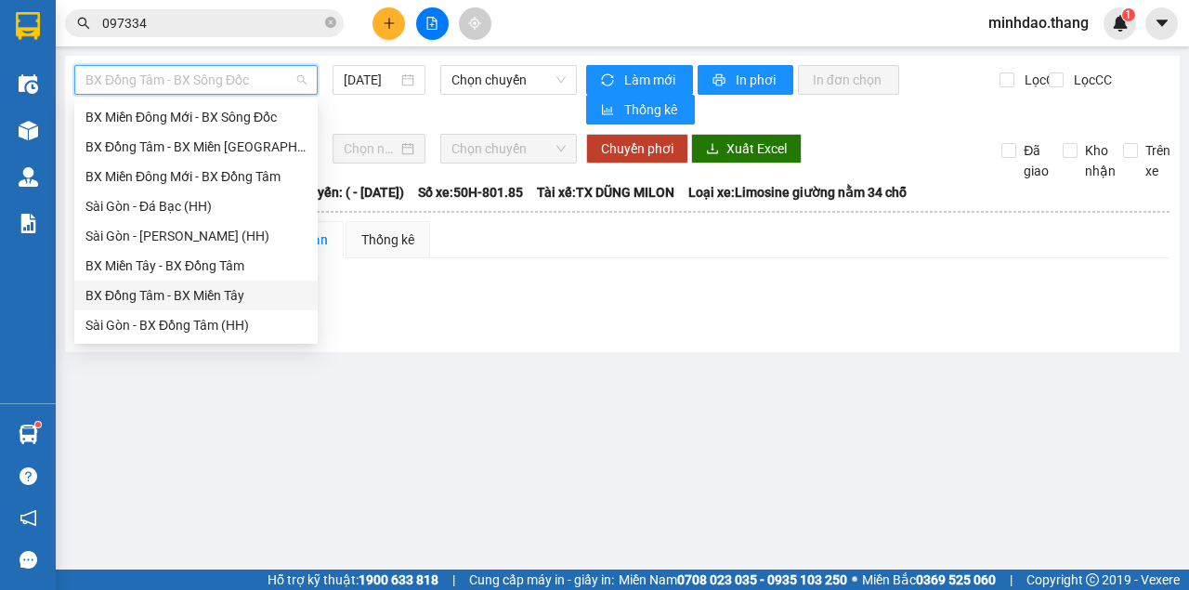
click at [184, 292] on div "BX Đồng Tâm - BX Miền Tây" at bounding box center [195, 295] width 221 height 20
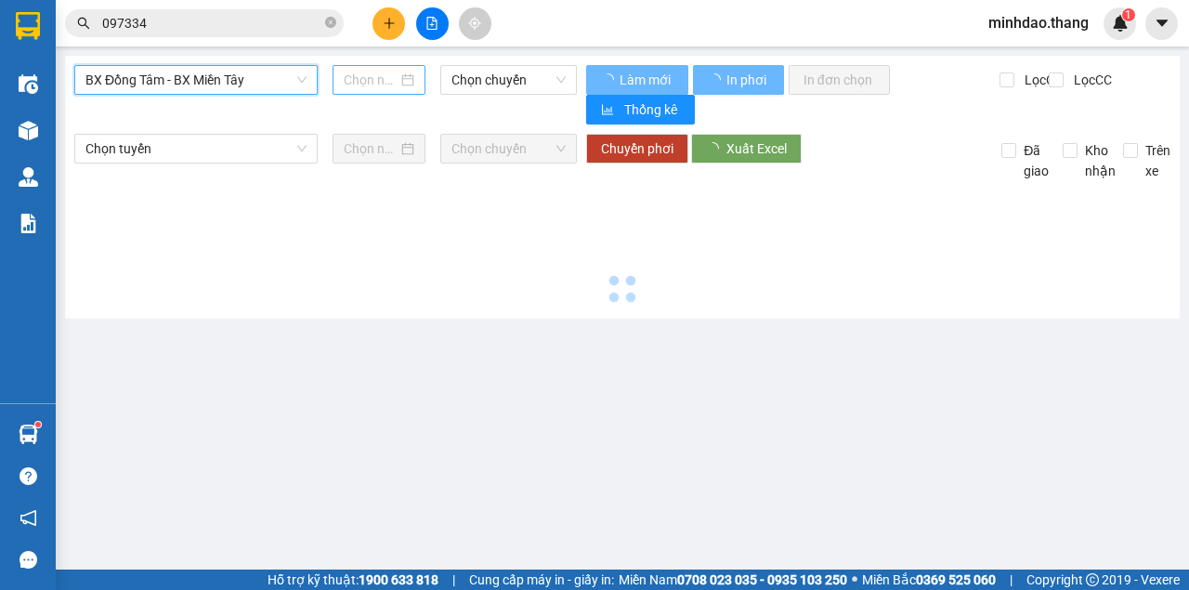
click at [376, 85] on input at bounding box center [371, 80] width 54 height 20
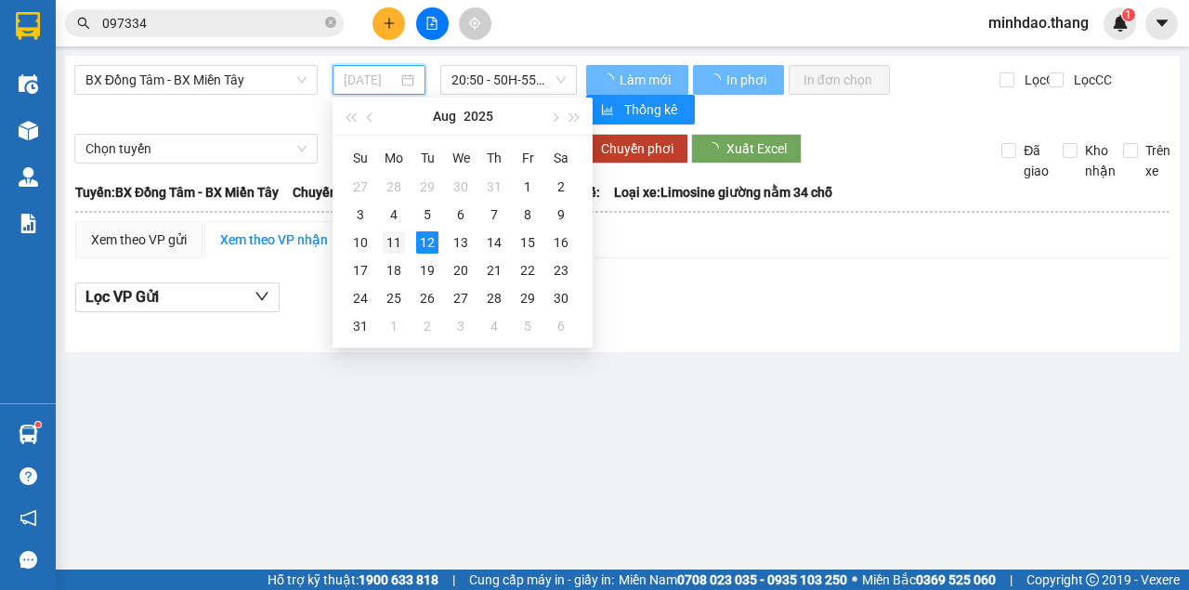
click at [397, 241] on div "11" at bounding box center [394, 242] width 22 height 22
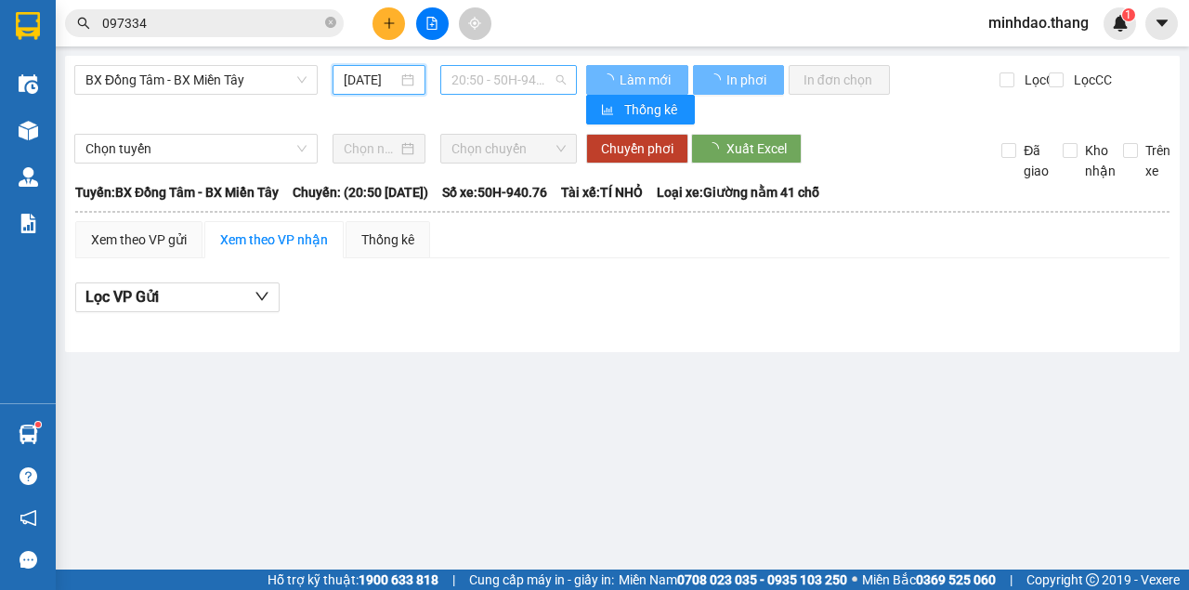
click at [513, 92] on span "20:50 - 50H-940.76" at bounding box center [507, 80] width 113 height 28
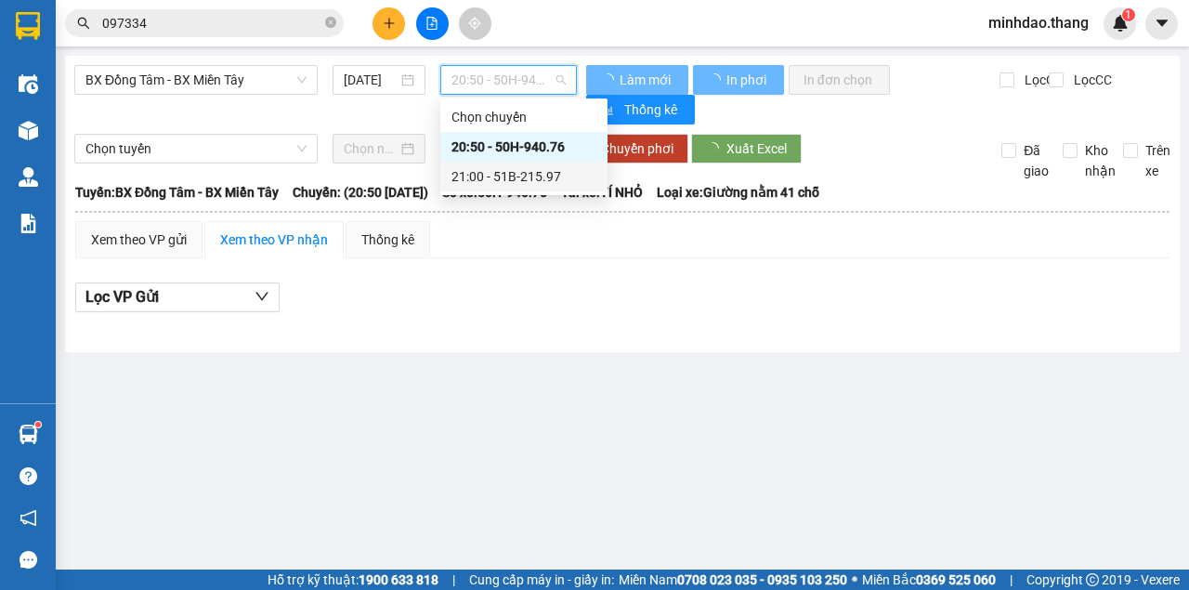
click at [491, 180] on div "21:00 - 51B-215.97" at bounding box center [523, 176] width 145 height 20
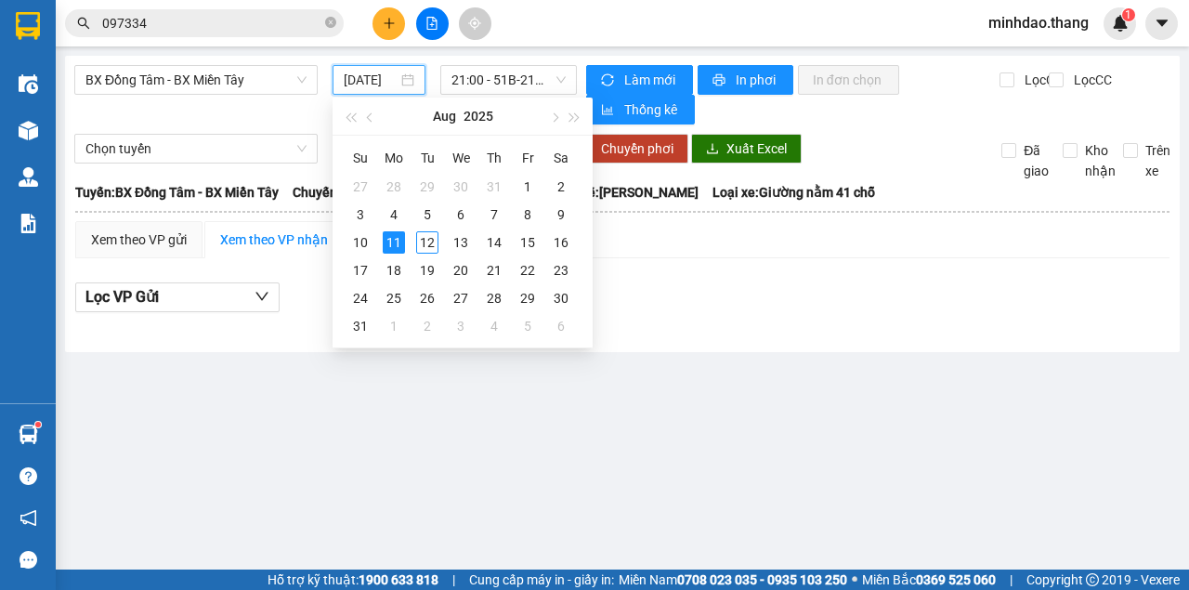
click at [378, 76] on input "11/08/2025" at bounding box center [371, 80] width 54 height 20
type input "11/08/2025"
click at [397, 241] on div "11" at bounding box center [394, 242] width 22 height 22
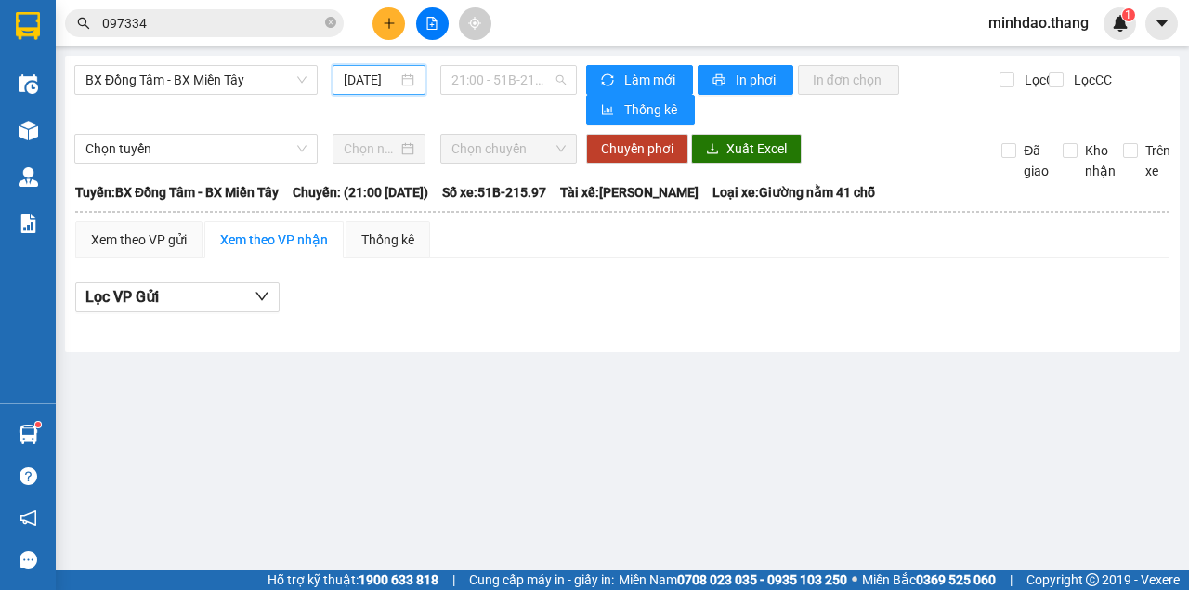
drag, startPoint x: 470, startPoint y: 77, endPoint x: 484, endPoint y: 129, distance: 53.8
click at [470, 78] on span "21:00 - 51B-215.97" at bounding box center [507, 80] width 113 height 28
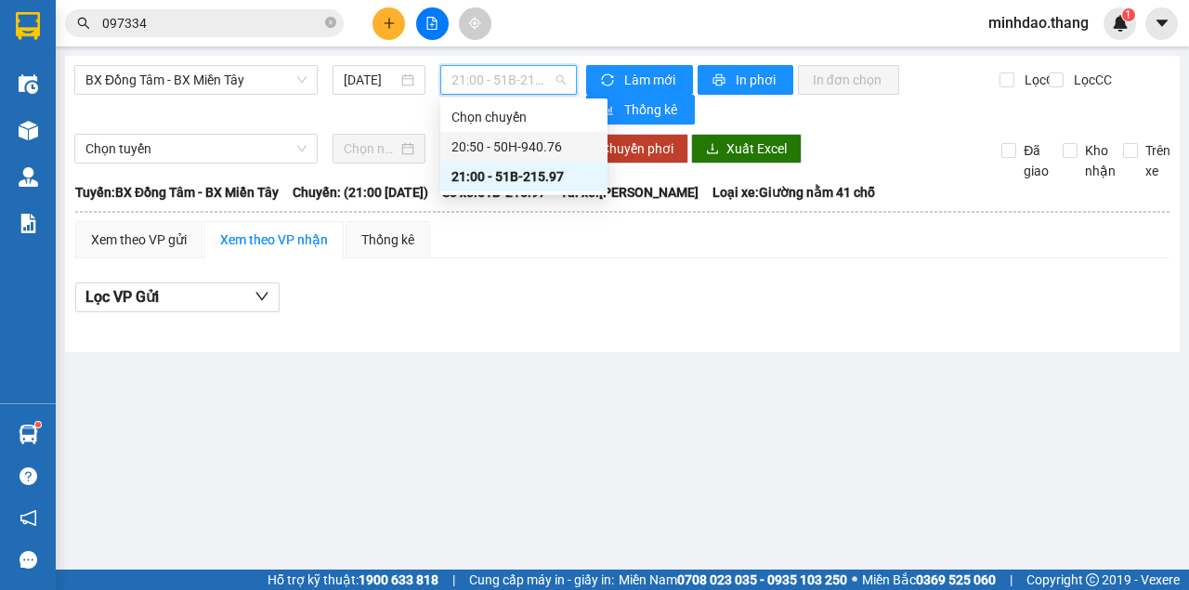
click at [509, 146] on div "20:50 - 50H-940.76" at bounding box center [523, 147] width 145 height 20
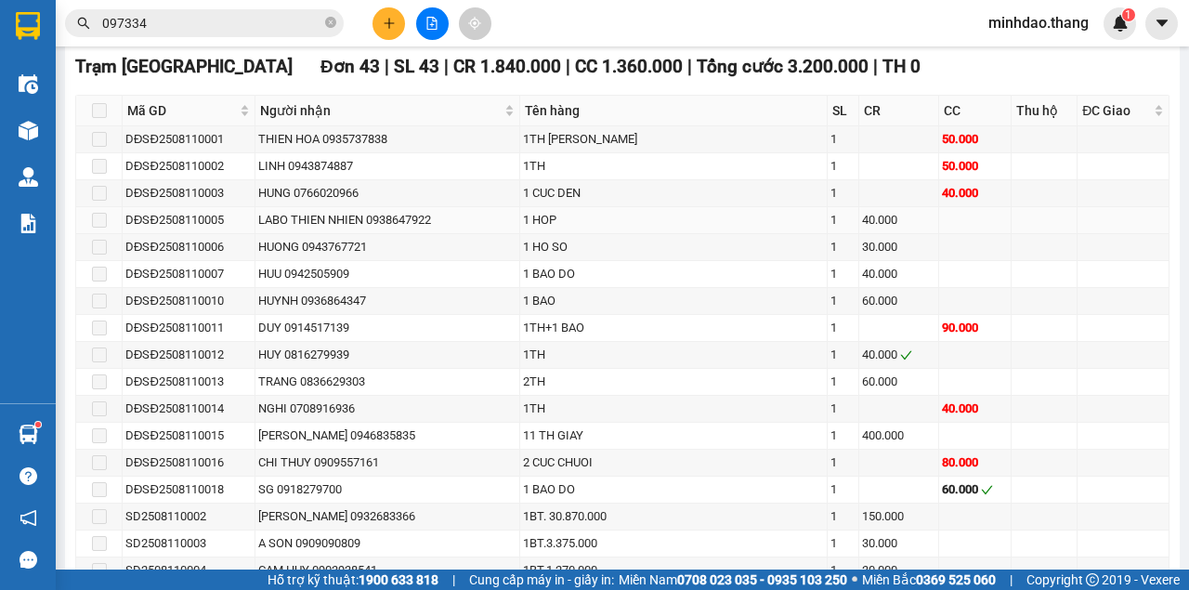
scroll to position [743, 0]
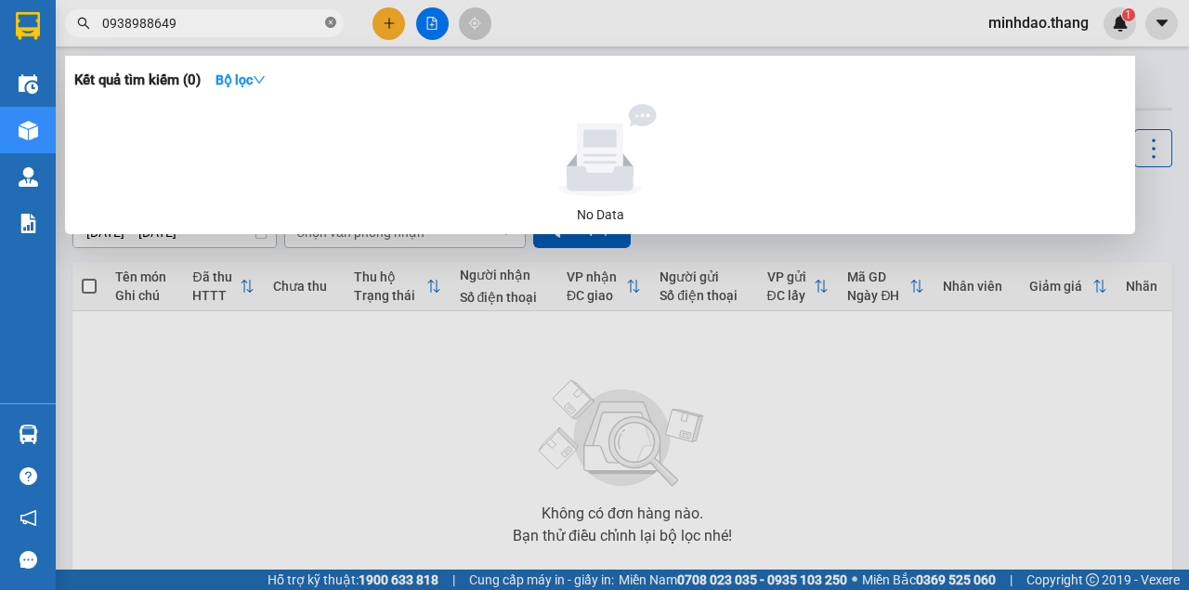
click at [327, 24] on icon "close-circle" at bounding box center [330, 22] width 11 height 11
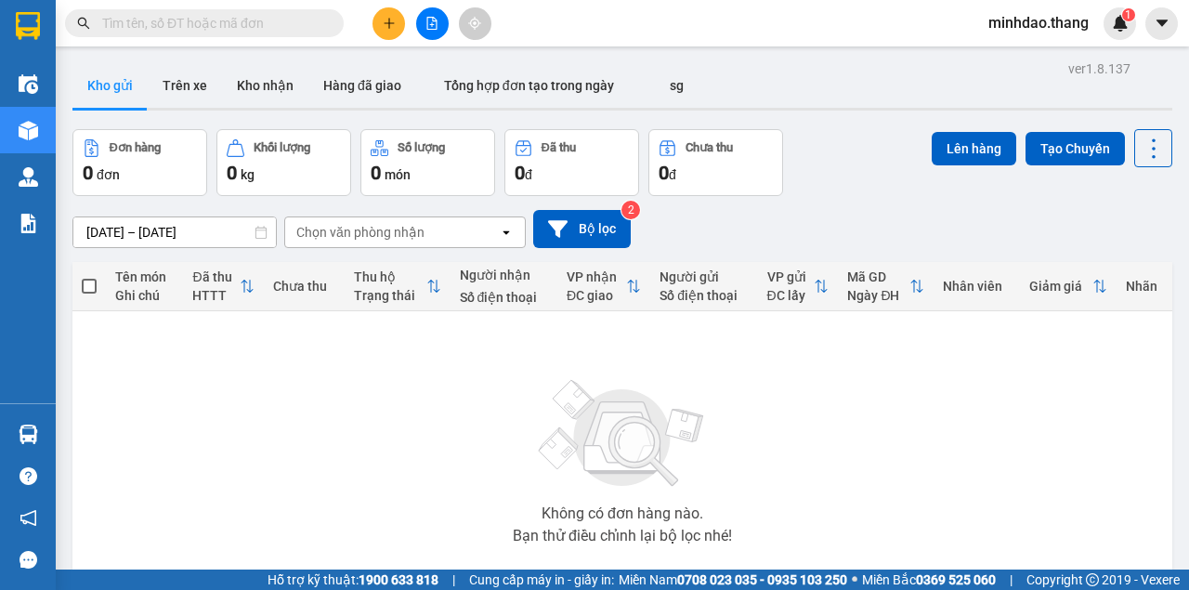
click at [298, 21] on input "text" at bounding box center [211, 23] width 219 height 20
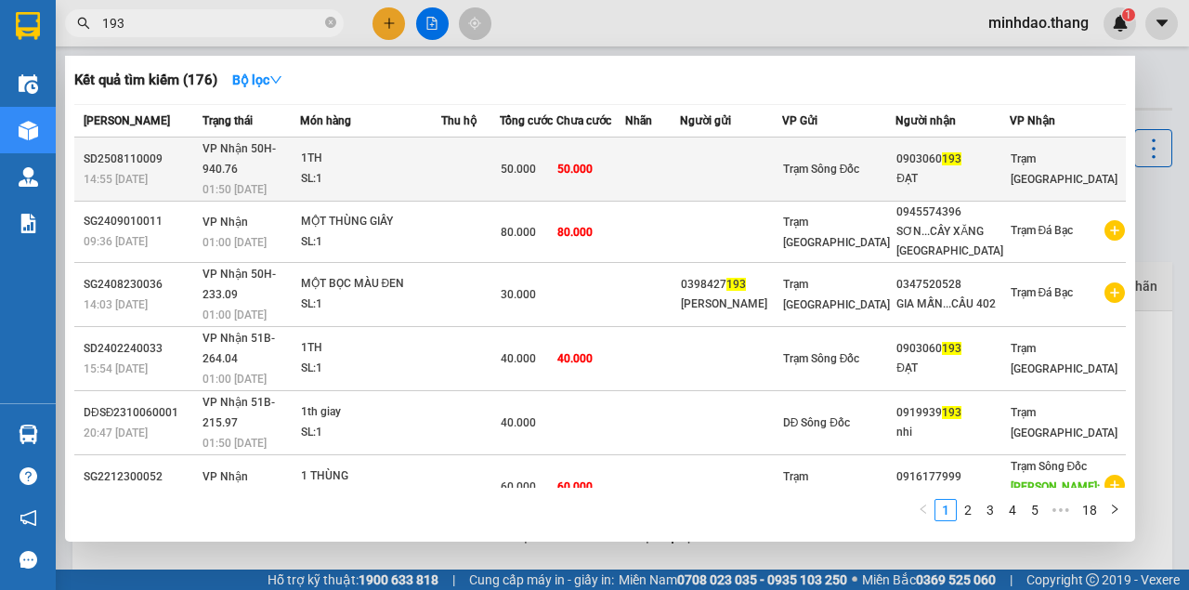
type input "193"
click at [625, 154] on td "50.000" at bounding box center [590, 169] width 69 height 64
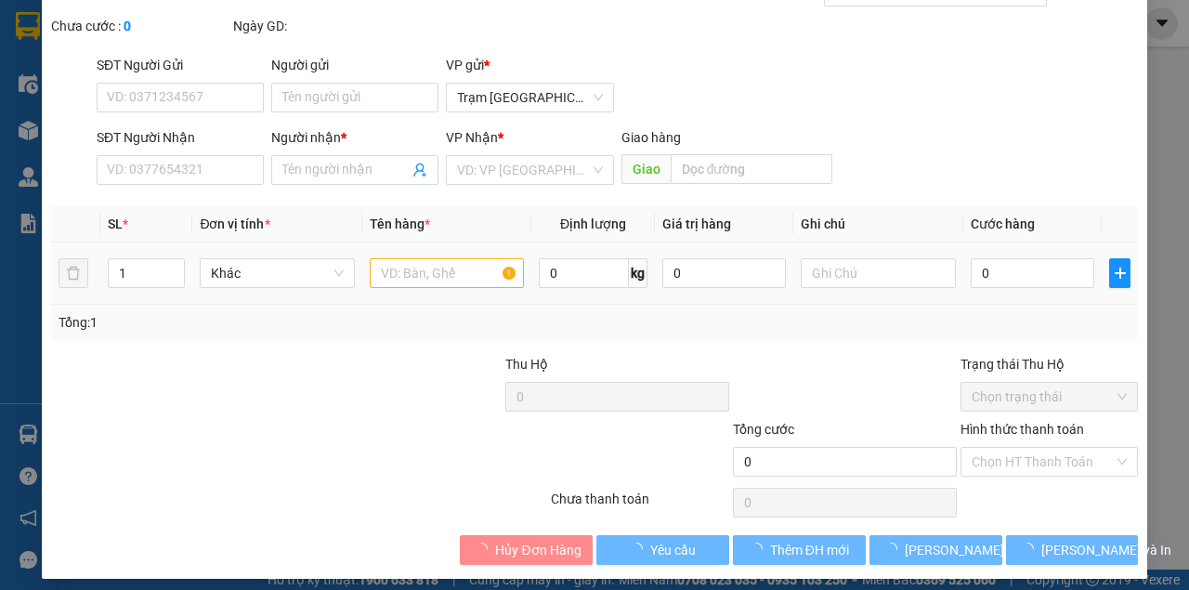
type input "0903060193"
type input "ĐẠT"
type input "50.000"
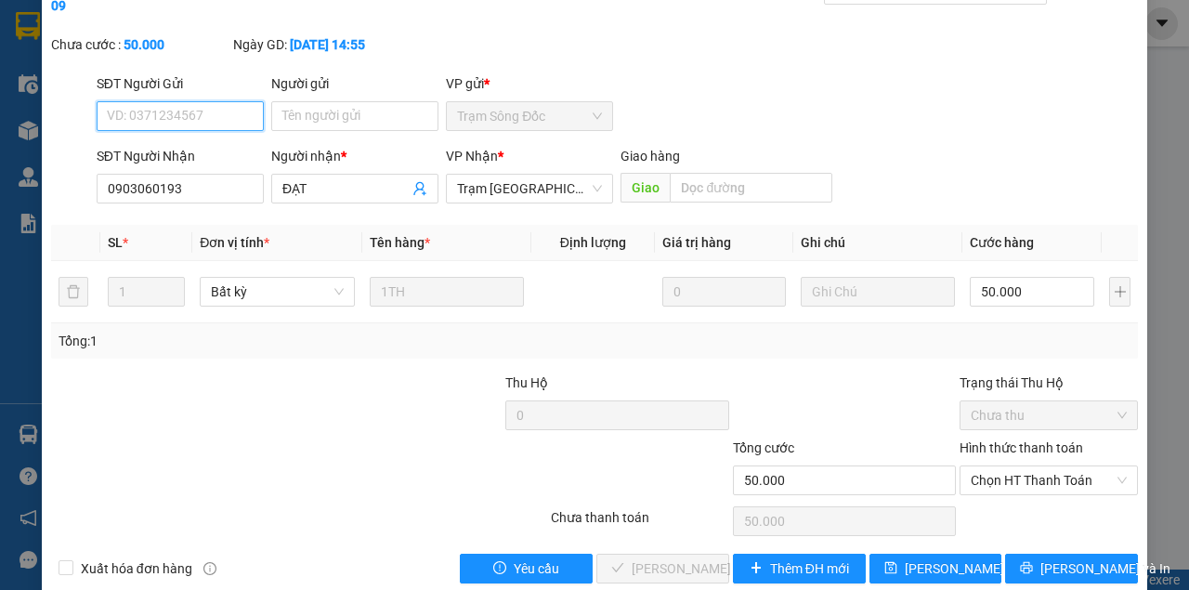
scroll to position [120, 0]
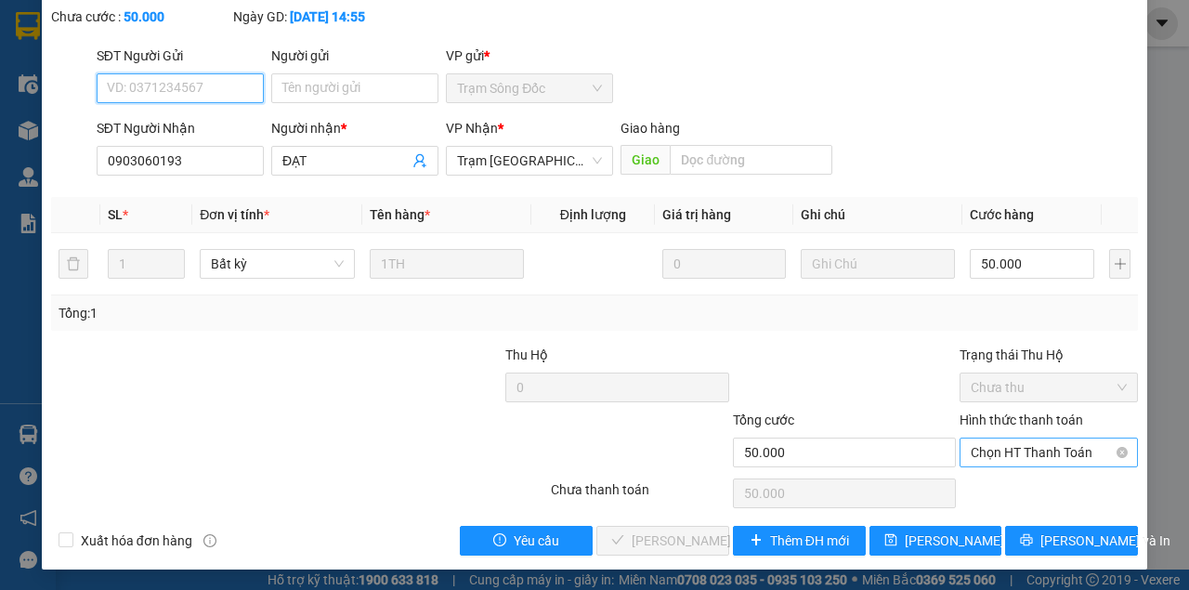
click at [1002, 448] on span "Chọn HT Thanh Toán" at bounding box center [1048, 452] width 156 height 28
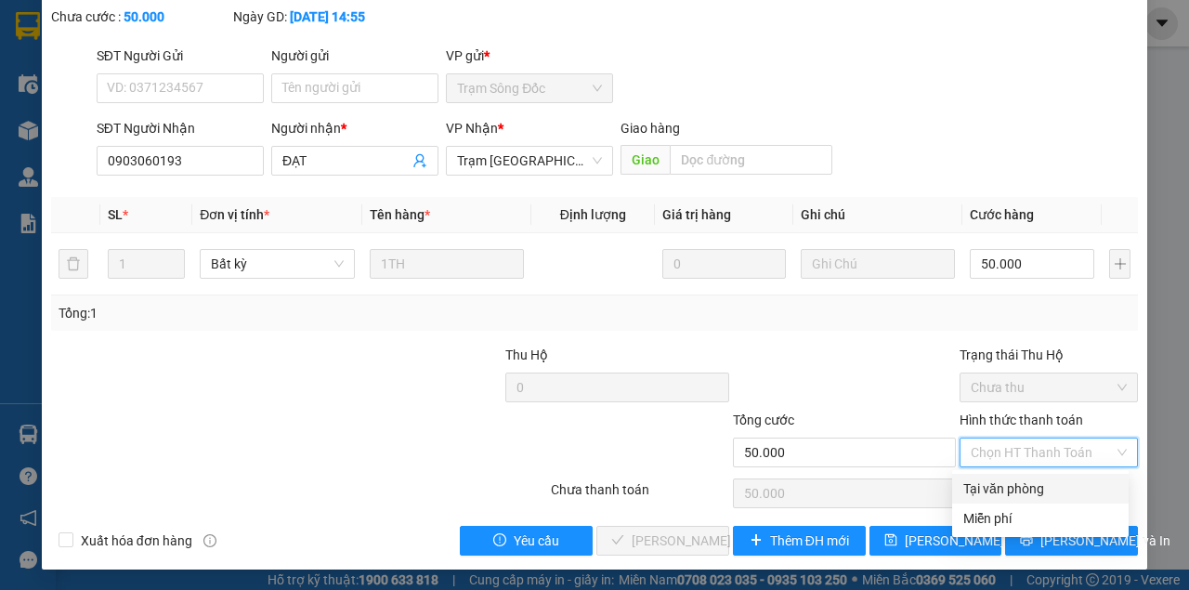
drag, startPoint x: 1002, startPoint y: 480, endPoint x: 972, endPoint y: 505, distance: 38.9
click at [996, 490] on div "Tại văn phòng" at bounding box center [1040, 488] width 154 height 20
type input "0"
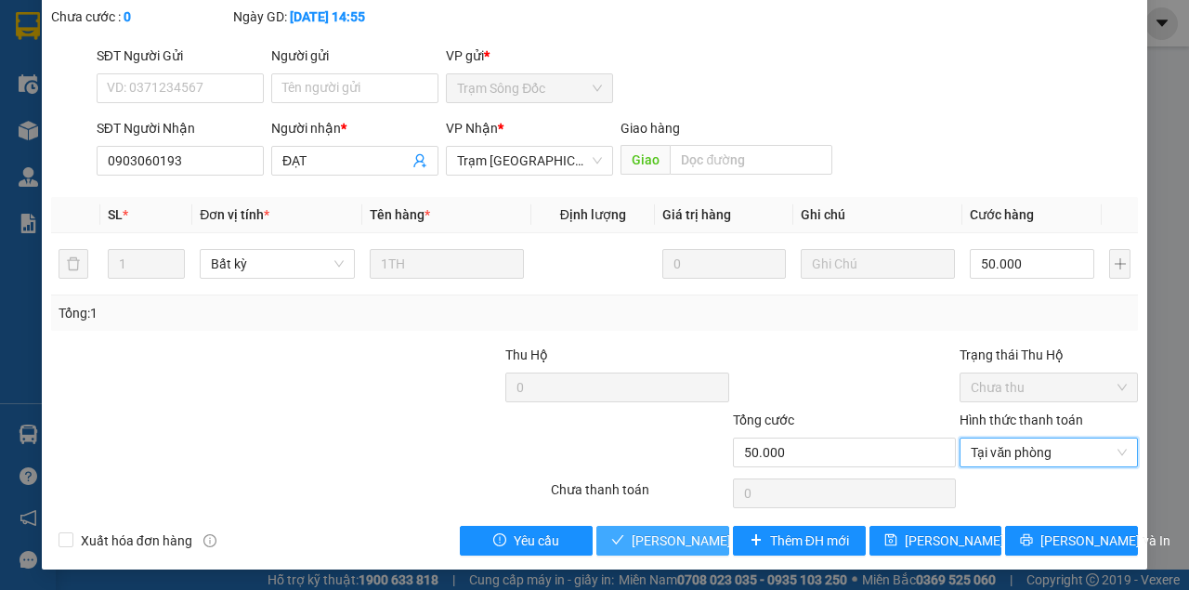
click at [596, 526] on button "[PERSON_NAME] và Giao hàng" at bounding box center [662, 541] width 133 height 30
click at [641, 536] on span "[PERSON_NAME] và Giao hàng" at bounding box center [720, 540] width 178 height 20
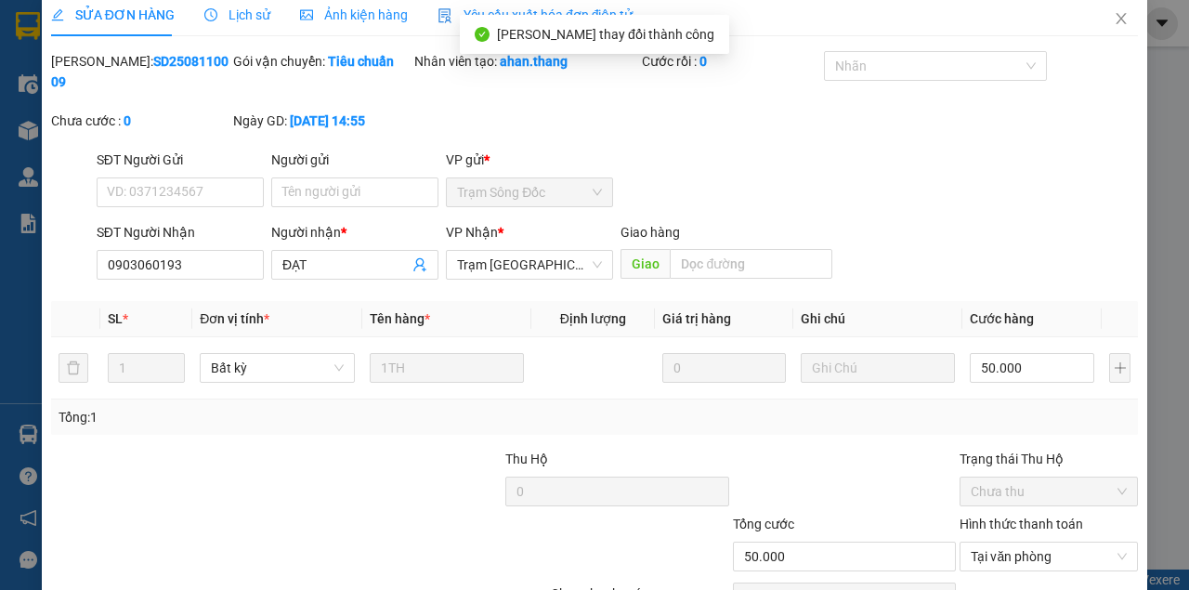
scroll to position [0, 0]
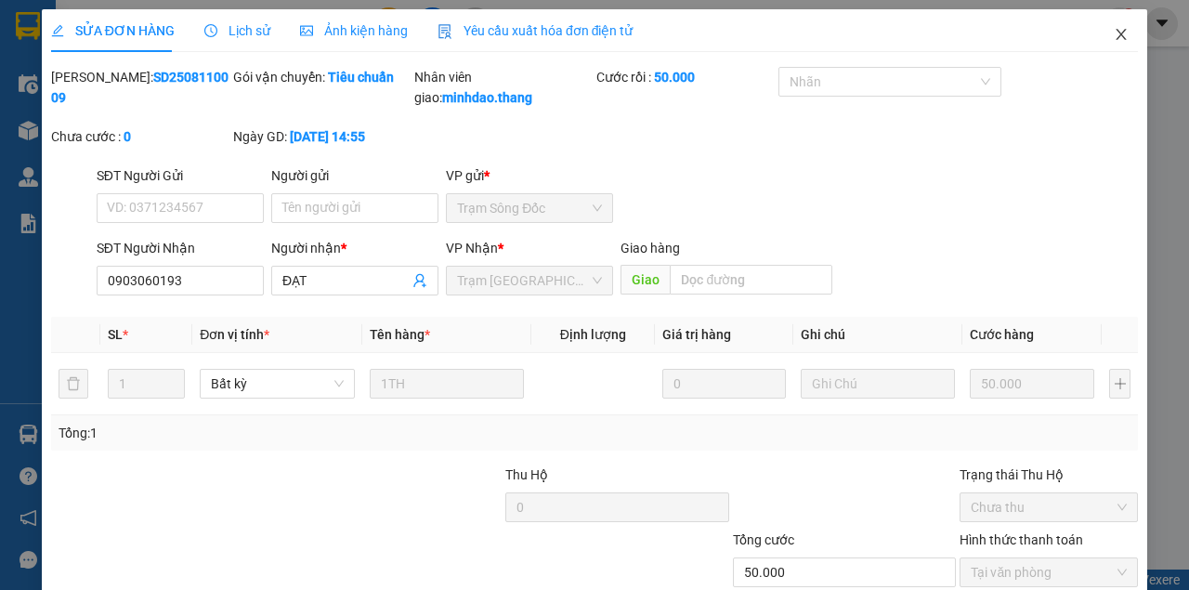
click at [1102, 40] on span "Close" at bounding box center [1121, 35] width 52 height 52
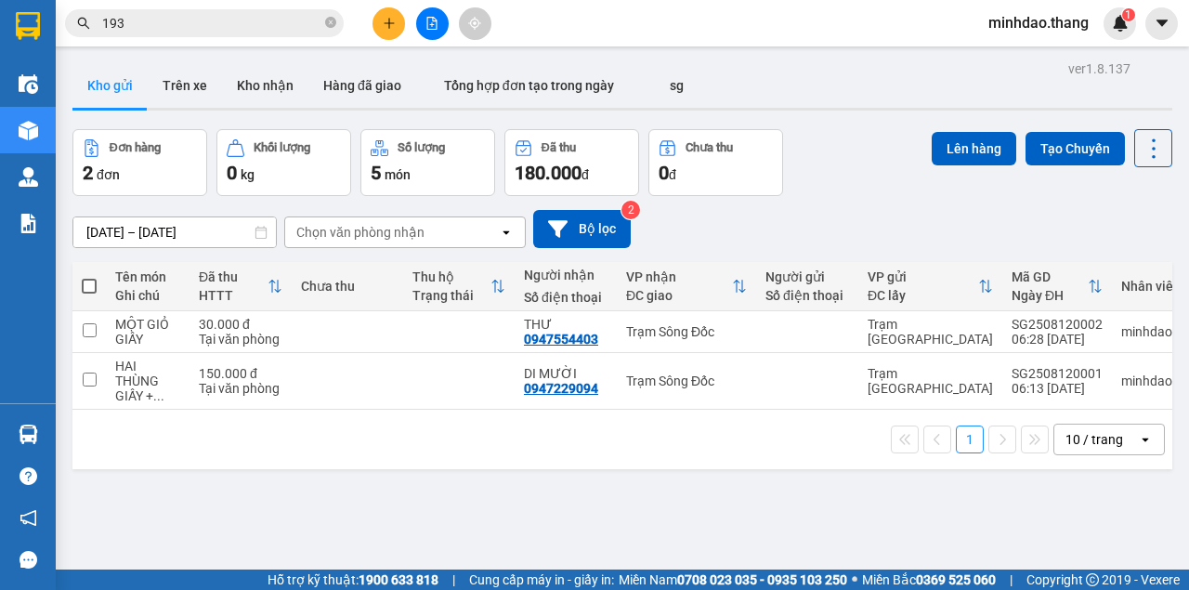
click at [235, 30] on input "193" at bounding box center [211, 23] width 219 height 20
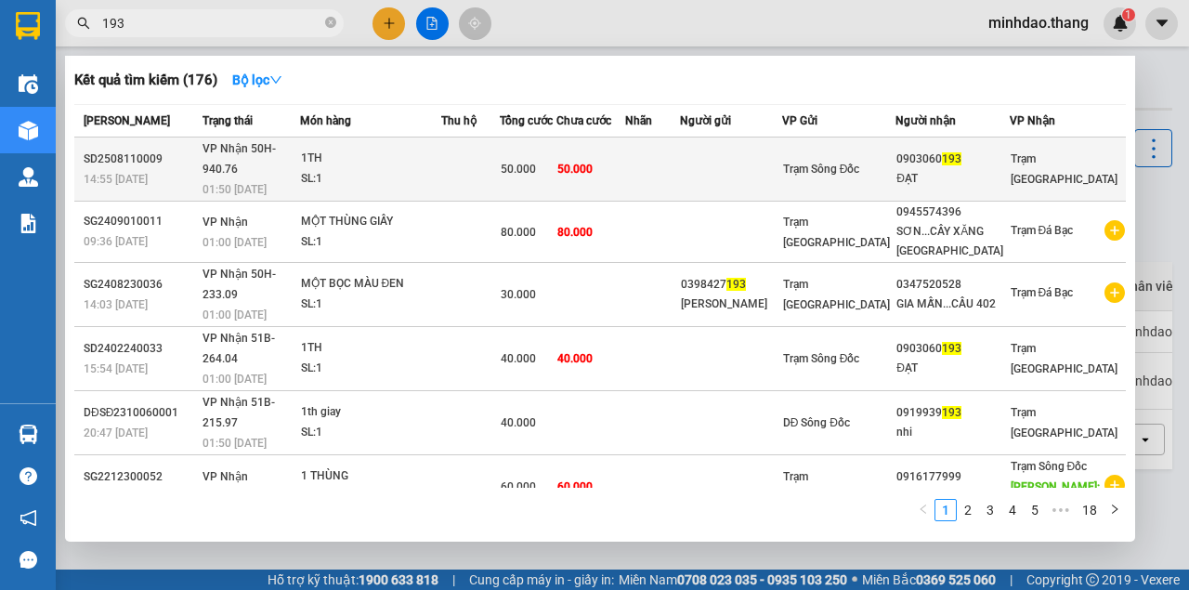
click at [536, 163] on span "50.000" at bounding box center [518, 169] width 35 height 13
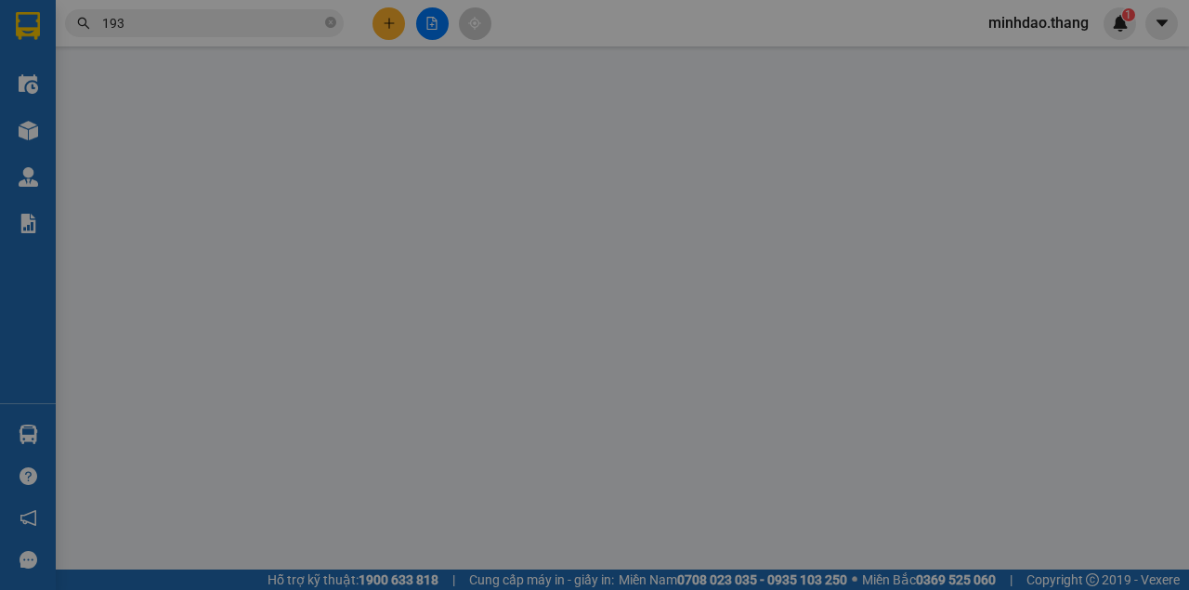
type input "0903060193"
type input "ĐẠT"
type input "50.000"
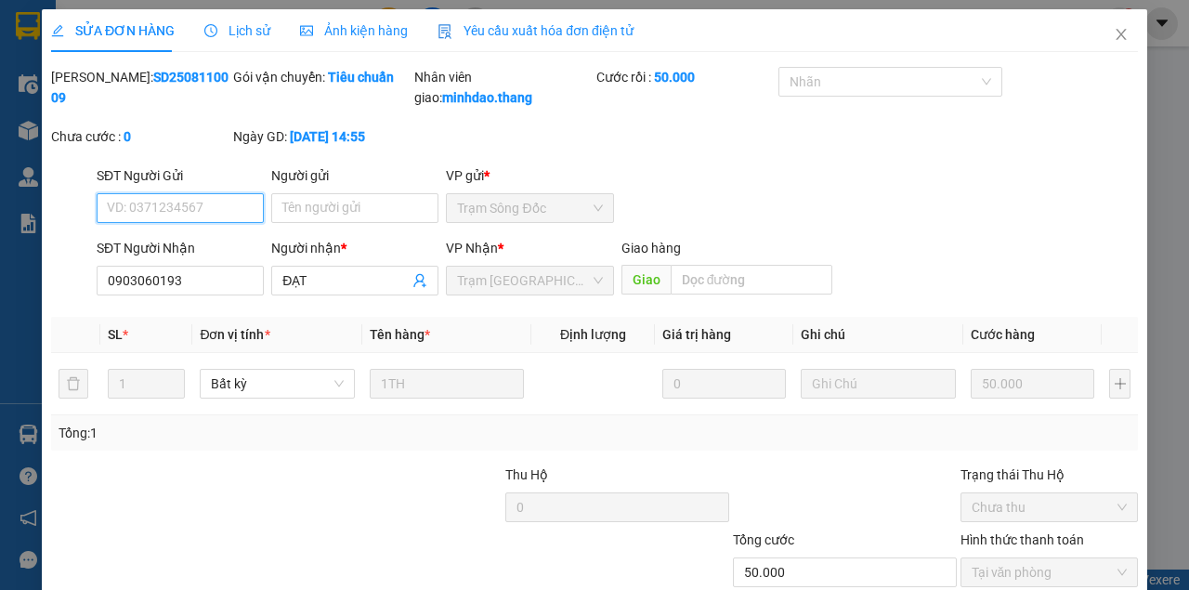
scroll to position [131, 0]
